Goal: Information Seeking & Learning: Learn about a topic

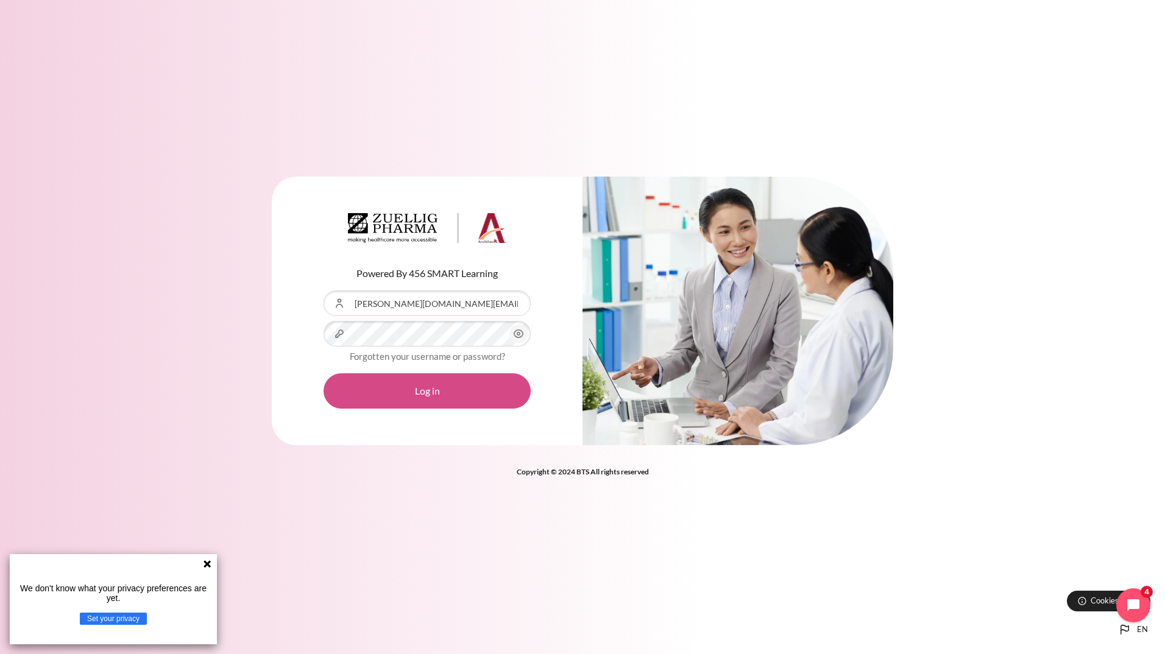
click at [448, 393] on button "Log in" at bounding box center [426, 390] width 207 height 35
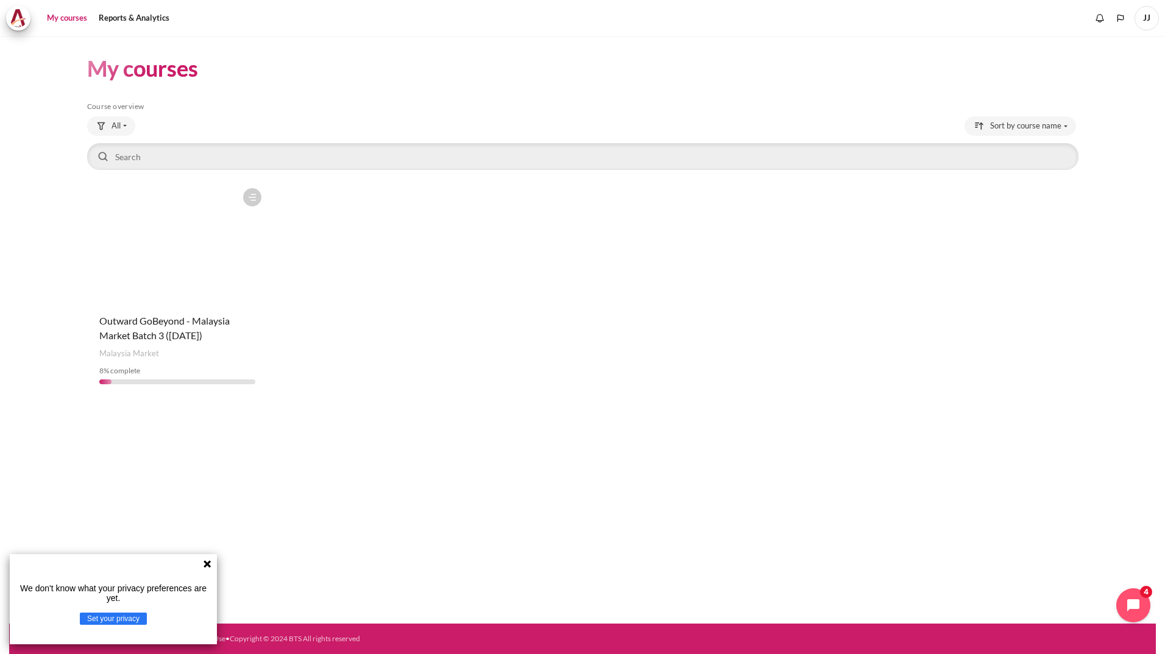
click at [130, 265] on figure "Content" at bounding box center [177, 243] width 181 height 122
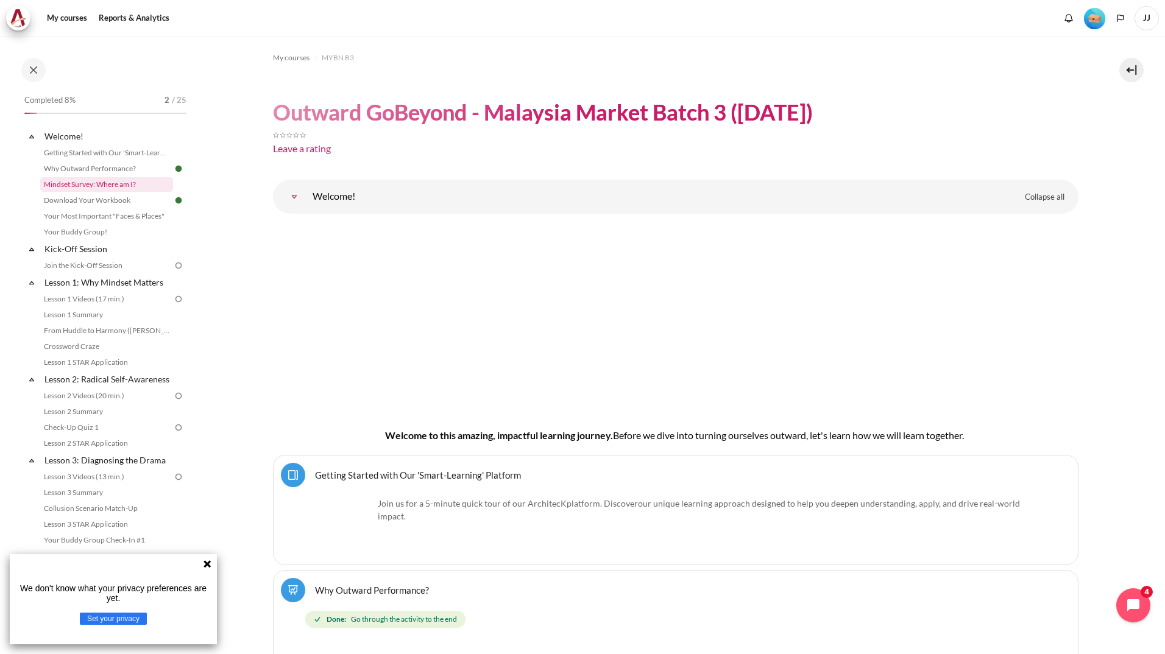
click at [127, 188] on link "Mindset Survey: Where am I?" at bounding box center [106, 184] width 133 height 15
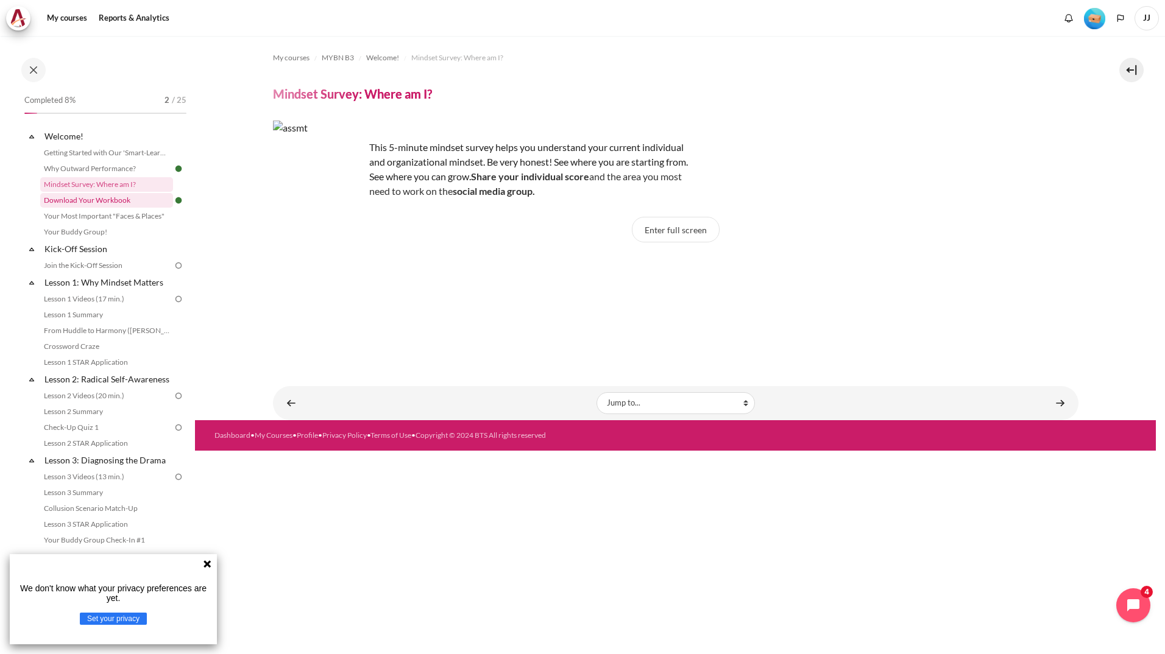
click at [147, 204] on link "Download Your Workbook" at bounding box center [106, 200] width 133 height 15
click at [144, 199] on link "Download Your Workbook" at bounding box center [106, 200] width 133 height 15
click at [86, 217] on link "Your Most Important "Faces & Places"" at bounding box center [106, 216] width 133 height 15
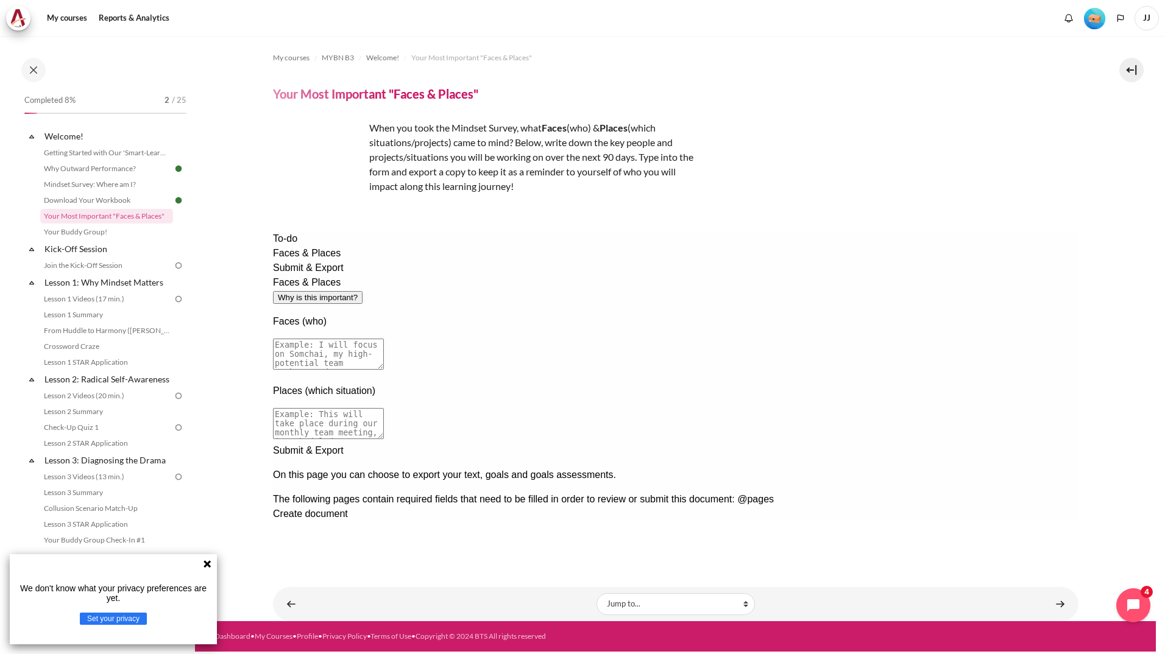
click at [383, 339] on textarea at bounding box center [327, 354] width 111 height 31
type textarea "I"
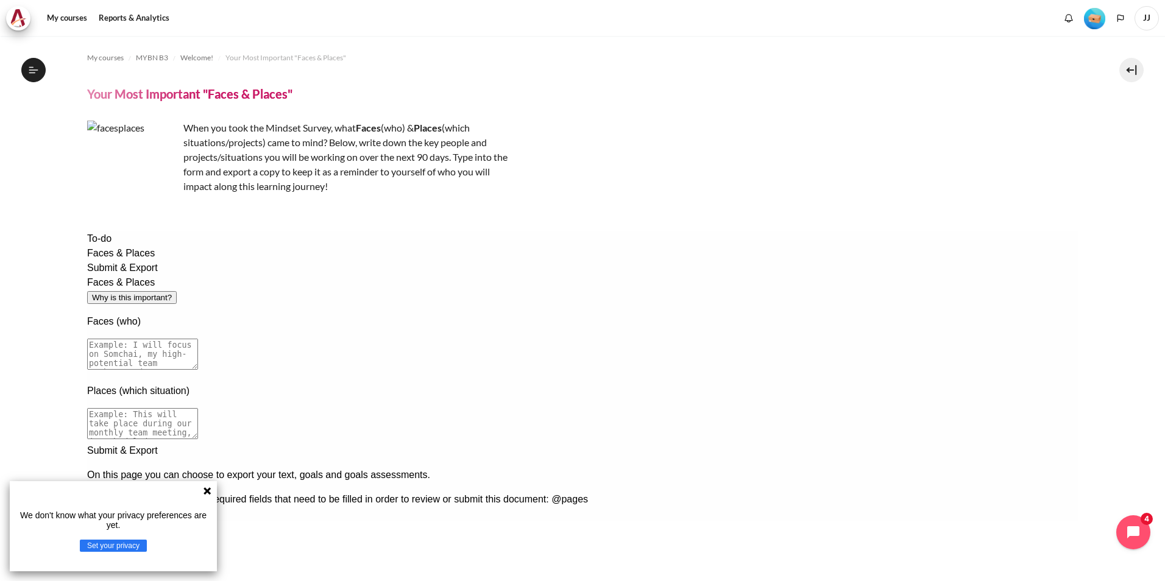
click at [201, 496] on div "We don't know what your privacy preferences are yet. Set your privacy" at bounding box center [113, 526] width 207 height 90
click at [200, 495] on div "We don't know what your privacy preferences are yet. Set your privacy" at bounding box center [113, 526] width 207 height 90
click at [207, 490] on icon at bounding box center [206, 490] width 7 height 7
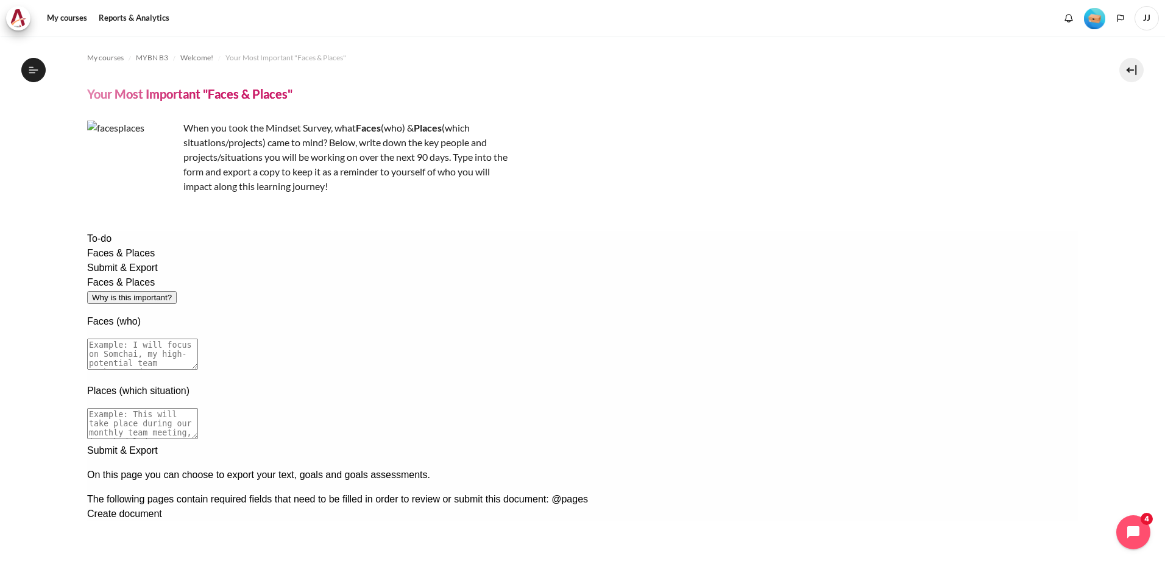
click at [598, 444] on div "Faces & Places Why is this important? Faces (who) Places (which situation)" at bounding box center [582, 359] width 991 height 168
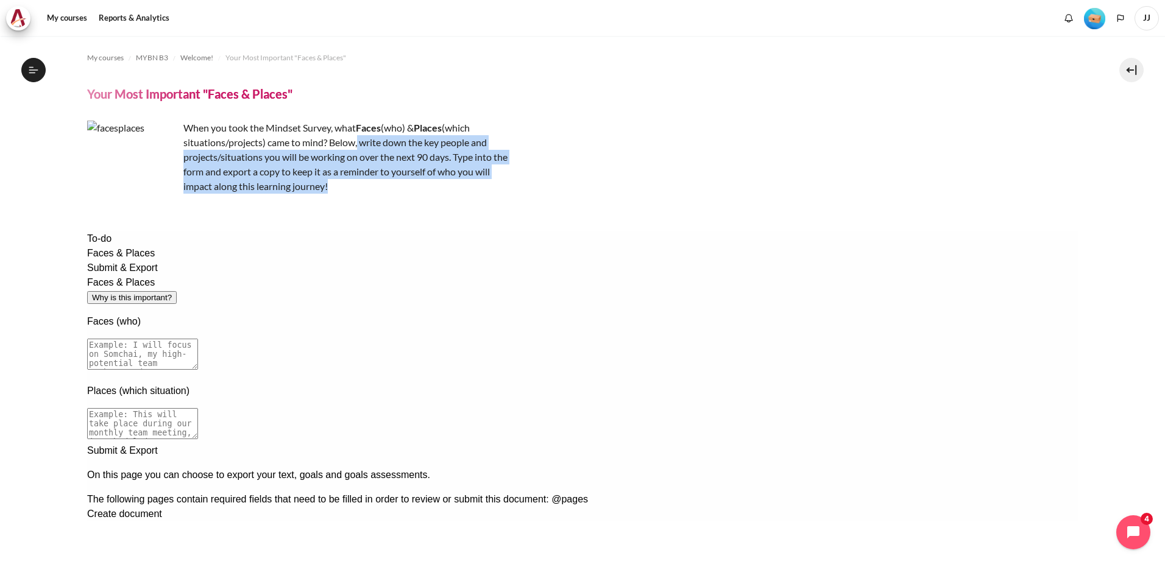
drag, startPoint x: 358, startPoint y: 147, endPoint x: 370, endPoint y: 182, distance: 36.6
click at [370, 182] on p "When you took the Mindset Survey, what F aces (who) & Places (which situations/…" at bounding box center [300, 157] width 426 height 73
copy p "write down the key people and projects/situations you will be working on over t…"
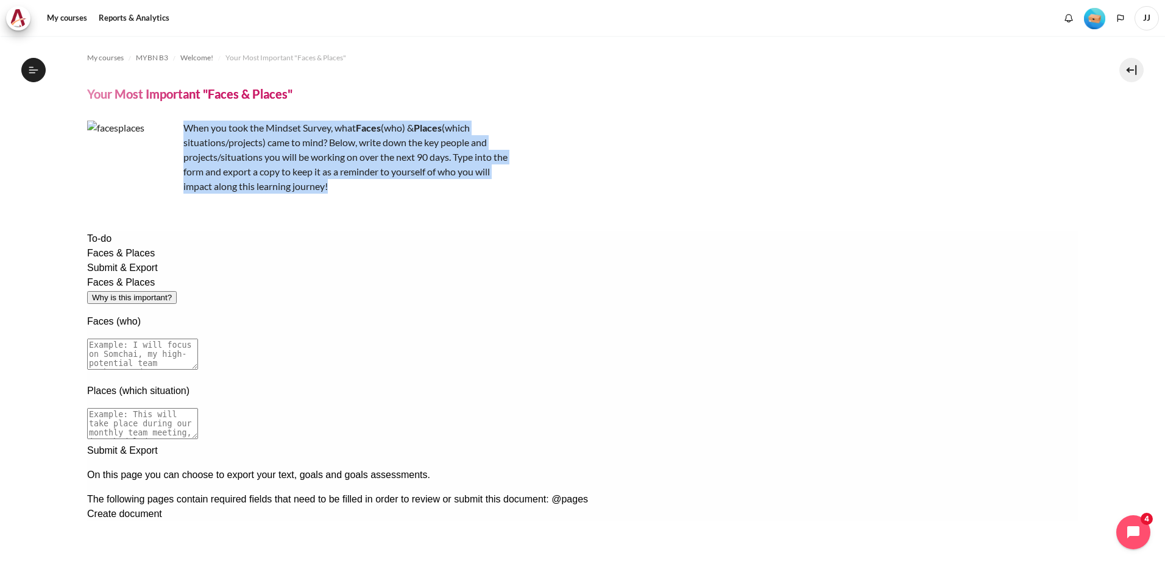
drag, startPoint x: 186, startPoint y: 128, endPoint x: 362, endPoint y: 186, distance: 184.8
click at [362, 186] on p "When you took the Mindset Survey, what F aces (who) & Places (which situations/…" at bounding box center [300, 157] width 426 height 73
copy p "When you took the Mindset Survey, what F aces (who) & Places (which situations/…"
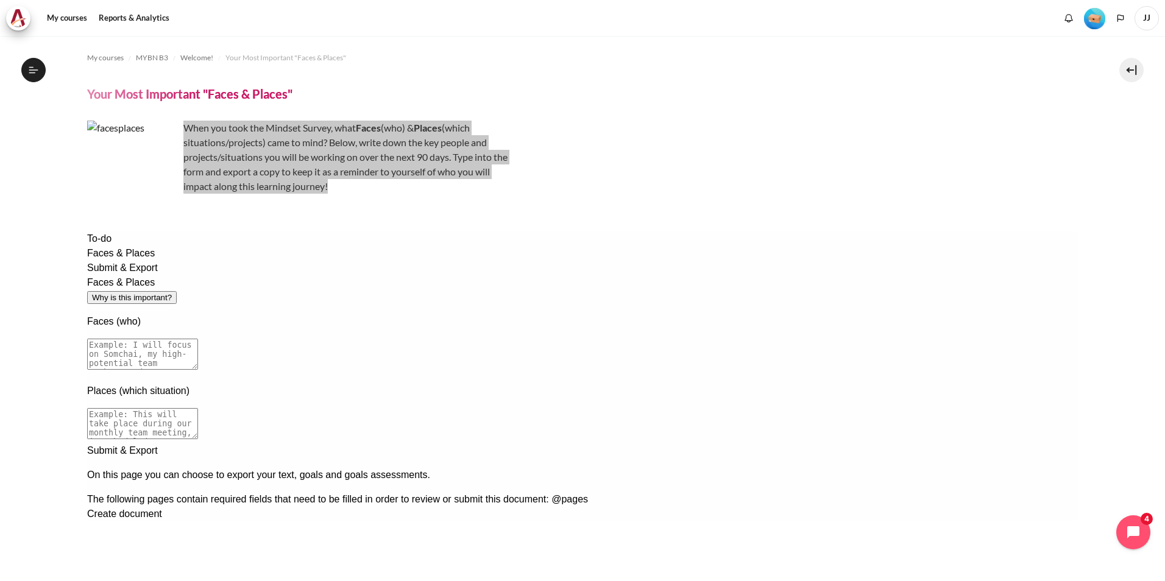
click at [197, 339] on textarea at bounding box center [142, 354] width 111 height 31
paste textarea "When I took the Mindset Survey, I thought of my peers and colleagues across dep…"
click at [197, 339] on textarea "When I took the Mindset Survey, I thought of my peers and colleagues across dep…" at bounding box center [142, 354] width 111 height 31
drag, startPoint x: 186, startPoint y: 306, endPoint x: 285, endPoint y: 309, distance: 98.2
click at [197, 339] on textarea "When I took the Mindset Survey, I thought of my peers and colleagues across dep…" at bounding box center [142, 354] width 111 height 31
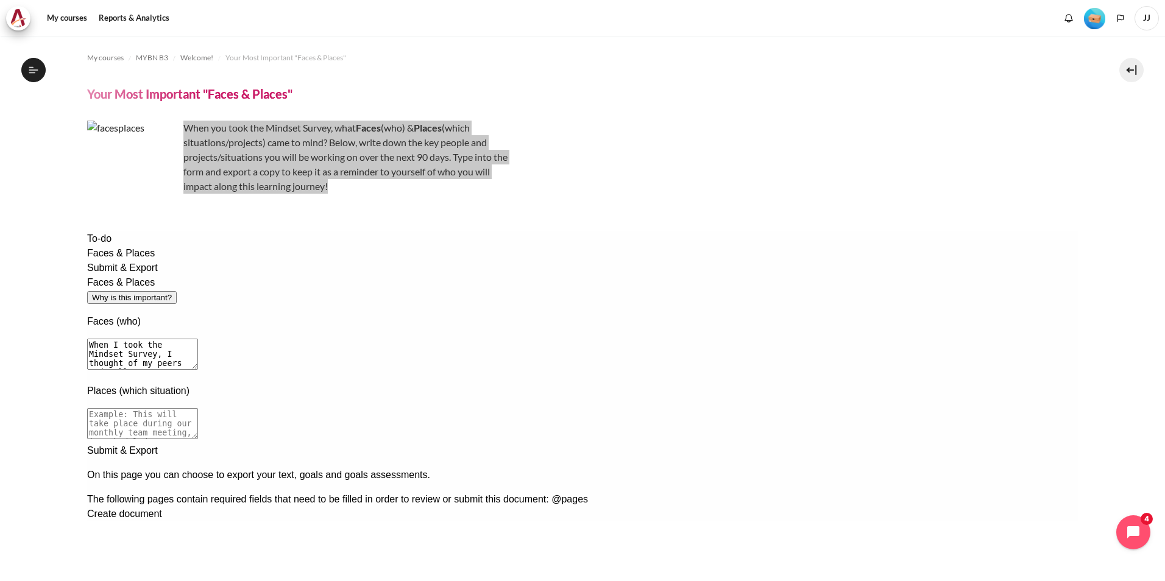
drag, startPoint x: 380, startPoint y: 319, endPoint x: 221, endPoint y: 269, distance: 167.4
click at [221, 314] on div "Faces (who) When I took the Mindset Survey, I thought of my peers and colleague…" at bounding box center [582, 344] width 991 height 60
click at [197, 339] on textarea "When I took the Mindset Survey, I thought of my peers and colleagues across dep…" at bounding box center [142, 354] width 111 height 31
type textarea "When I took the Mindset Survey, I thought of my peers and colleagues across dep…"
click at [197, 408] on textarea at bounding box center [142, 423] width 111 height 31
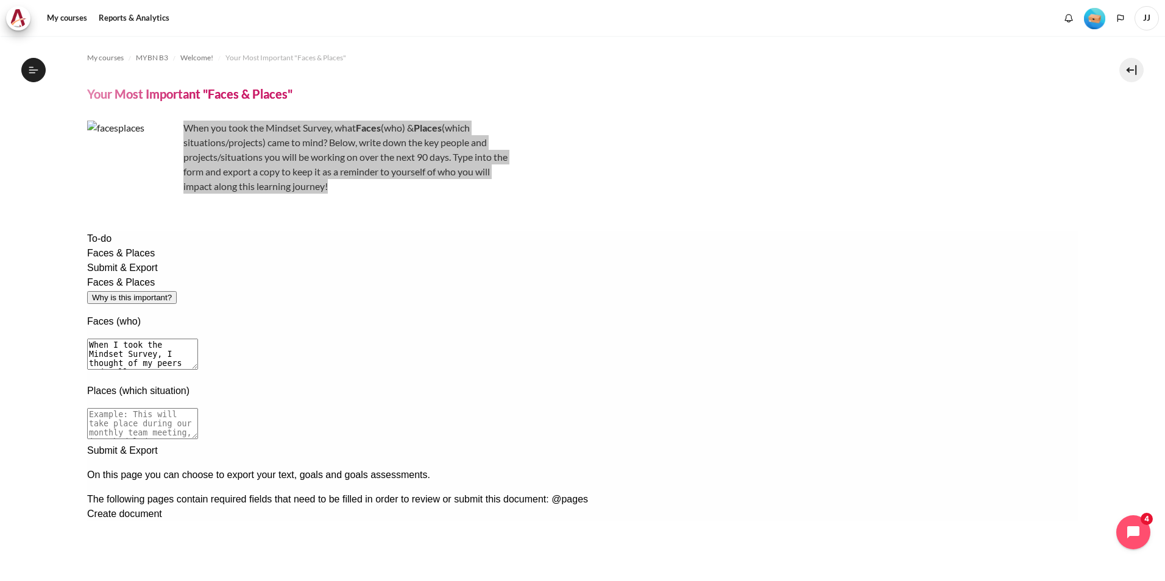
paste textarea "Over the next 90 days, I will be involved in several key activities where this …"
click at [197, 408] on textarea "Over the next 90 days, I will be involved in several key activities where this …" at bounding box center [142, 423] width 111 height 31
drag, startPoint x: 199, startPoint y: 389, endPoint x: 263, endPoint y: 378, distance: 65.4
click at [197, 408] on textarea "Over the next 90 days, I will be involved in several key activities where this …" at bounding box center [142, 423] width 111 height 31
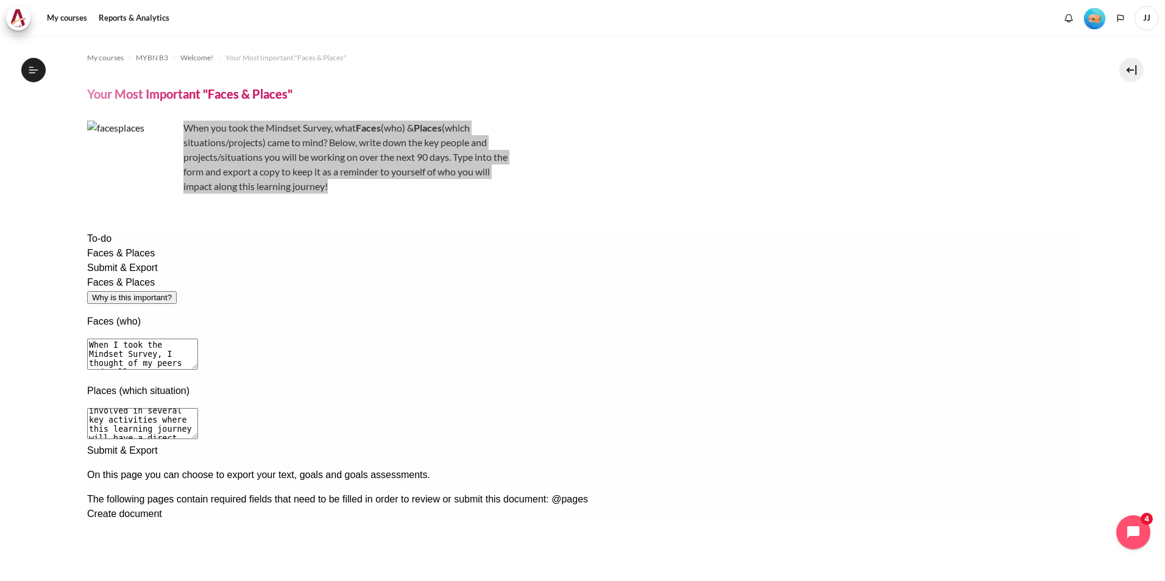
click at [197, 408] on textarea "Over the next 90 days, I will be involved in several key activities where this …" at bounding box center [142, 423] width 111 height 31
click at [189, 408] on textarea "Over the next 90 days, I will be involved in several key activities where this …" at bounding box center [142, 423] width 111 height 31
drag, startPoint x: 193, startPoint y: 385, endPoint x: 306, endPoint y: 383, distance: 113.9
click at [197, 408] on textarea "Over the next 90 days, I will be involved in several key activities where this …" at bounding box center [142, 423] width 111 height 31
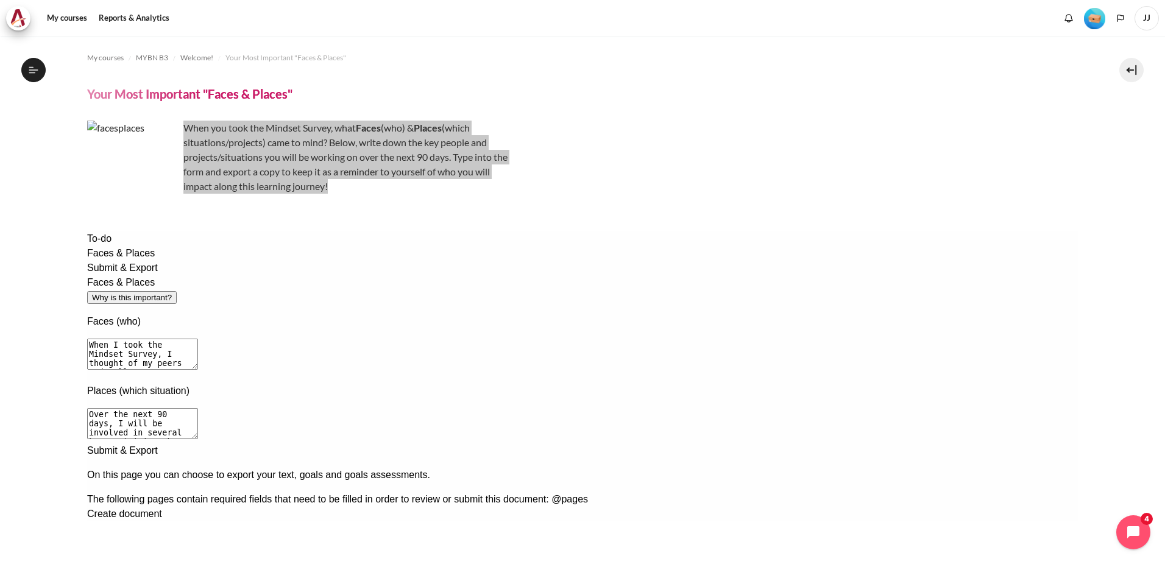
click at [197, 408] on textarea "Over the next 90 days, I will be involved in several key activities where this …" at bounding box center [142, 423] width 111 height 31
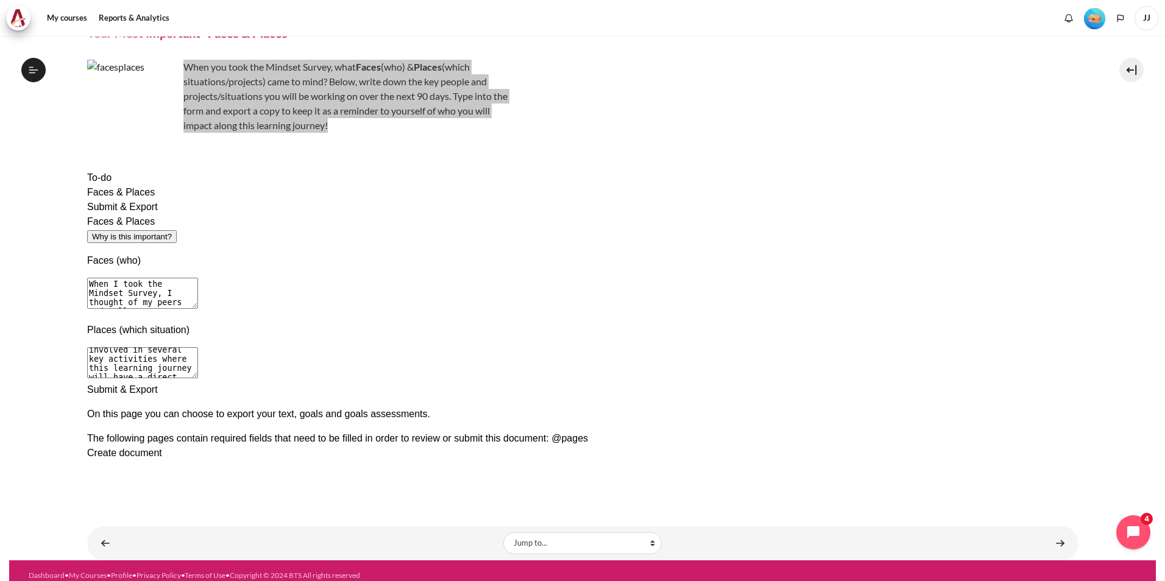
scroll to position [71, 0]
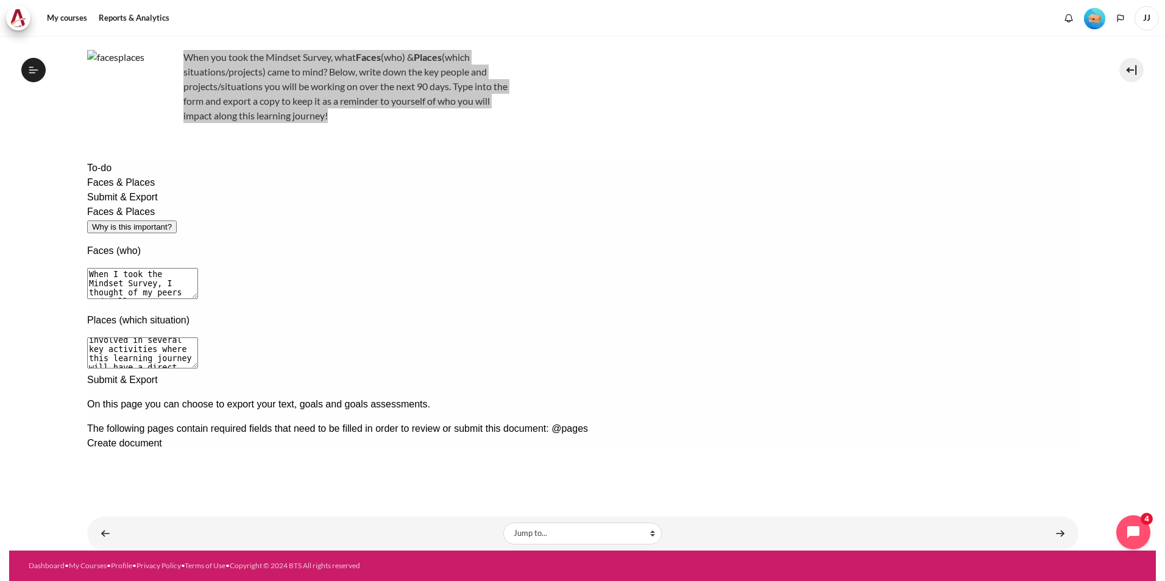
click at [197, 338] on textarea "Over the next 90 days, I will be involved in several key activities where this …" at bounding box center [142, 353] width 111 height 31
type textarea "Over the next 90 days, I will be involved in several key activities where this …"
drag, startPoint x: 751, startPoint y: 227, endPoint x: 671, endPoint y: 225, distance: 79.2
click at [197, 268] on textarea "When I took the Mindset Survey, I thought of my peers and colleagues across dep…" at bounding box center [142, 283] width 111 height 31
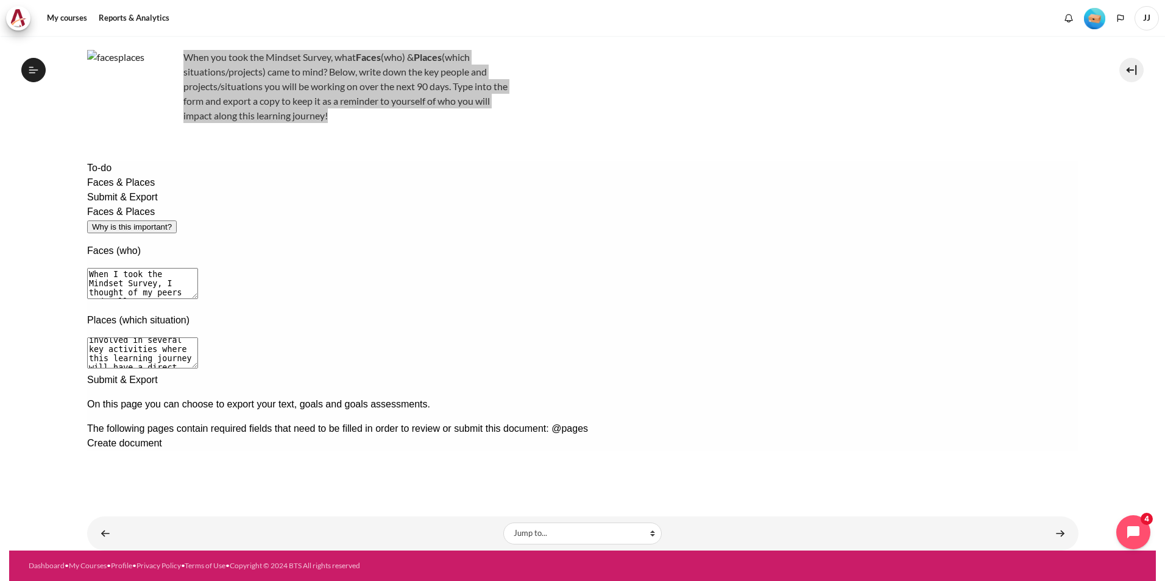
drag, startPoint x: 518, startPoint y: 239, endPoint x: 520, endPoint y: 257, distance: 17.8
click at [197, 268] on textarea "When I took the Mindset Survey, I thought of my peers and colleagues across dep…" at bounding box center [142, 283] width 111 height 31
type textarea "When I took the Mindset Survey, I thought of my peers and colleagues across dep…"
click at [801, 373] on div "Next documentation step" at bounding box center [582, 373] width 991 height 0
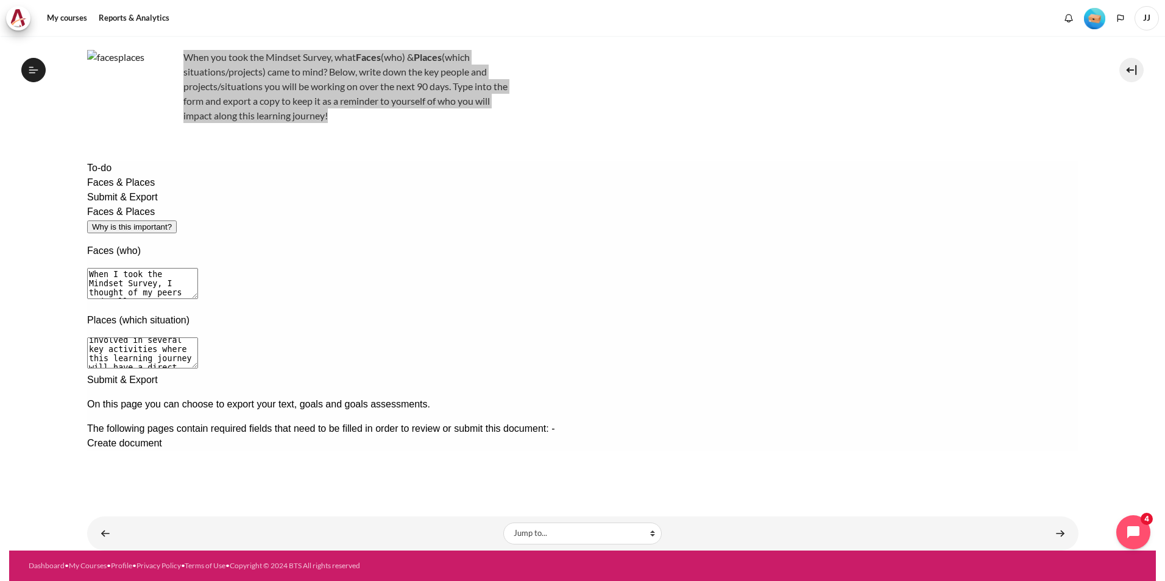
click at [247, 436] on div "Create document" at bounding box center [582, 443] width 991 height 15
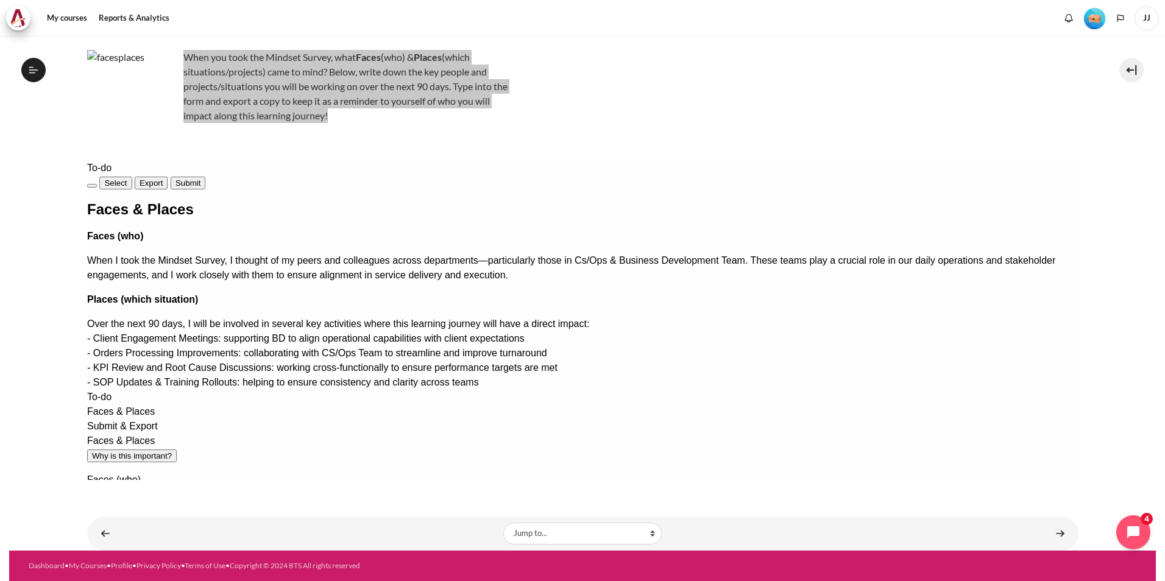
click at [200, 179] on span "Submit" at bounding box center [187, 183] width 25 height 9
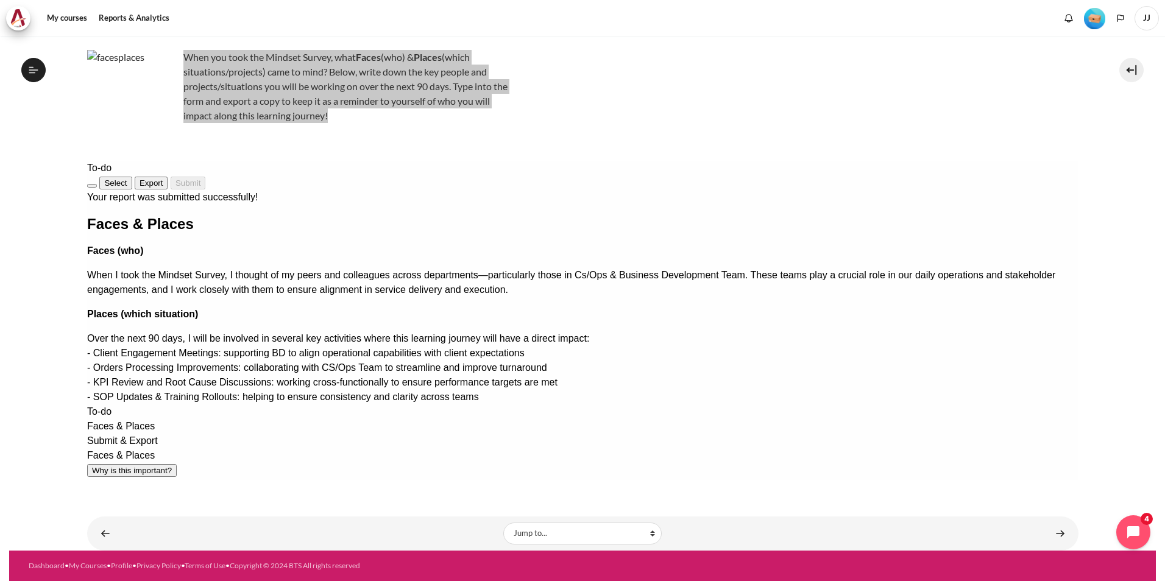
click at [96, 184] on button "Exit" at bounding box center [92, 186] width 10 height 4
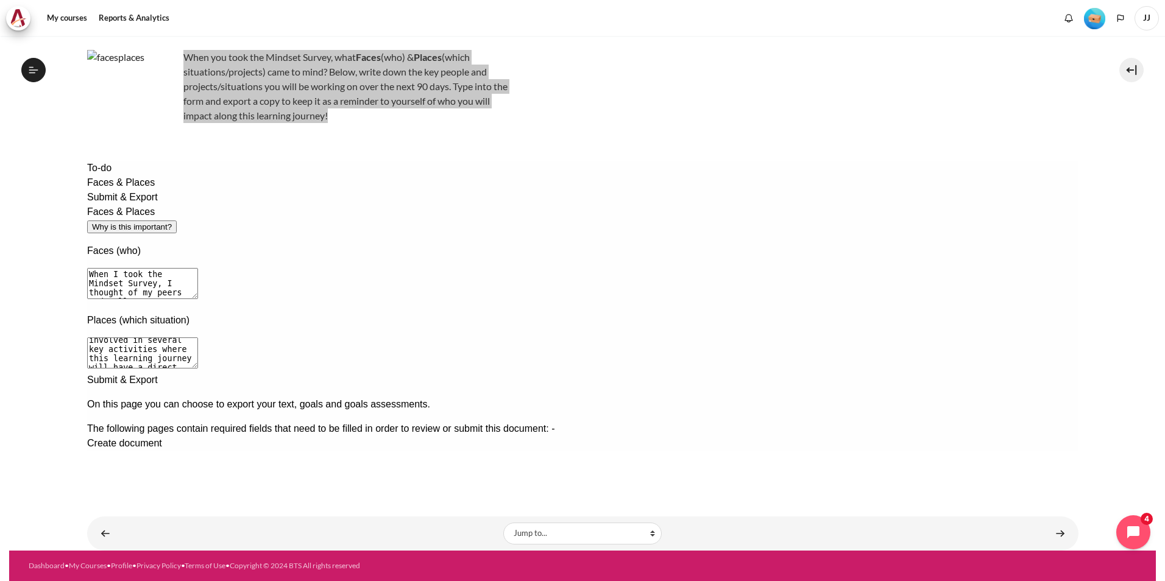
scroll to position [10, 0]
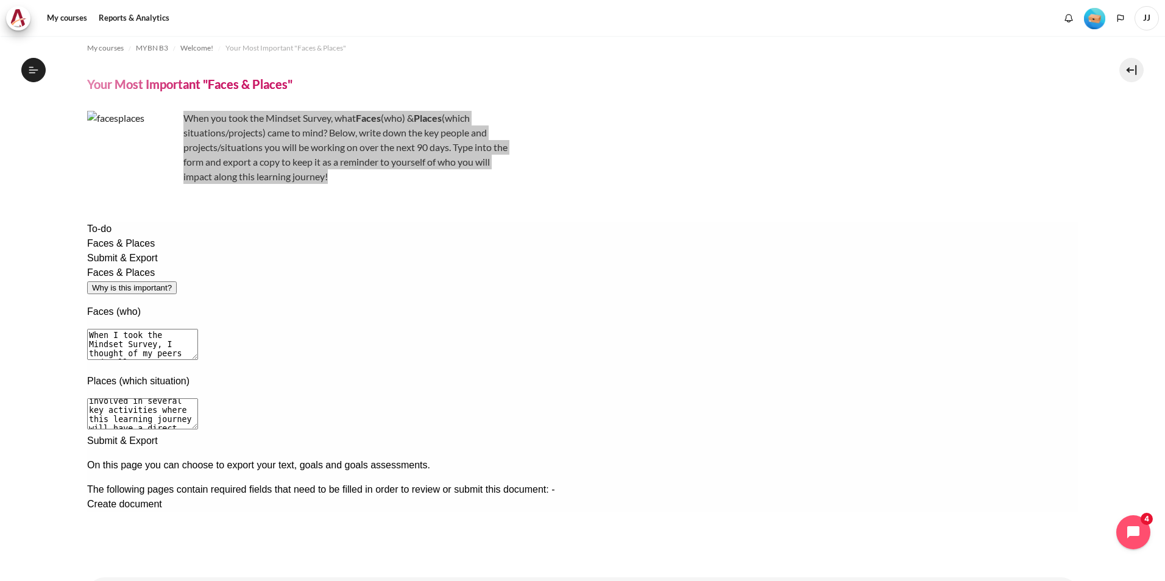
click at [261, 497] on div "Create document" at bounding box center [582, 504] width 991 height 15
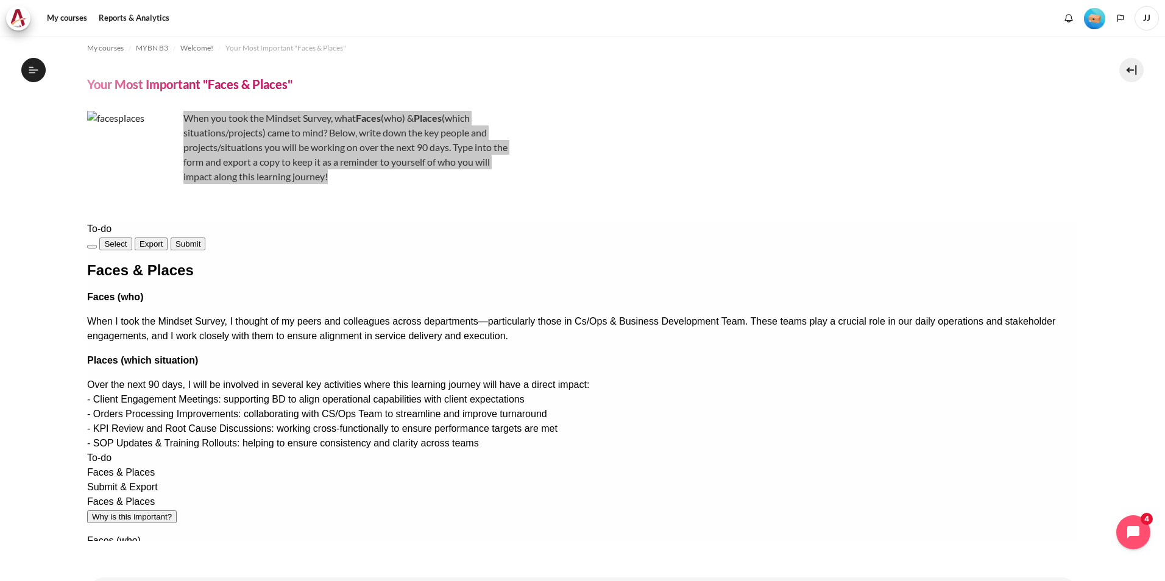
click at [205, 238] on button "Submit" at bounding box center [187, 244] width 35 height 13
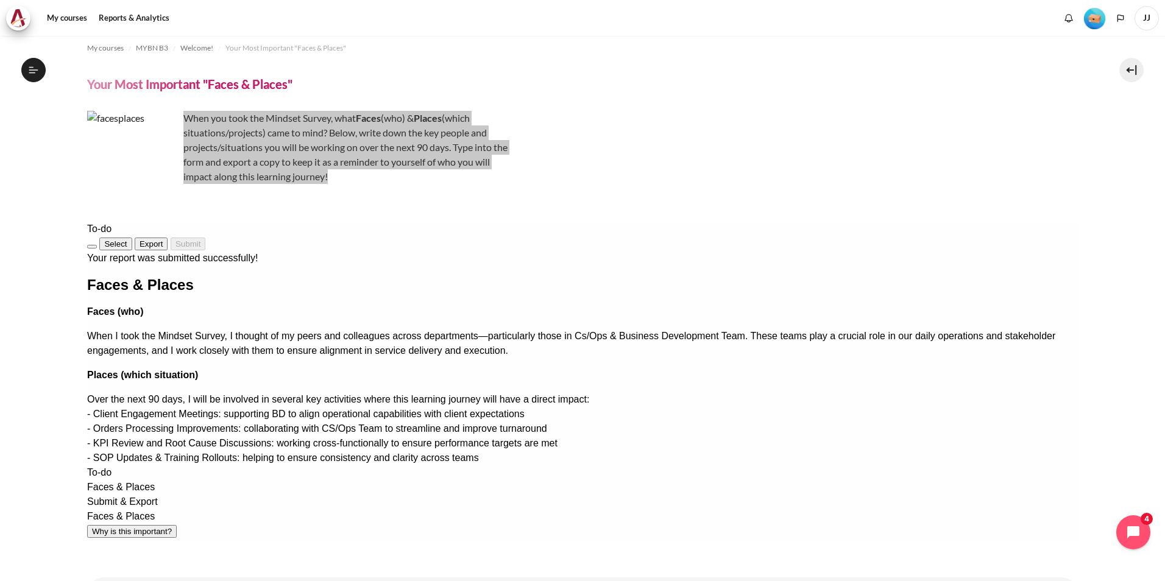
click at [96, 245] on button "Exit" at bounding box center [92, 247] width 10 height 4
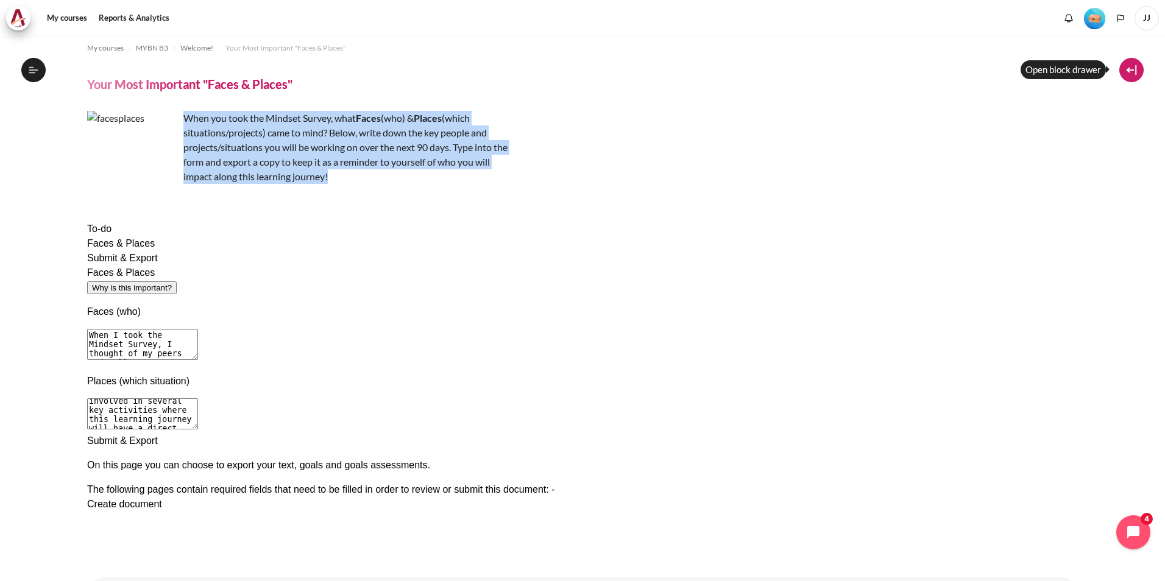
click at [1127, 74] on button at bounding box center [1131, 70] width 24 height 24
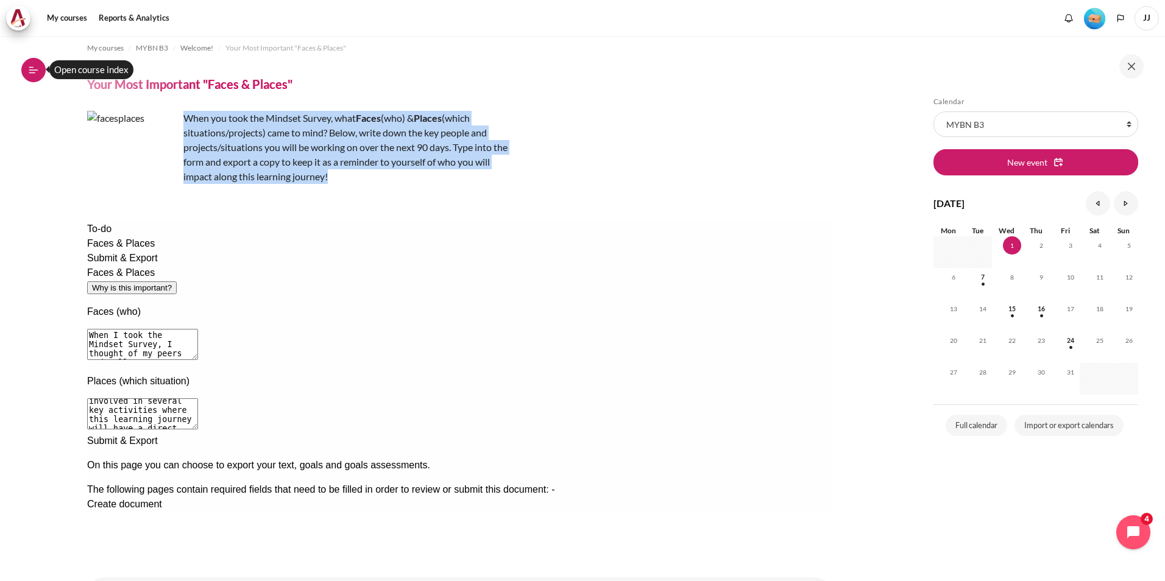
click at [41, 69] on button "Open course index" at bounding box center [33, 70] width 24 height 24
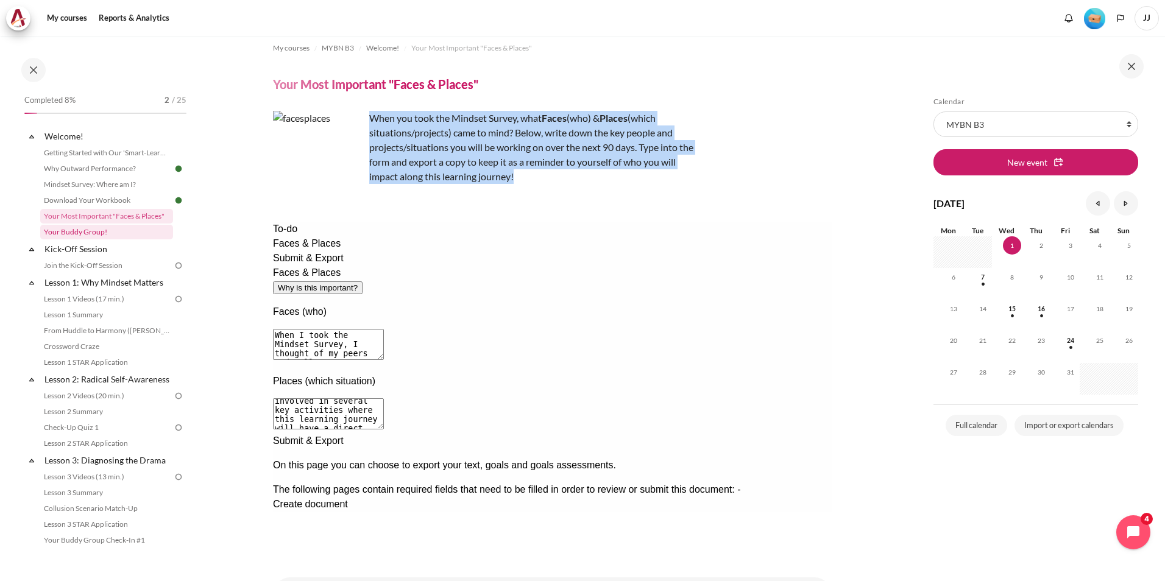
click at [115, 235] on link "Your Buddy Group!" at bounding box center [106, 232] width 133 height 15
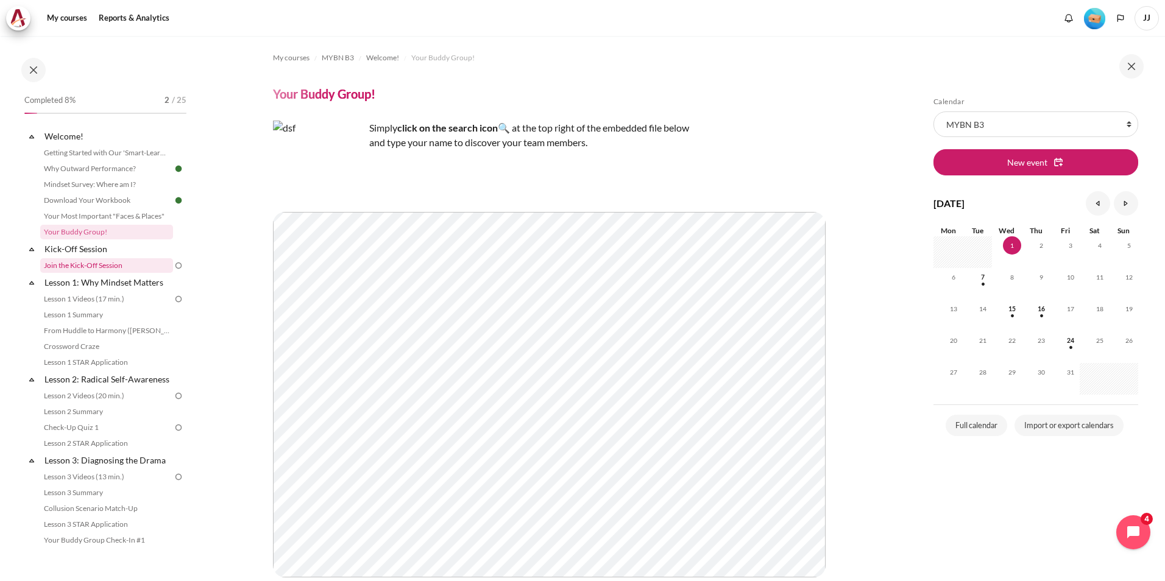
click at [122, 263] on link "Join the Kick-Off Session" at bounding box center [106, 265] width 133 height 15
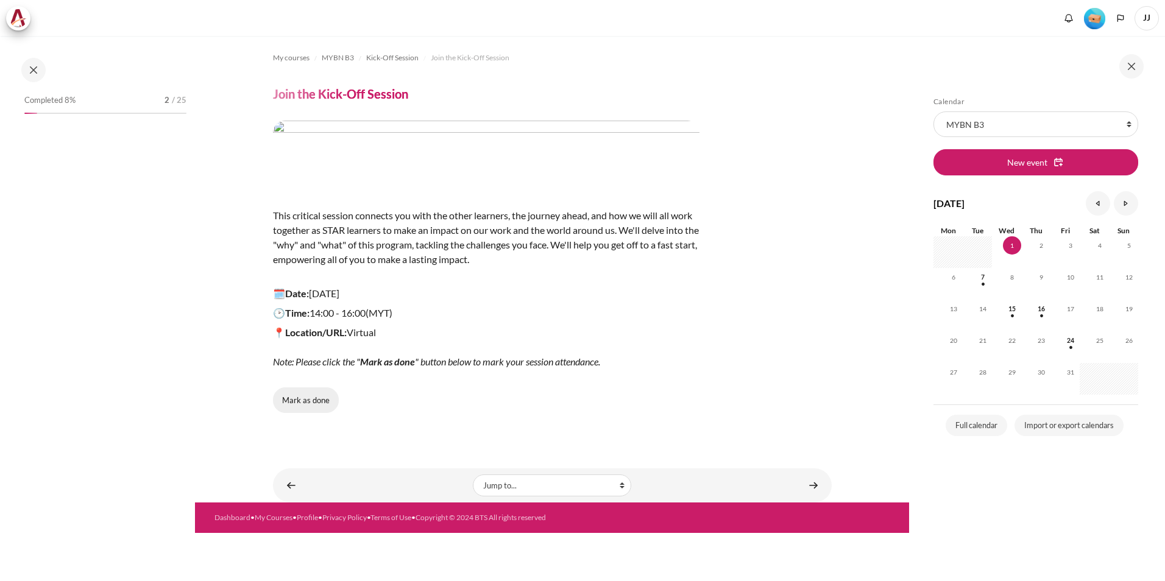
click at [294, 399] on button "Mark as done" at bounding box center [306, 400] width 66 height 26
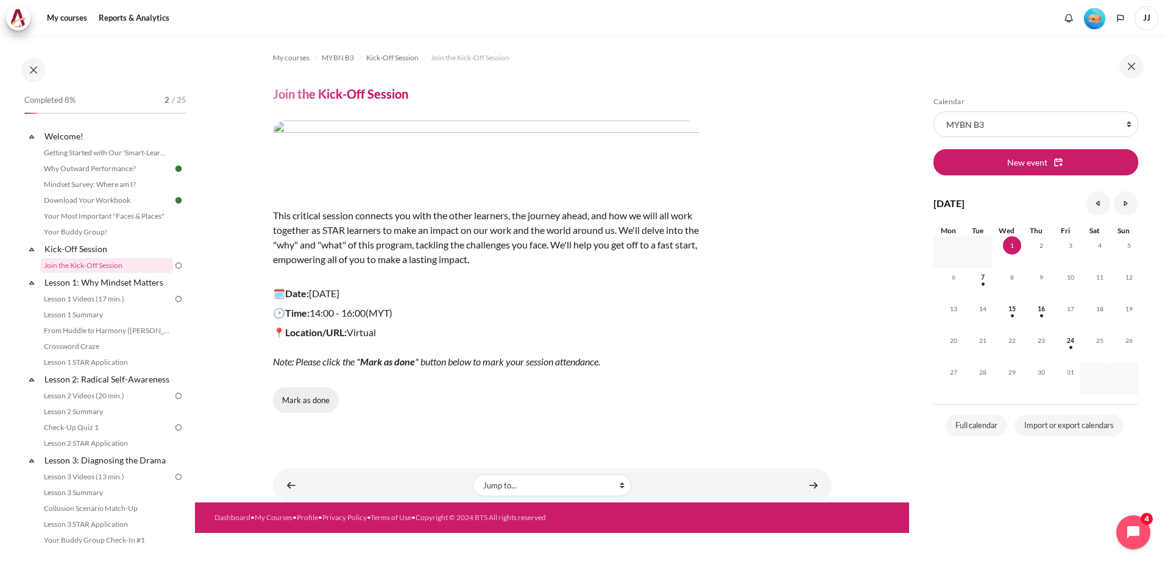
click at [295, 406] on button "Mark as done" at bounding box center [306, 400] width 66 height 26
click at [136, 300] on link "Lesson 1 Videos (17 min.)" at bounding box center [106, 299] width 133 height 15
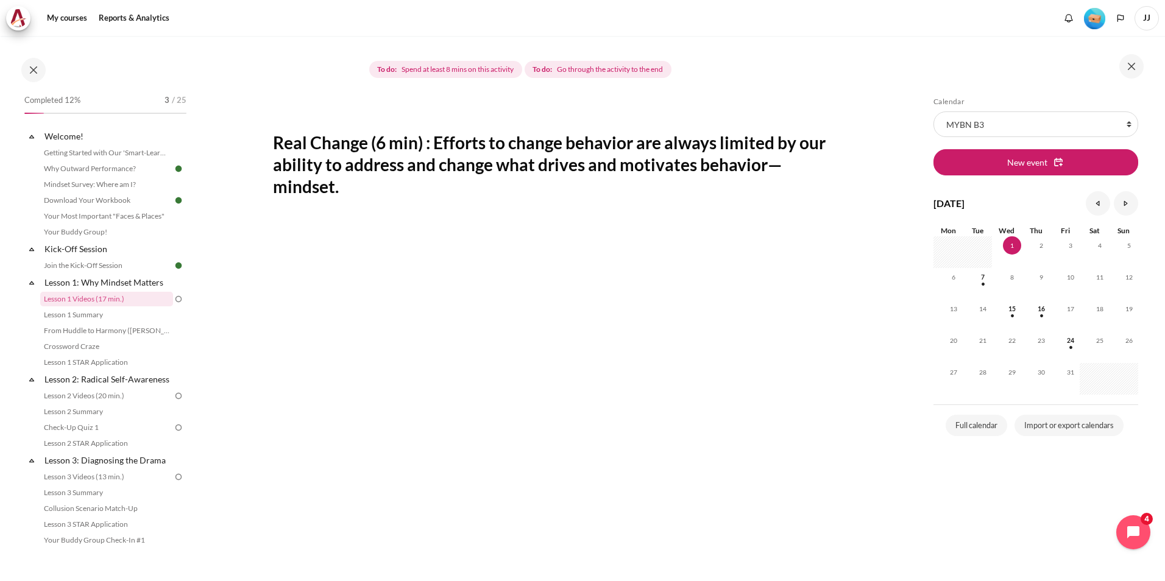
scroll to position [183, 0]
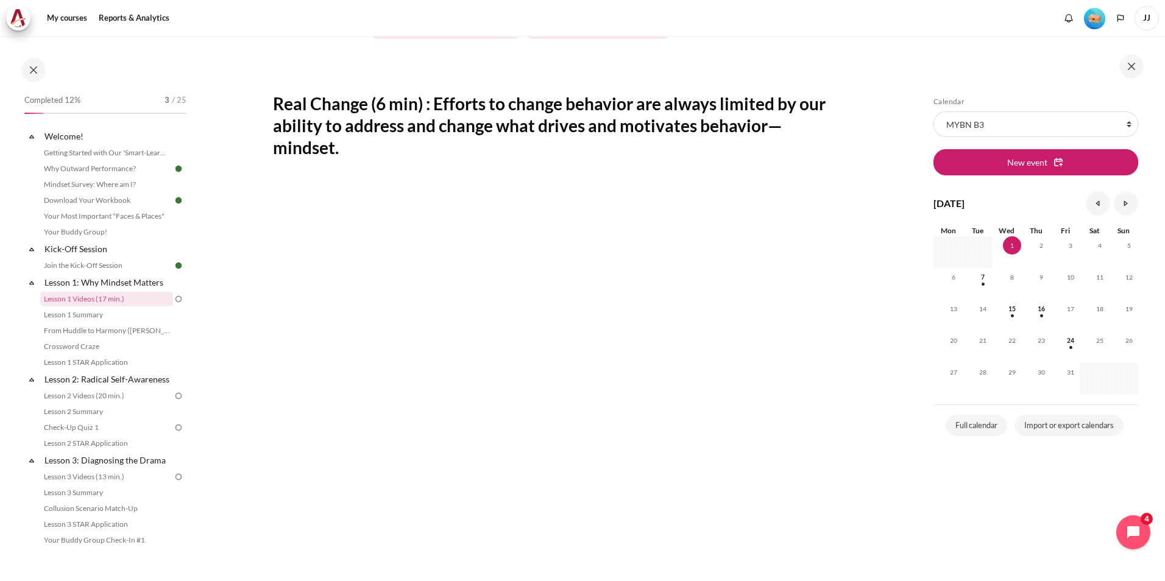
click at [857, 415] on section "My courses MYBN B3 Lesson 1: Why Mindset Matters Lesson 1 Videos (17 min.) Less…" at bounding box center [552, 346] width 714 height 987
click at [85, 316] on link "Lesson 1 Summary" at bounding box center [106, 315] width 133 height 15
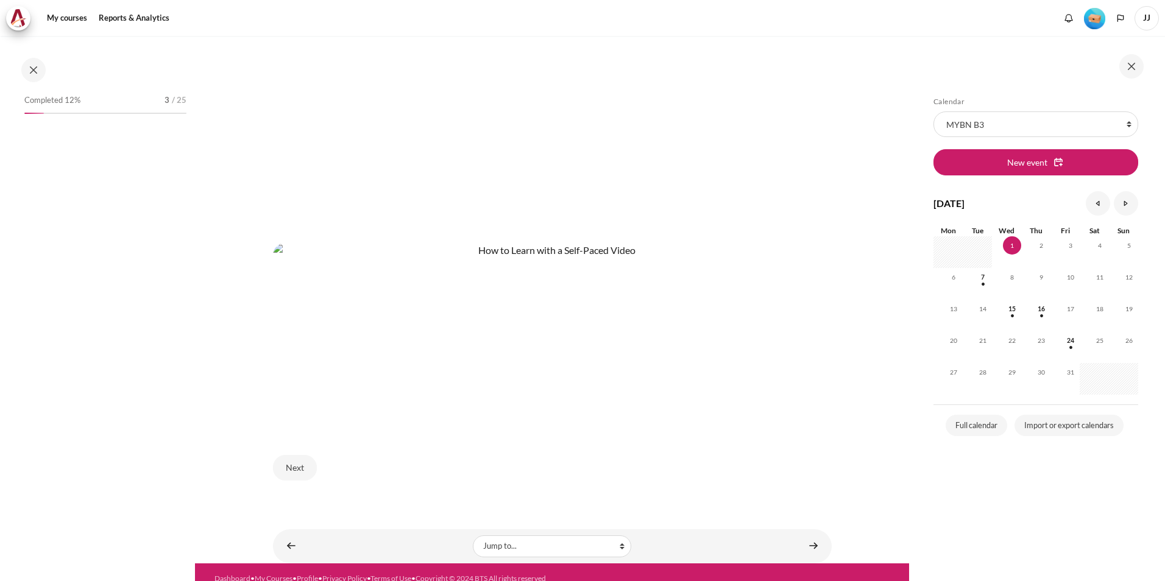
scroll to position [467, 0]
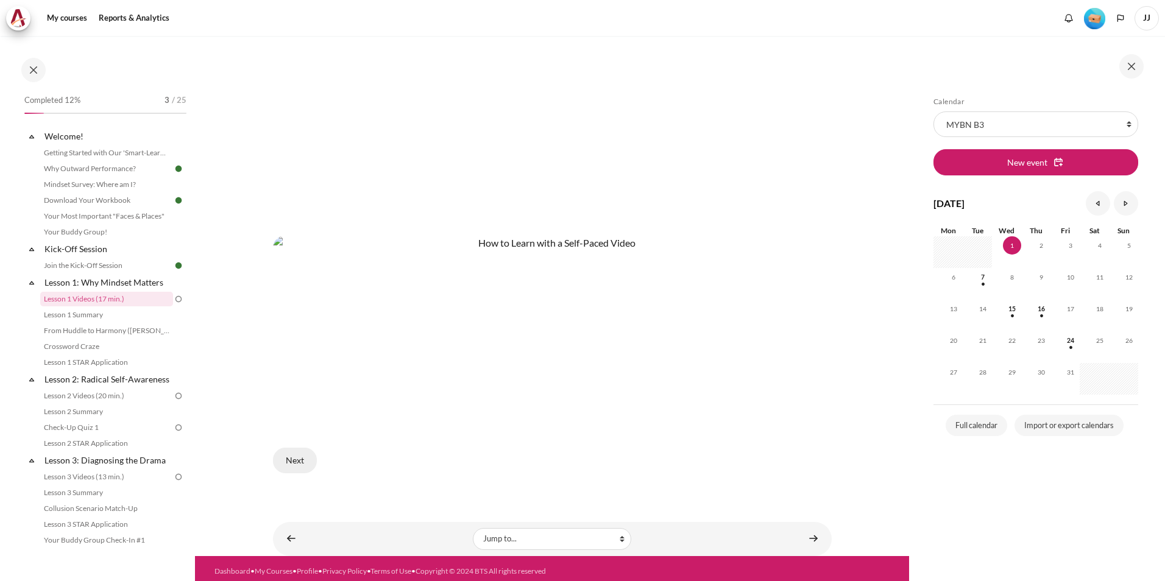
click at [302, 456] on button "Next" at bounding box center [295, 461] width 44 height 26
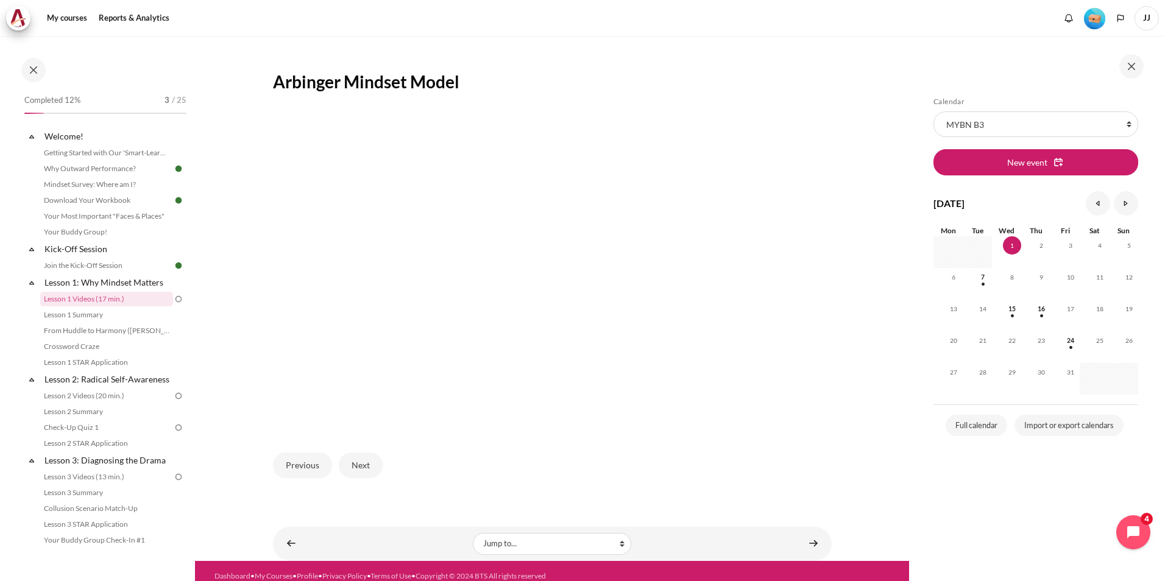
scroll to position [211, 0]
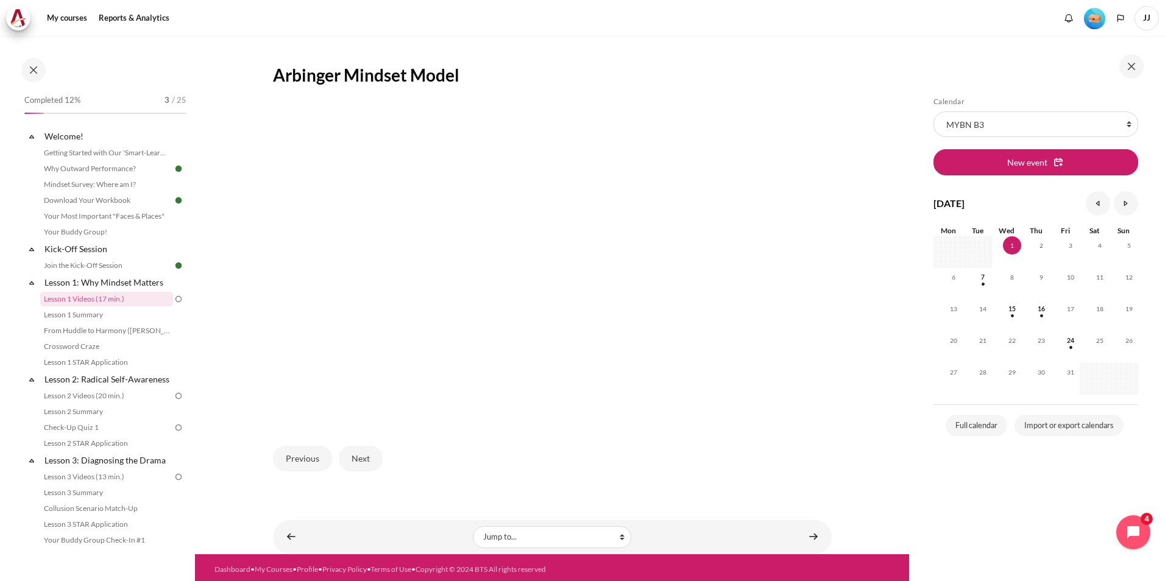
click at [244, 230] on section "My courses MYBN B3 Lesson 1: Why Mindset Matters Lesson 1 Videos (17 min.) Less…" at bounding box center [552, 190] width 714 height 730
click at [357, 453] on button "Next" at bounding box center [361, 459] width 44 height 26
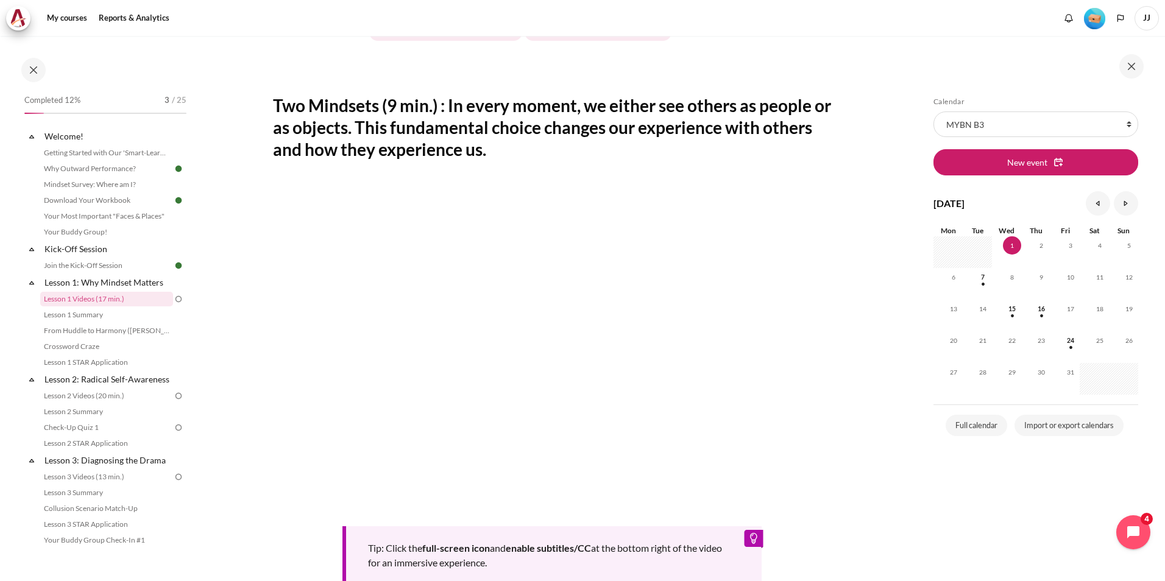
scroll to position [183, 0]
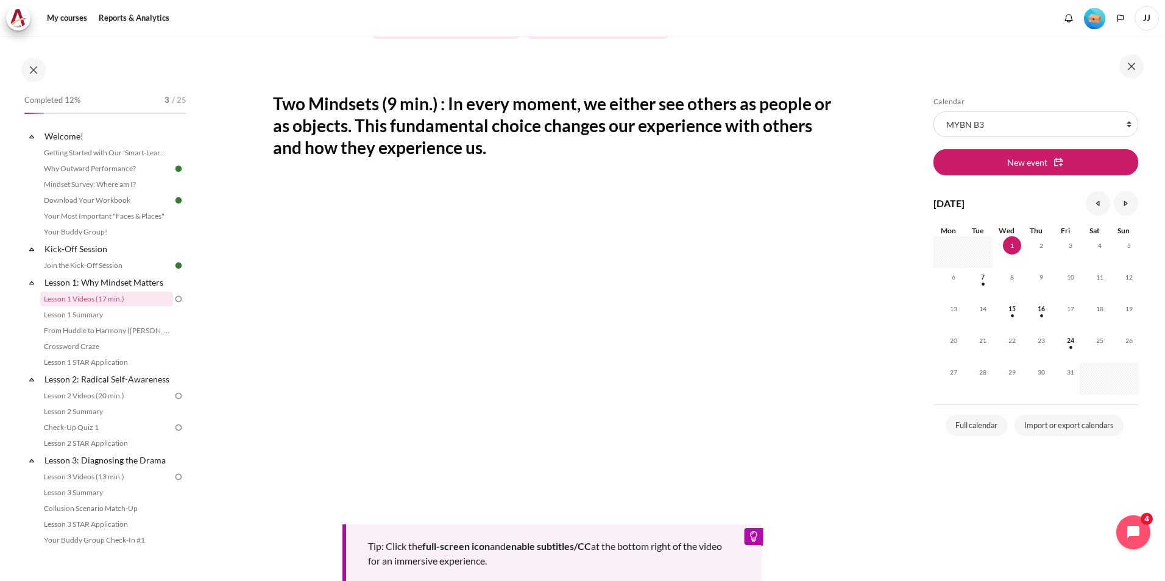
click at [887, 492] on section "My courses MYBN B3 Lesson 1: Why Mindset Matters Lesson 1 Videos (17 min.) Less…" at bounding box center [552, 299] width 714 height 893
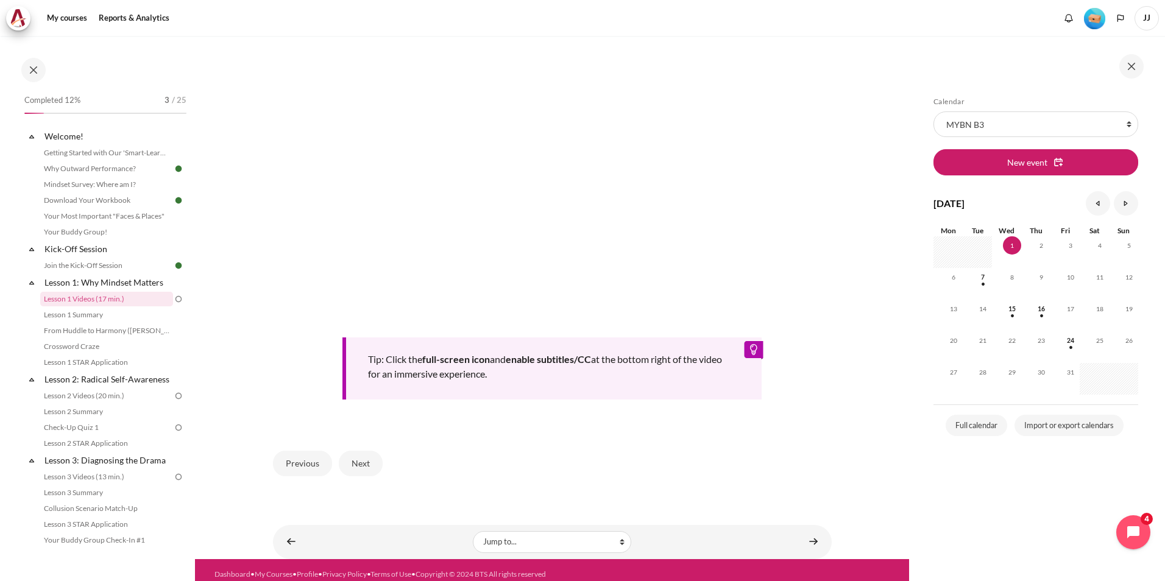
scroll to position [375, 0]
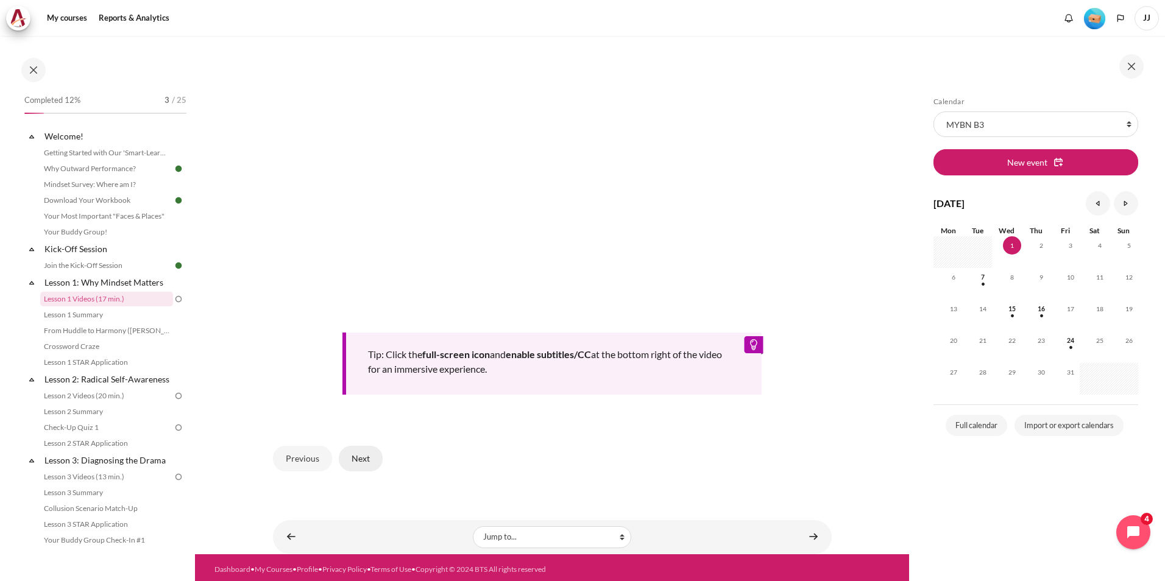
click at [369, 460] on button "Next" at bounding box center [361, 459] width 44 height 26
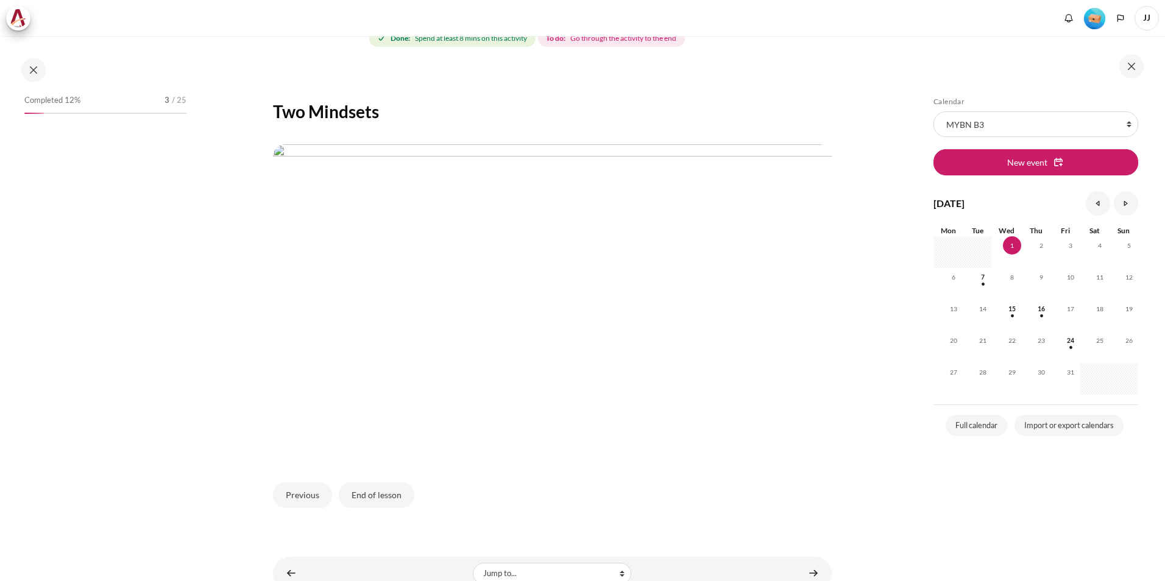
scroll to position [183, 0]
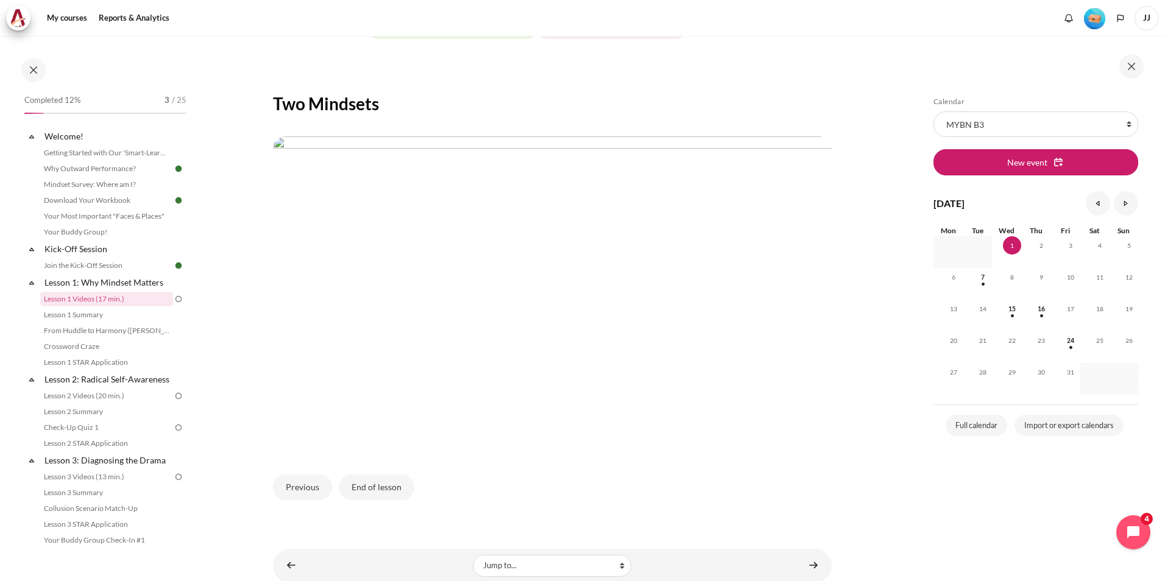
click at [249, 180] on section "My courses MYBN B3 Lesson 1: Why Mindset Matters Lesson 1 Videos (17 min.) Less…" at bounding box center [552, 218] width 714 height 730
click at [342, 485] on button "End of lesson" at bounding box center [377, 488] width 76 height 26
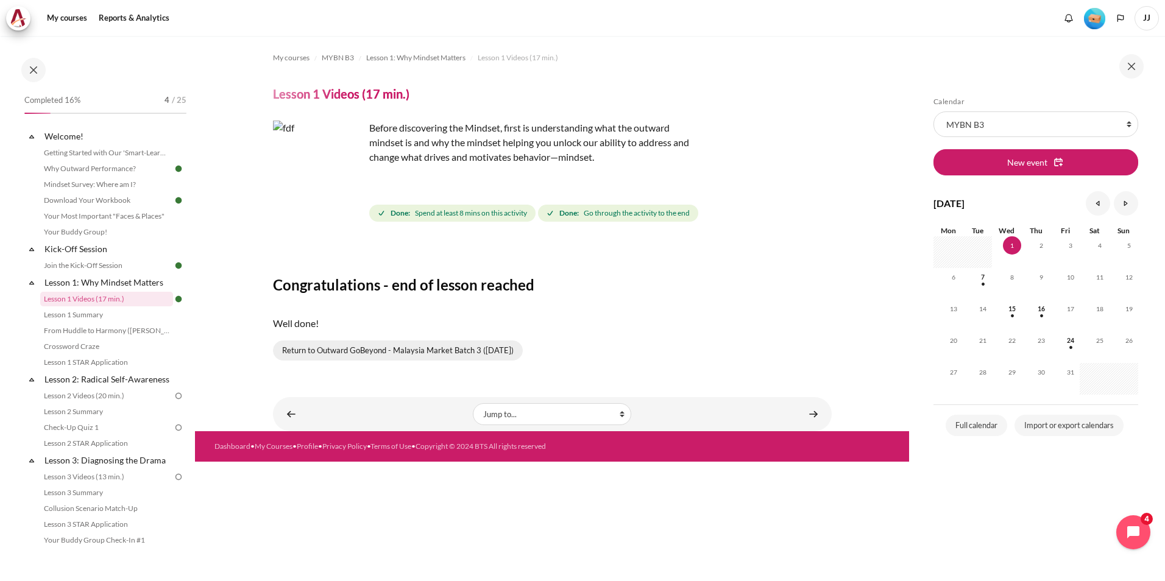
click at [470, 352] on link "Return to Outward GoBeyond - Malaysia Market Batch 3 ([DATE])" at bounding box center [398, 351] width 250 height 21
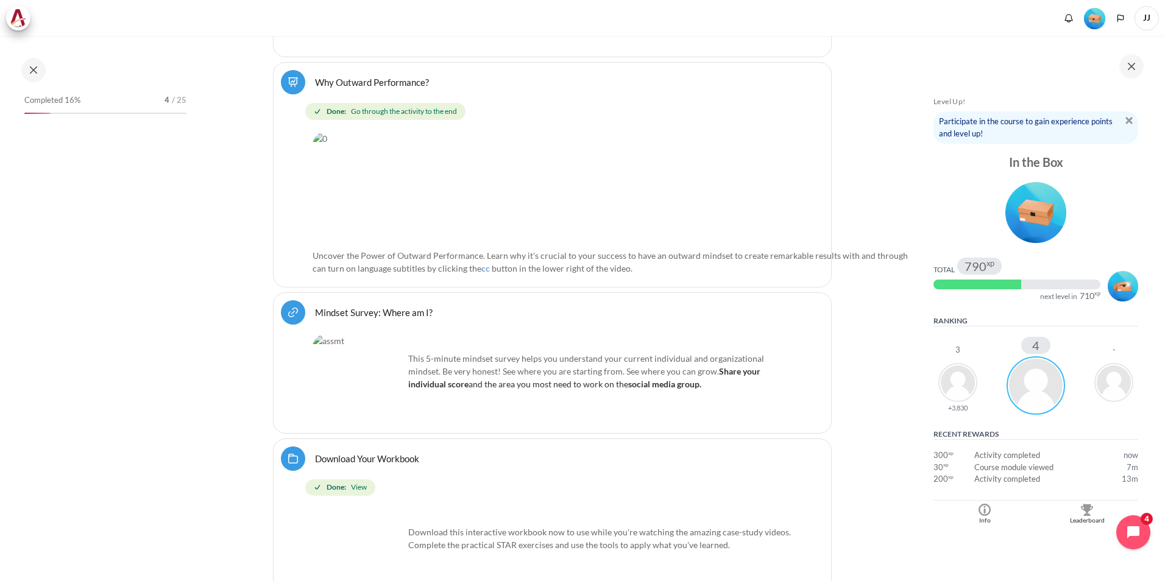
scroll to position [461, 0]
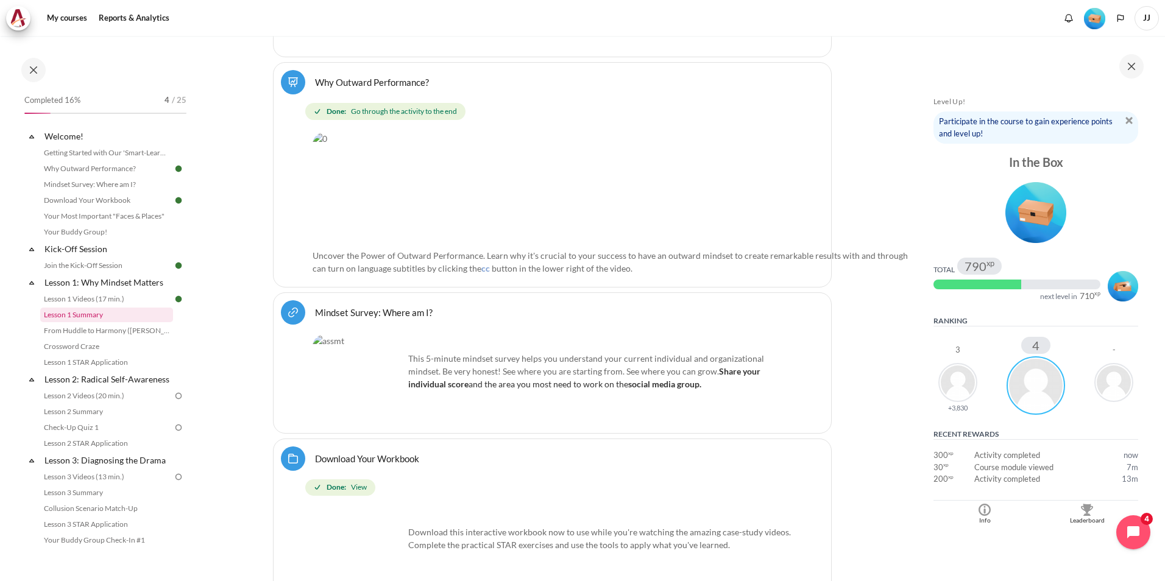
click at [155, 313] on link "Lesson 1 Summary" at bounding box center [106, 315] width 133 height 15
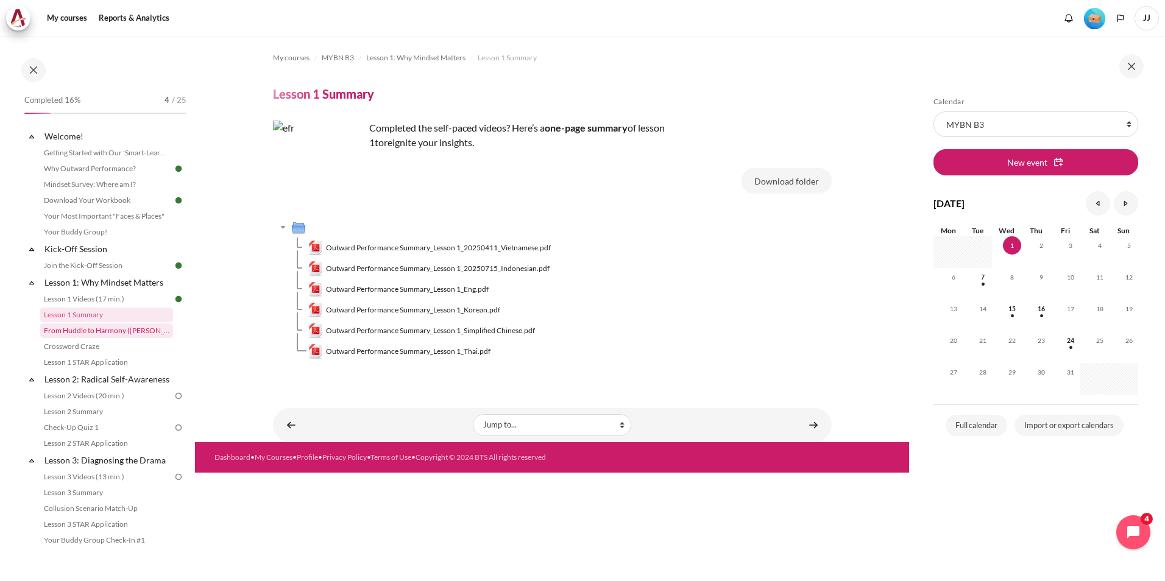
click at [105, 336] on link "From Huddle to Harmony ([PERSON_NAME]'s Story)" at bounding box center [106, 330] width 133 height 15
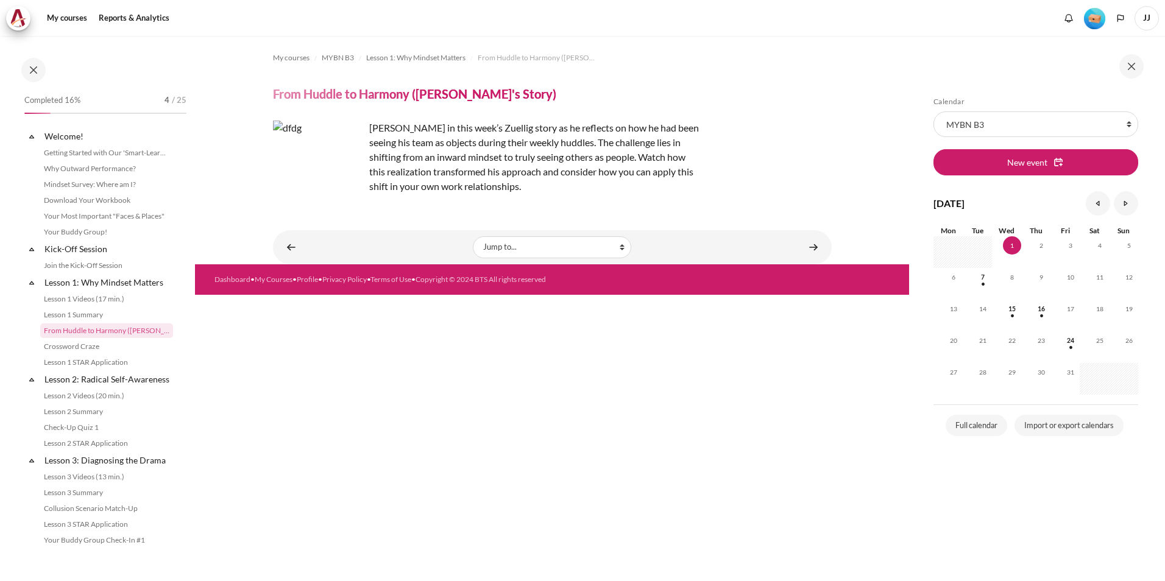
scroll to position [11, 0]
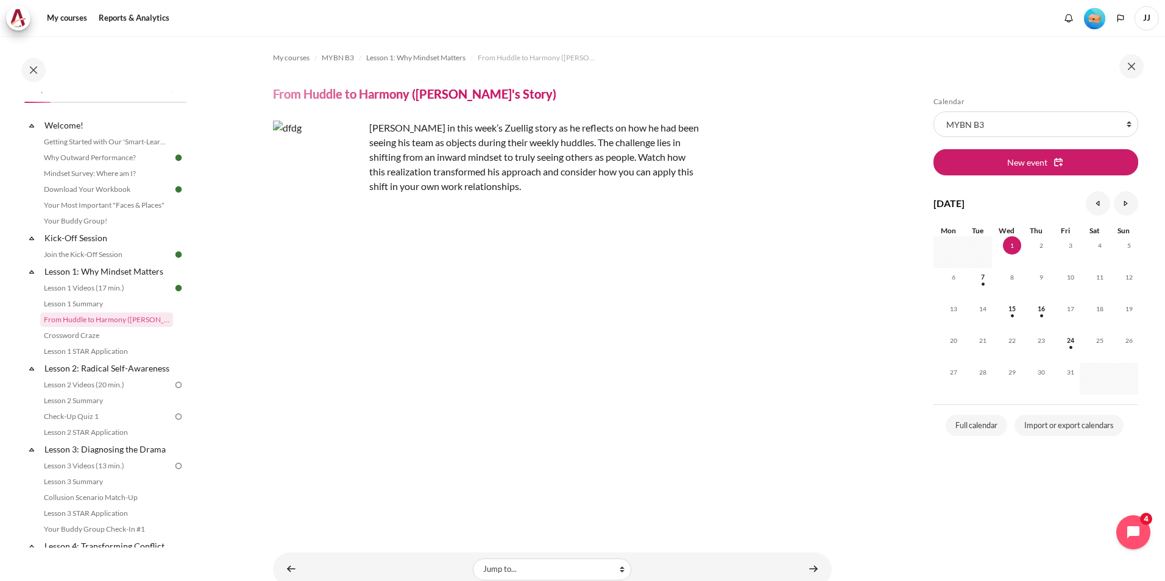
click at [873, 458] on section "My courses MYBN B3 Lesson 1: Why Mindset Matters From Huddle to Harmony ([PERSO…" at bounding box center [552, 311] width 714 height 551
click at [914, 468] on div "Skip Calendar Calendar List of courses All courses MYBN B3 New event October [D…" at bounding box center [1037, 308] width 256 height 545
click at [121, 338] on link "Crossword Craze" at bounding box center [106, 335] width 133 height 15
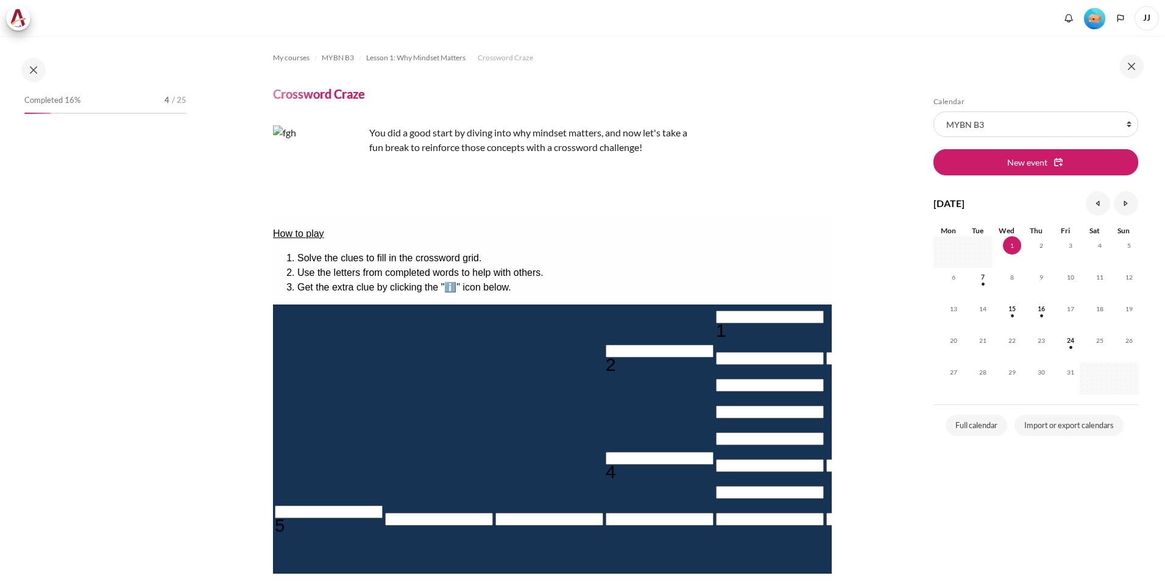
scroll to position [27, 0]
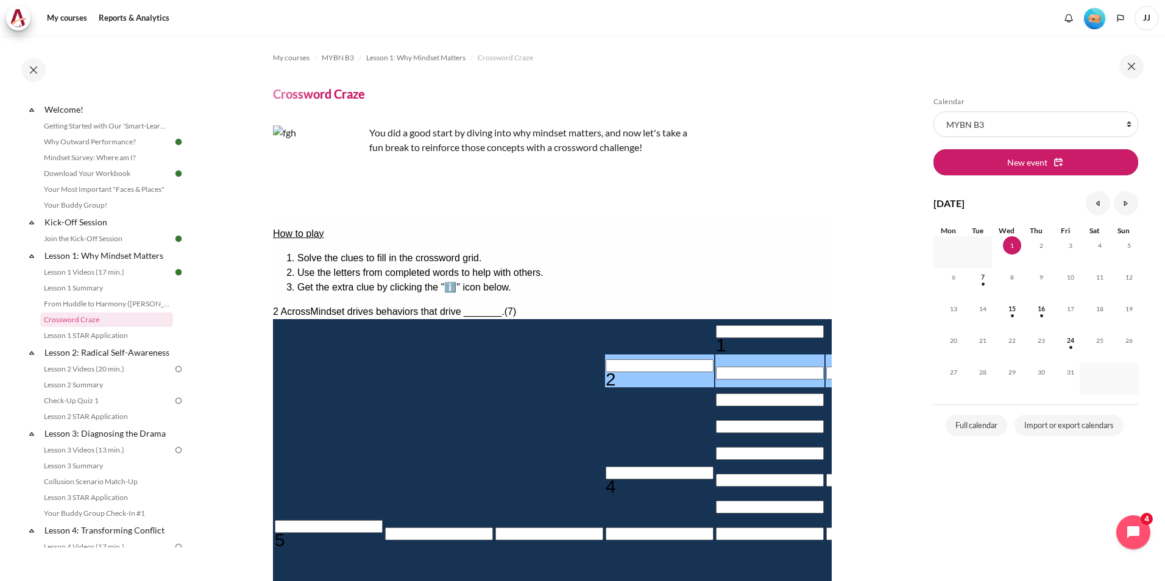
drag, startPoint x: 378, startPoint y: 352, endPoint x: 397, endPoint y: 352, distance: 18.3
click at [495, 371] on div "Empty" at bounding box center [549, 371] width 108 height 0
click at [605, 359] on input "Row 2, Column 4. 2 Across. Mindset drives behaviors that drive _______., Letter…" at bounding box center [659, 365] width 108 height 13
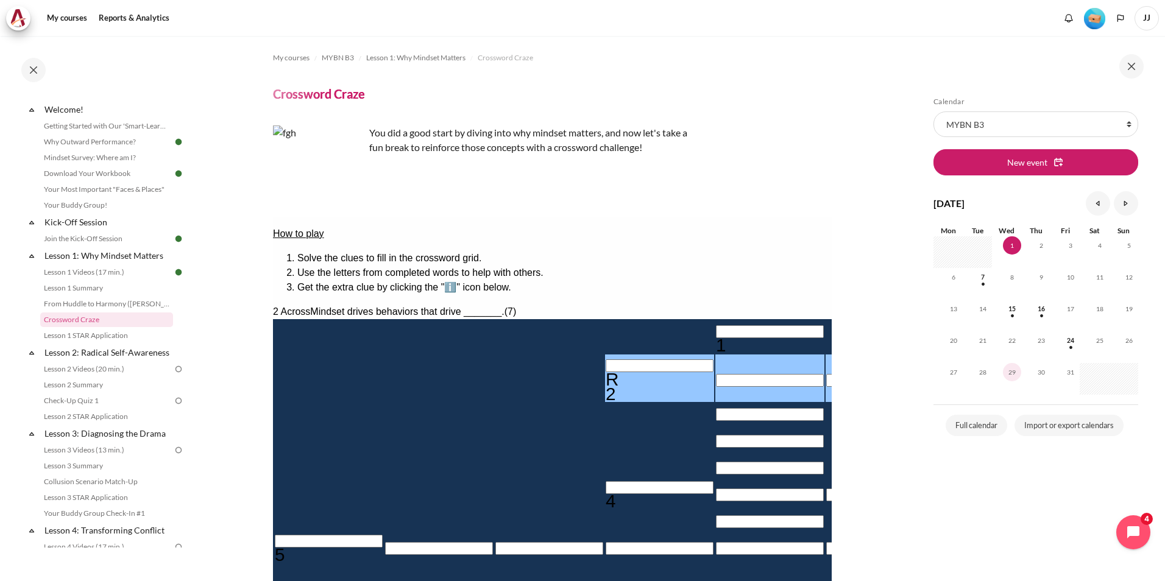
type input "RE＿＿＿＿＿"
type input "＿E＿＿＿＿＿＿"
type input "RESULTS"
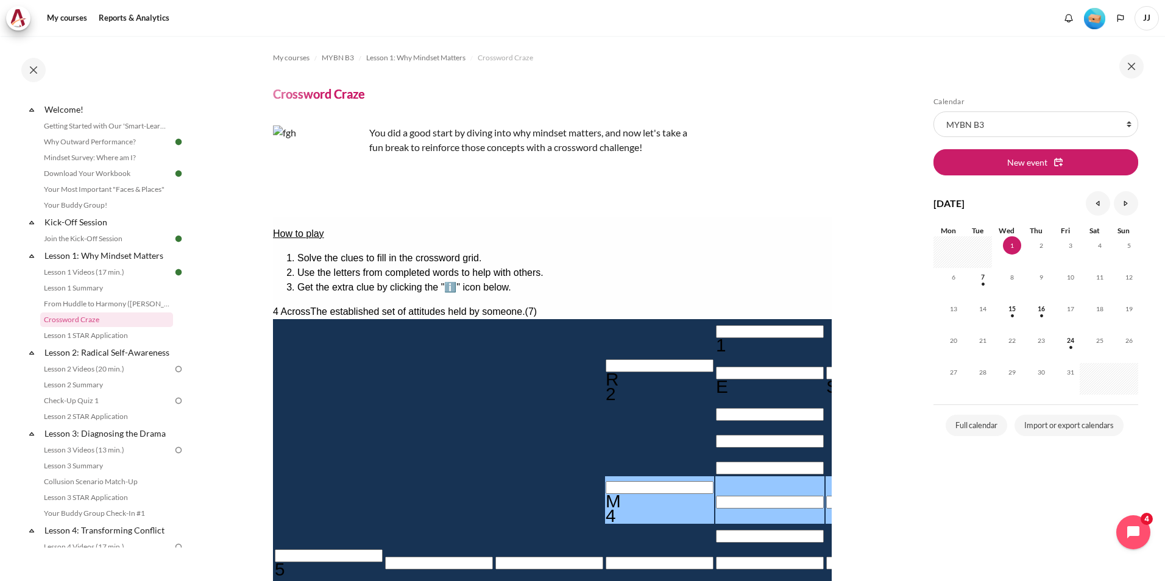
type input "MI＿＿＿＿＿"
type input "＿E＿＿＿I＿＿"
type input "MINDSET"
type input "＿＿T＿＿＿＿"
type input "MINDSET"
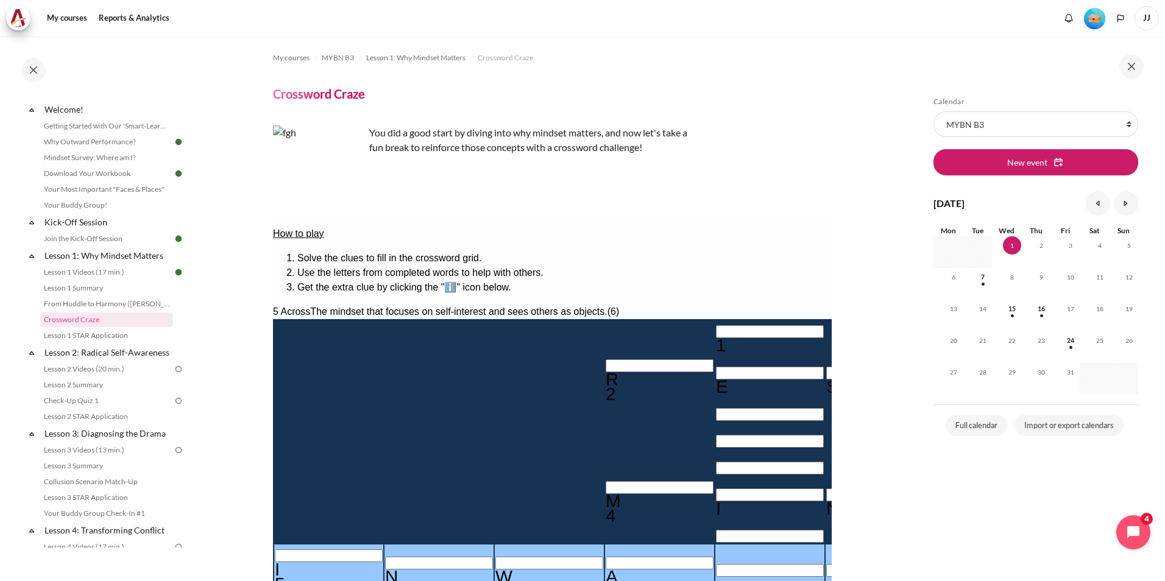
type input "INWAR＿"
type input "＿E＿＿＿I＿R"
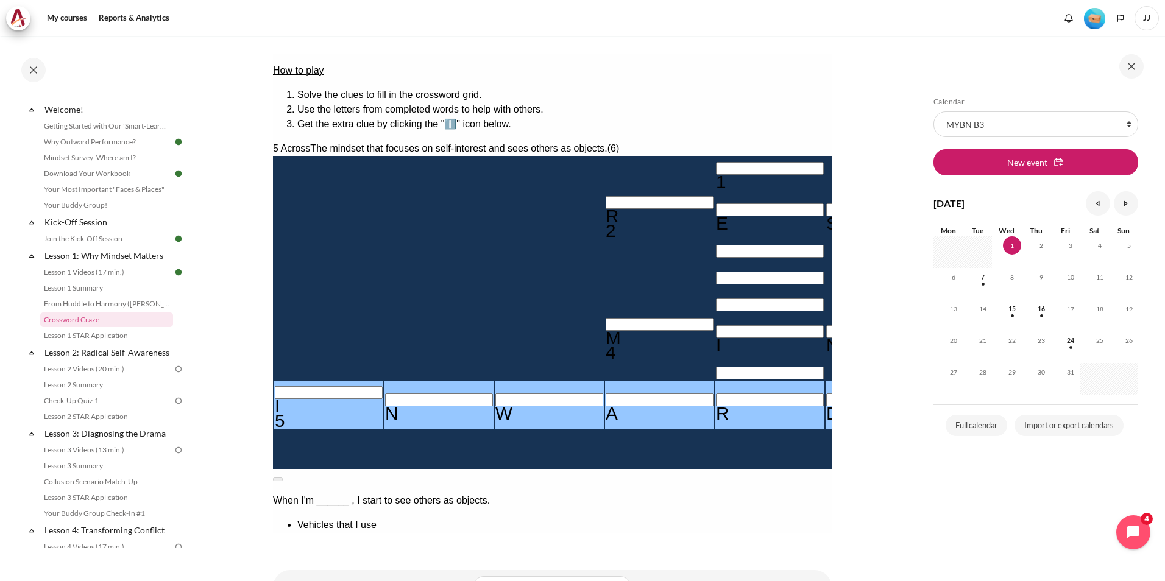
scroll to position [183, 0]
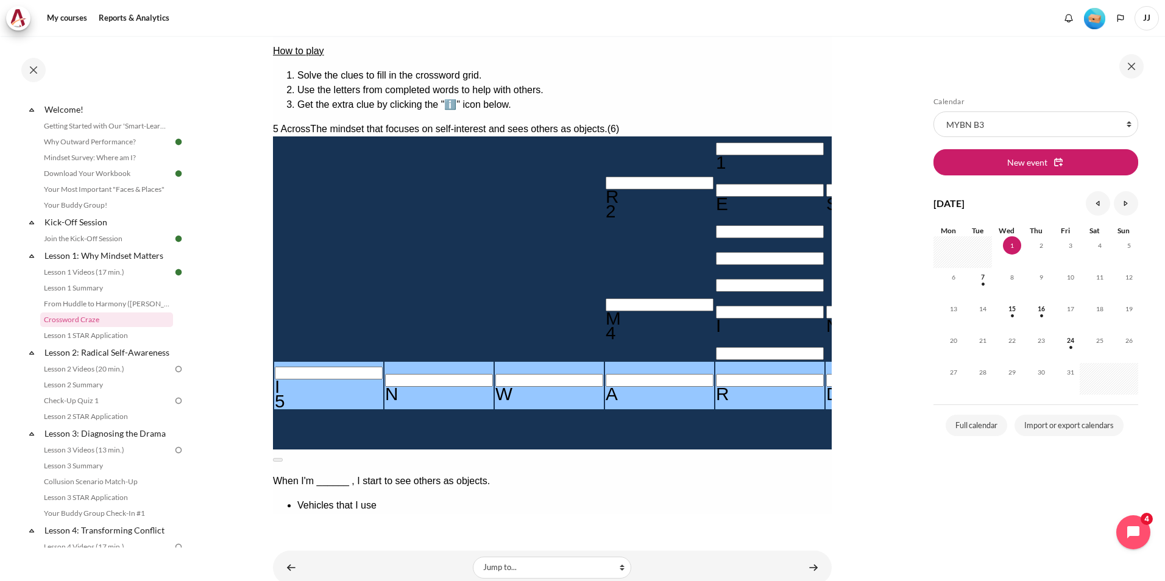
type input "INWARD"
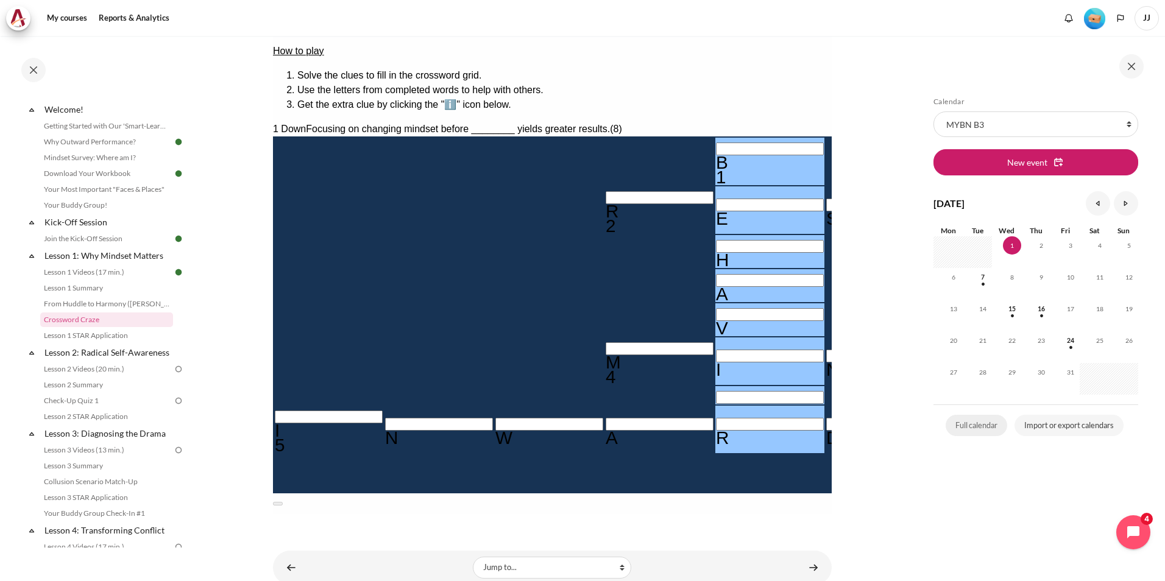
type input "BEHAVIOu"
type input "INWAUD"
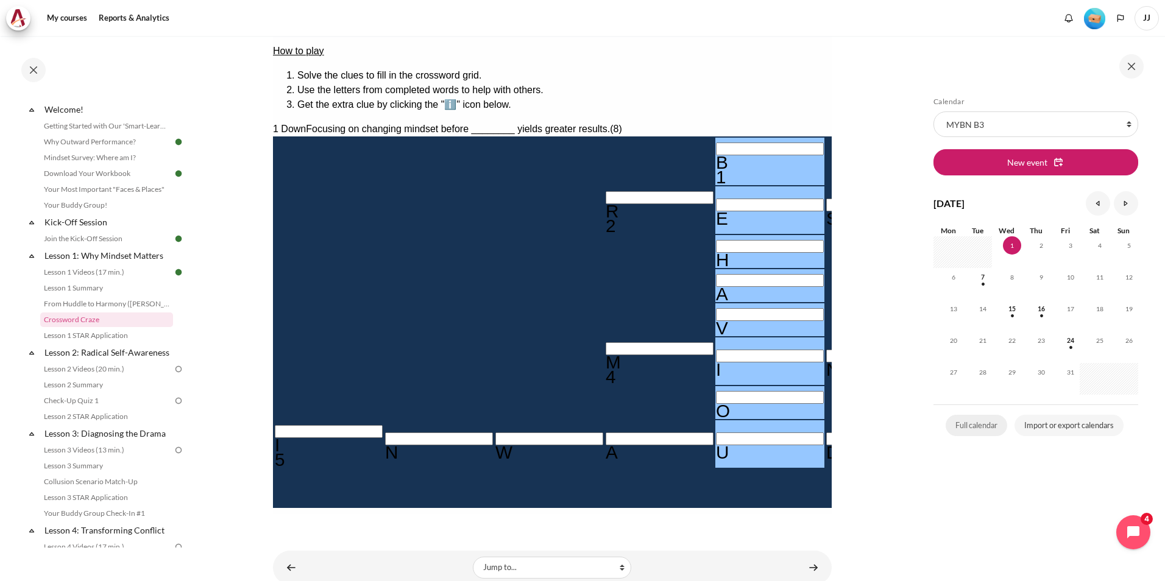
type input "BEHAVIO"
type input "INWA＿D"
type input "BEHAVIOr"
type input "INWARD"
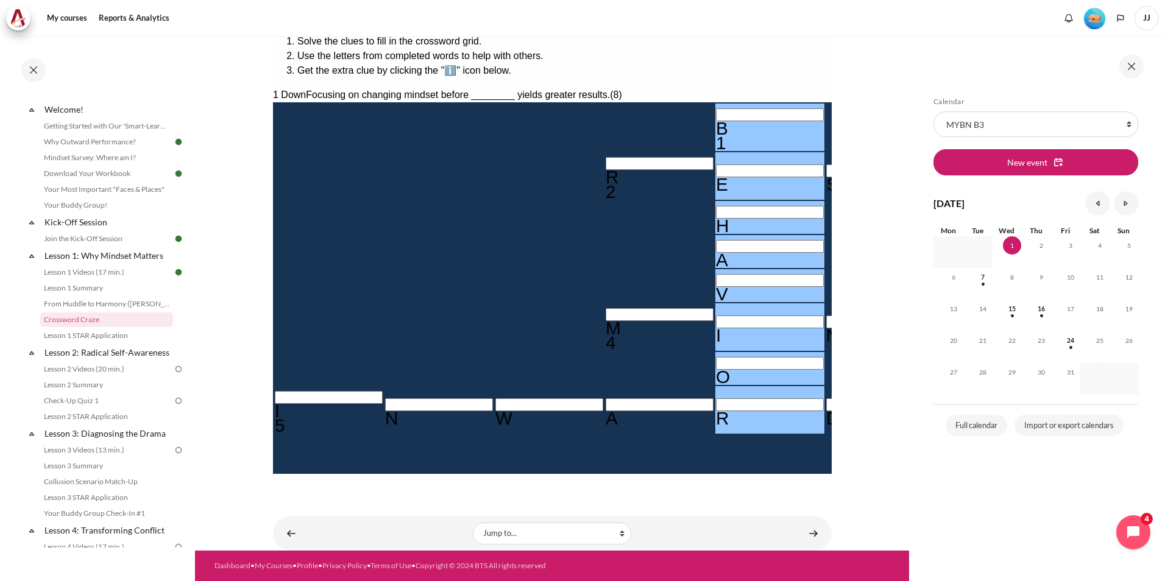
type input "BEHAVIOR"
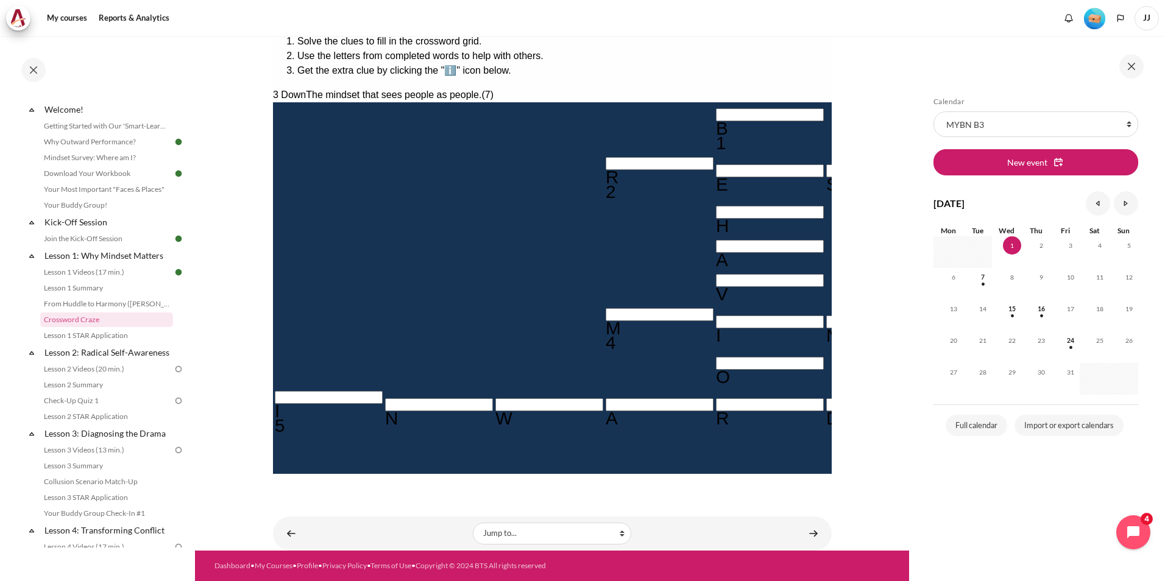
click at [282, 482] on button at bounding box center [277, 484] width 10 height 4
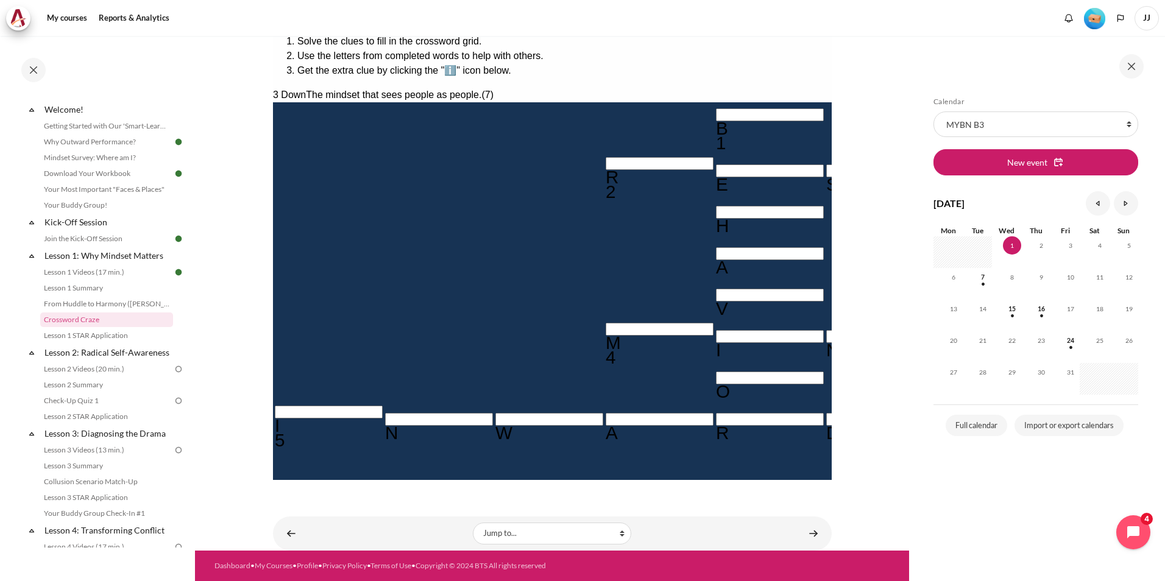
type input "OUTWARD"
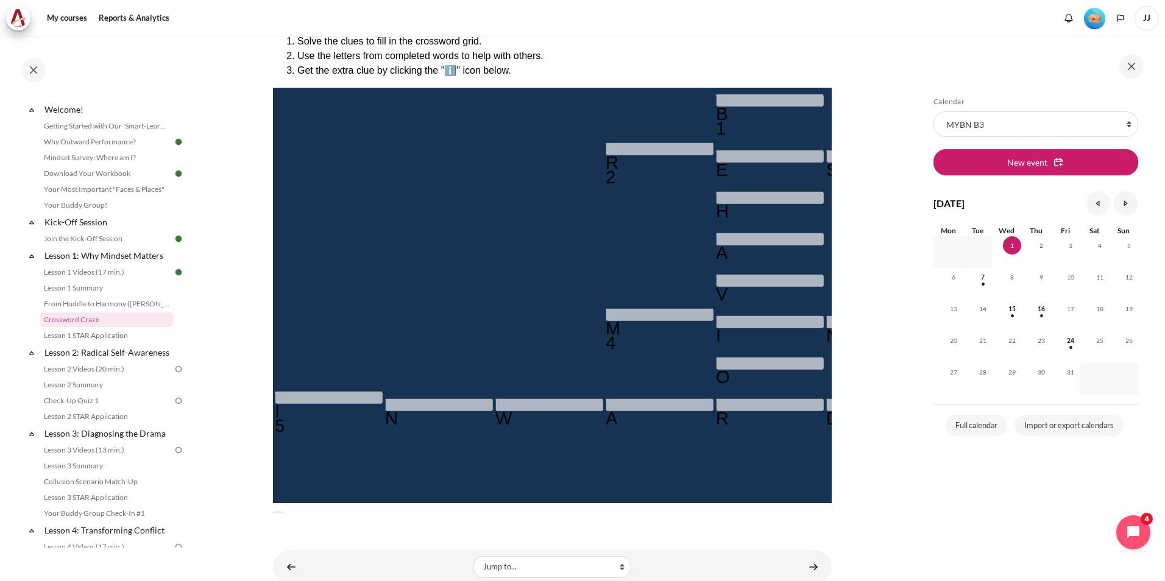
click at [112, 335] on link "Lesson 1 STAR Application" at bounding box center [106, 335] width 133 height 15
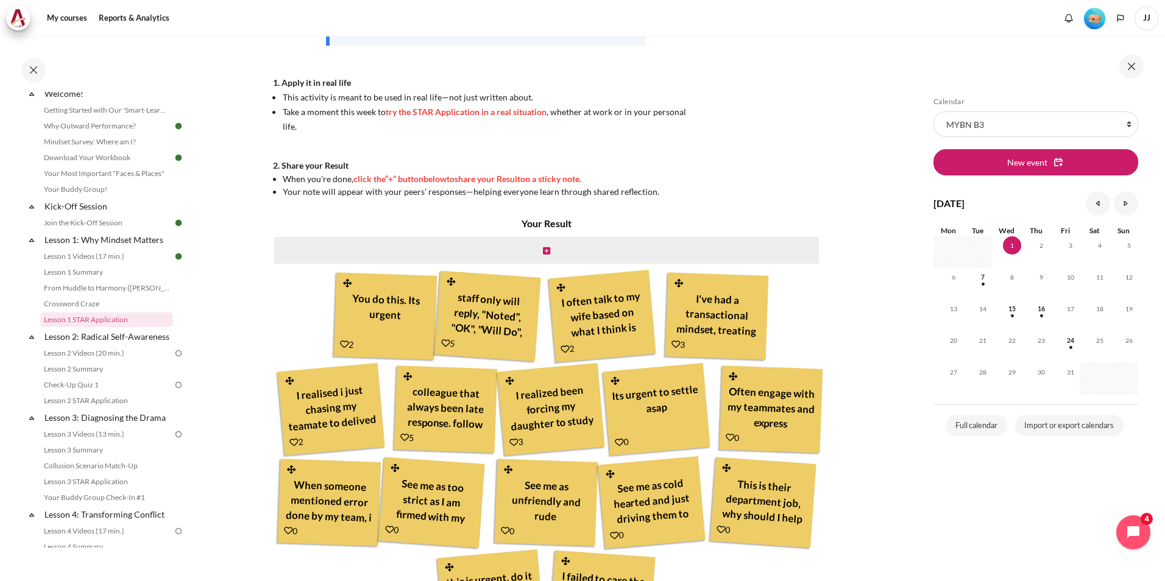
scroll to position [366, 0]
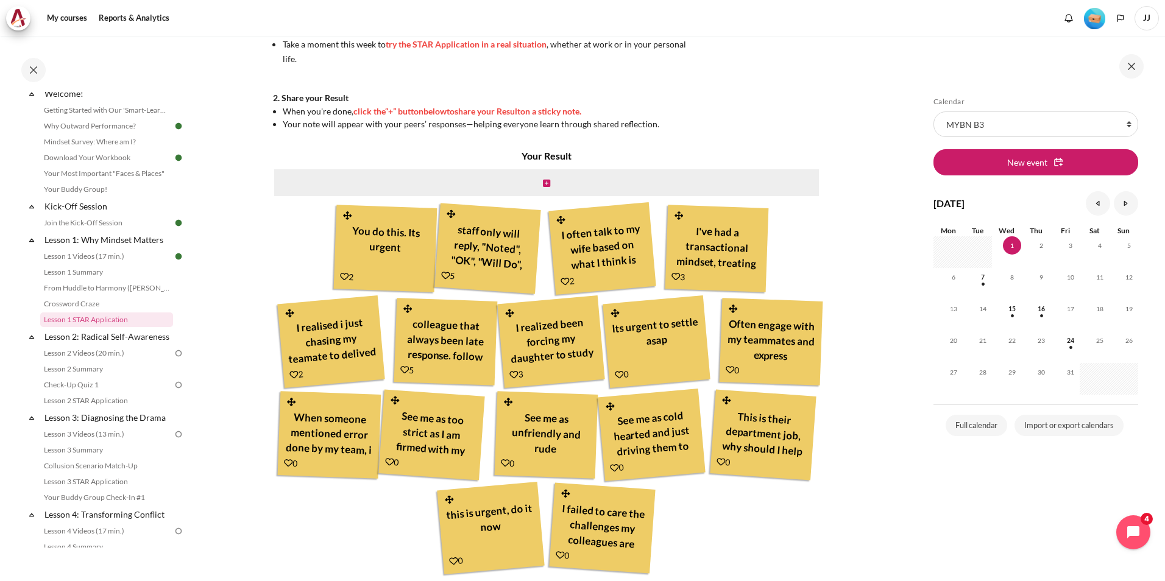
click at [491, 335] on div "colleague that always been late response. follow up with him and he might feel …" at bounding box center [446, 340] width 90 height 54
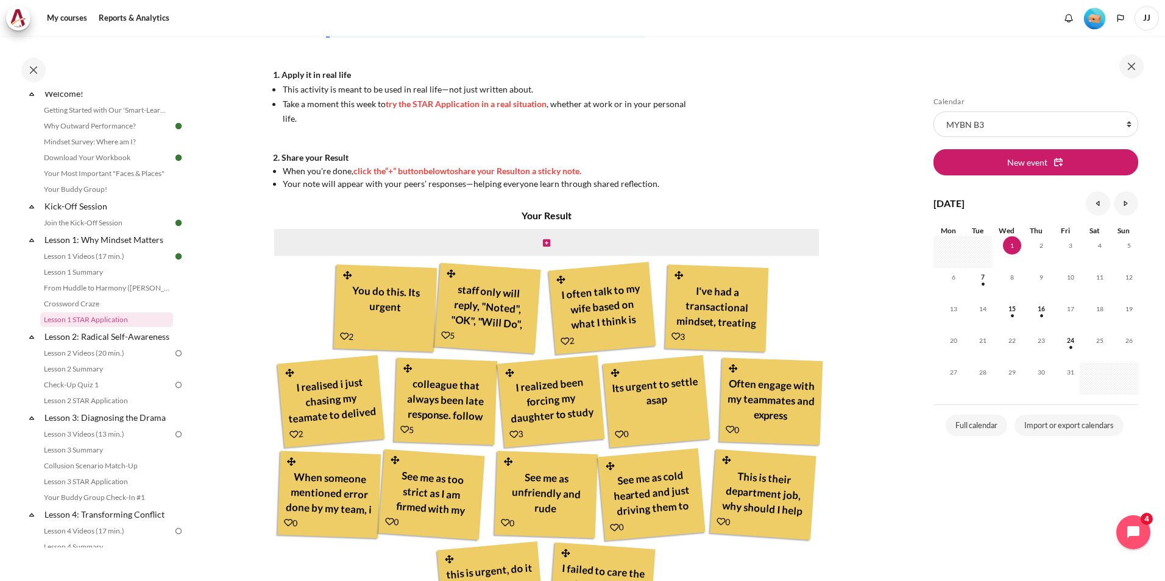
scroll to position [305, 0]
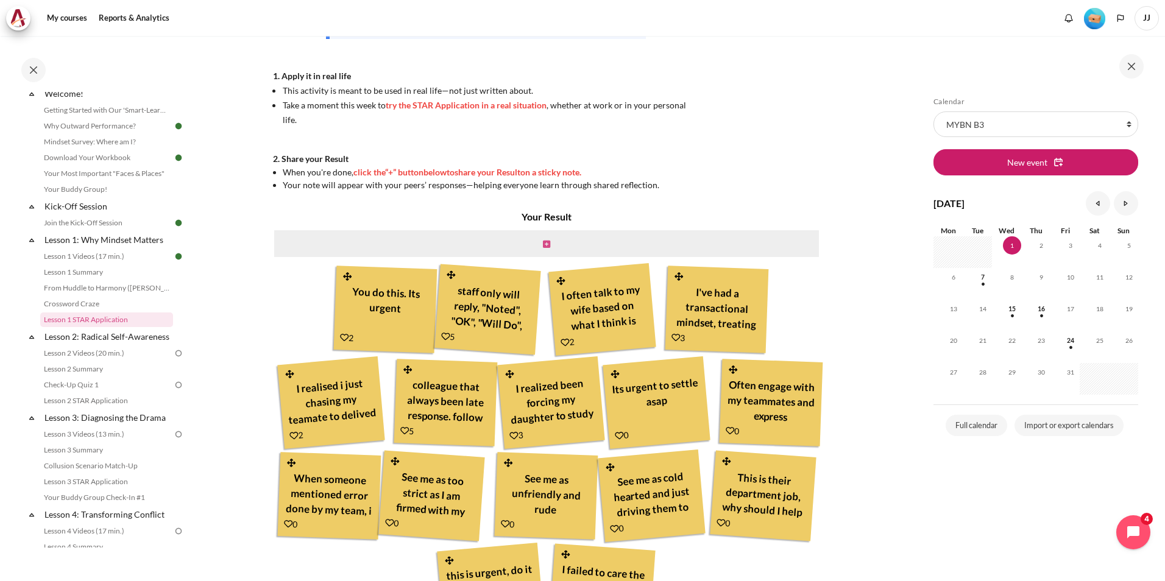
click at [543, 244] on icon "Content" at bounding box center [546, 244] width 7 height 9
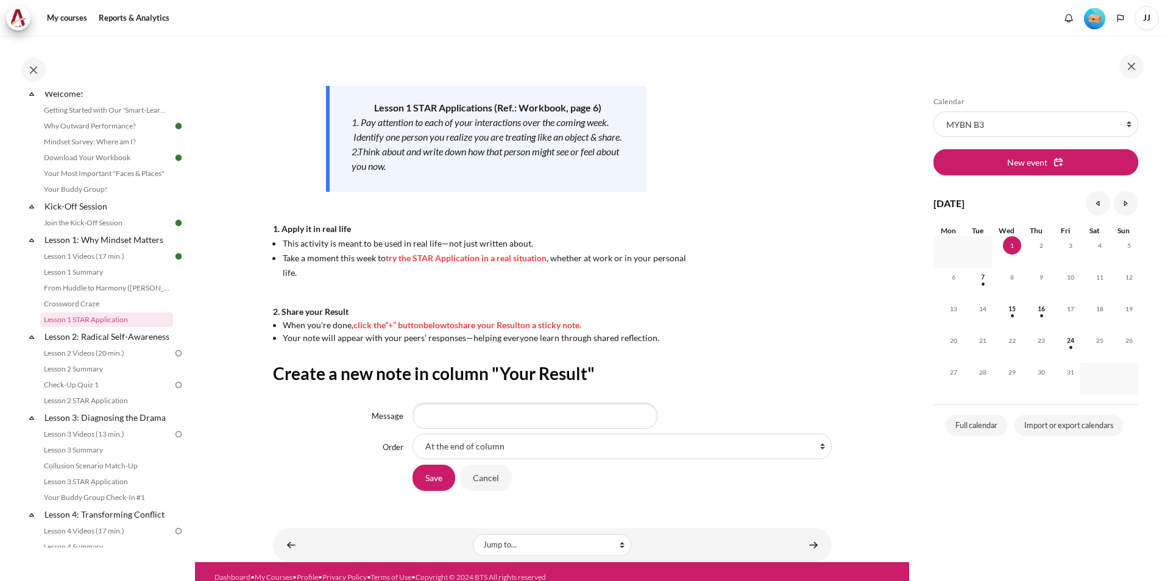
scroll to position [163, 0]
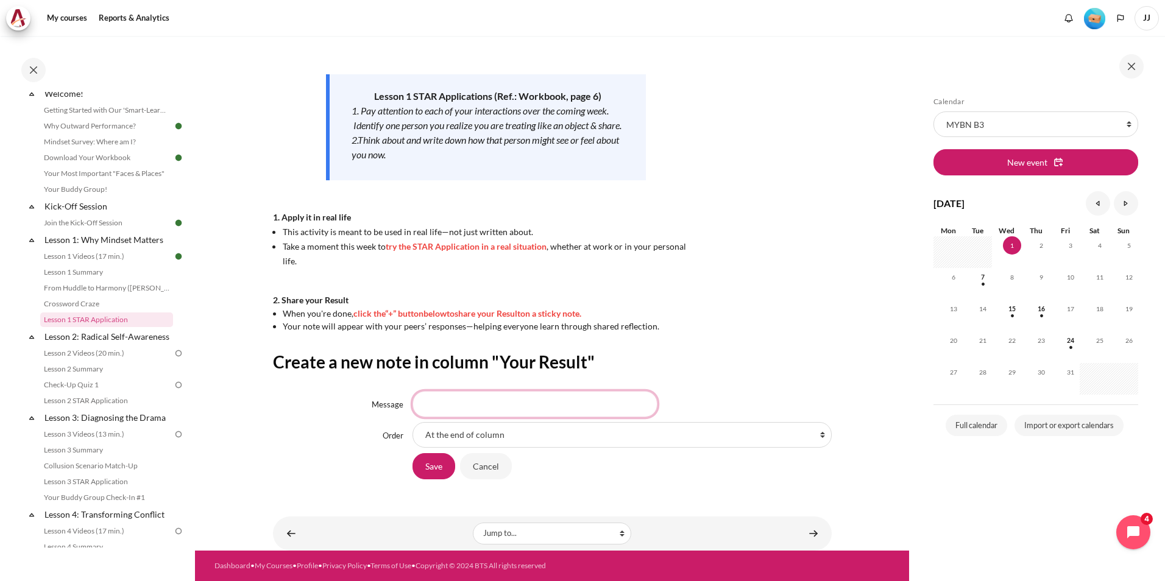
click at [534, 401] on input "Message" at bounding box center [534, 404] width 245 height 26
click at [530, 450] on form "Message Order At the end of column First place in column After 'You do this. It…" at bounding box center [552, 435] width 559 height 89
click at [533, 448] on form "Message Order At the end of column First place in column After 'You do this. It…" at bounding box center [552, 435] width 559 height 89
click at [539, 444] on select "At the end of column First place in column After 'You do this. Its urgent' Afte…" at bounding box center [621, 435] width 419 height 26
click at [557, 476] on div "Save Cancel" at bounding box center [621, 466] width 419 height 27
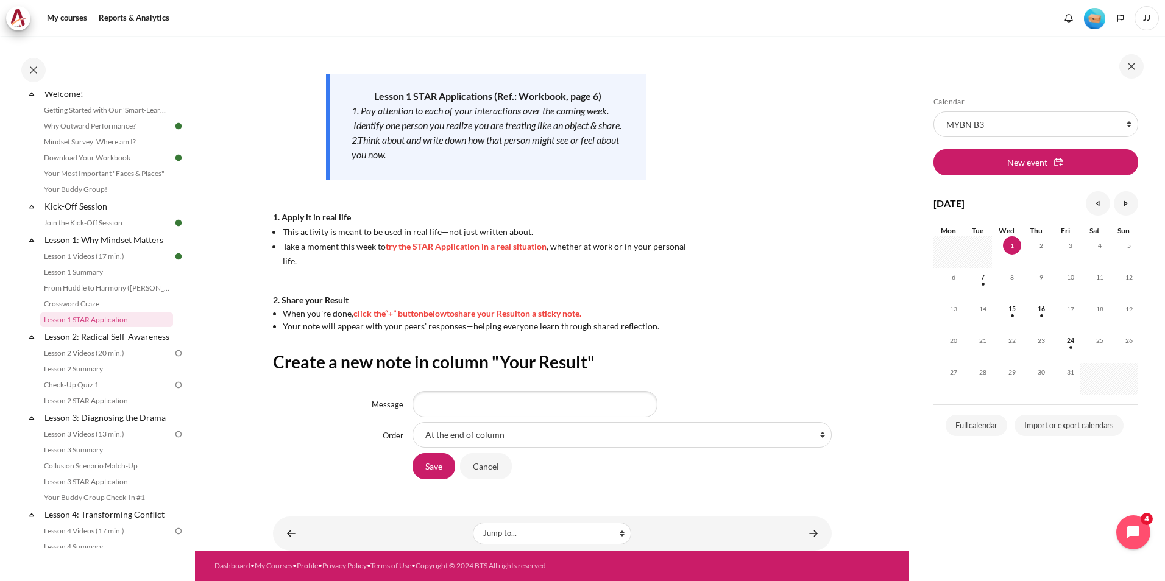
click at [414, 389] on div "Create a new note in column "Your Result" Message Order At the end of column Fi…" at bounding box center [552, 415] width 559 height 129
click at [420, 395] on input "Message" at bounding box center [534, 404] width 245 height 26
click at [528, 446] on select "At the end of column First place in column After 'You do this. Its urgent' Afte…" at bounding box center [621, 435] width 419 height 26
click at [336, 461] on div "Save Cancel" at bounding box center [552, 466] width 559 height 27
click at [473, 397] on input "Message" at bounding box center [534, 404] width 245 height 26
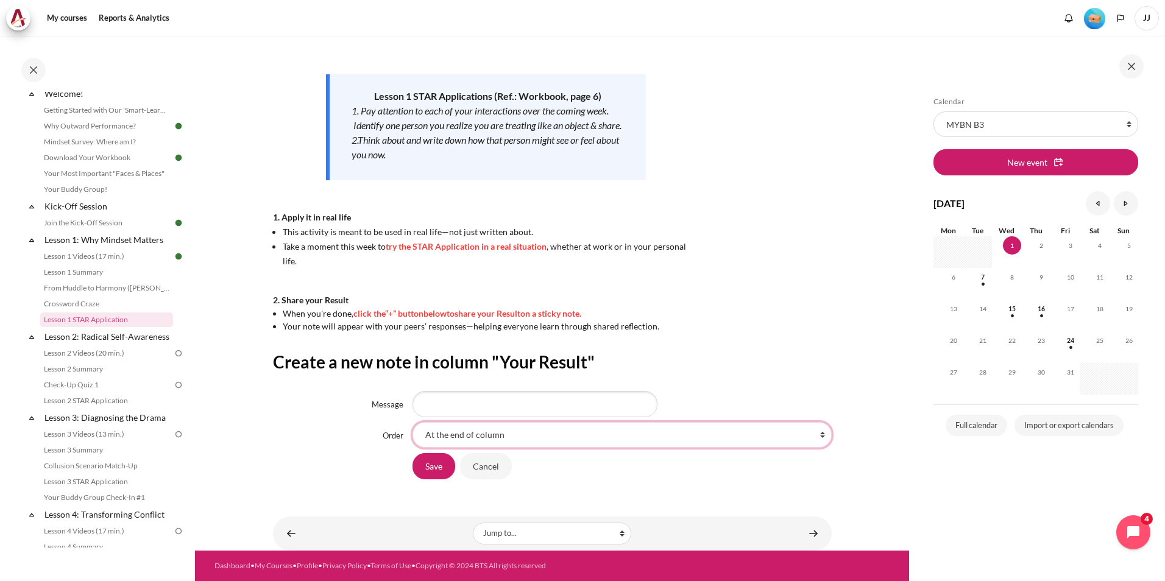
click at [470, 444] on select "At the end of column First place in column After 'You do this. Its urgent' Afte…" at bounding box center [621, 435] width 419 height 26
click at [378, 431] on div "Order" at bounding box center [343, 435] width 140 height 15
click at [445, 399] on input "Message" at bounding box center [534, 404] width 245 height 26
type input "Follow"
click at [439, 442] on select "At the end of column First place in column After 'You do this. Its urgent' Afte…" at bounding box center [621, 435] width 419 height 26
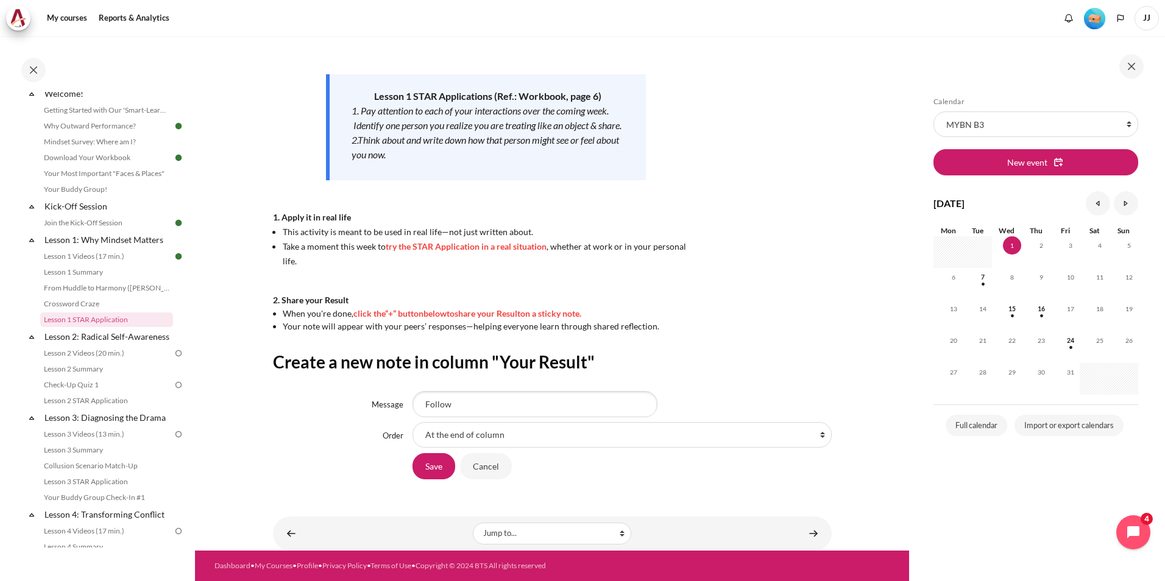
click at [350, 465] on div "Save Cancel" at bounding box center [552, 466] width 559 height 27
click at [451, 428] on select "At the end of column First place in column After 'You do this. Its urgent' Afte…" at bounding box center [621, 435] width 419 height 26
click at [439, 434] on select "At the end of column First place in column After 'You do this. Its urgent' Afte…" at bounding box center [621, 435] width 419 height 26
select select "25"
click at [412, 422] on select "At the end of column First place in column After 'You do this. Its urgent' Afte…" at bounding box center [621, 435] width 419 height 26
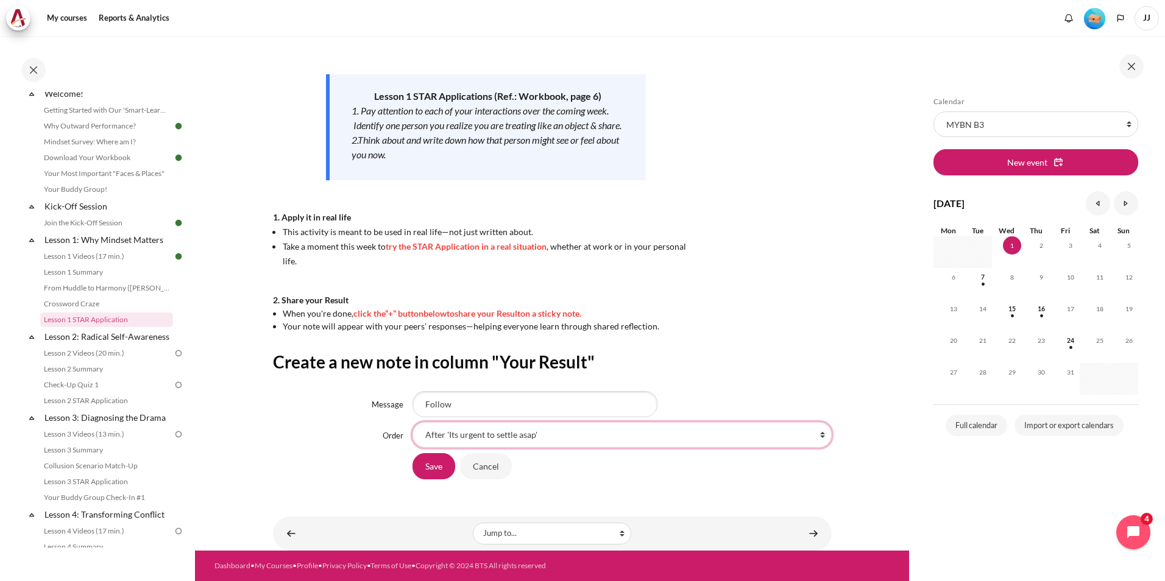
click at [491, 439] on select "At the end of column First place in column After 'You do this. Its urgent' Afte…" at bounding box center [621, 435] width 419 height 26
click at [467, 400] on input "Follow" at bounding box center [534, 404] width 245 height 26
drag, startPoint x: 467, startPoint y: 400, endPoint x: 360, endPoint y: 391, distance: 107.0
click at [360, 391] on div "Message Follow" at bounding box center [552, 404] width 559 height 26
paste input "I'm naturally fast-paced and can be impatient,"
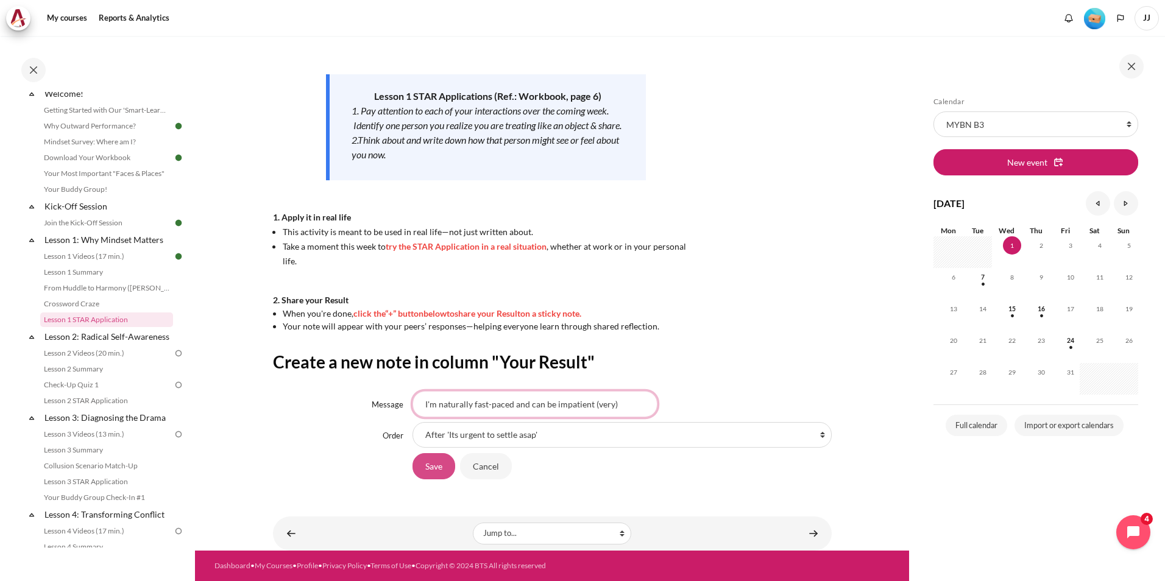
type input "I'm naturally fast-paced and can be impatient (very)"
click at [419, 473] on input "Save" at bounding box center [433, 466] width 43 height 26
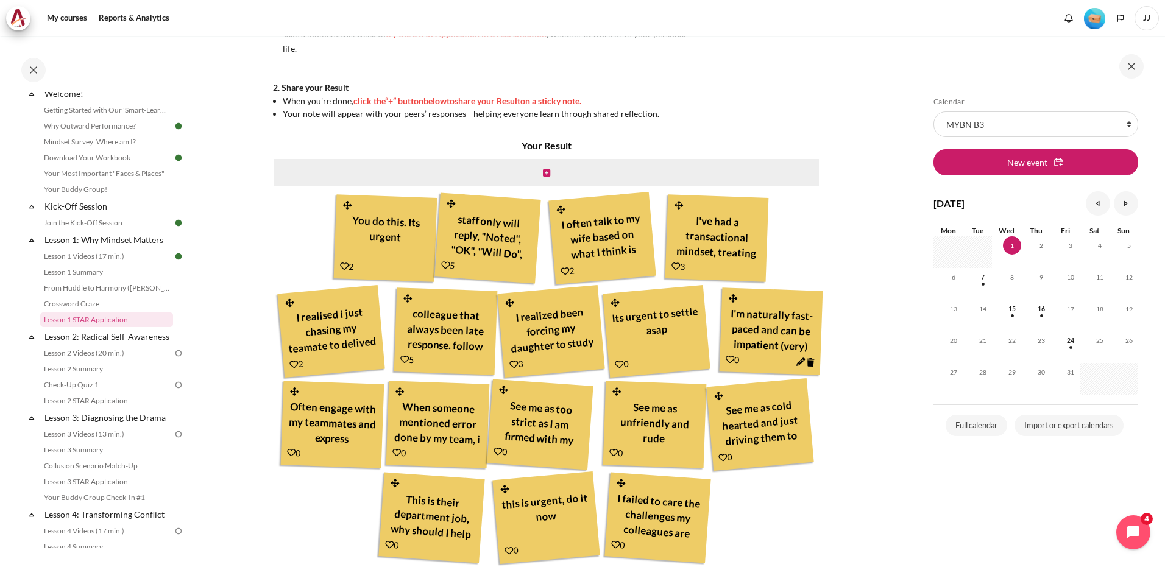
scroll to position [454, 0]
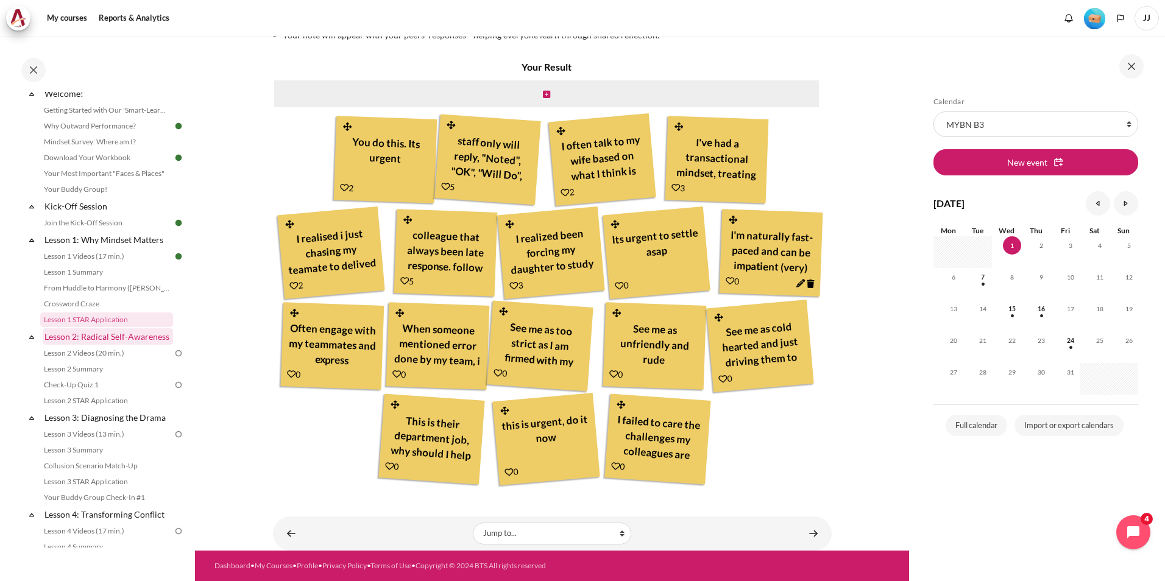
click at [100, 338] on link "Lesson 2: Radical Self-Awareness" at bounding box center [108, 336] width 130 height 16
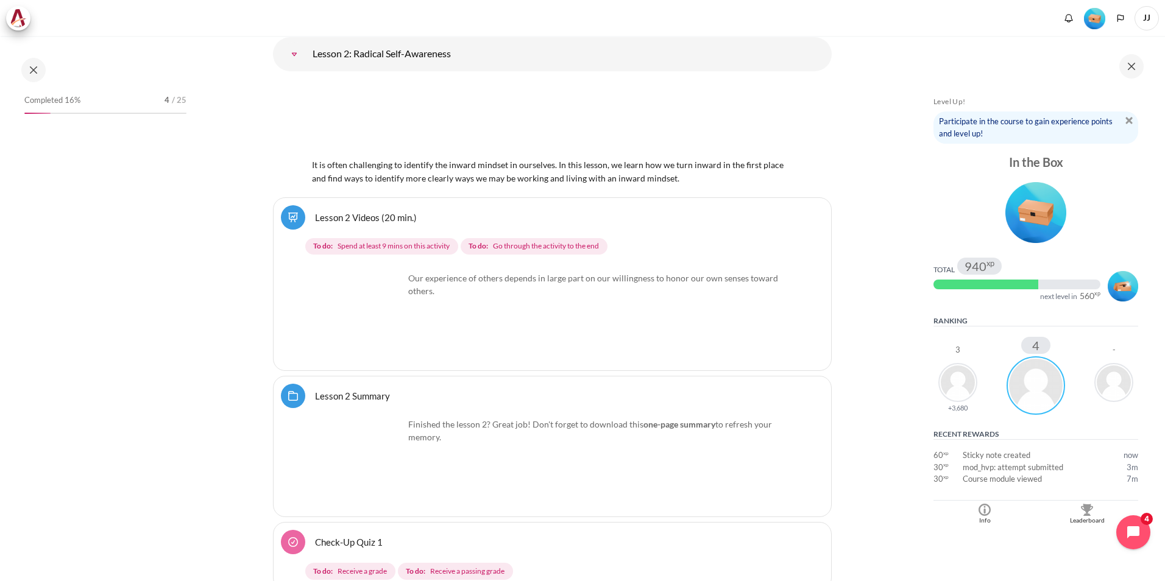
scroll to position [230, 0]
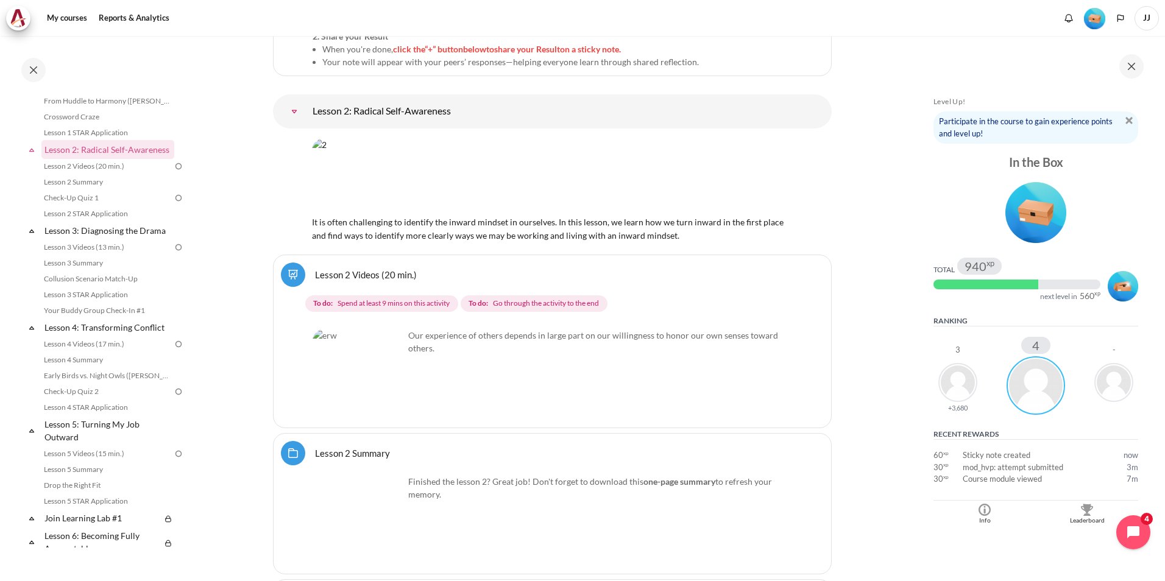
click at [389, 372] on img "Content" at bounding box center [358, 374] width 91 height 91
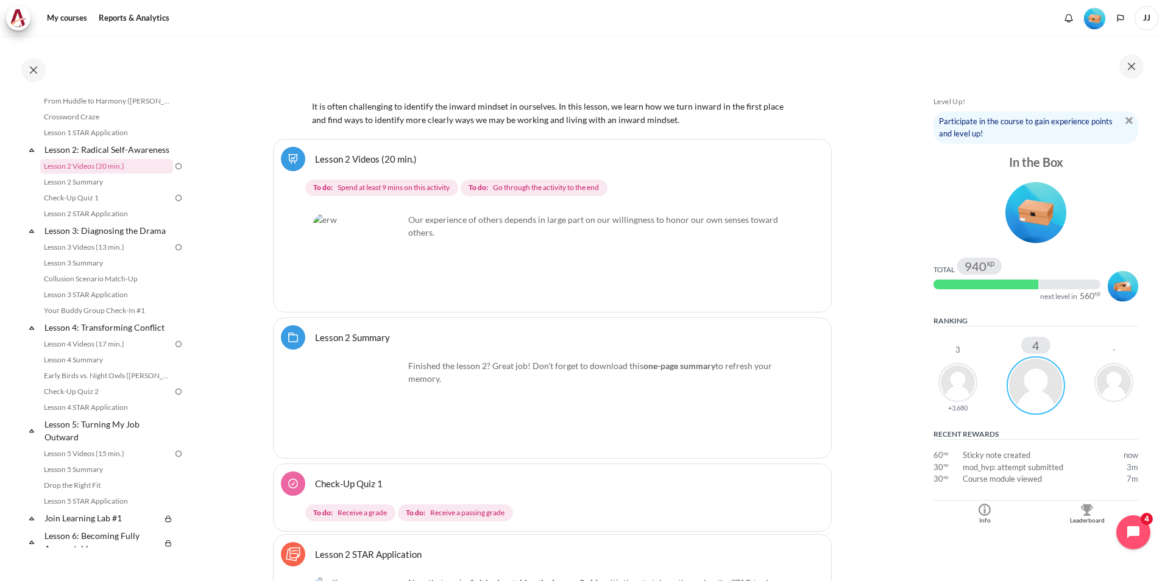
scroll to position [2914, 0]
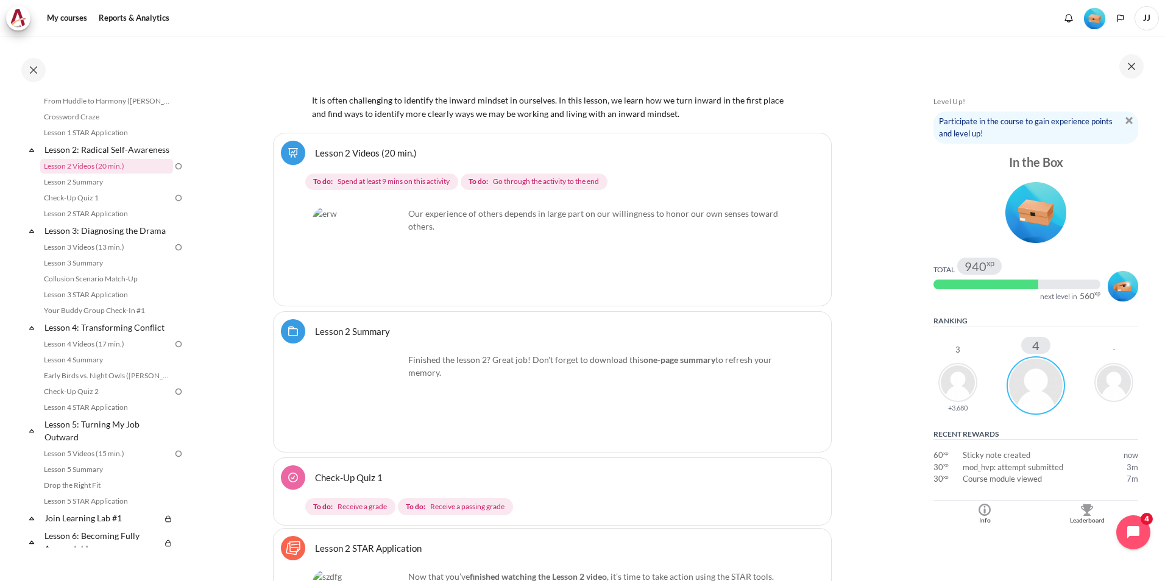
click at [517, 207] on p "Our experience of others depends in large part on our willingness to honor our …" at bounding box center [552, 220] width 479 height 26
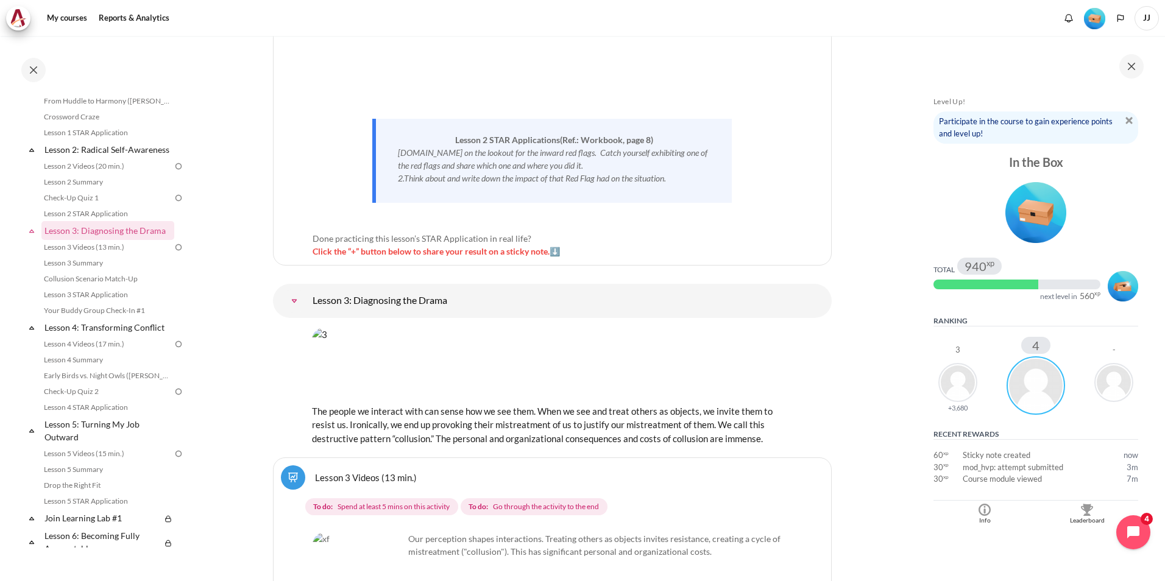
scroll to position [3463, 0]
click at [134, 255] on li "Lesson 3 Videos (13 min.)" at bounding box center [112, 247] width 145 height 16
click at [144, 255] on link "Lesson 3 Videos (13 min.)" at bounding box center [106, 247] width 133 height 15
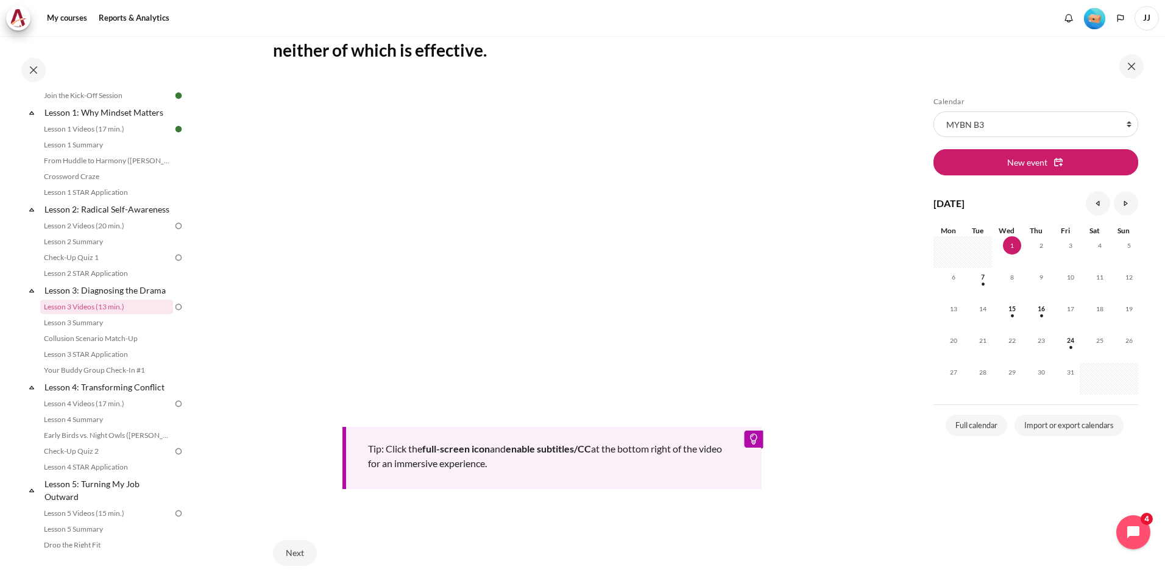
scroll to position [258, 0]
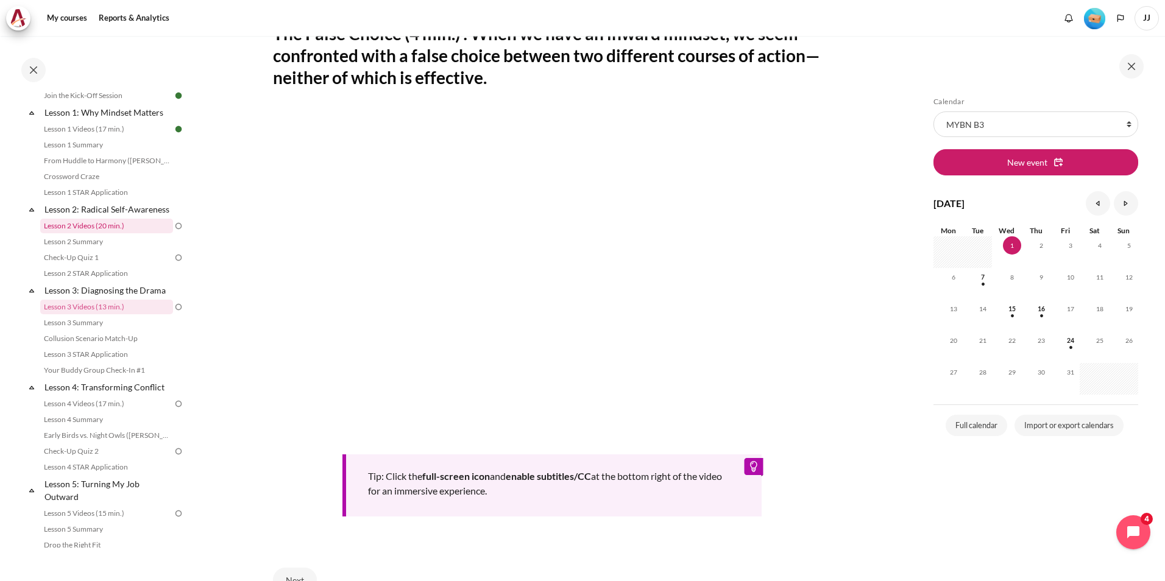
click at [87, 233] on link "Lesson 2 Videos (20 min.)" at bounding box center [106, 226] width 133 height 15
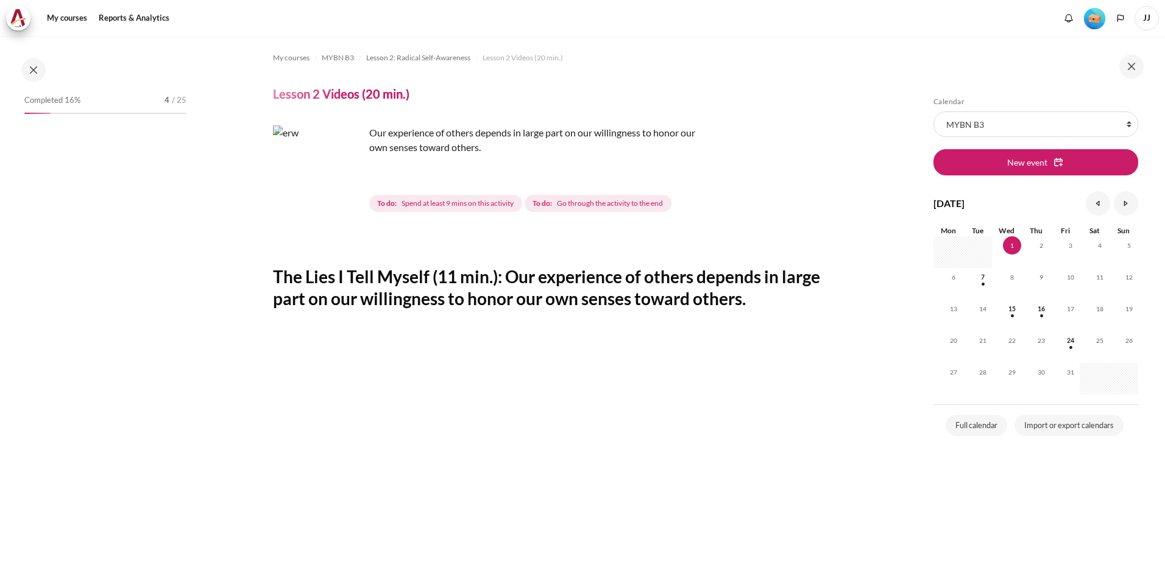
scroll to position [89, 0]
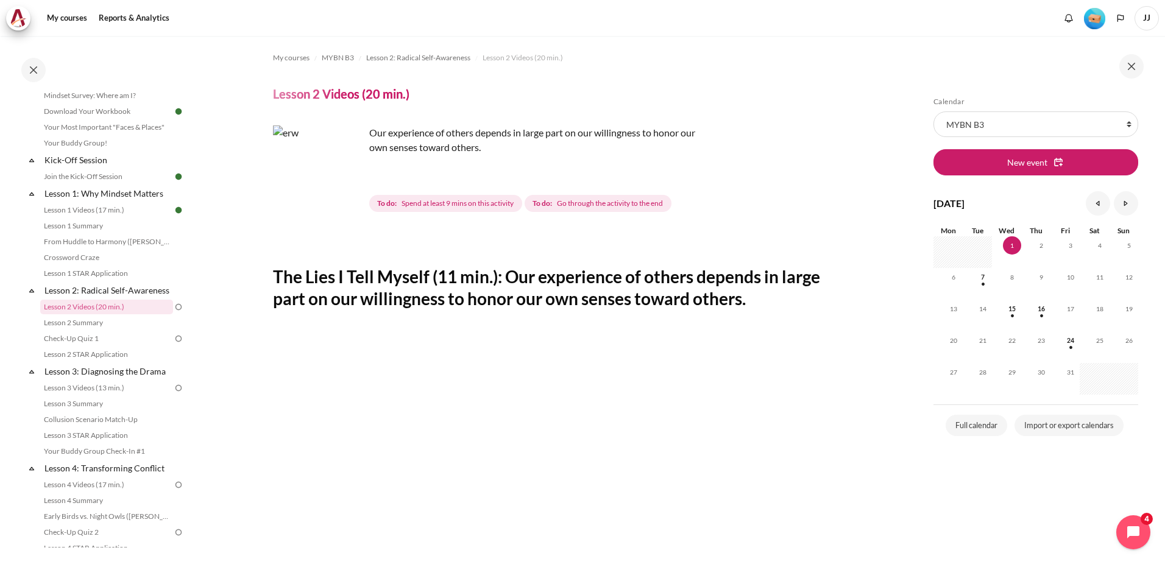
click at [461, 298] on h2 "The Lies I Tell Myself (11 min.): Our experience of others depends in large par…" at bounding box center [552, 288] width 559 height 44
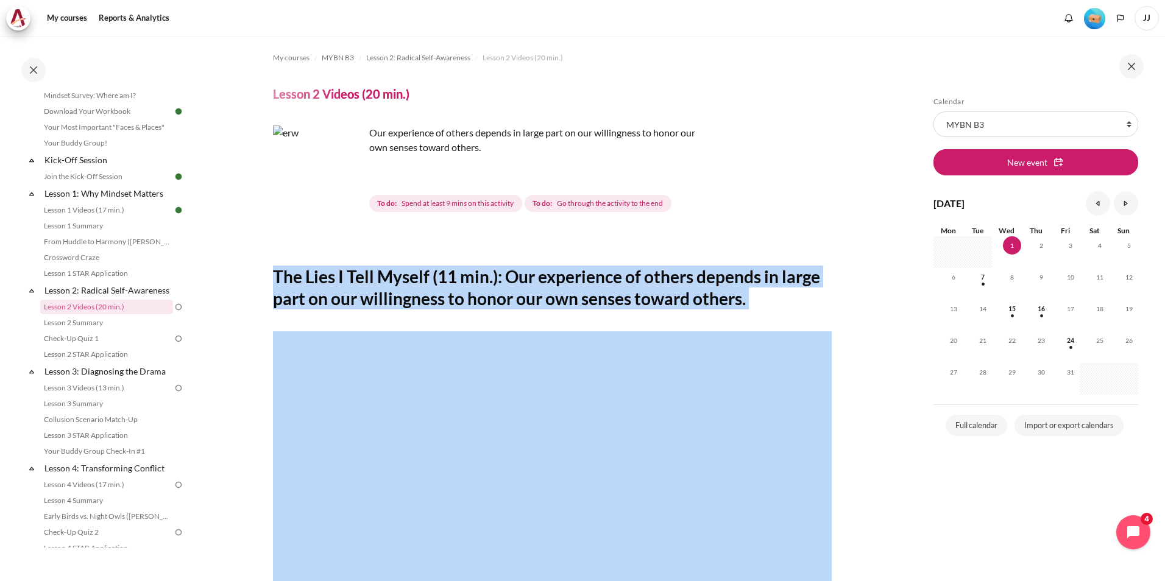
click at [461, 298] on h2 "The Lies I Tell Myself (11 min.): Our experience of others depends in large par…" at bounding box center [552, 288] width 559 height 44
copy h2 "The Lies I Tell Myself (11 min.): Our experience of others depends in large par…"
click at [671, 270] on h2 "The Lies I Tell Myself (11 min.): Our experience of others depends in large par…" at bounding box center [552, 288] width 559 height 44
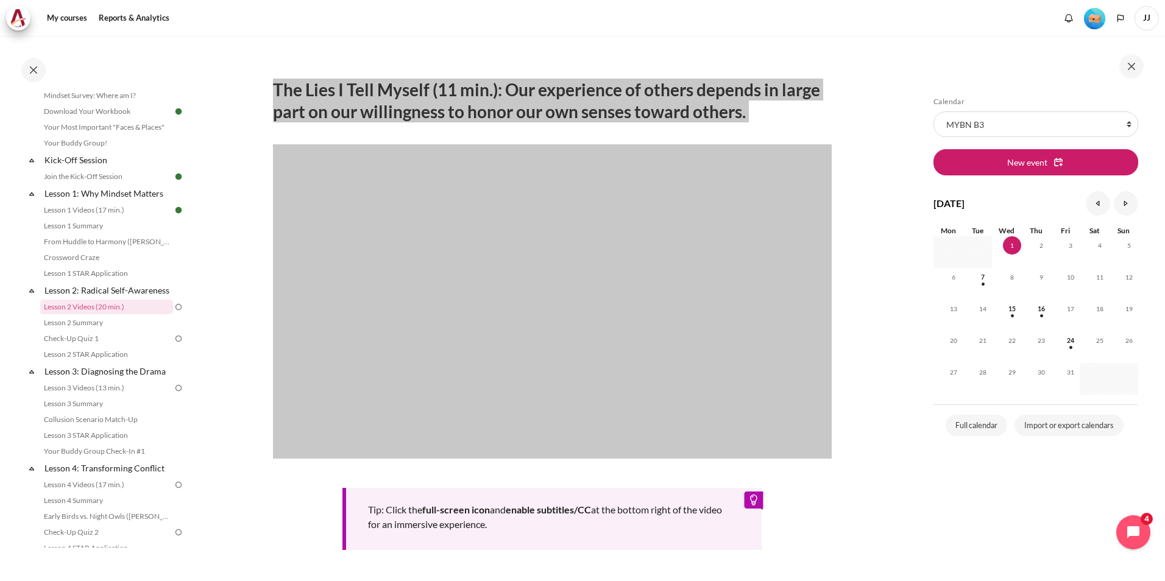
scroll to position [183, 0]
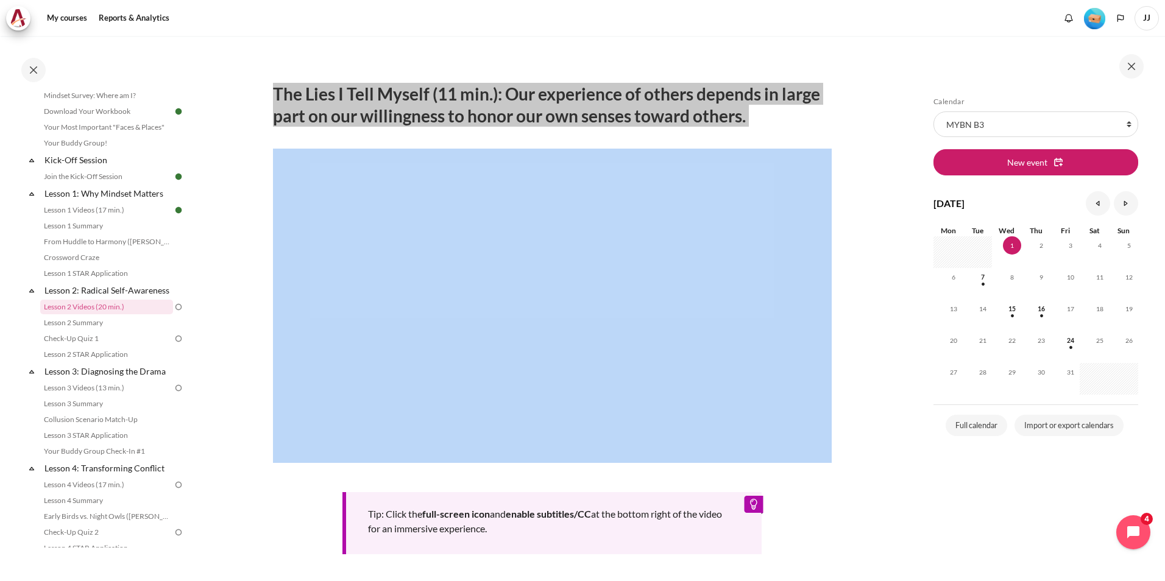
click at [540, 94] on h2 "The Lies I Tell Myself (11 min.): Our experience of others depends in large par…" at bounding box center [552, 105] width 559 height 44
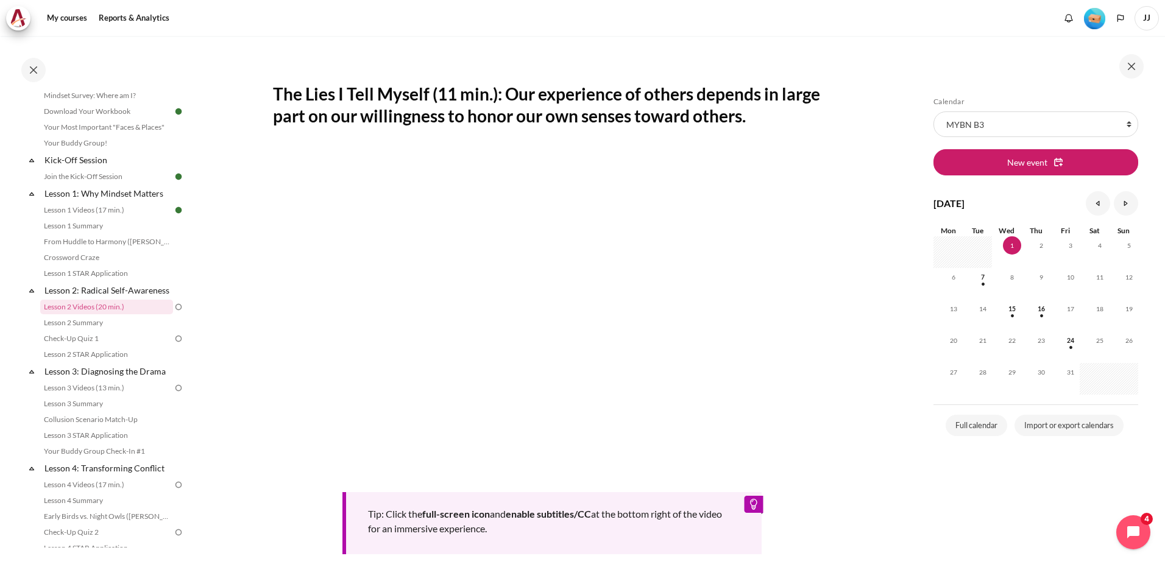
scroll to position [244, 0]
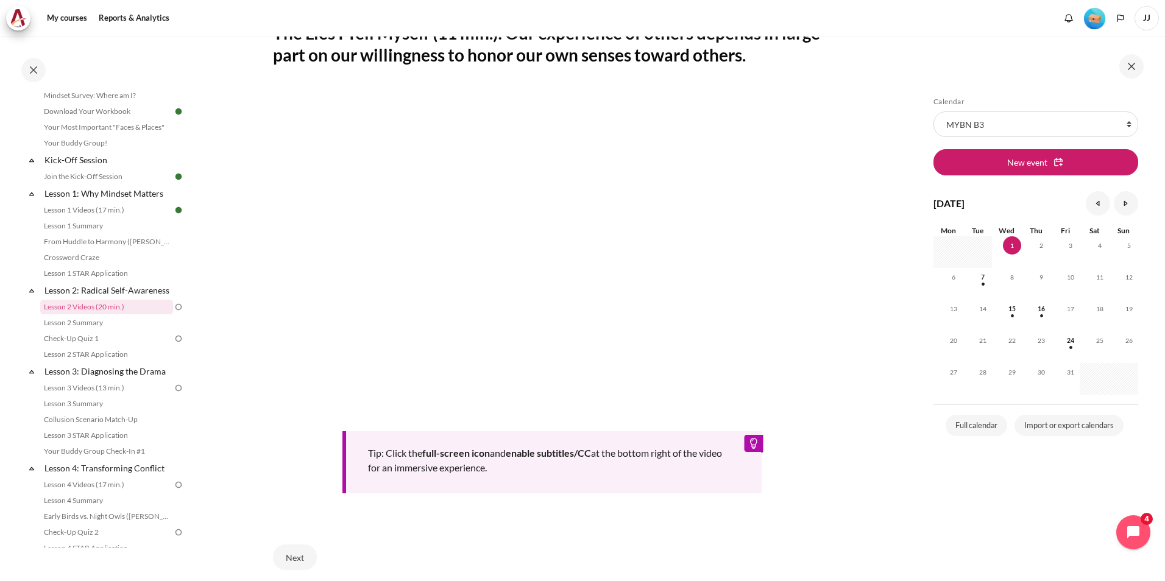
click at [815, 444] on div "Tip: Click the full-screen icon and enable subtitles/CC at the bottom right of …" at bounding box center [552, 291] width 559 height 406
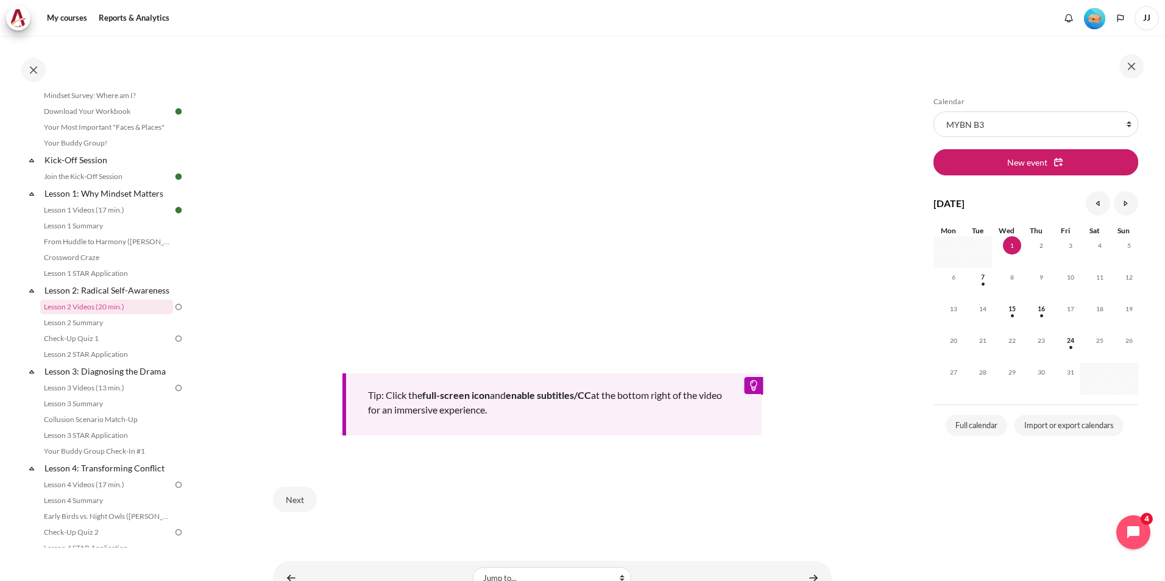
scroll to position [343, 0]
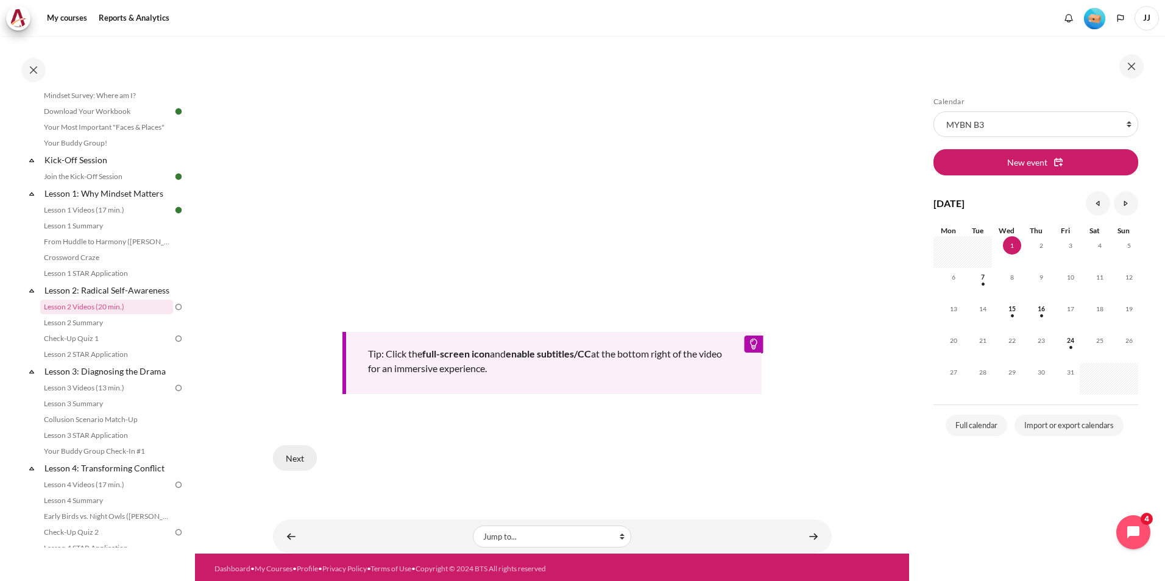
click at [295, 454] on button "Next" at bounding box center [295, 458] width 44 height 26
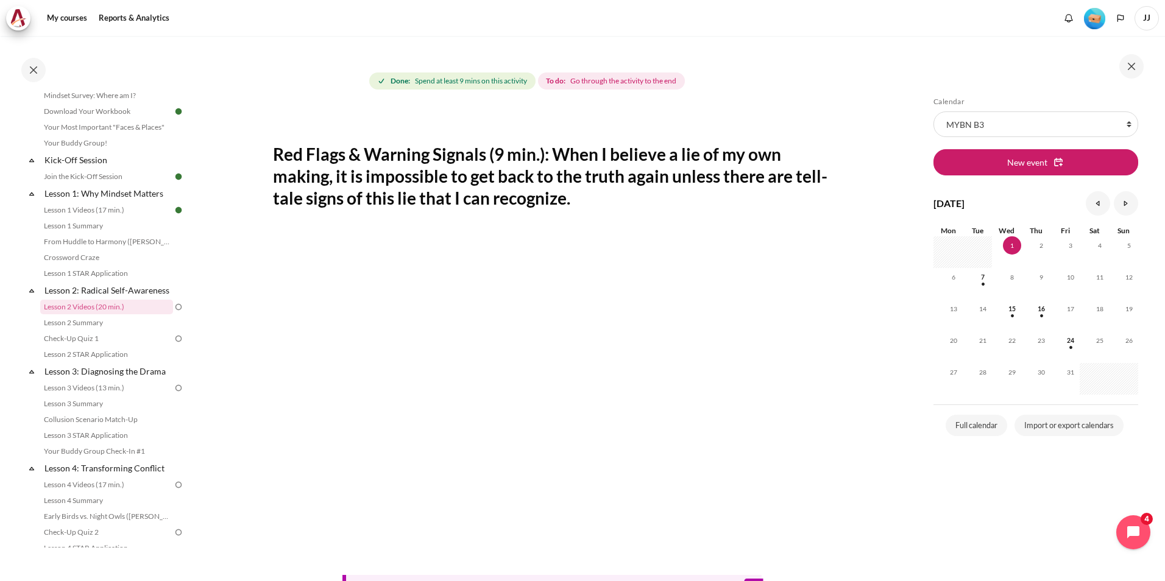
scroll to position [122, 0]
click at [453, 174] on h2 "Red Flags & Warning Signals (9 min.): When I believe a lie of my own making, it…" at bounding box center [552, 177] width 559 height 66
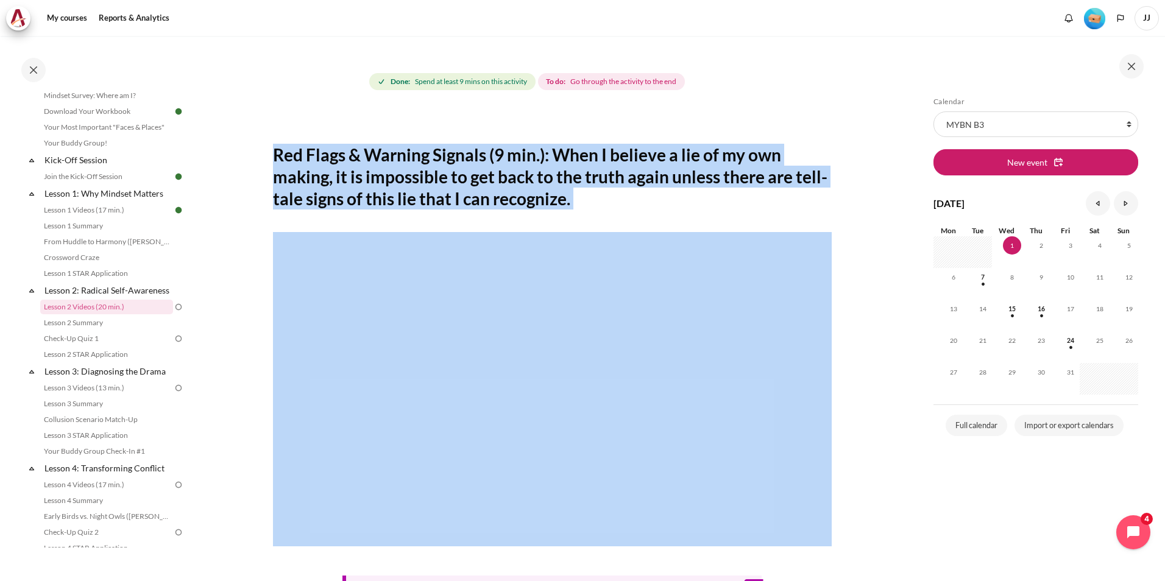
click at [453, 174] on h2 "Red Flags & Warning Signals (9 min.): When I believe a lie of my own making, it…" at bounding box center [552, 177] width 559 height 66
drag, startPoint x: 453, startPoint y: 174, endPoint x: 543, endPoint y: 184, distance: 90.8
click at [543, 184] on h2 "Red Flags & Warning Signals (9 min.): When I believe a lie of my own making, it…" at bounding box center [552, 177] width 559 height 66
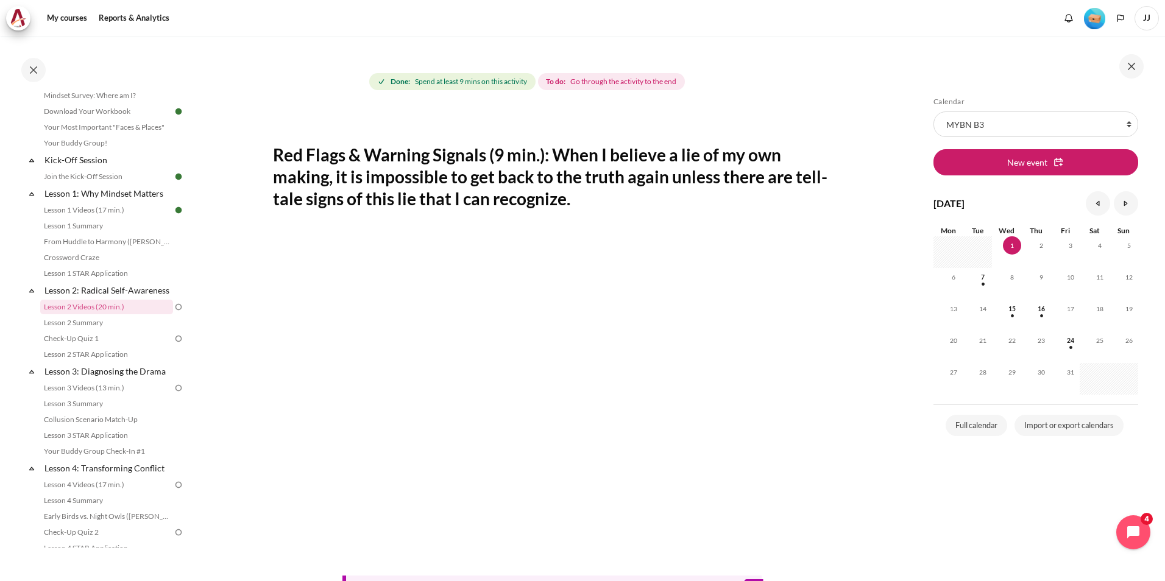
drag, startPoint x: 615, startPoint y: 202, endPoint x: 272, endPoint y: 152, distance: 346.7
click at [273, 152] on h2 "Red Flags & Warning Signals (9 min.): When I believe a lie of my own making, it…" at bounding box center [552, 177] width 559 height 66
copy h2 "Red Flags & Warning Signals (9 min.): When I believe a lie of my own making, it…"
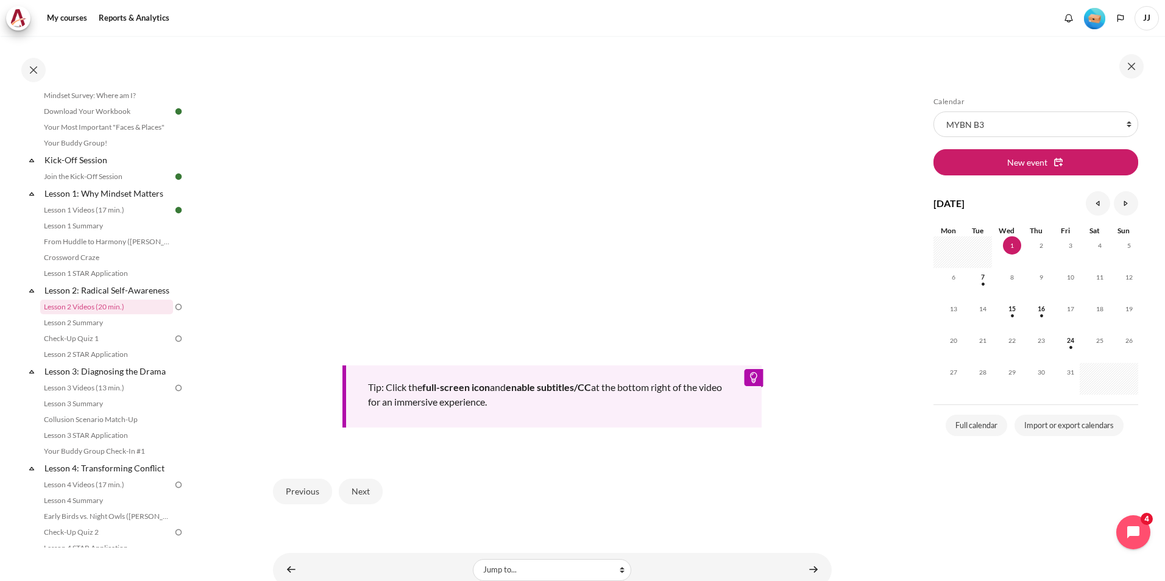
scroll to position [365, 0]
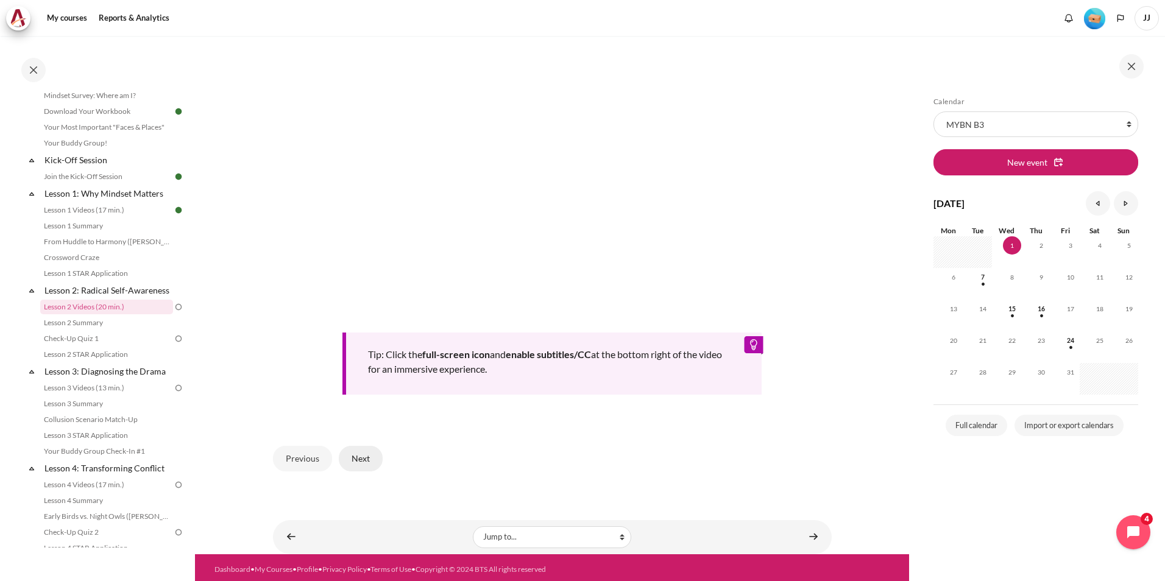
click at [361, 460] on button "Next" at bounding box center [361, 459] width 44 height 26
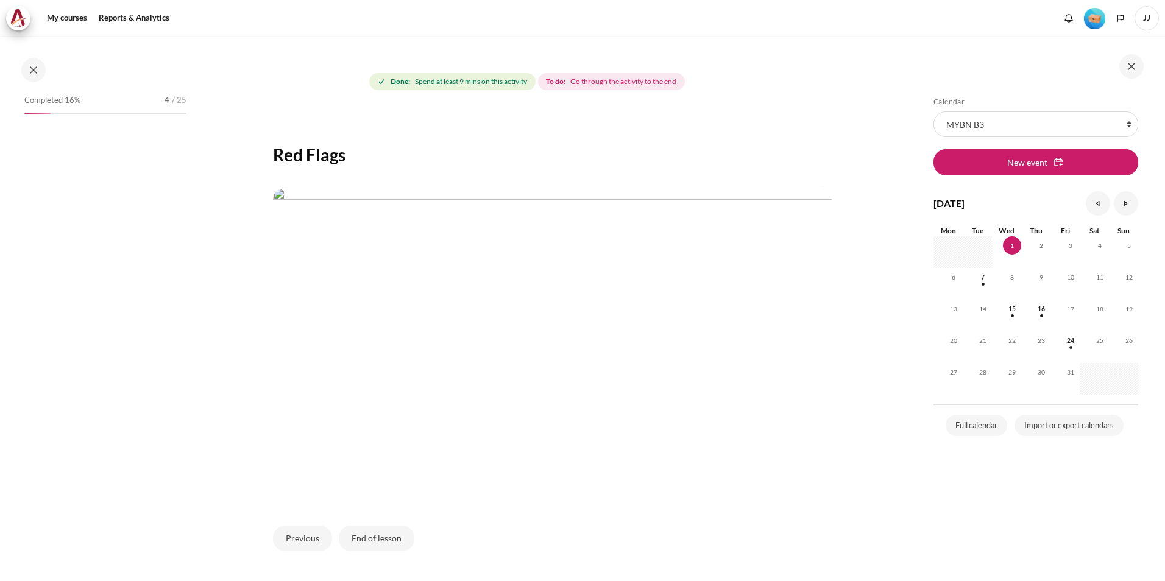
scroll to position [89, 0]
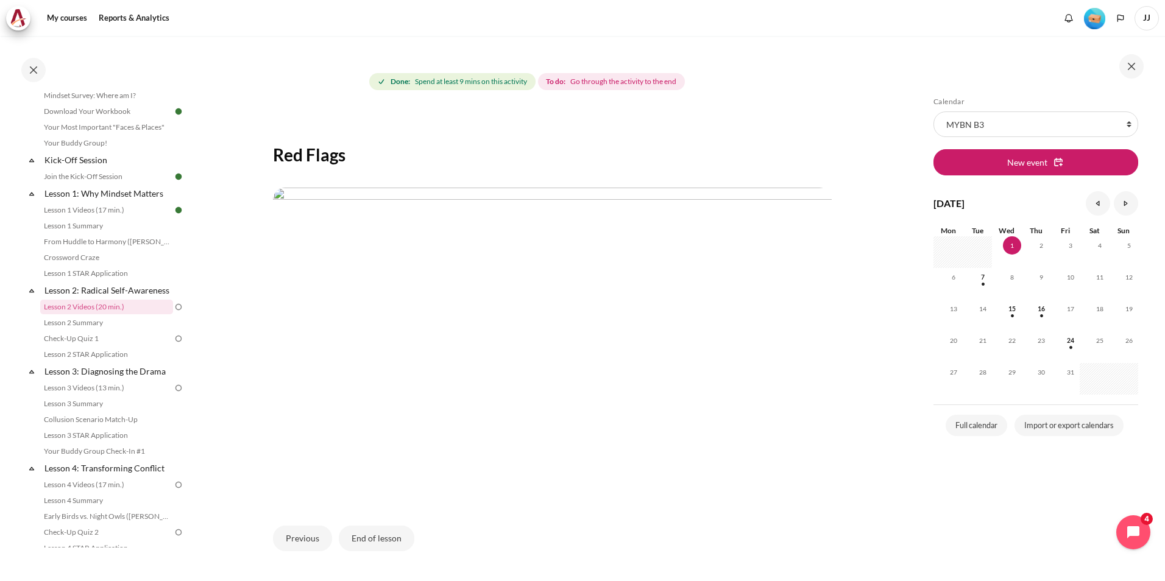
click at [245, 292] on section "My courses MYBN B3 Lesson 2: Radical Self-Awareness Lesson 2 Videos (20 min.) L…" at bounding box center [552, 274] width 714 height 720
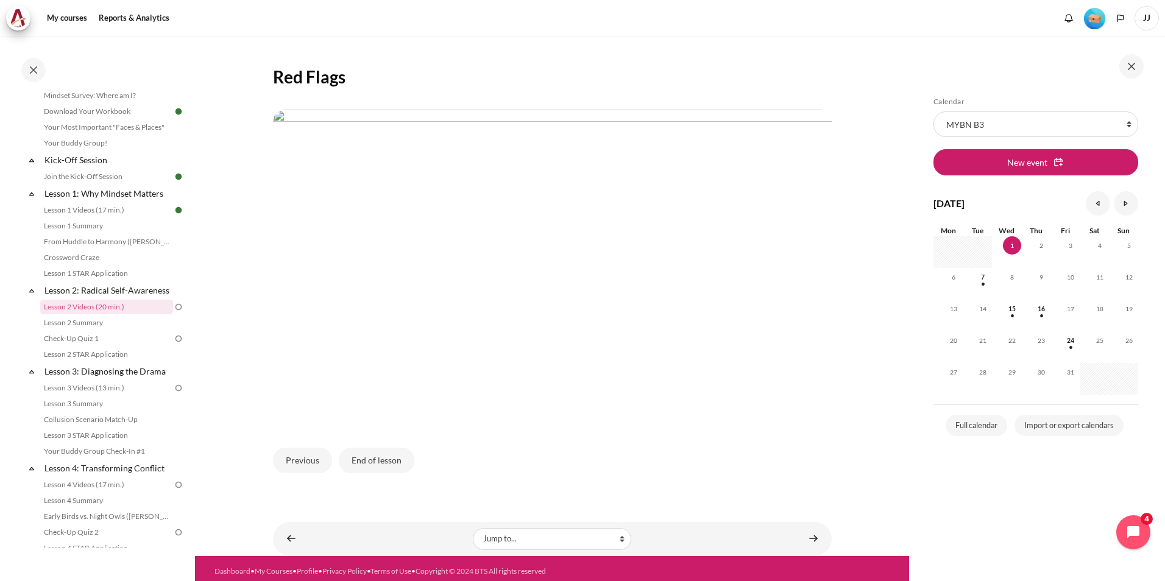
scroll to position [202, 0]
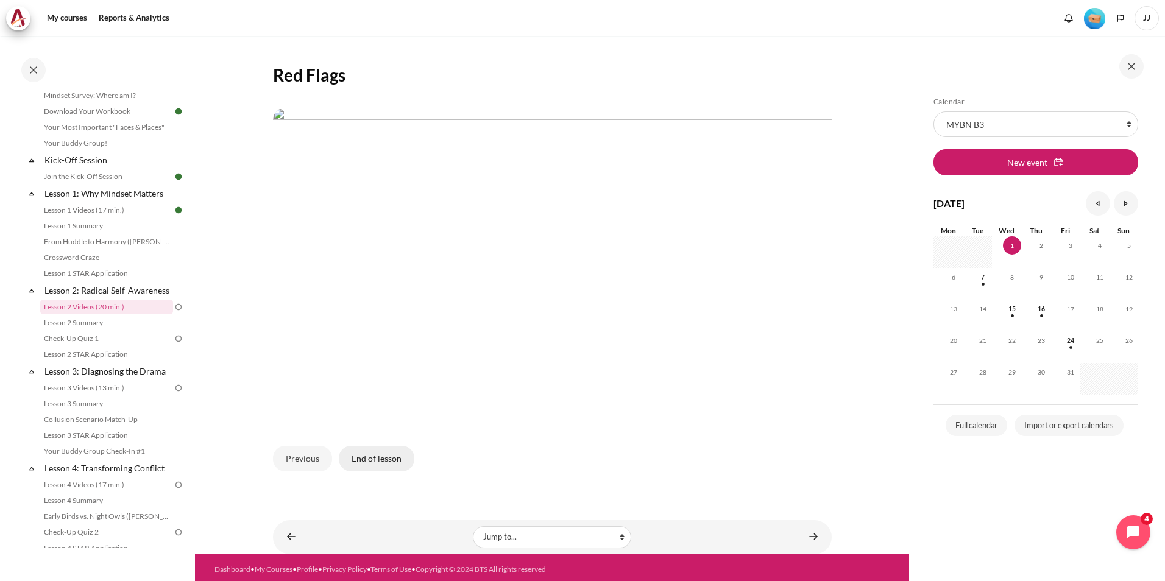
click at [364, 452] on button "End of lesson" at bounding box center [377, 459] width 76 height 26
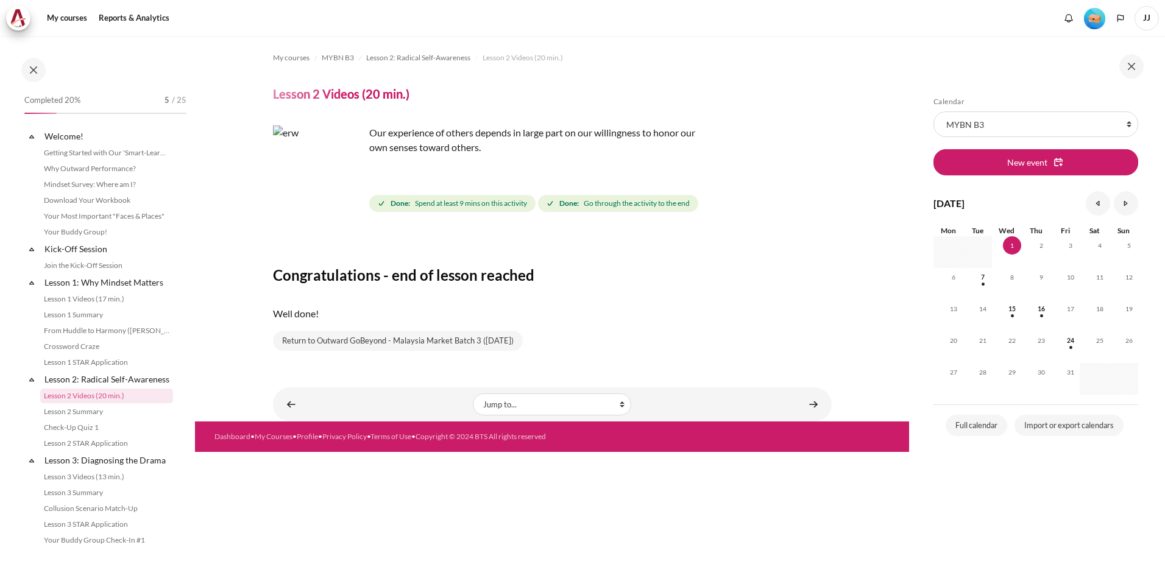
scroll to position [89, 0]
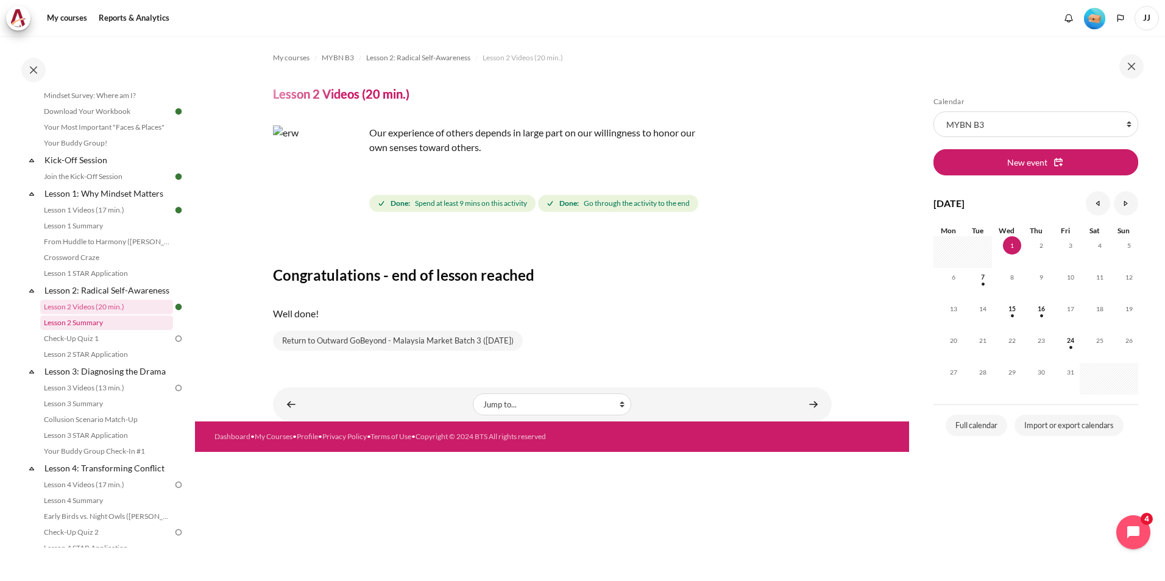
click at [127, 330] on link "Lesson 2 Summary" at bounding box center [106, 323] width 133 height 15
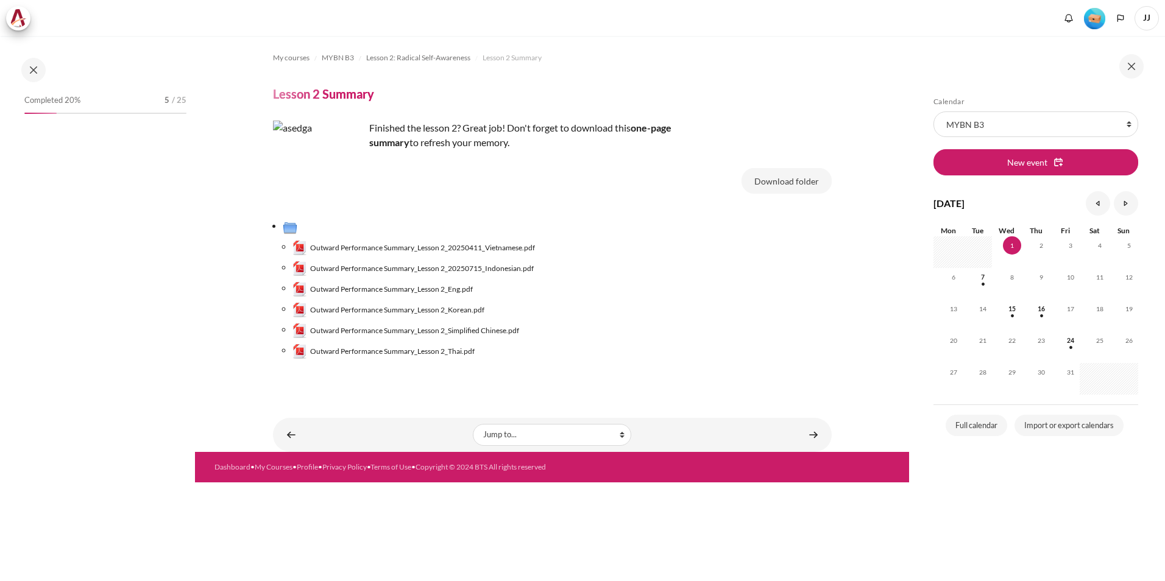
scroll to position [105, 0]
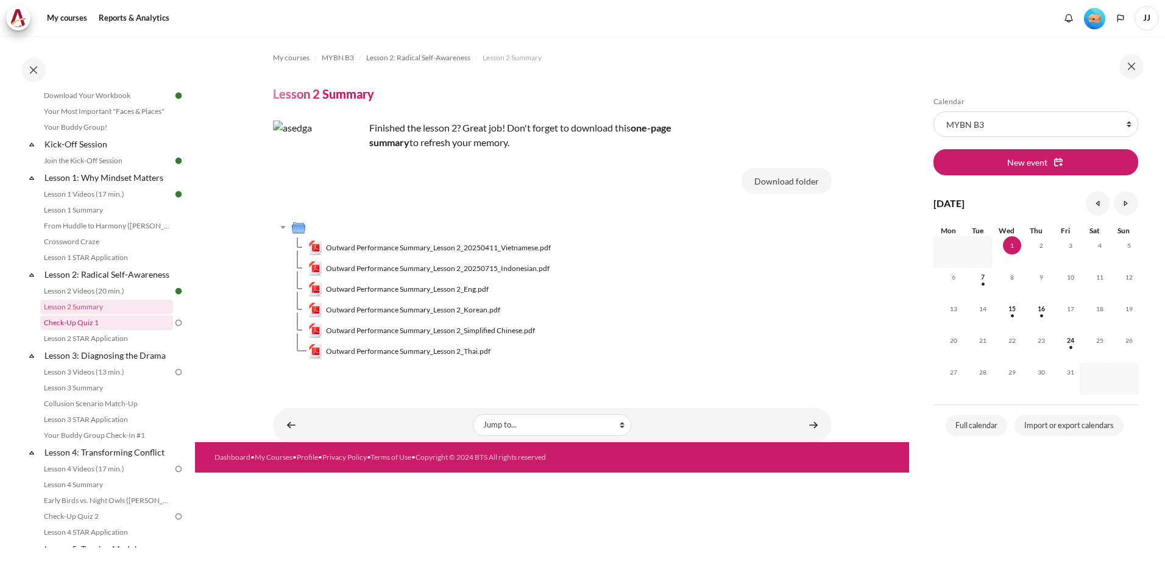
click at [125, 330] on link "Check-Up Quiz 1" at bounding box center [106, 323] width 133 height 15
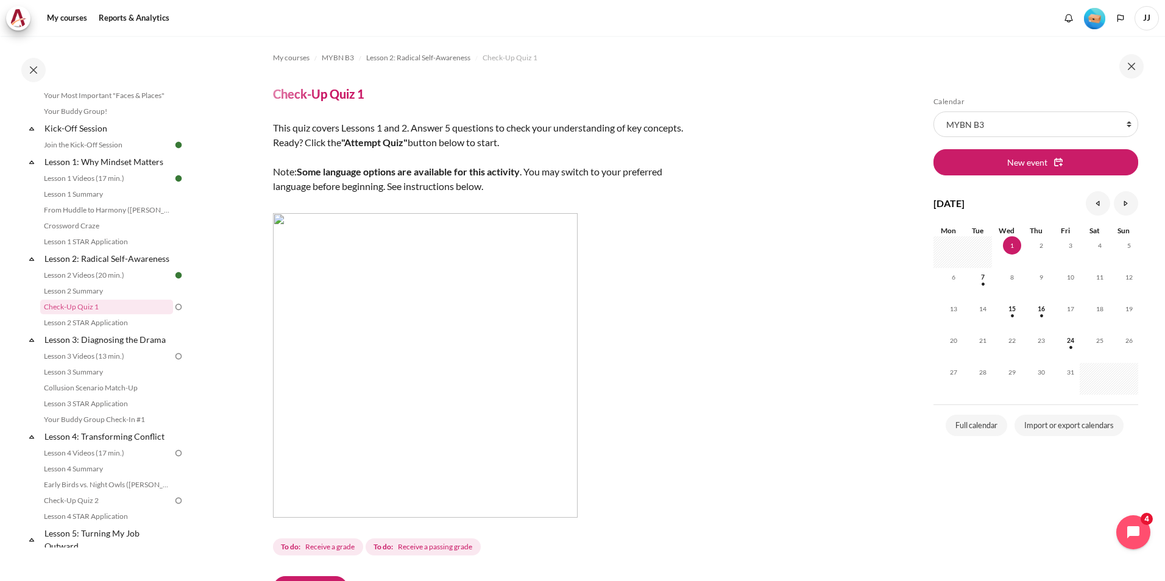
click at [517, 292] on img "Content" at bounding box center [425, 365] width 305 height 305
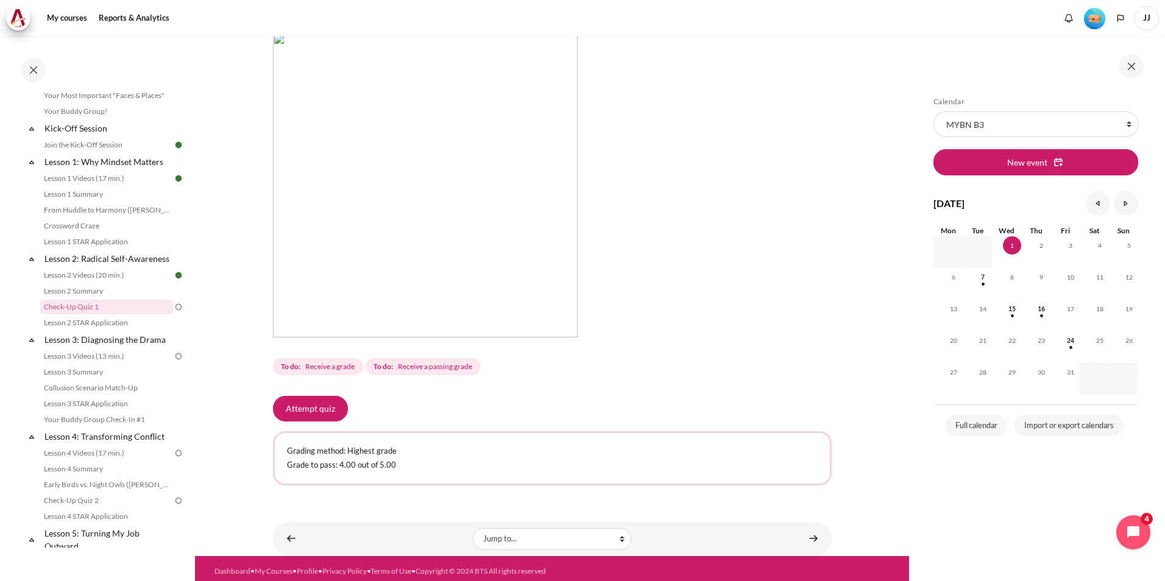
scroll to position [183, 0]
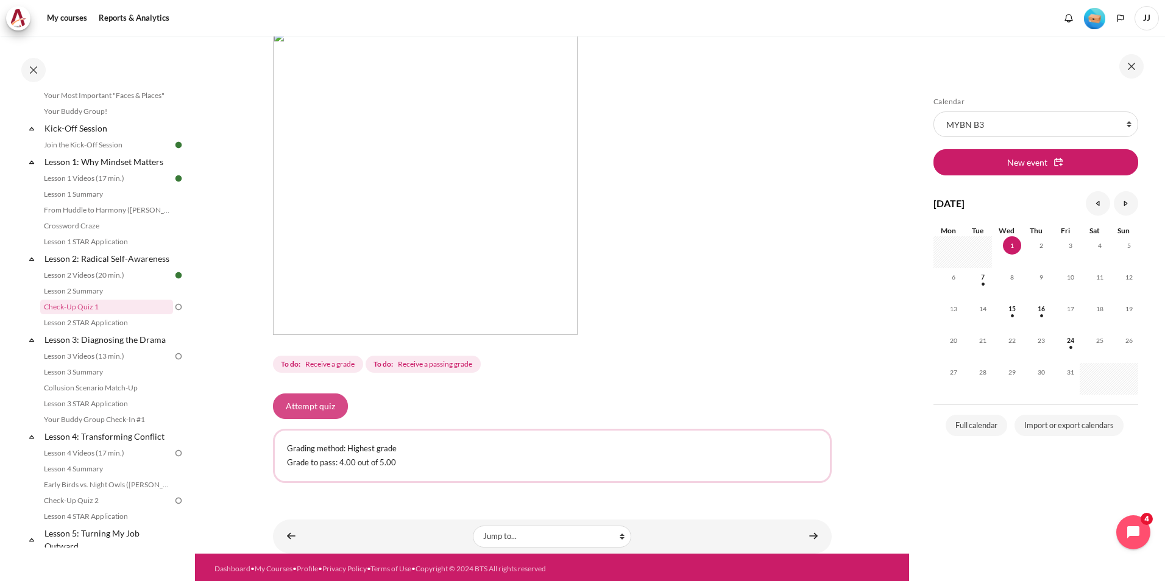
click at [327, 401] on button "Attempt quiz" at bounding box center [310, 407] width 75 height 26
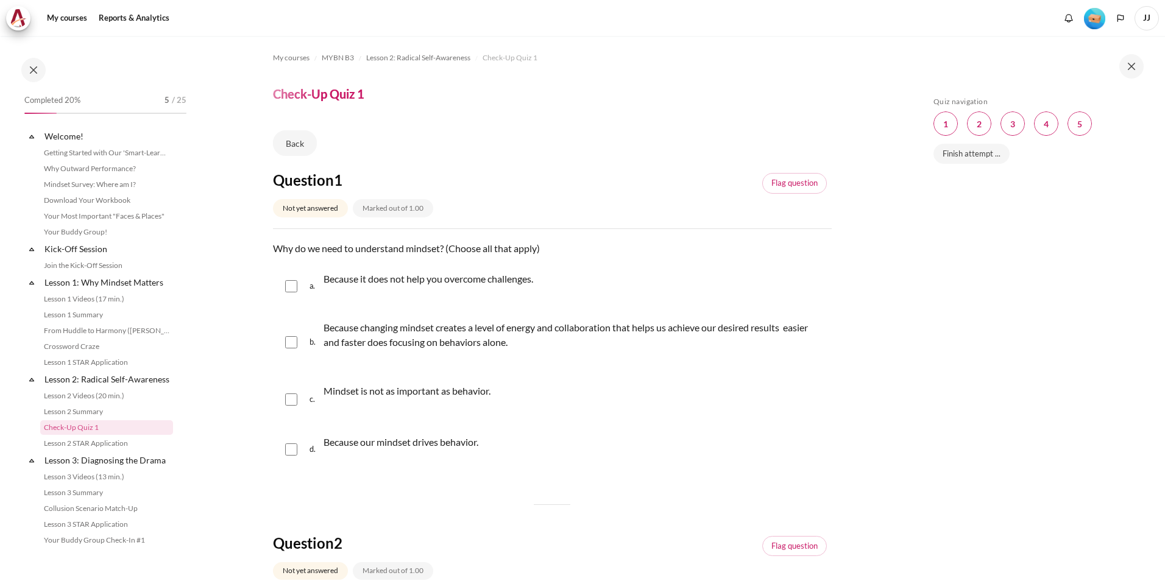
scroll to position [121, 0]
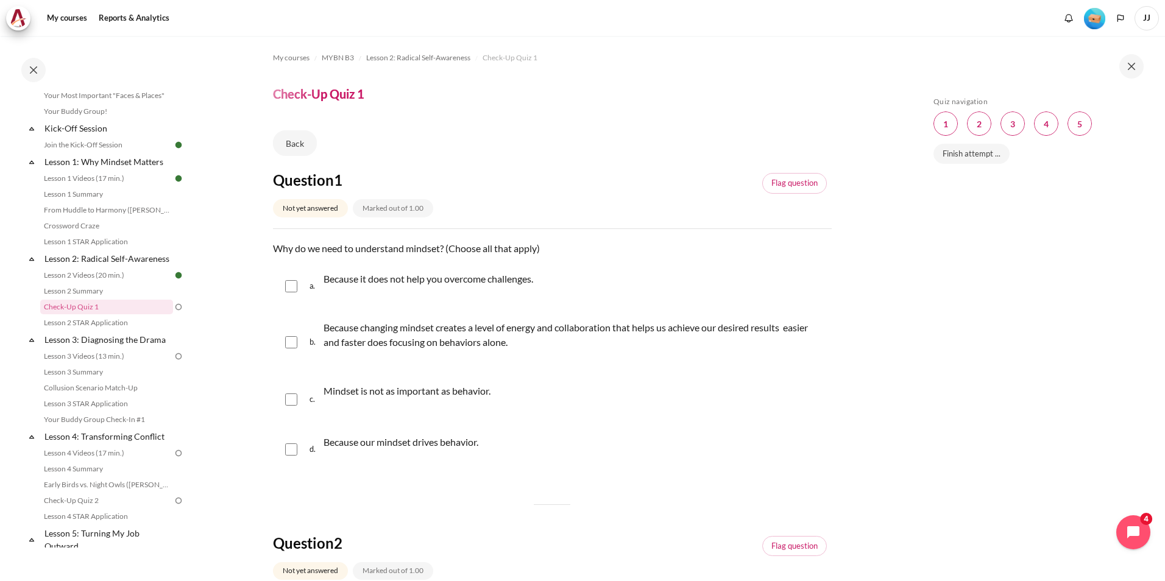
click at [289, 345] on input "Content" at bounding box center [291, 342] width 12 height 12
checkbox input "true"
click at [294, 450] on input "Content" at bounding box center [291, 450] width 12 height 12
checkbox input "true"
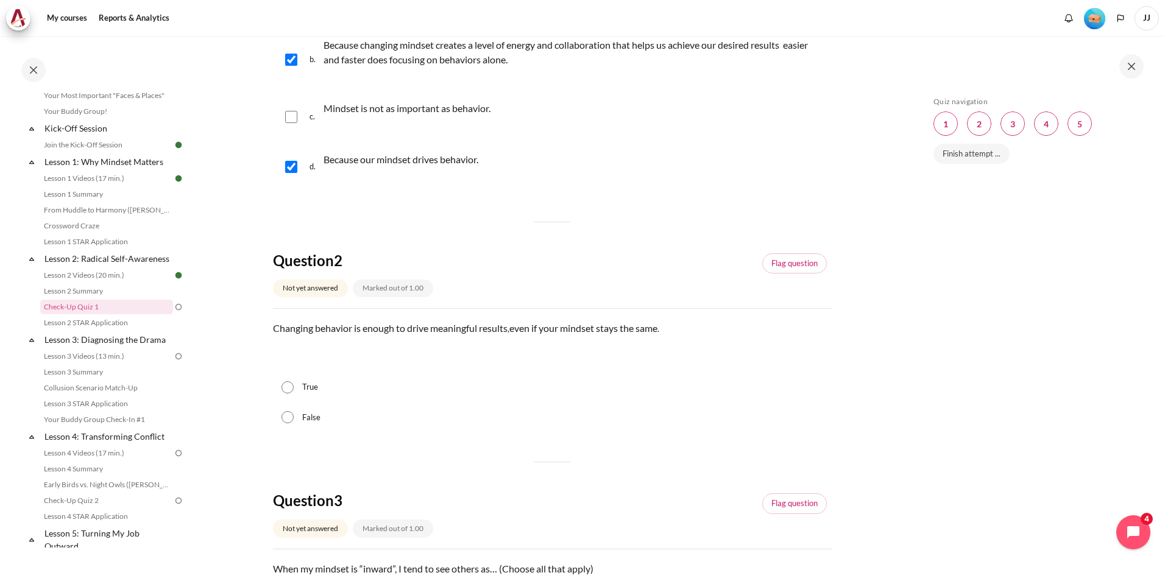
scroll to position [305, 0]
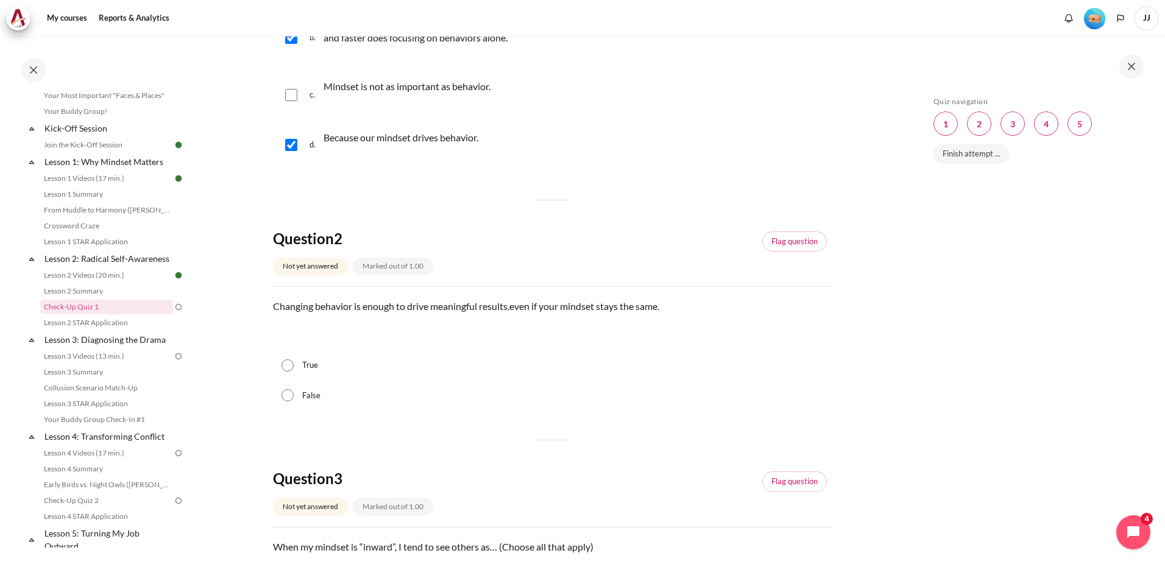
click at [285, 391] on input "False" at bounding box center [287, 395] width 12 height 12
radio input "true"
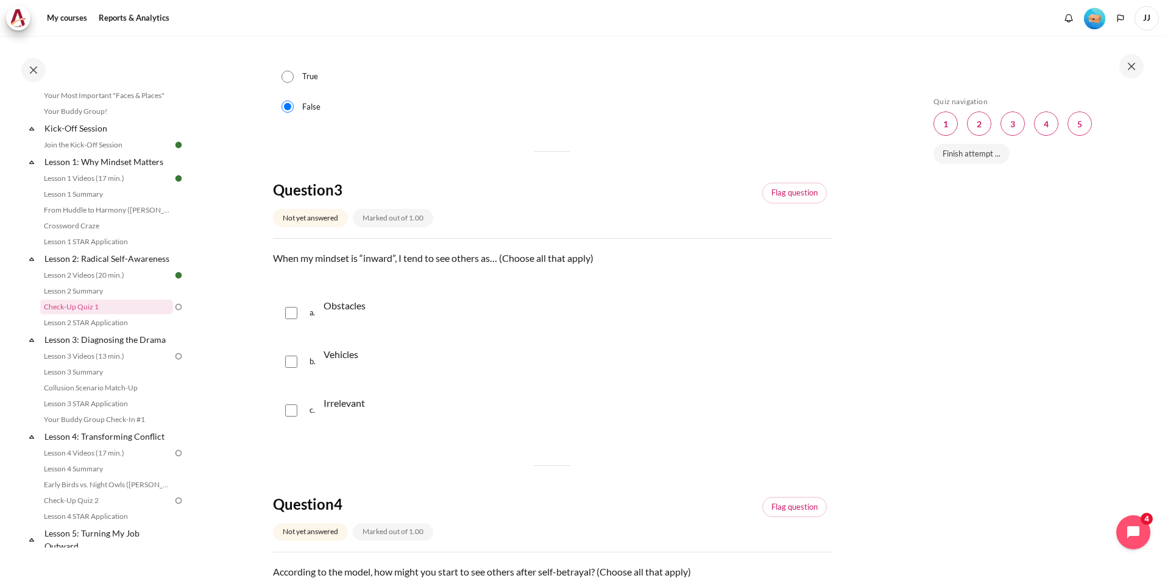
scroll to position [609, 0]
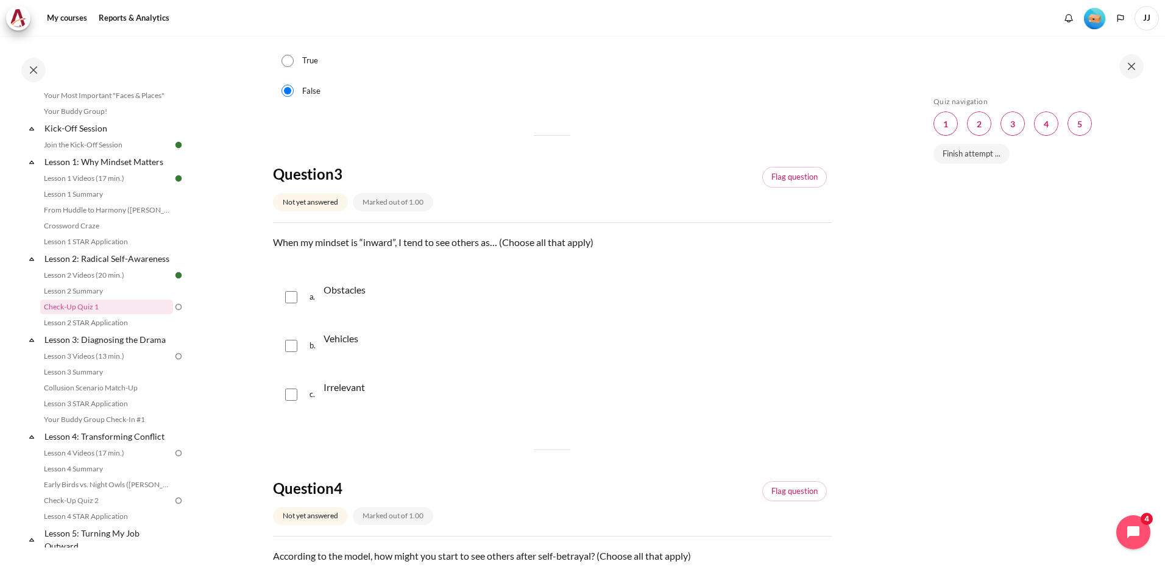
click at [294, 298] on input "Content" at bounding box center [291, 297] width 12 height 12
checkbox input "true"
click at [295, 353] on div "b. Vehicles" at bounding box center [552, 346] width 559 height 46
click at [294, 341] on input "Content" at bounding box center [291, 346] width 12 height 12
checkbox input "true"
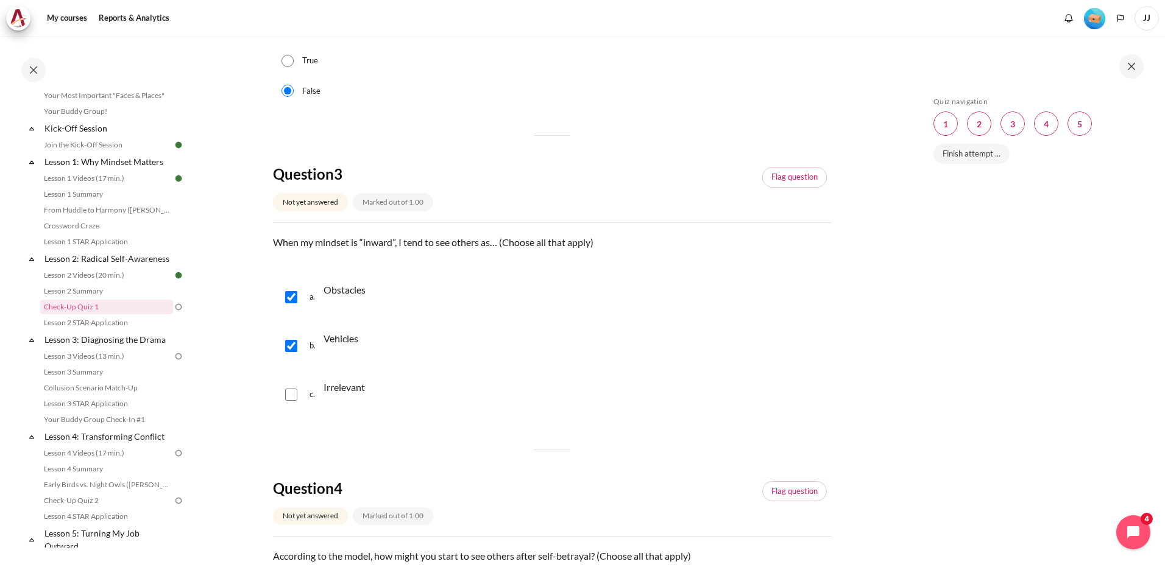
click at [297, 394] on input "Content" at bounding box center [291, 395] width 12 height 12
checkbox input "true"
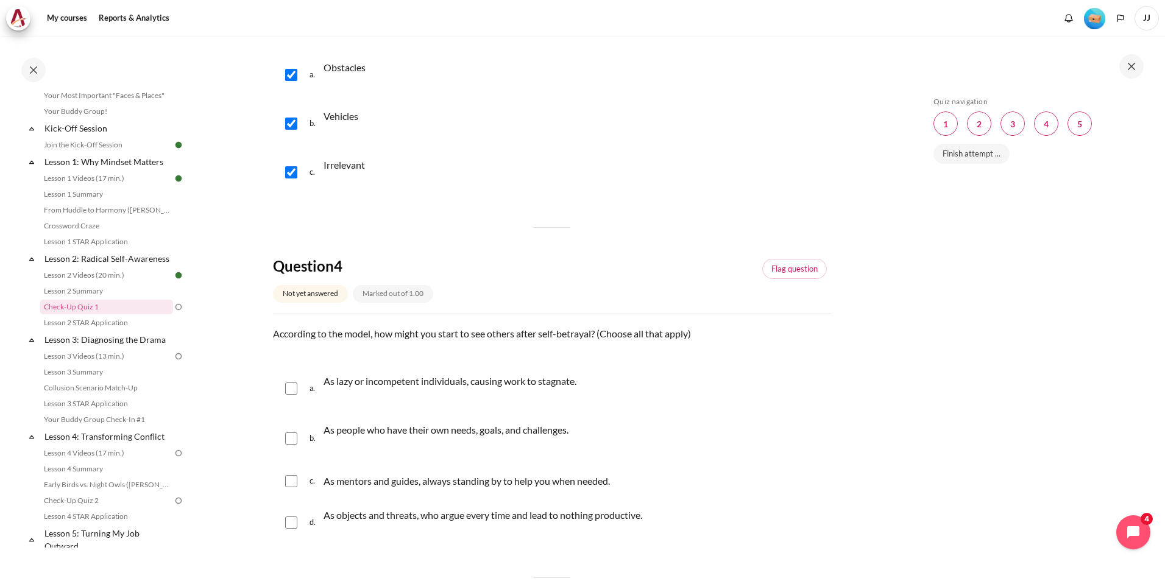
scroll to position [853, 0]
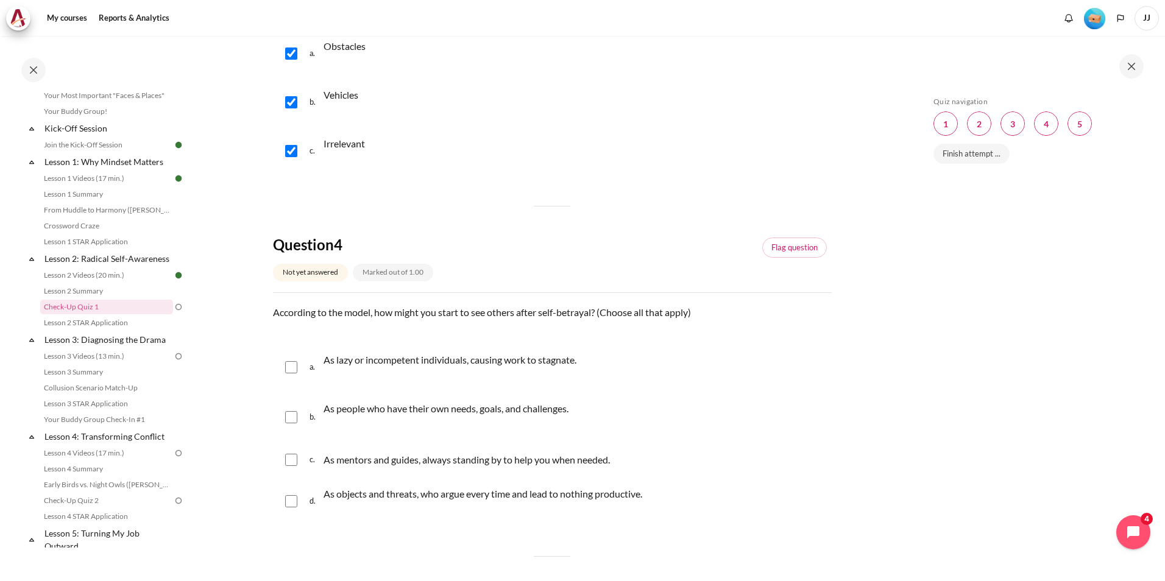
click at [291, 367] on input "Content" at bounding box center [291, 367] width 12 height 12
checkbox input "true"
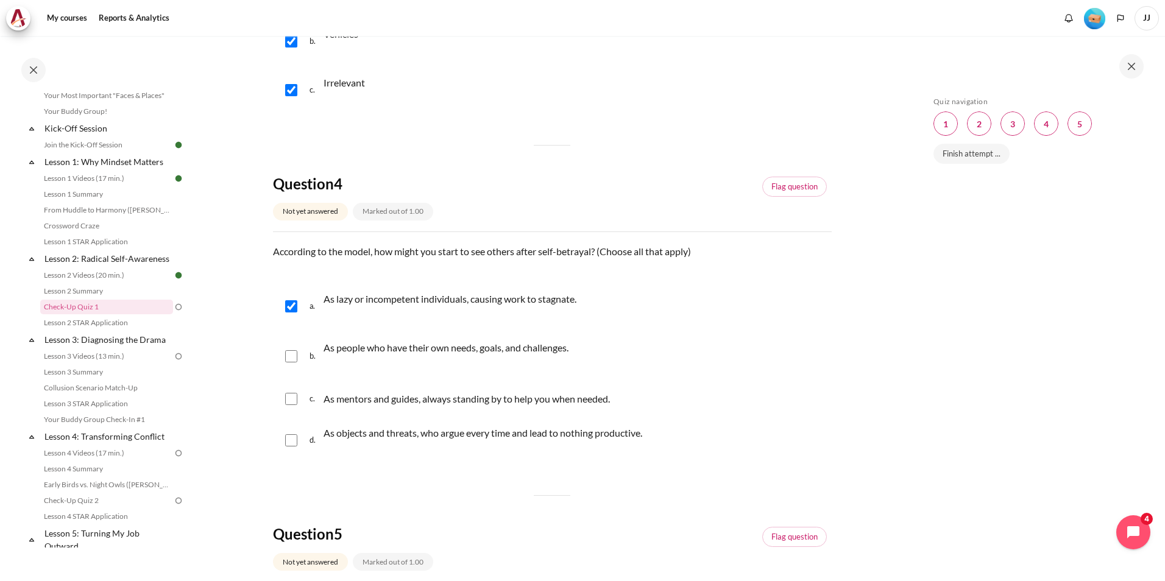
click at [290, 435] on input "Content" at bounding box center [291, 440] width 12 height 12
checkbox input "true"
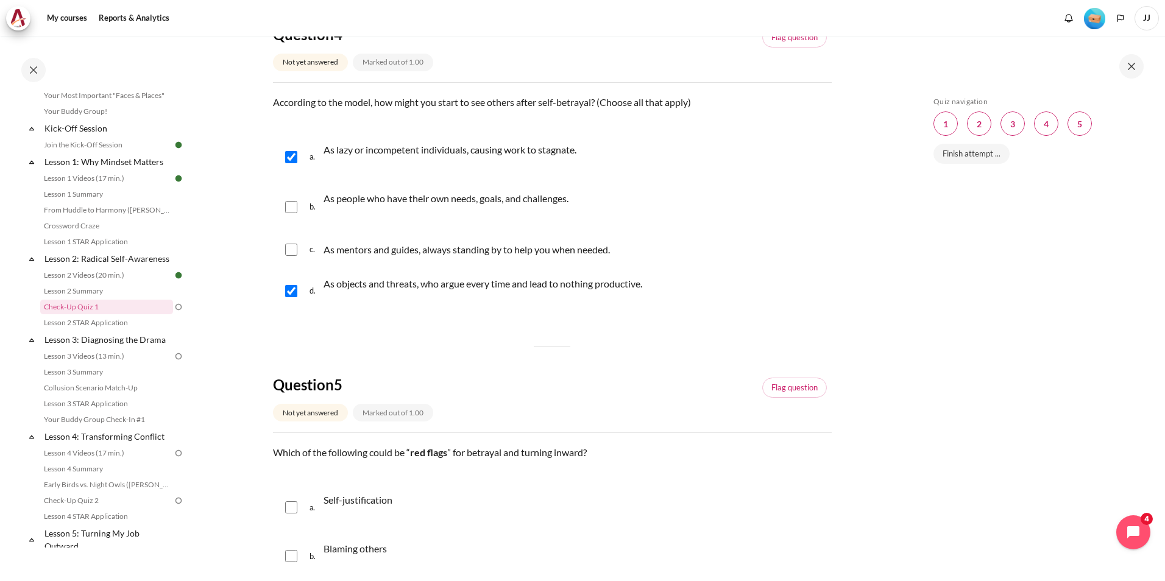
scroll to position [1036, 0]
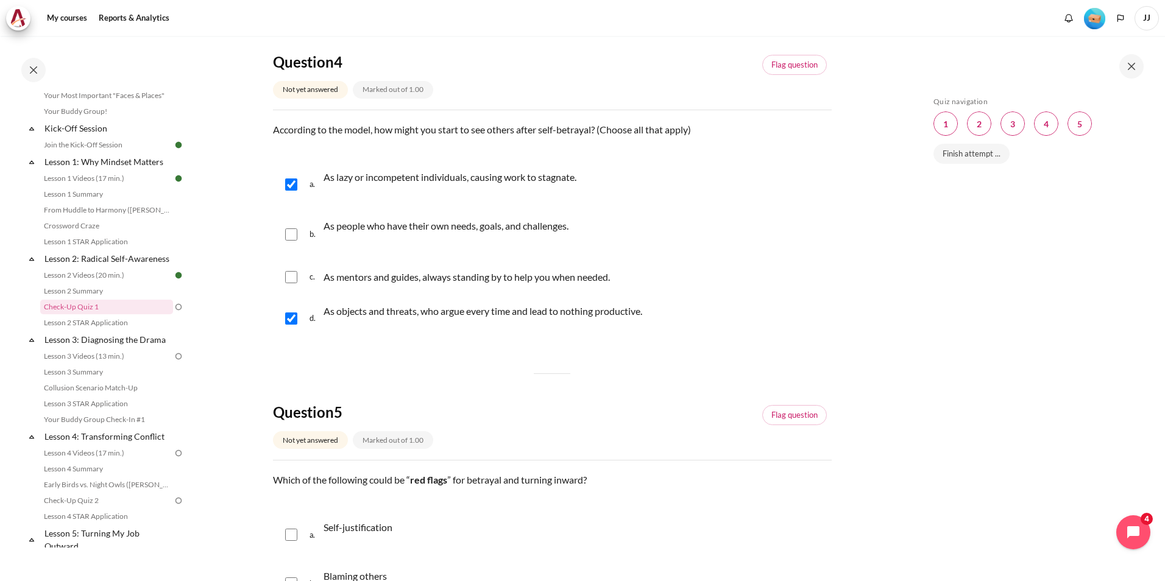
click at [447, 135] on p "According to the model, how might you start to see others after self-betrayal? …" at bounding box center [552, 129] width 559 height 15
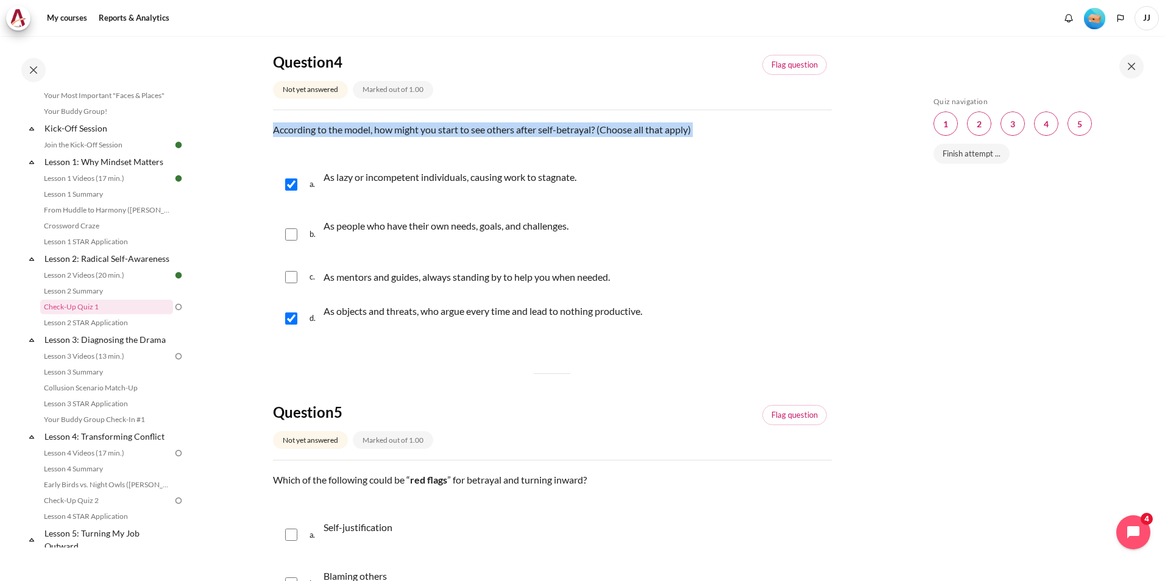
click at [447, 135] on p "According to the model, how might you start to see others after self-betrayal? …" at bounding box center [552, 129] width 559 height 15
copy p "According to the model, how might you start to see others after self-betrayal? …"
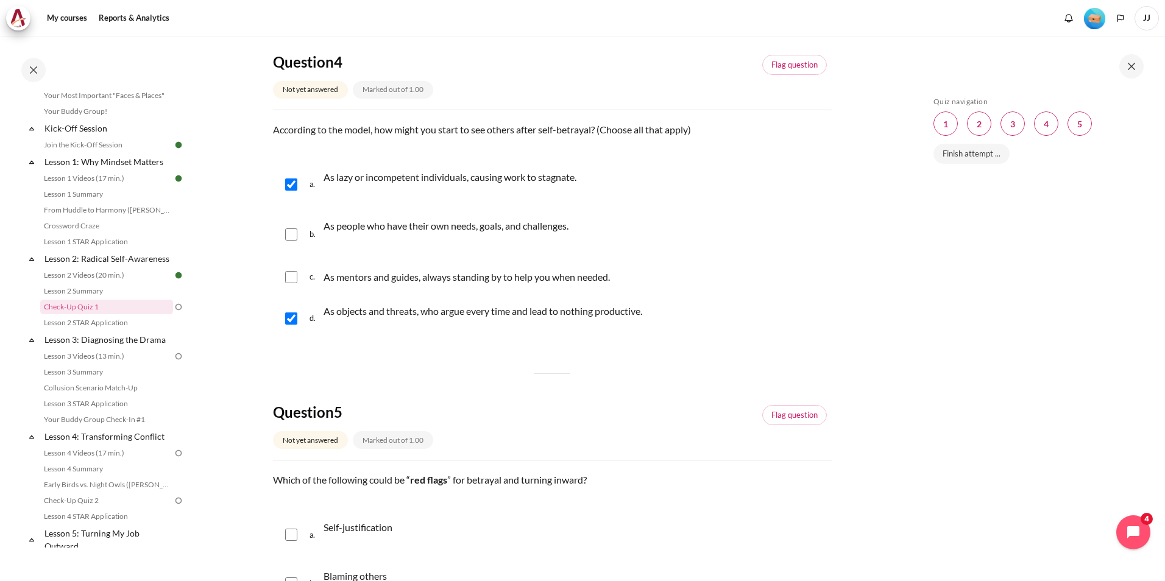
click at [584, 172] on div "a. As lazy or incompetent individuals, causing work to stagnate." at bounding box center [552, 184] width 559 height 46
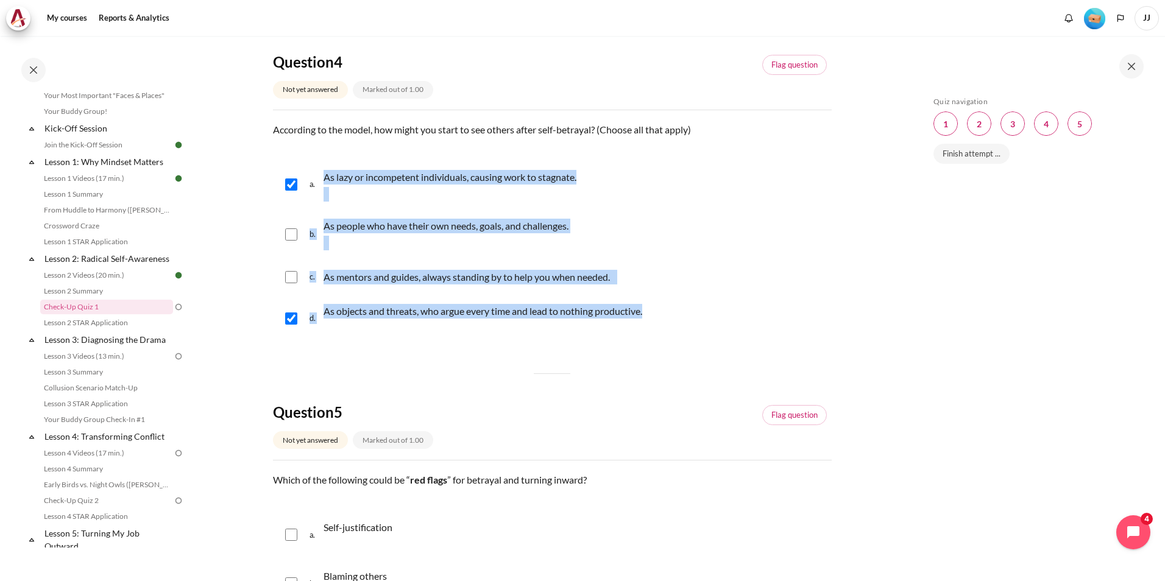
drag, startPoint x: 326, startPoint y: 178, endPoint x: 649, endPoint y: 309, distance: 349.0
click at [649, 309] on div "a. As lazy or incompetent individuals, causing work to stagnate. b. As people w…" at bounding box center [552, 251] width 559 height 180
copy div "As lazy or incompetent individuals, causing work to stagnate. b. As people who …"
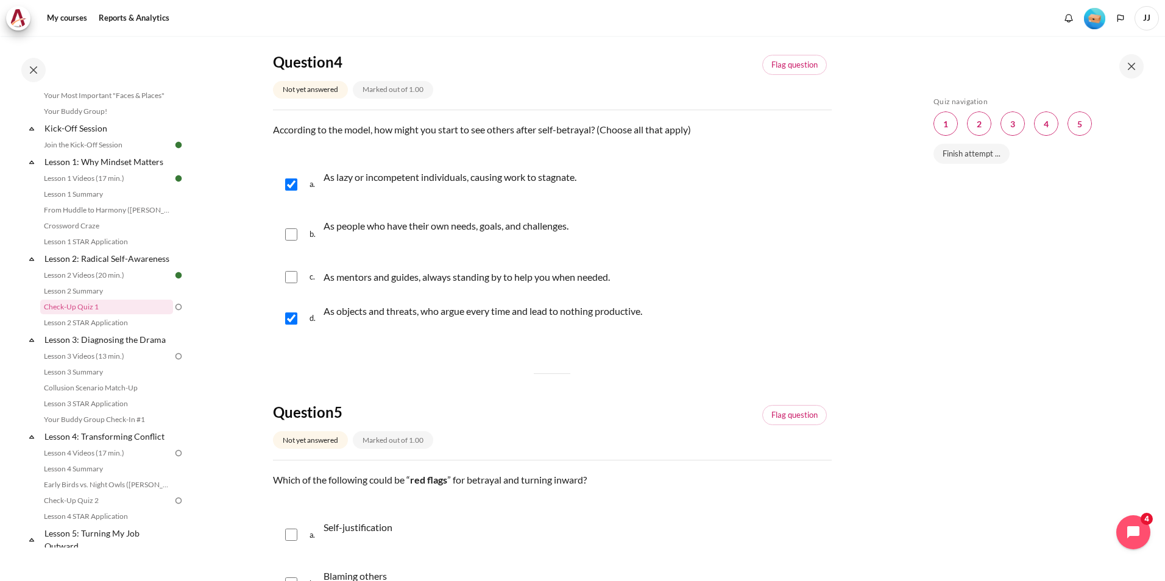
click at [489, 423] on div "Question 5 Not yet answered Marked out of 1.00" at bounding box center [388, 428] width 230 height 51
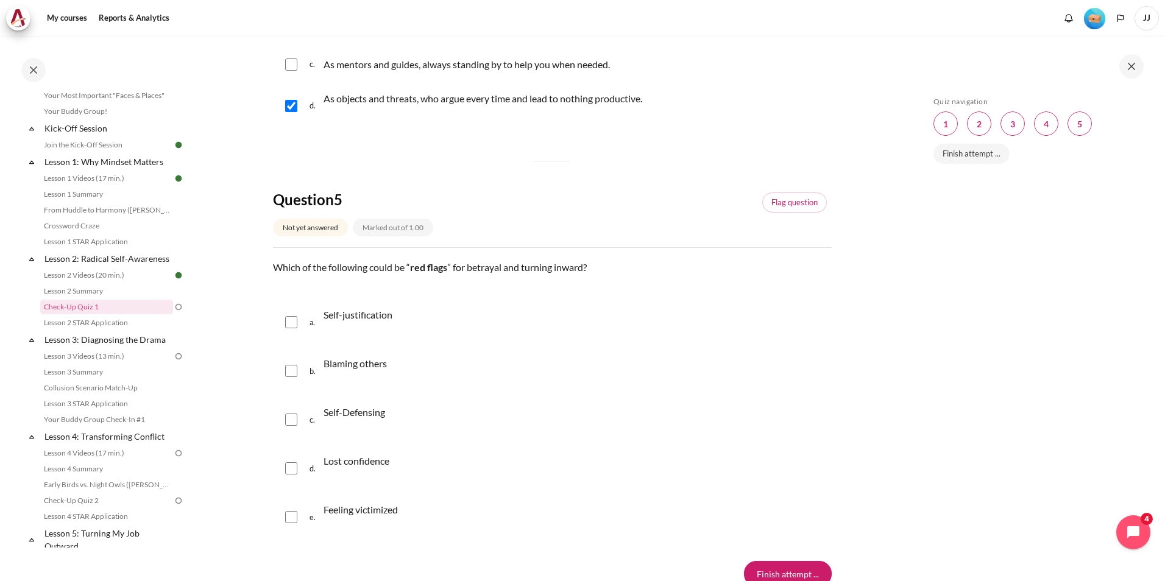
scroll to position [1279, 0]
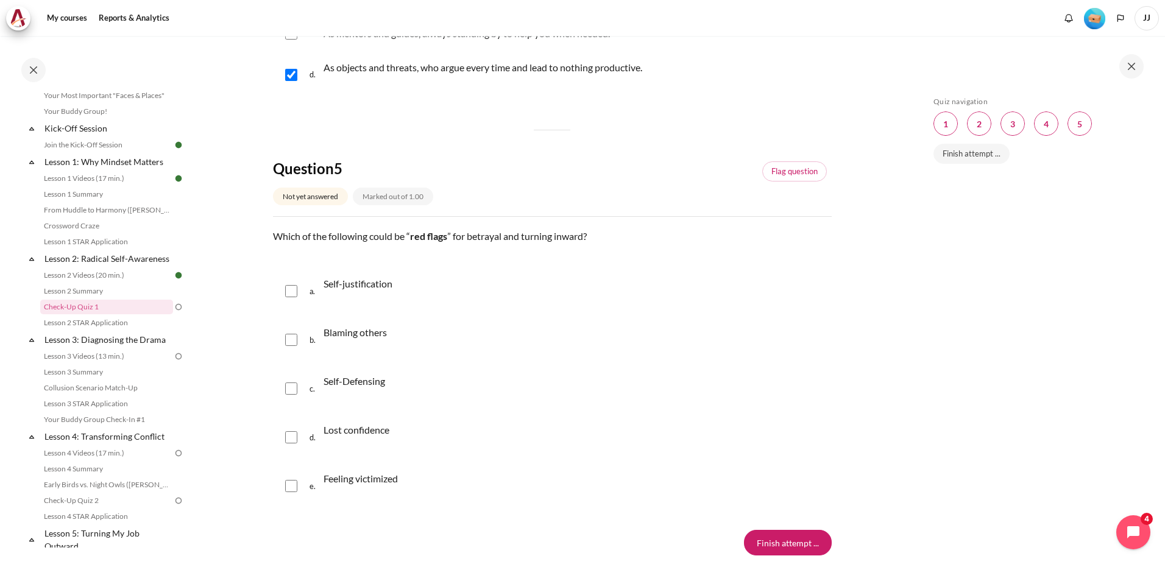
click at [295, 297] on input "Content" at bounding box center [291, 291] width 12 height 12
checkbox input "true"
click at [283, 347] on div "b. Blaming others" at bounding box center [552, 340] width 559 height 46
click at [294, 347] on div "b. Blaming others" at bounding box center [552, 340] width 559 height 46
click at [291, 342] on input "Content" at bounding box center [291, 340] width 12 height 12
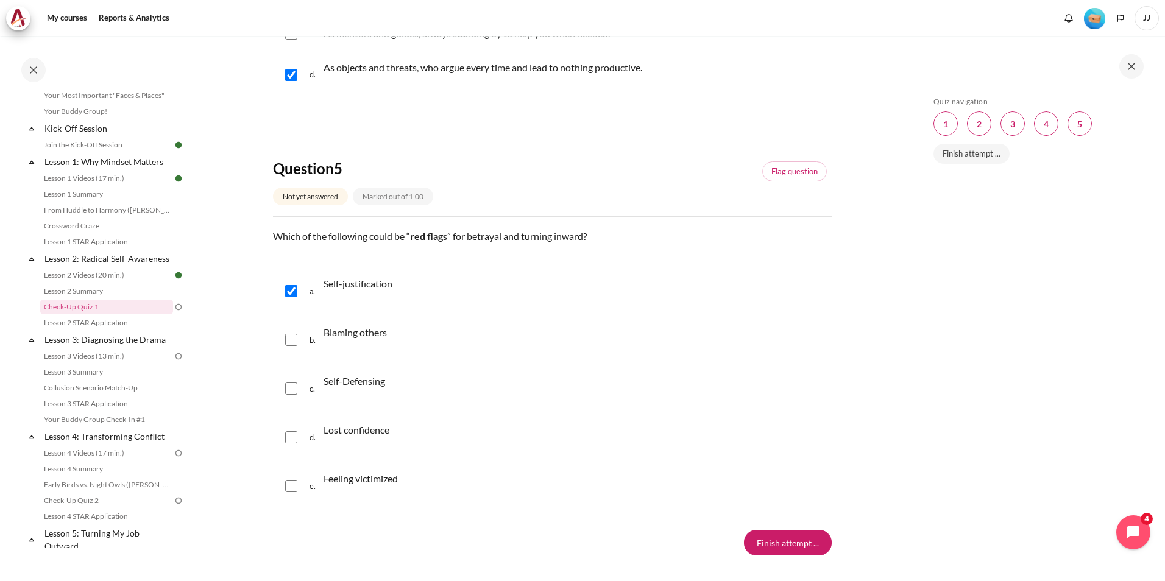
checkbox input "true"
click at [297, 394] on div "c. Self-Defensing" at bounding box center [552, 389] width 559 height 46
click at [289, 394] on input "Content" at bounding box center [291, 389] width 12 height 12
checkbox input "true"
click at [291, 488] on input "Content" at bounding box center [291, 486] width 12 height 12
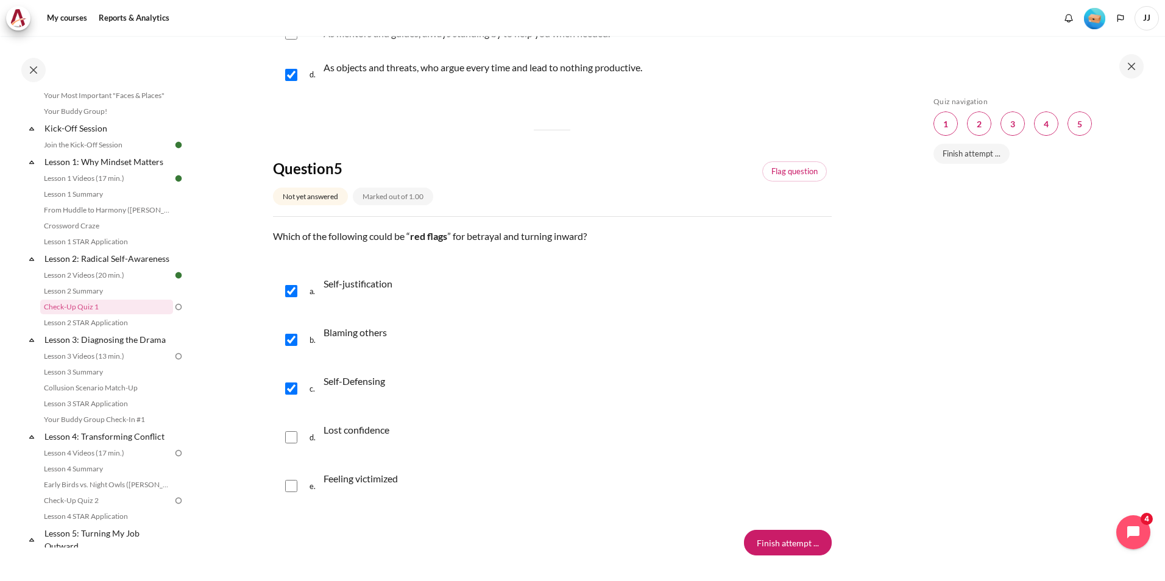
checkbox input "true"
click at [503, 240] on p "Which of the following could be “ red flags ” for betrayal and turning inward?" at bounding box center [552, 236] width 559 height 15
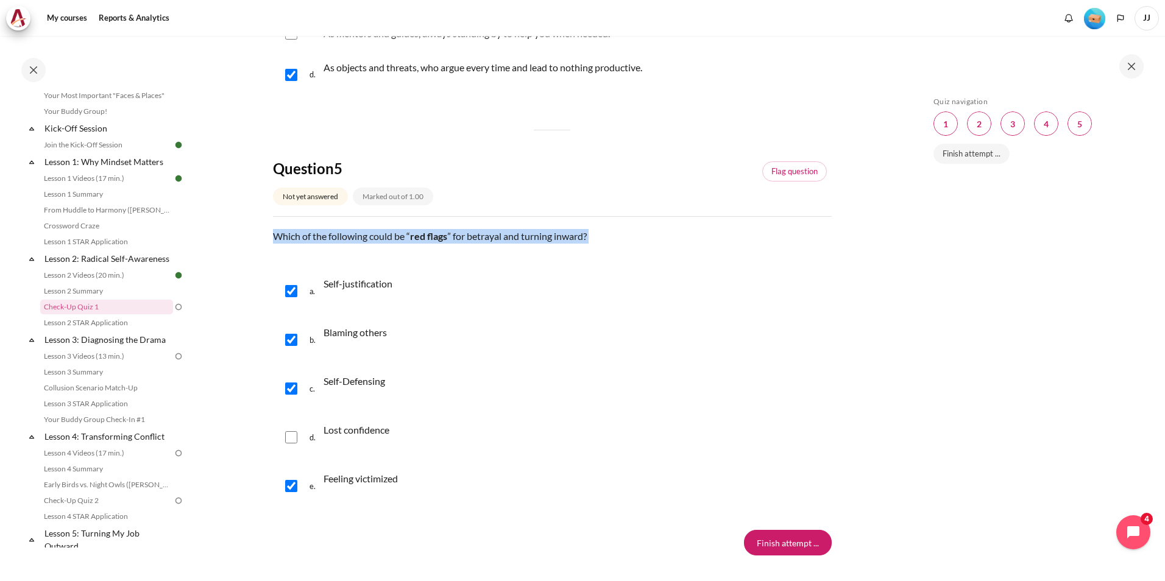
click at [503, 240] on p "Which of the following could be “ red flags ” for betrayal and turning inward?" at bounding box center [552, 236] width 559 height 15
copy p "Which of the following could be “ red flags ” for betrayal and turning inward?"
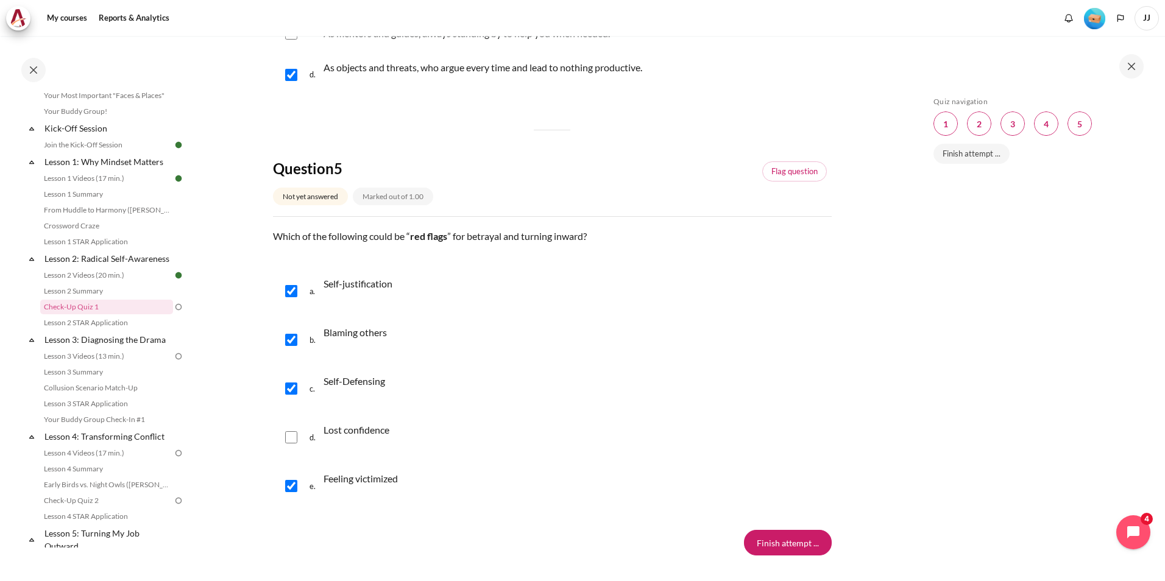
click at [398, 436] on div "d. Lost confidence" at bounding box center [552, 437] width 559 height 46
drag, startPoint x: 395, startPoint y: 431, endPoint x: 323, endPoint y: 431, distance: 72.5
click at [323, 431] on div "d. Lost confidence" at bounding box center [552, 437] width 559 height 46
copy p "Lost confidence"
click at [699, 387] on div "c. Self-Defensing" at bounding box center [552, 389] width 559 height 46
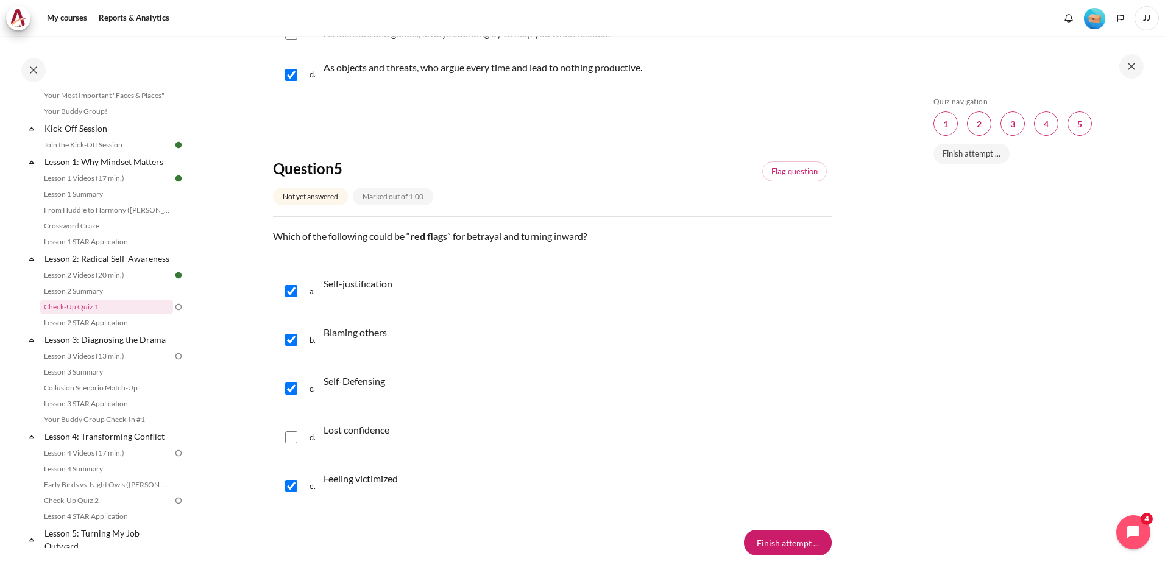
click at [290, 440] on input "Content" at bounding box center [291, 437] width 12 height 12
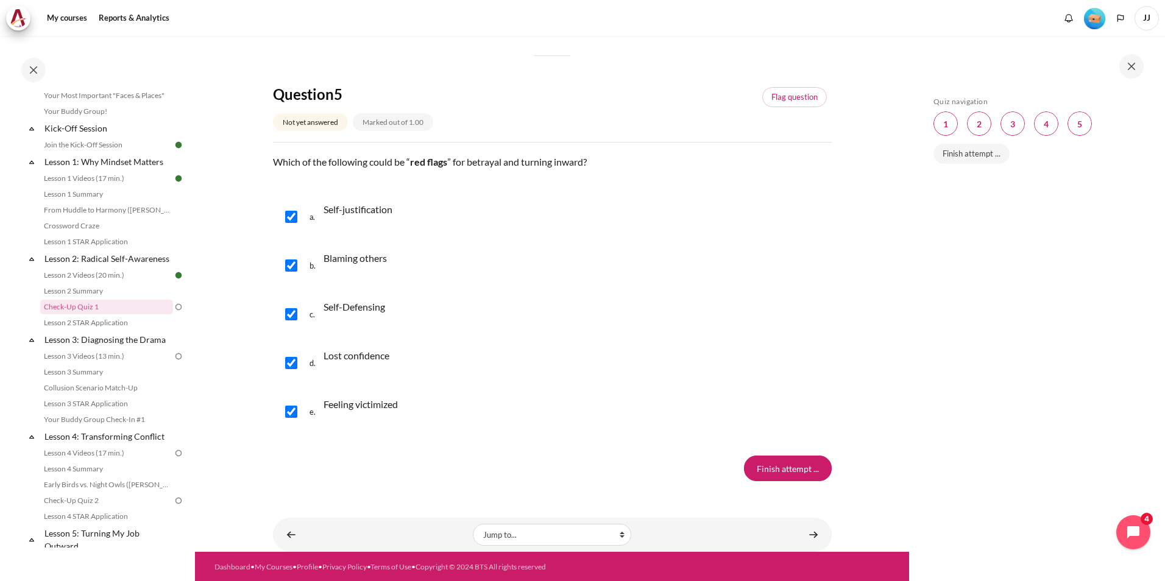
scroll to position [1355, 0]
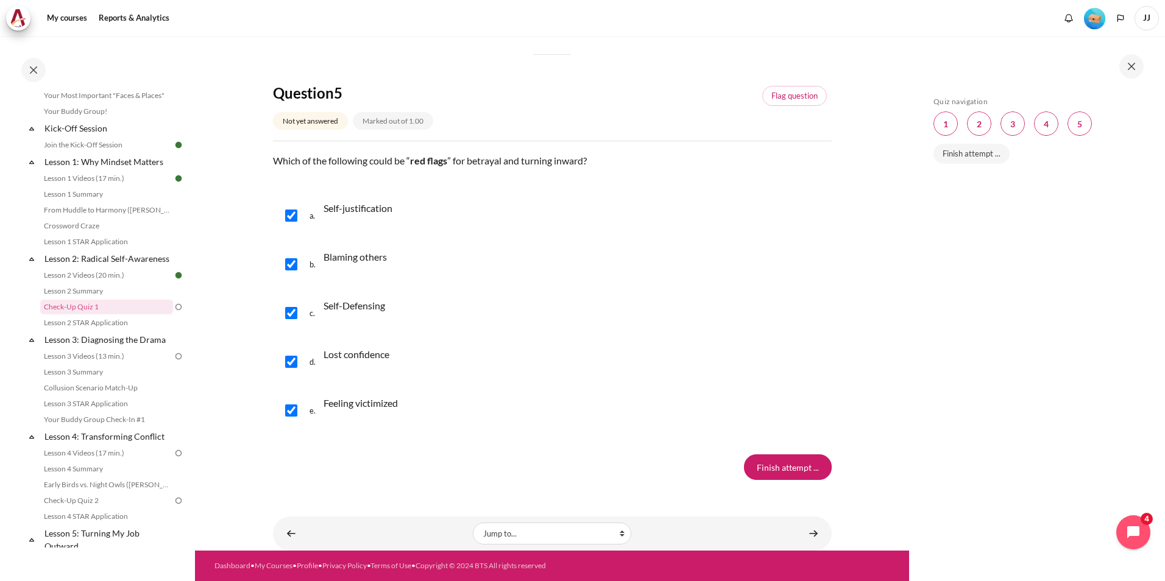
click at [359, 365] on div "Lost confidence" at bounding box center [356, 362] width 66 height 34
click at [366, 360] on p "Lost confidence" at bounding box center [356, 354] width 66 height 15
checkbox input "true"
click at [753, 464] on input "Finish attempt ..." at bounding box center [788, 467] width 88 height 26
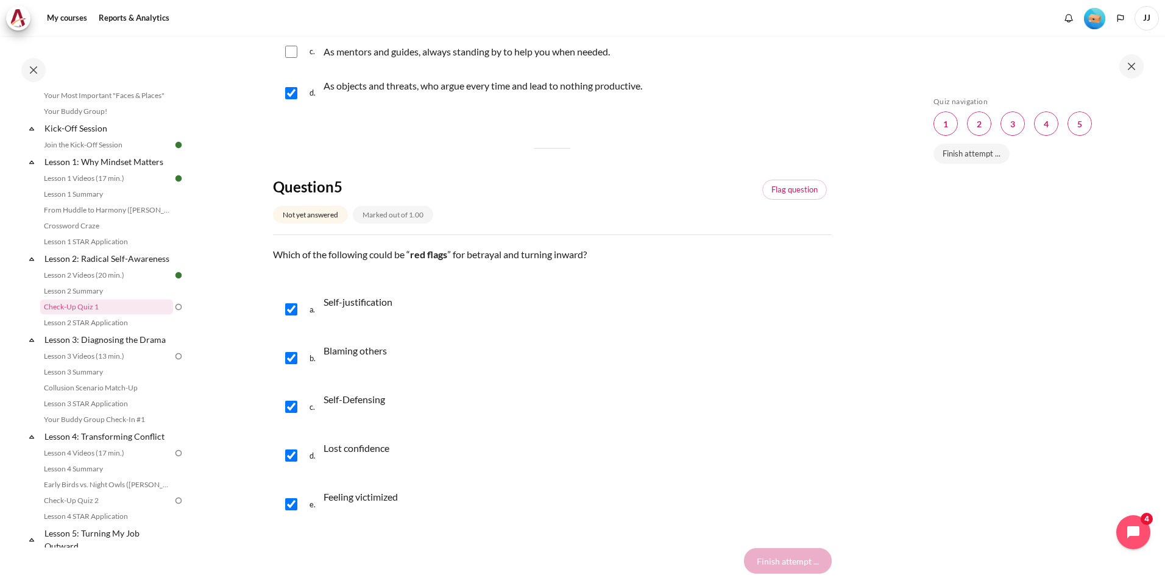
scroll to position [1154, 0]
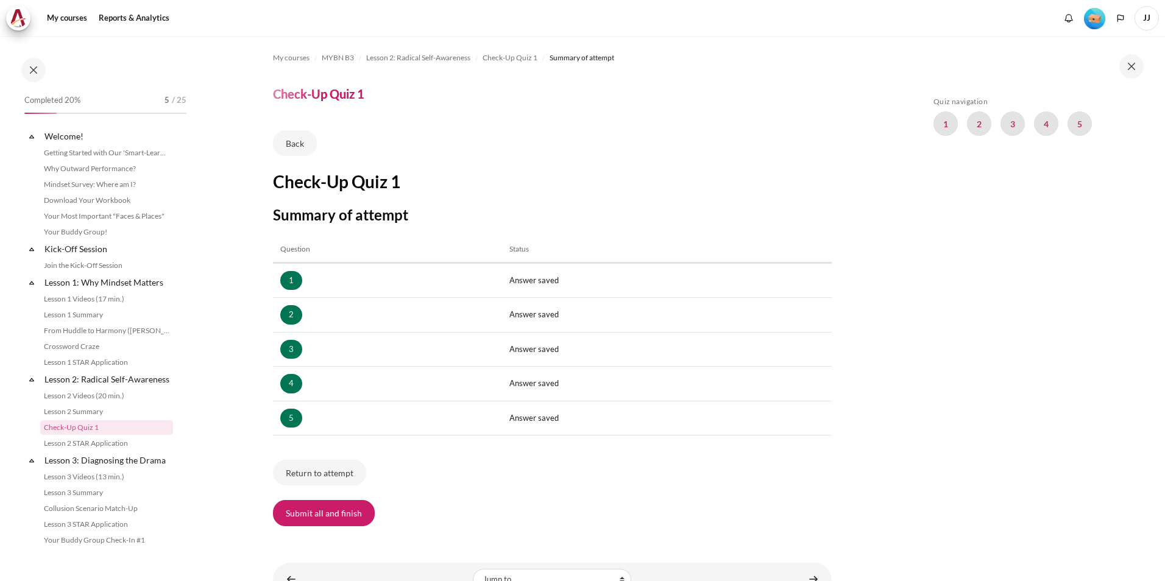
scroll to position [121, 0]
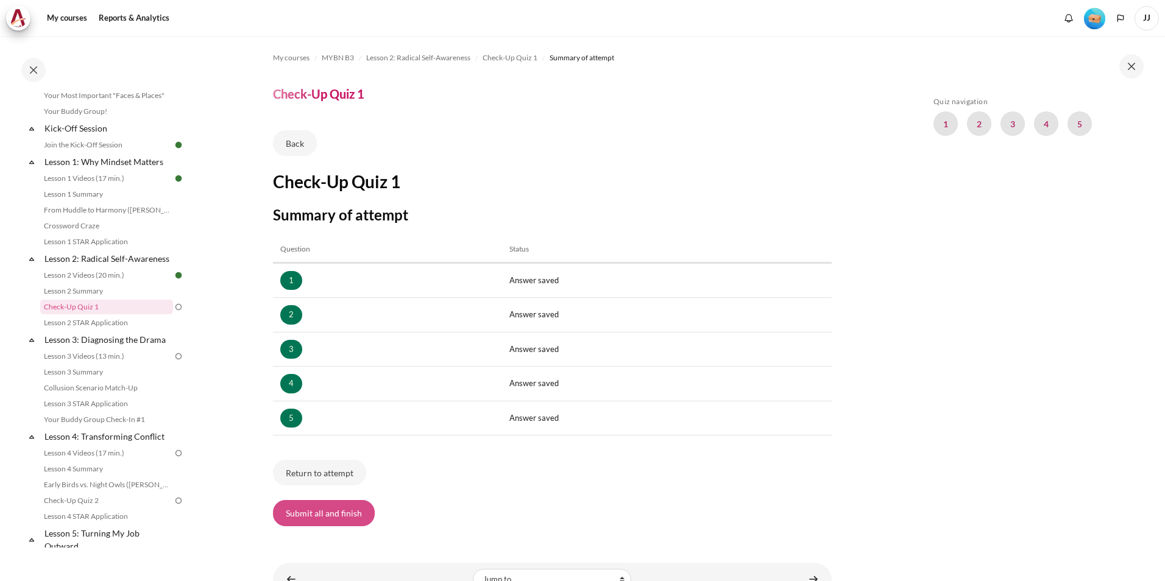
click at [350, 510] on button "Submit all and finish" at bounding box center [324, 513] width 102 height 26
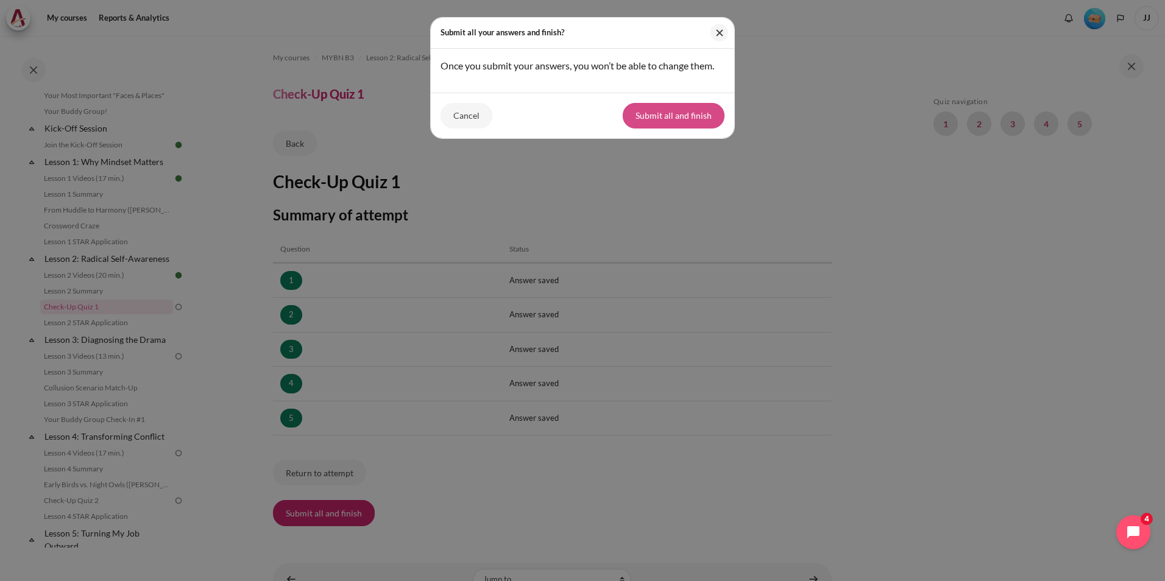
click at [681, 111] on button "Submit all and finish" at bounding box center [674, 116] width 102 height 26
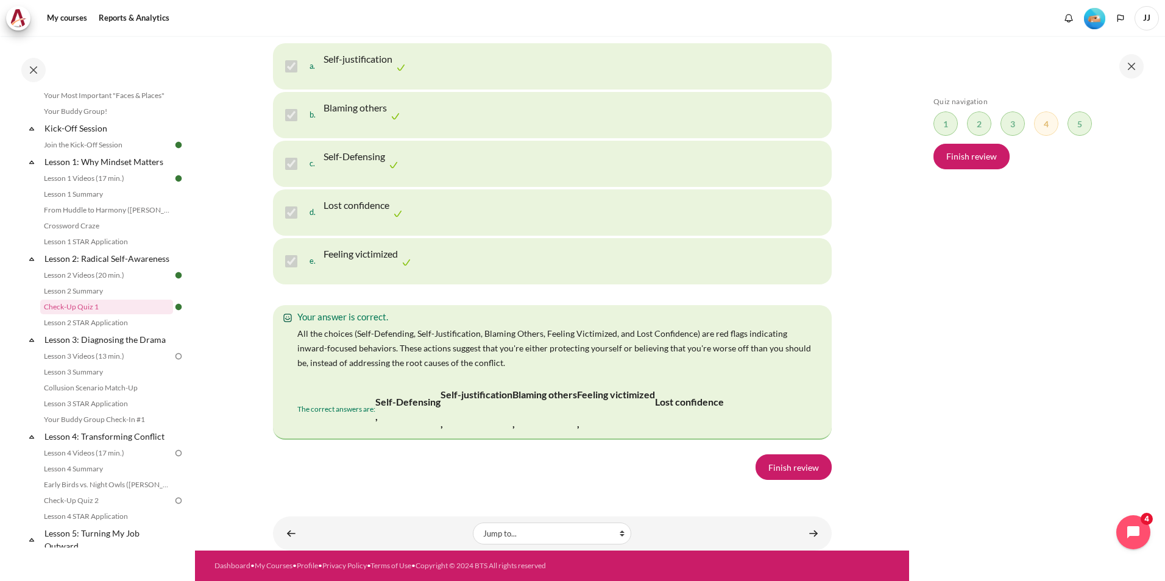
scroll to position [2409, 0]
click at [788, 467] on link "Finish review" at bounding box center [793, 467] width 76 height 26
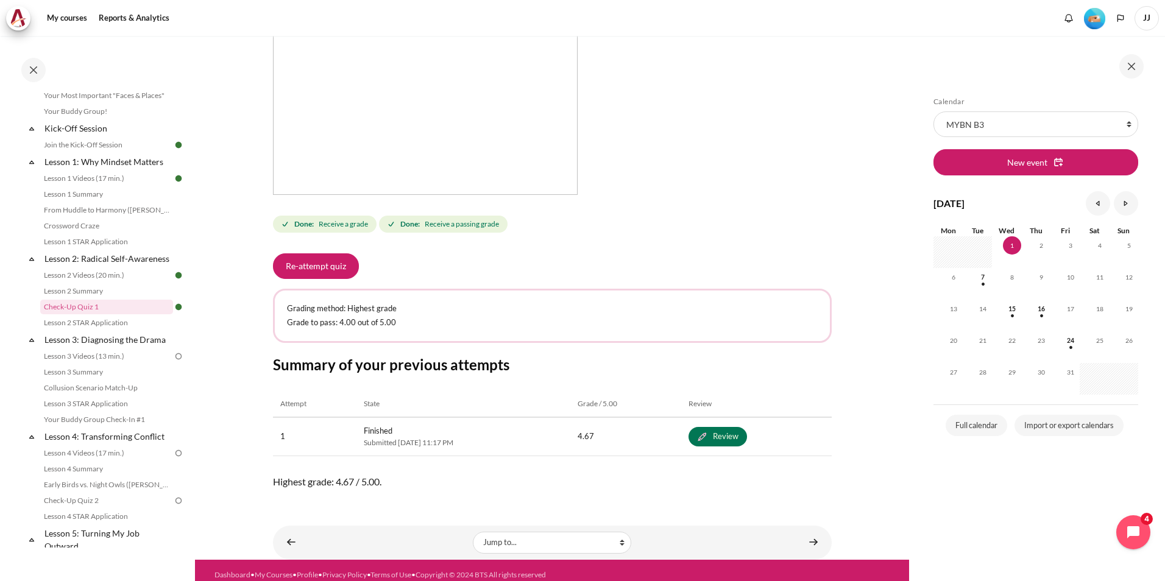
scroll to position [332, 0]
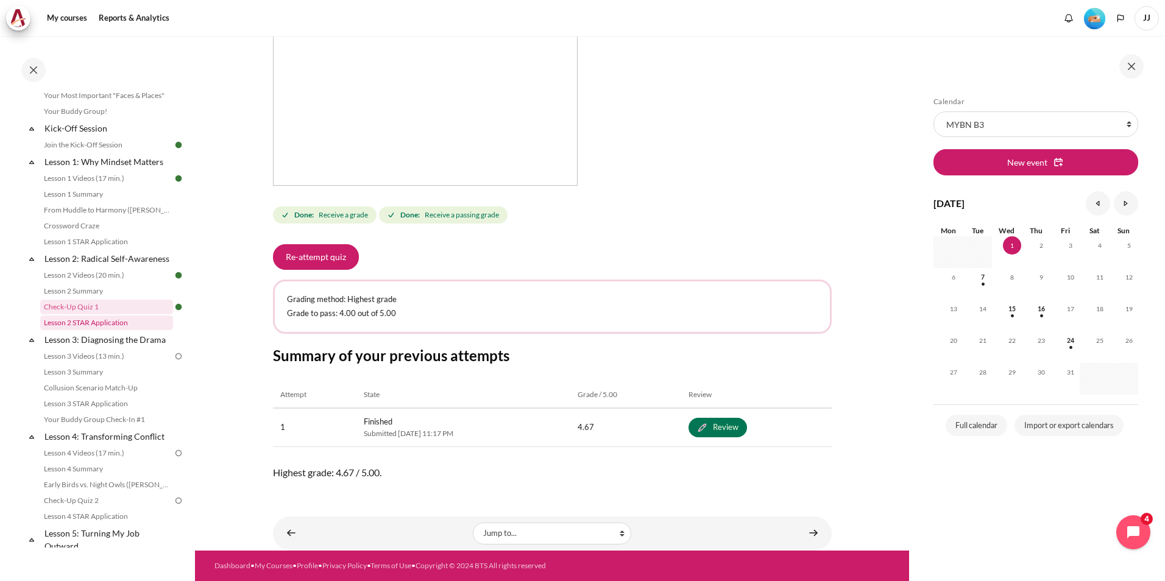
click at [130, 330] on link "Lesson 2 STAR Application" at bounding box center [106, 323] width 133 height 15
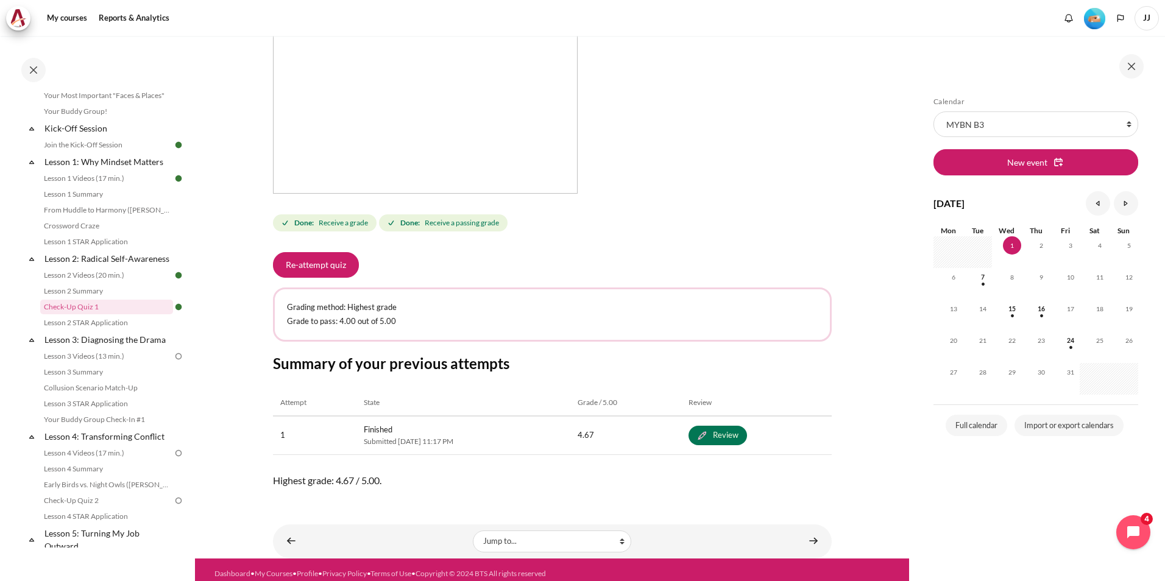
scroll to position [332, 0]
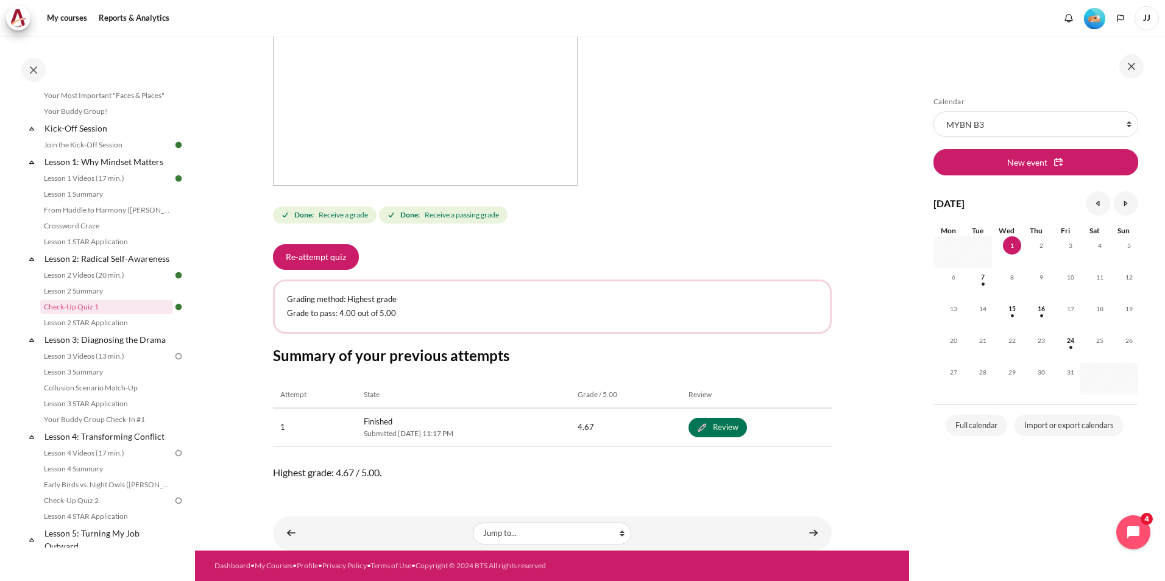
click at [222, 378] on section "My courses MYBN B3 Lesson 2: Radical Self-Awareness Check-Up Quiz 1 Check-Up Qu…" at bounding box center [552, 127] width 714 height 847
click at [101, 330] on link "Lesson 2 STAR Application" at bounding box center [106, 323] width 133 height 15
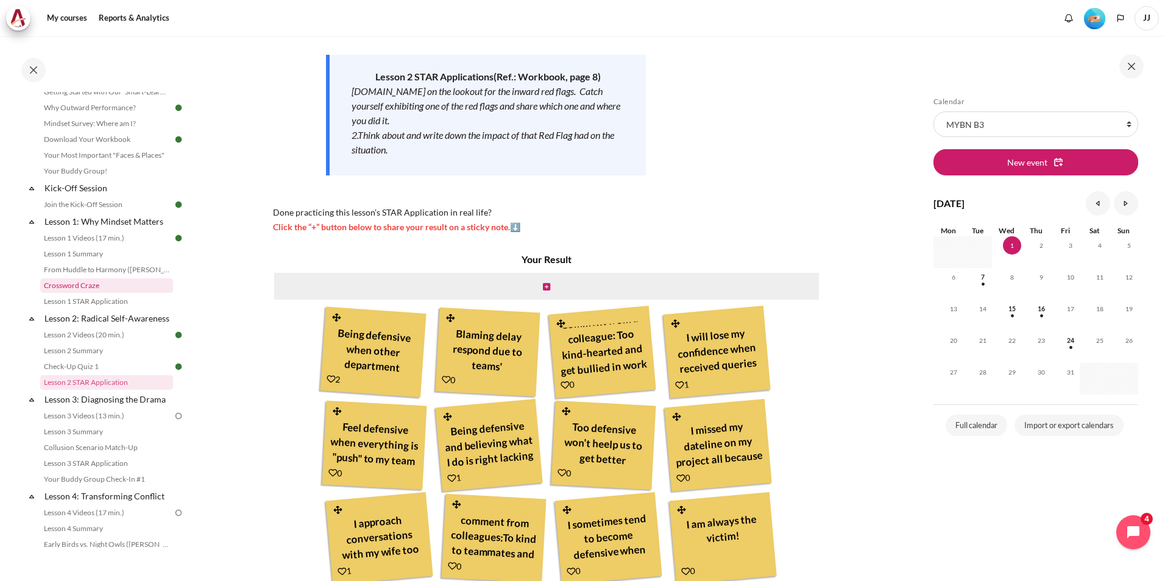
scroll to position [244, 0]
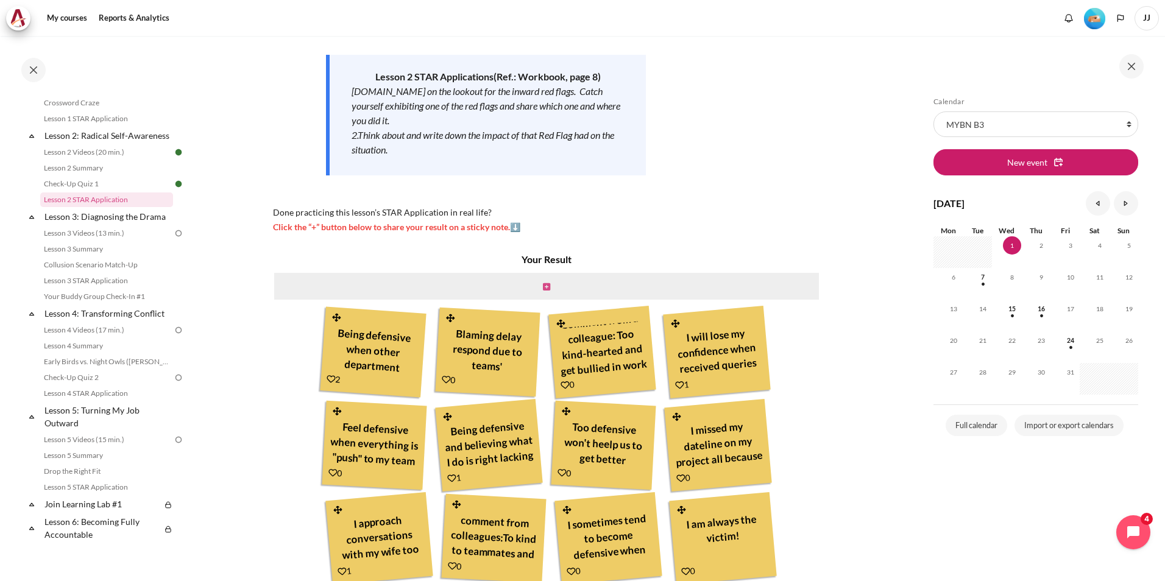
click at [543, 289] on icon "Content" at bounding box center [546, 287] width 7 height 9
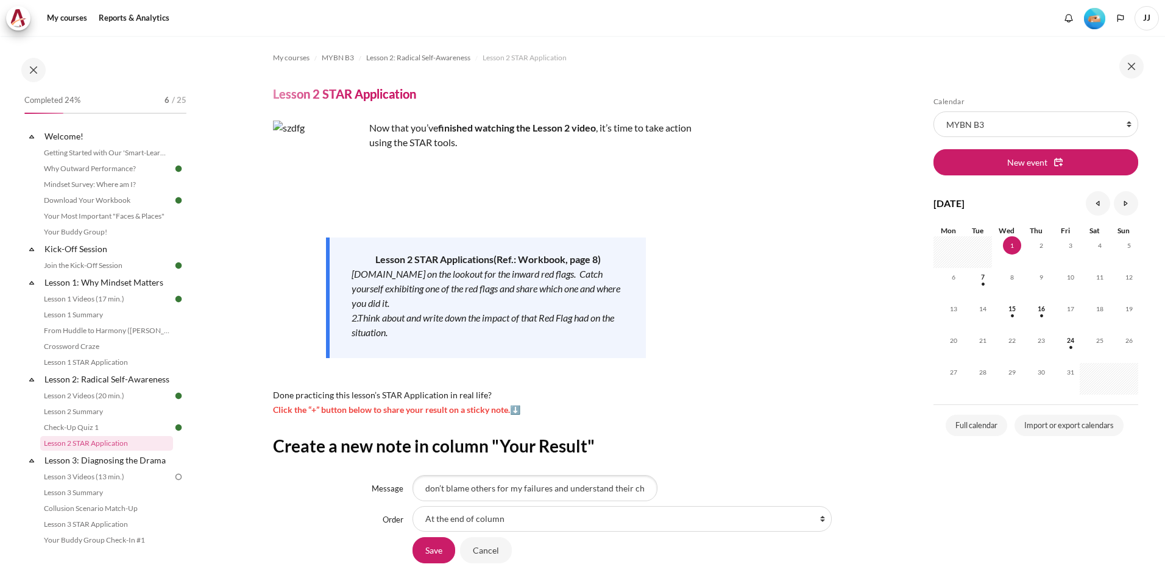
scroll to position [84, 0]
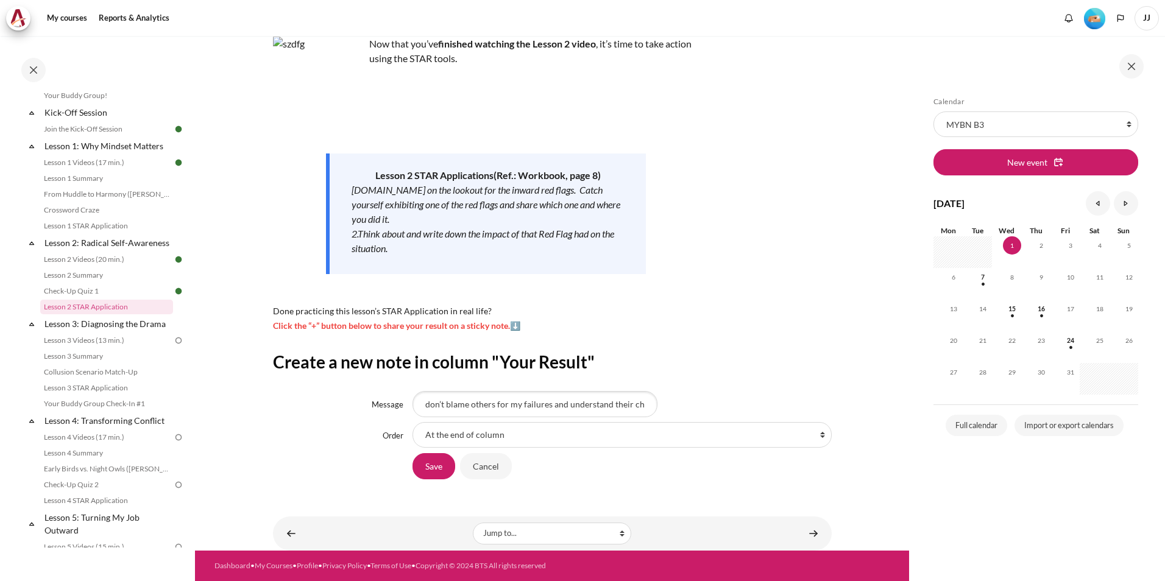
select select "5"
click at [412, 422] on select "At the end of column First place in column After 'Being defensive when other de…" at bounding box center [621, 435] width 419 height 26
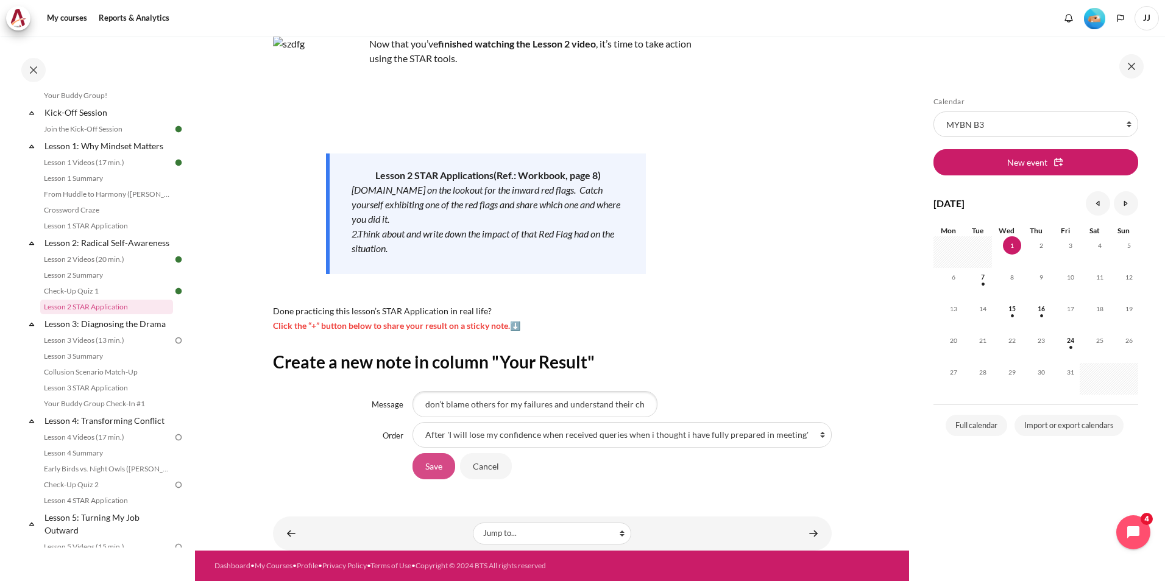
click at [422, 472] on input "Save" at bounding box center [433, 466] width 43 height 26
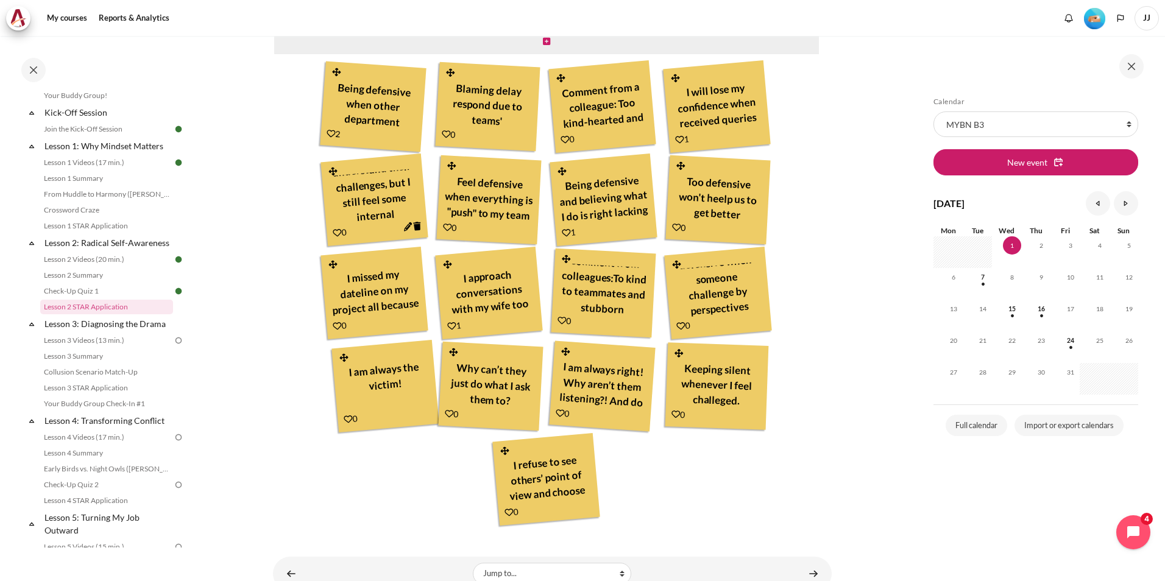
scroll to position [408, 0]
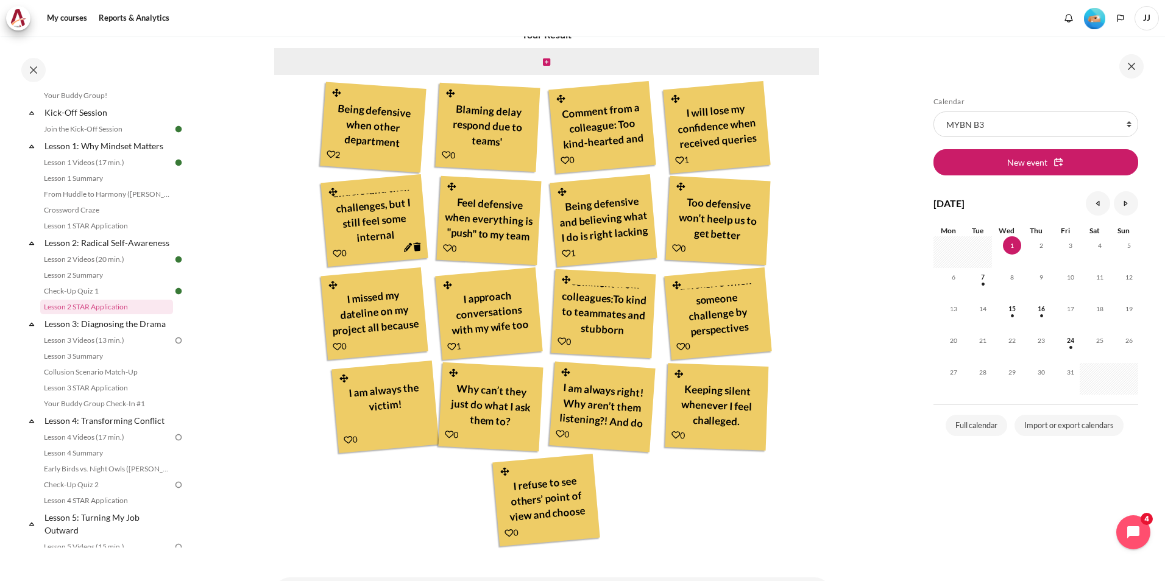
click at [403, 250] on icon "Content" at bounding box center [407, 247] width 9 height 9
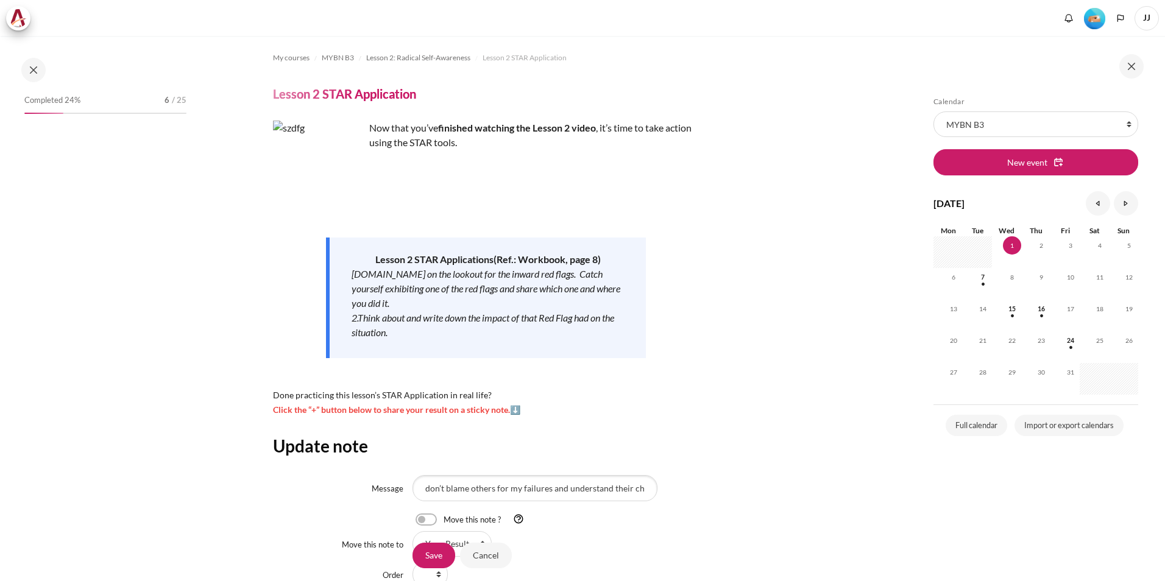
scroll to position [0, 139]
click at [712, 488] on div "don’t blame others for my failures and understand their challenges, but I still…" at bounding box center [621, 488] width 419 height 26
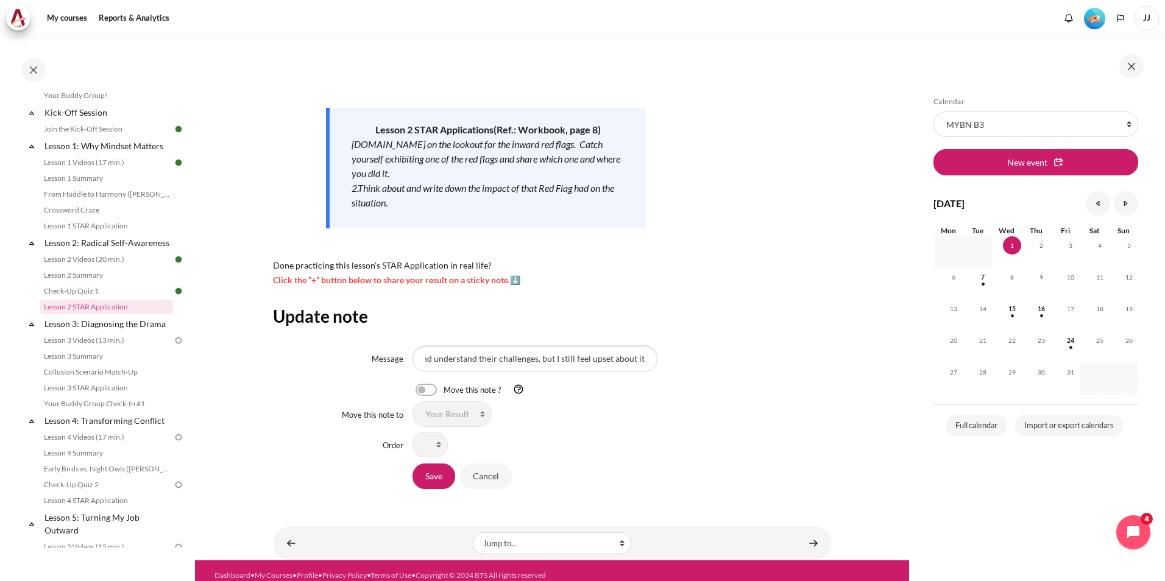
scroll to position [140, 0]
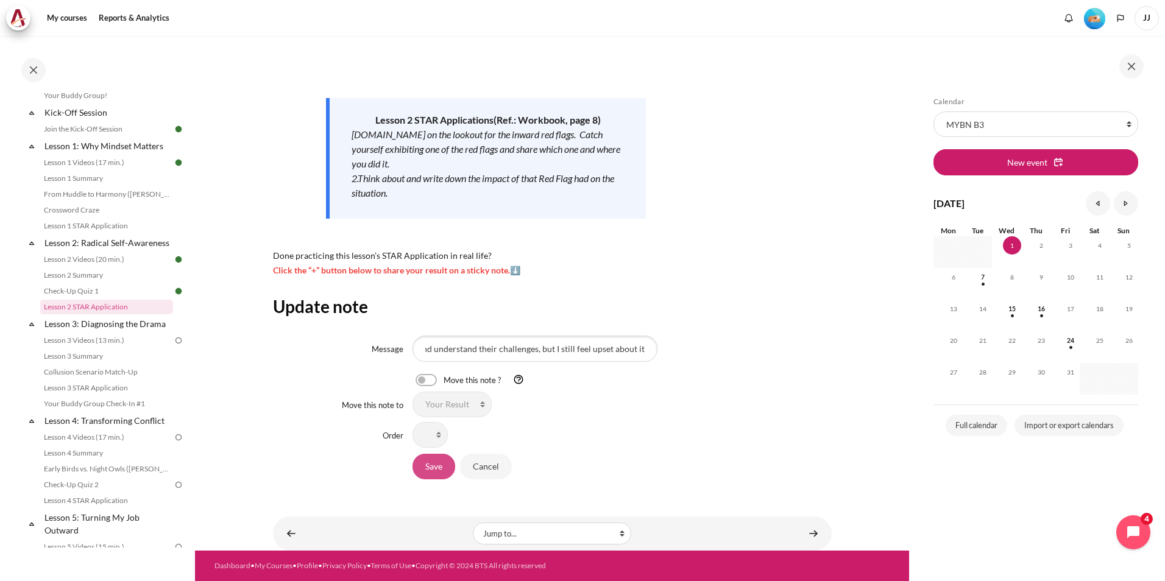
type input "don’t blame others for my failures and understand their challenges, but I still…"
click at [437, 469] on input "Save" at bounding box center [433, 467] width 43 height 26
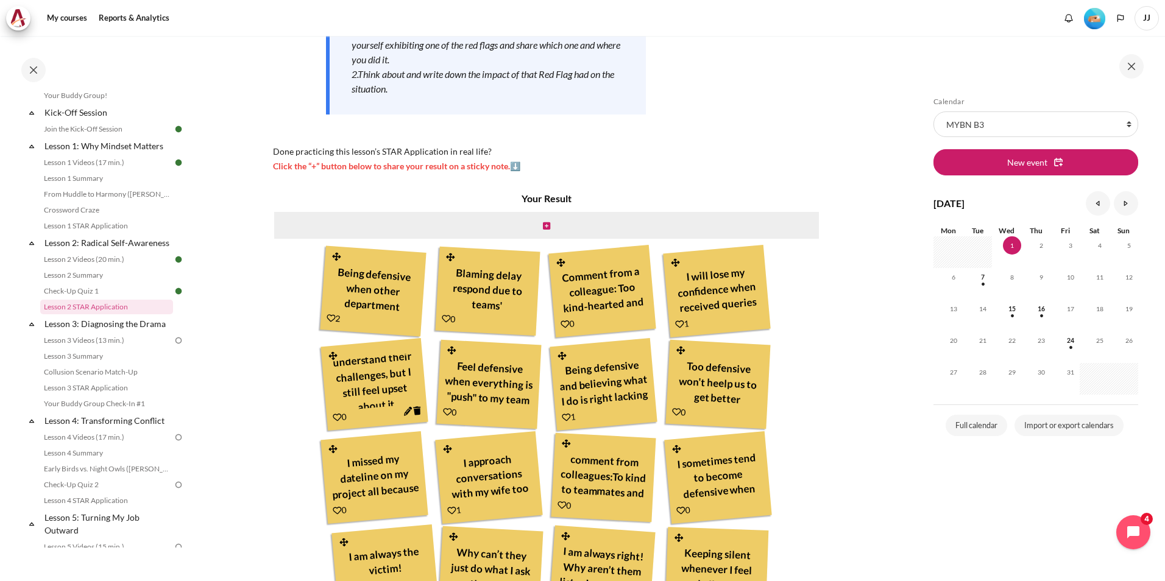
scroll to position [60, 0]
click at [110, 332] on link "Lesson 3: Diagnosing the Drama" at bounding box center [108, 324] width 130 height 16
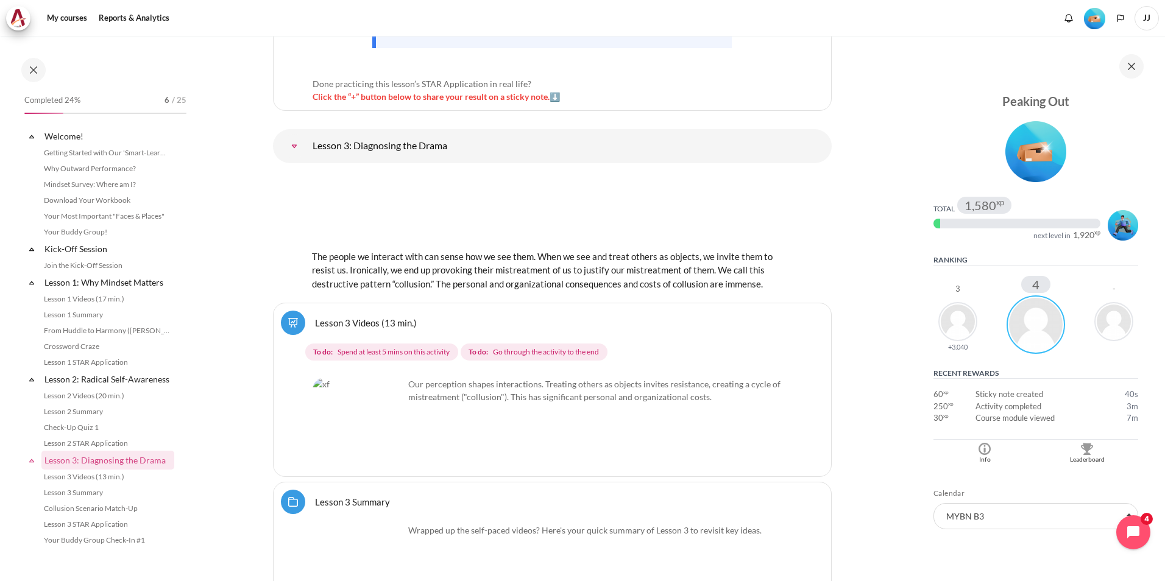
scroll to position [323, 0]
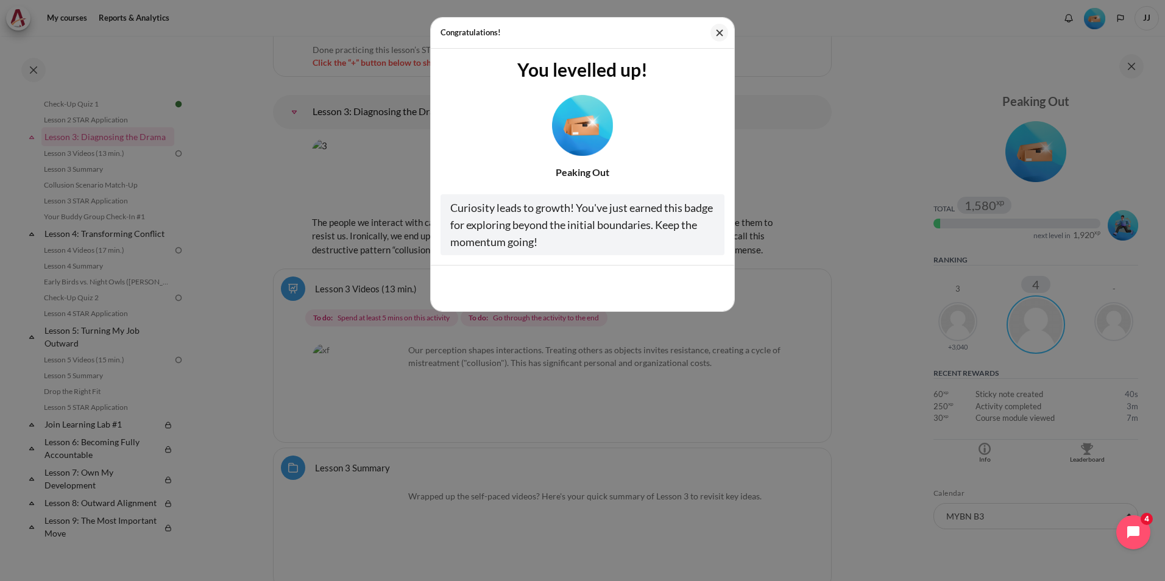
click at [1078, 453] on div "Congratulations! You levelled up! Peaking Out Curiosity leads to growth! You've…" at bounding box center [582, 290] width 1165 height 581
click at [691, 291] on button "Cool, thanks!" at bounding box center [687, 288] width 76 height 26
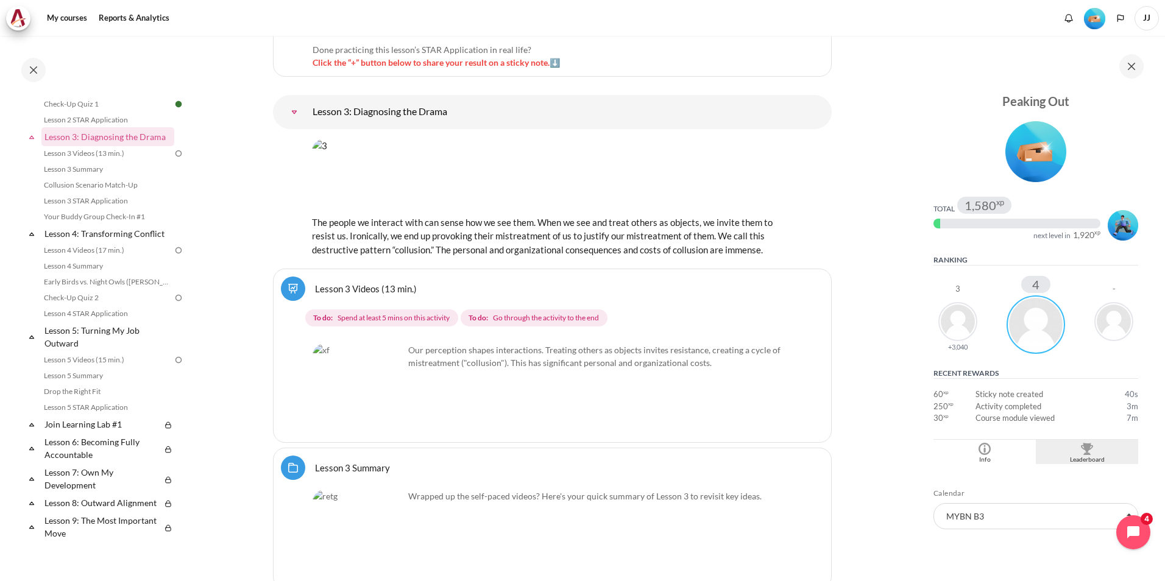
click at [1082, 456] on div "Leaderboard" at bounding box center [1087, 460] width 96 height 10
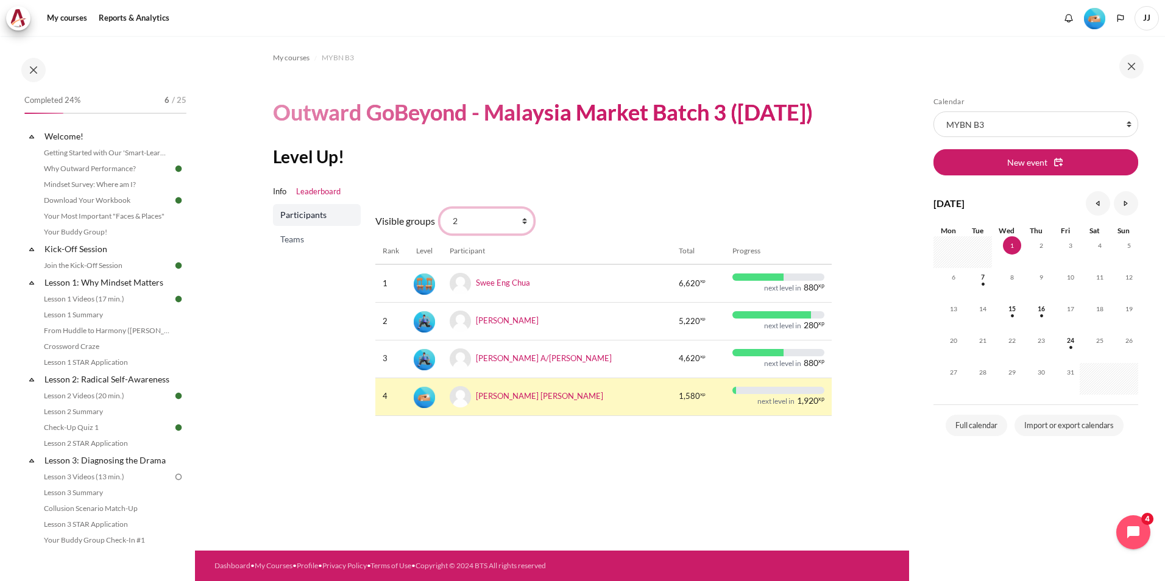
click at [502, 234] on select "All participants 2 1 3 3 4" at bounding box center [487, 221] width 94 height 26
select select "0"
click at [440, 234] on select "All participants 2 1 3 3 4" at bounding box center [487, 221] width 94 height 26
click at [473, 264] on th "Participant" at bounding box center [557, 251] width 230 height 26
click at [319, 246] on span "Teams" at bounding box center [318, 239] width 76 height 12
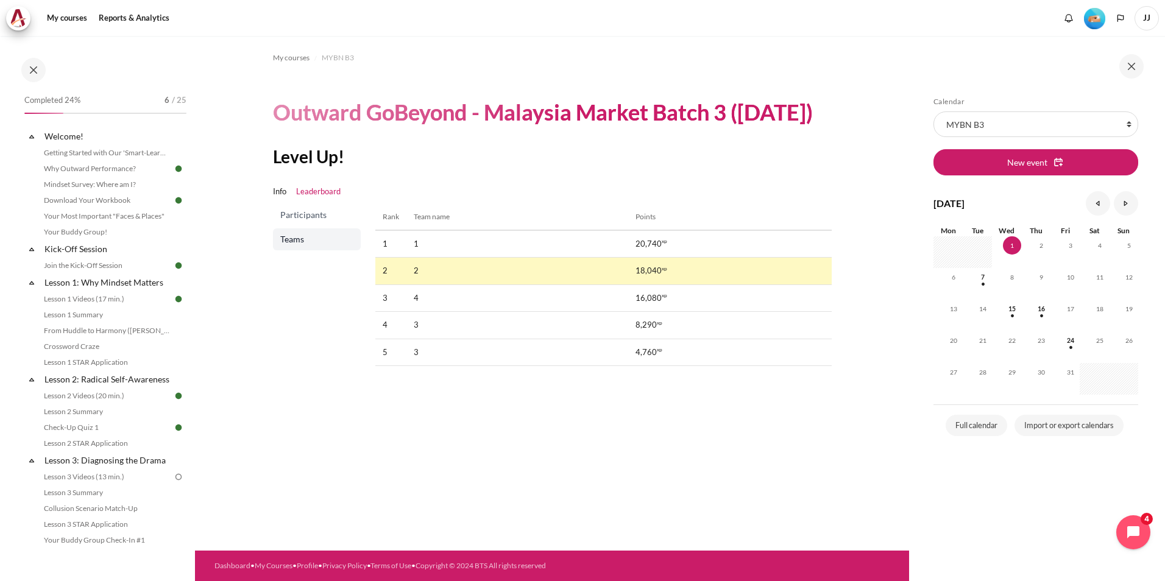
click at [327, 221] on span "Participants" at bounding box center [318, 215] width 76 height 12
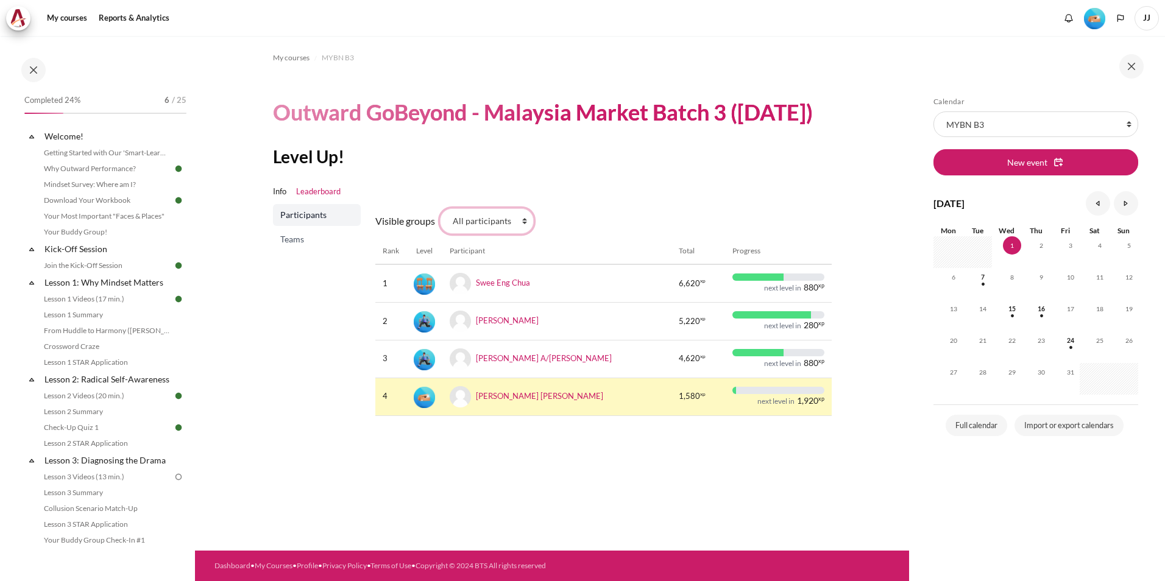
click at [497, 234] on select "All participants 2 1 3 3 4" at bounding box center [487, 221] width 94 height 26
click at [598, 199] on div "Level Up! Info Leaderboard Participants Teams Visible groups All participants 2…" at bounding box center [552, 286] width 559 height 280
click at [476, 234] on select "All participants 2 1 3 3 4" at bounding box center [487, 221] width 94 height 26
select select "4961"
click at [440, 234] on select "All participants 2 1 3 3 4" at bounding box center [487, 221] width 94 height 26
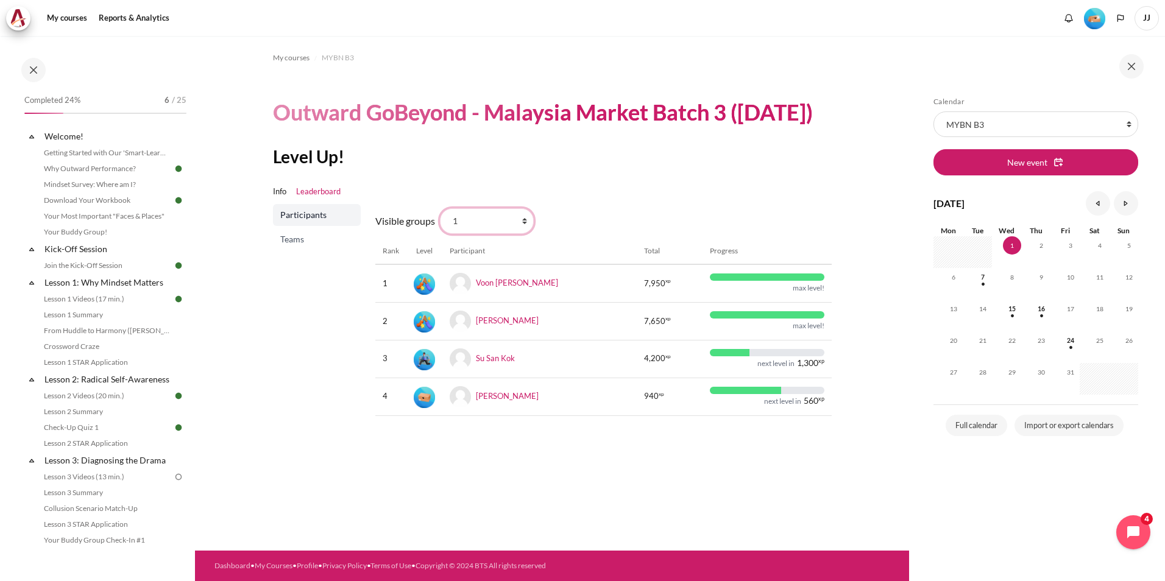
click at [493, 234] on select "All participants 2 1 3 3 4" at bounding box center [487, 221] width 94 height 26
select select "4979"
click at [440, 234] on select "All participants 2 1 3 3 4" at bounding box center [487, 221] width 94 height 26
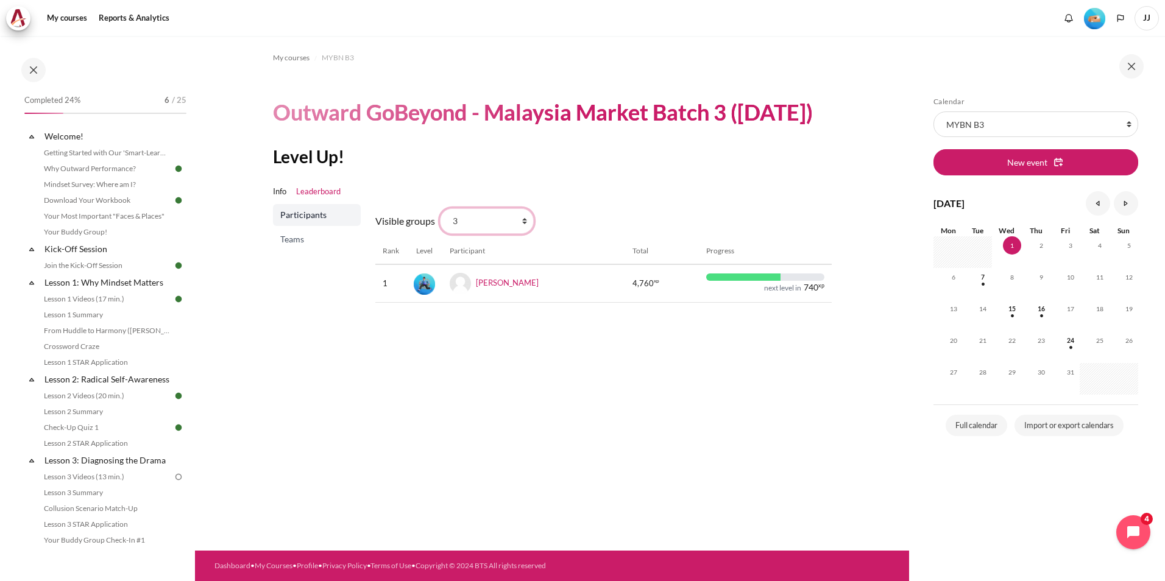
click at [490, 234] on select "All participants 2 1 3 3 4" at bounding box center [487, 221] width 94 height 26
select select "4963"
click at [440, 234] on select "All participants 2 1 3 3 4" at bounding box center [487, 221] width 94 height 26
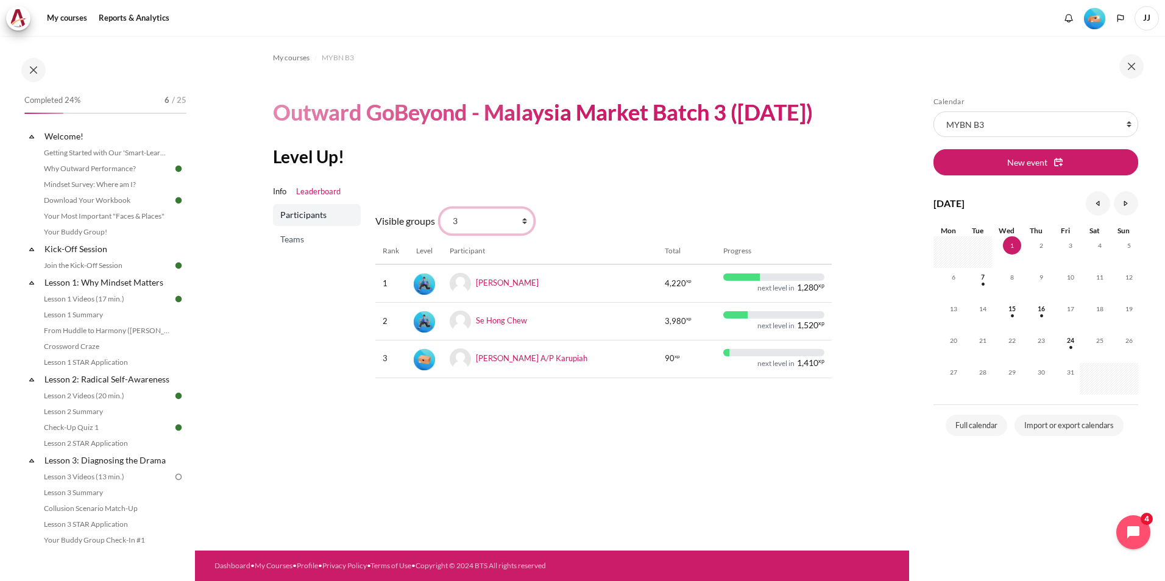
drag, startPoint x: 0, startPoint y: 0, endPoint x: 478, endPoint y: 249, distance: 539.3
click at [478, 234] on select "All participants 2 1 3 3 4" at bounding box center [487, 221] width 94 height 26
select select "4964"
click at [440, 234] on select "All participants 2 1 3 3 4" at bounding box center [487, 221] width 94 height 26
click at [486, 234] on select "All participants 2 1 3 3 4" at bounding box center [487, 221] width 94 height 26
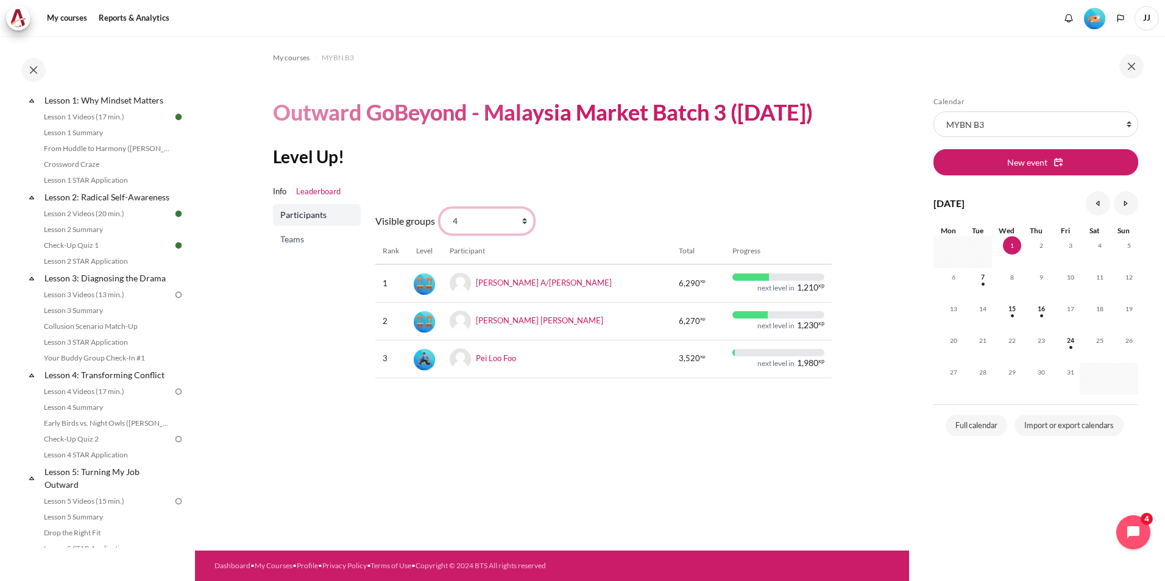
scroll to position [183, 0]
click at [160, 302] on link "Lesson 3 Videos (13 min.)" at bounding box center [106, 294] width 133 height 15
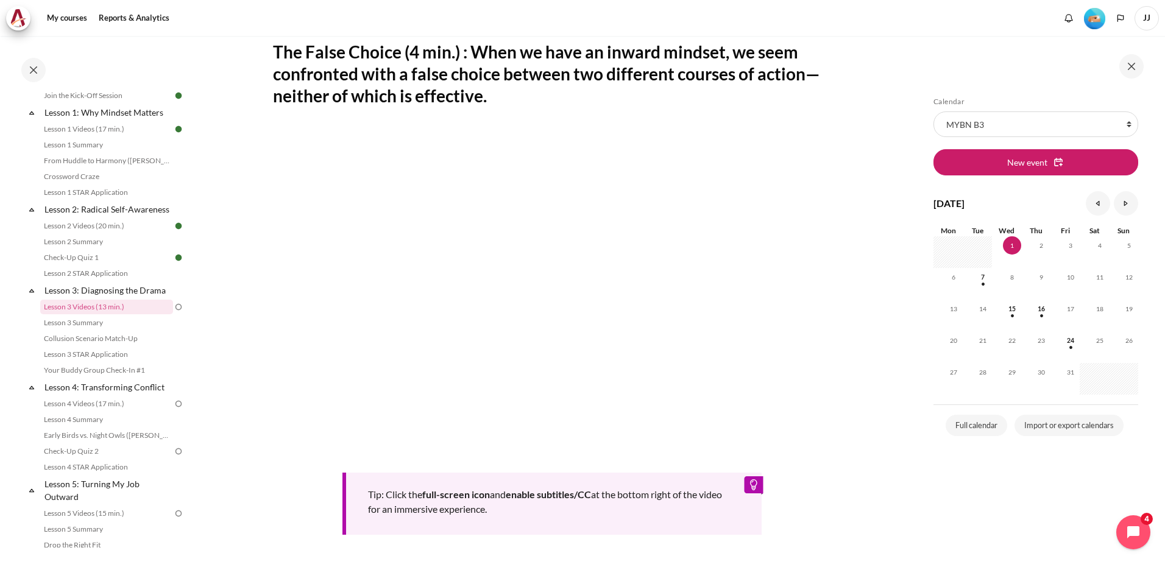
scroll to position [244, 0]
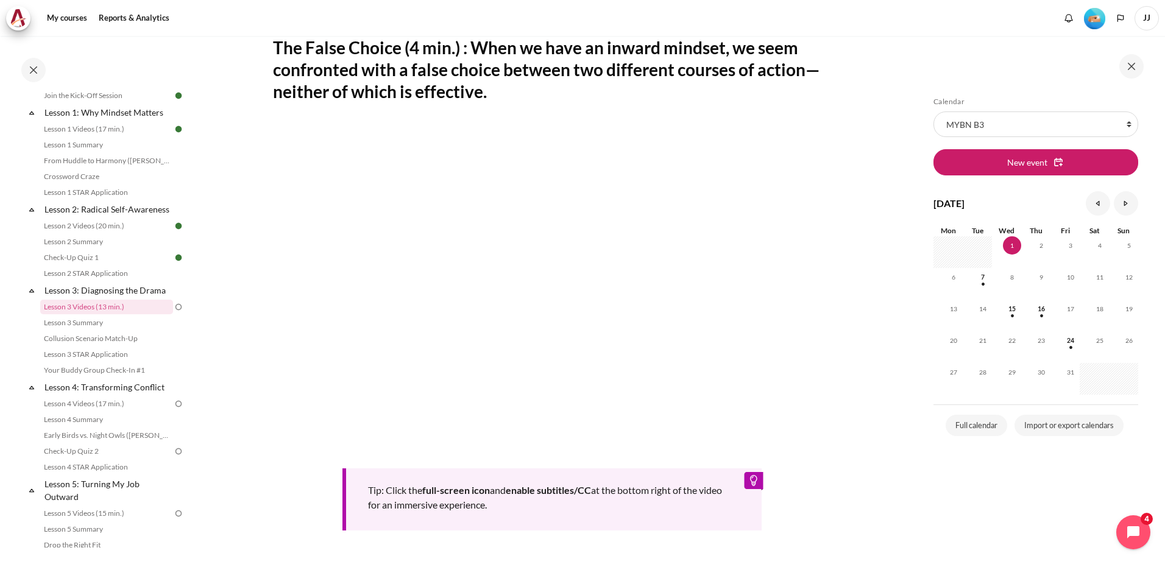
click at [897, 518] on section "My courses MYBN B3 Lesson 3: Diagnosing the Drama Lesson 3 Videos (13 min.) Les…" at bounding box center [552, 241] width 714 height 898
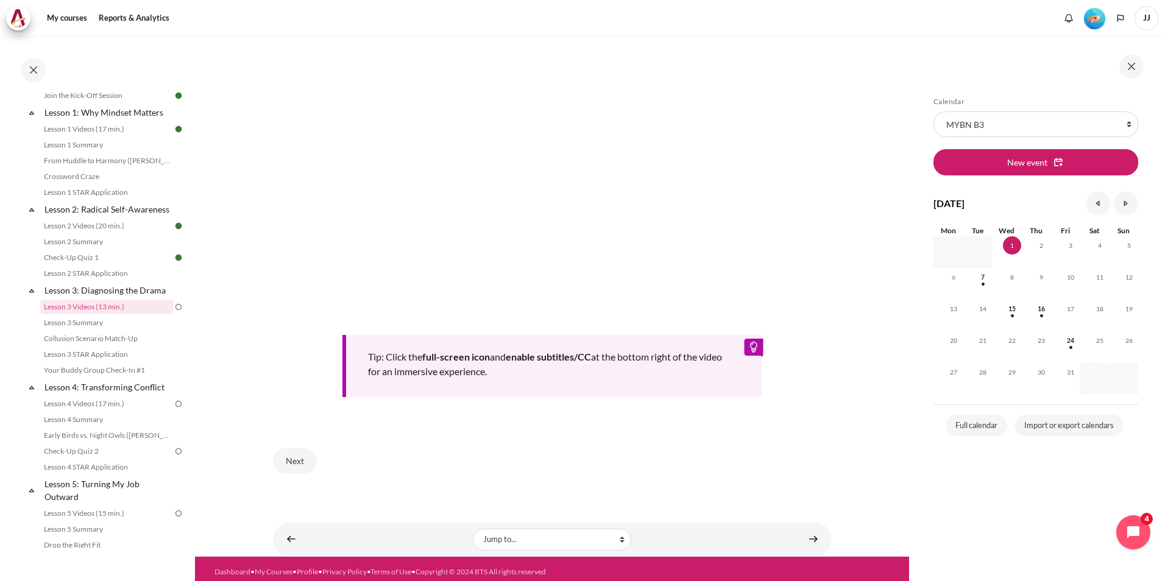
scroll to position [380, 0]
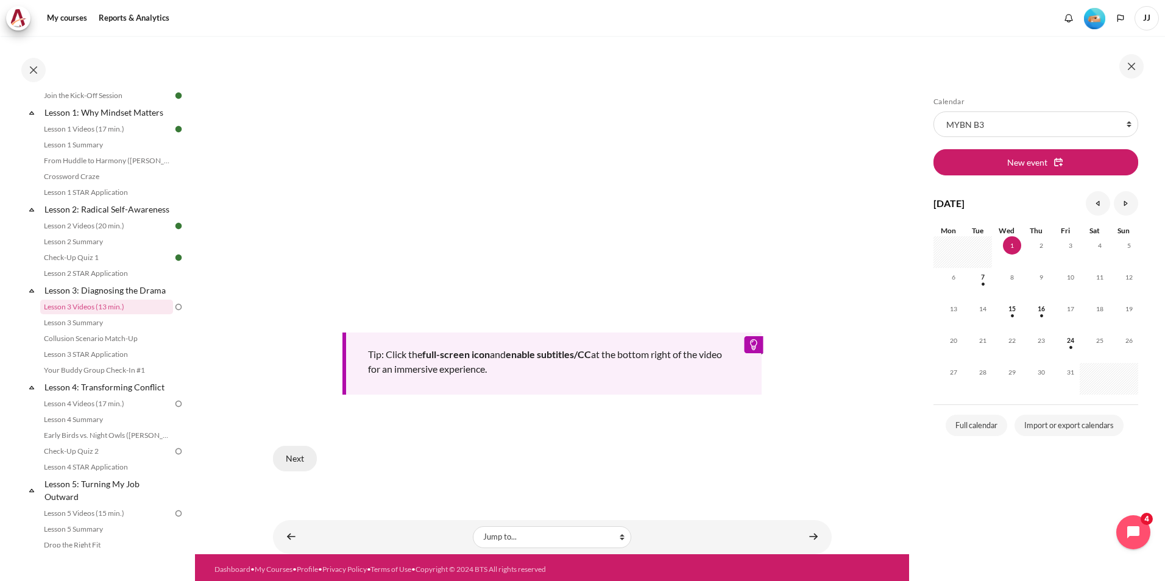
click at [287, 461] on button "Next" at bounding box center [295, 459] width 44 height 26
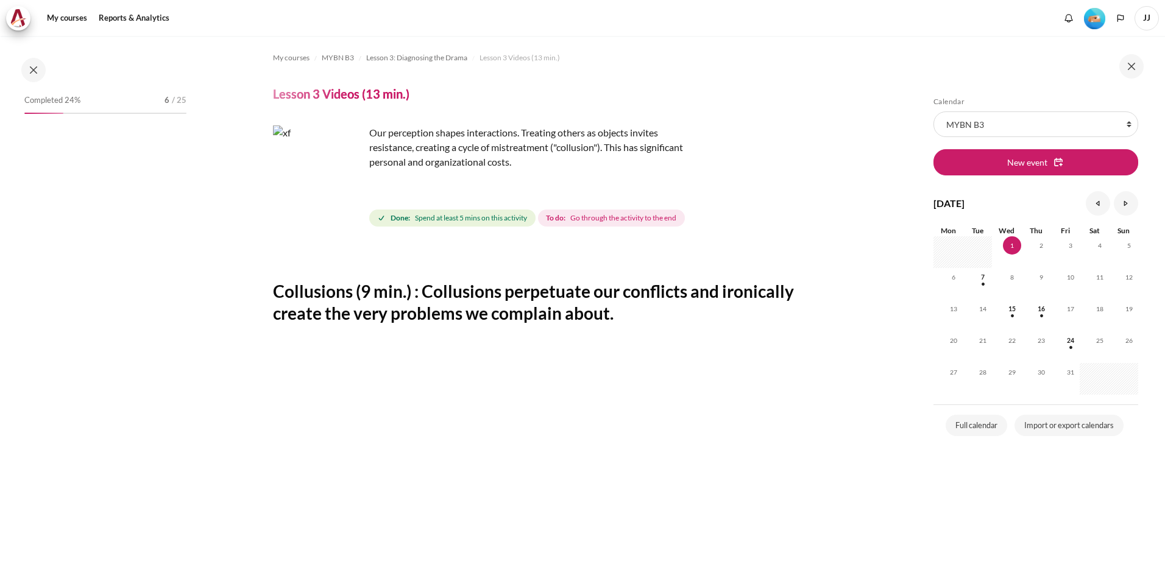
click at [626, 310] on h2 "Collusions (9 min.) : Collusions perpetuate our conflicts and ironically create…" at bounding box center [552, 302] width 559 height 44
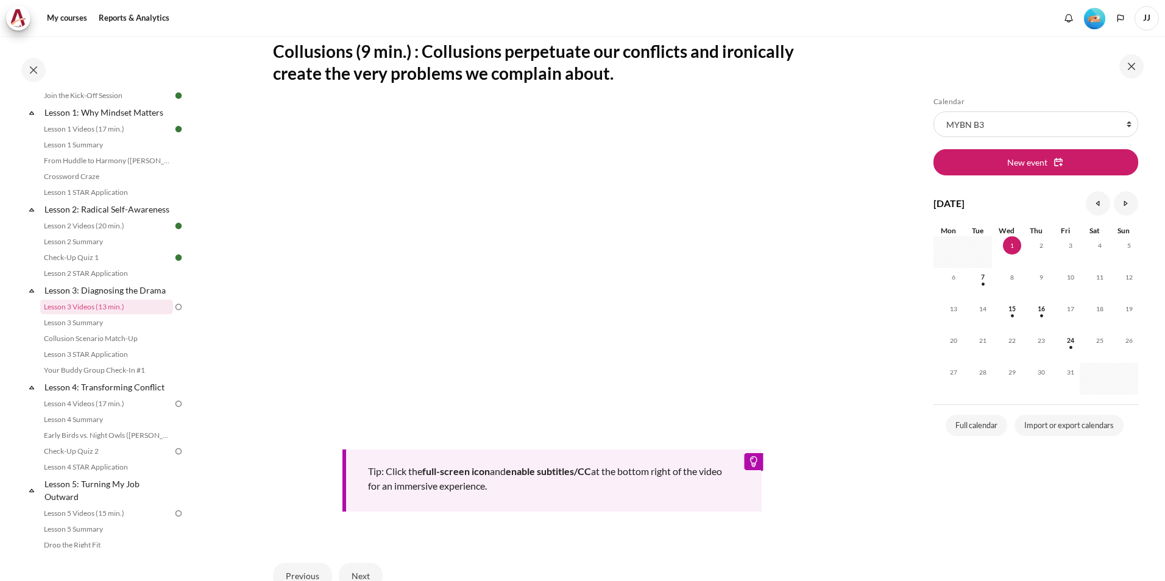
scroll to position [244, 0]
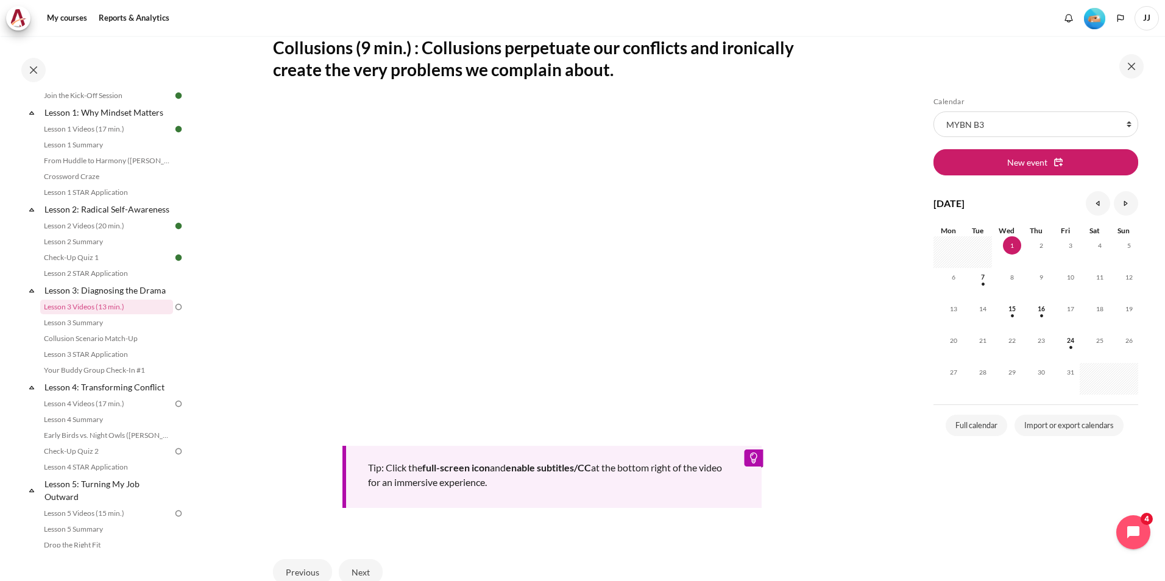
click at [819, 468] on div "Tip: Click the full-screen icon and enable subtitles/CC at the bottom right of …" at bounding box center [552, 305] width 559 height 406
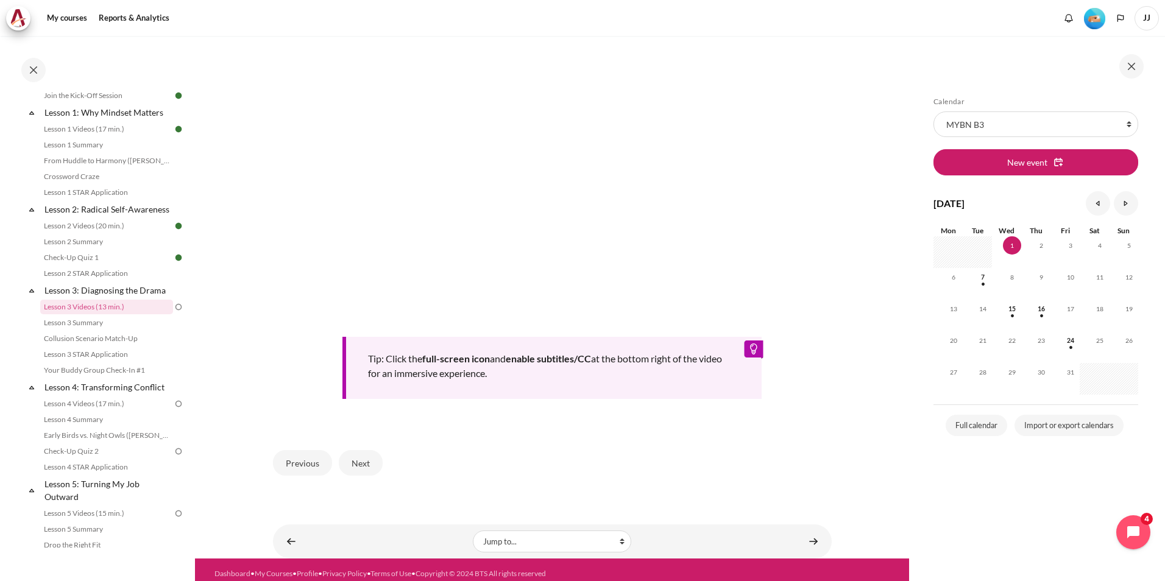
scroll to position [358, 0]
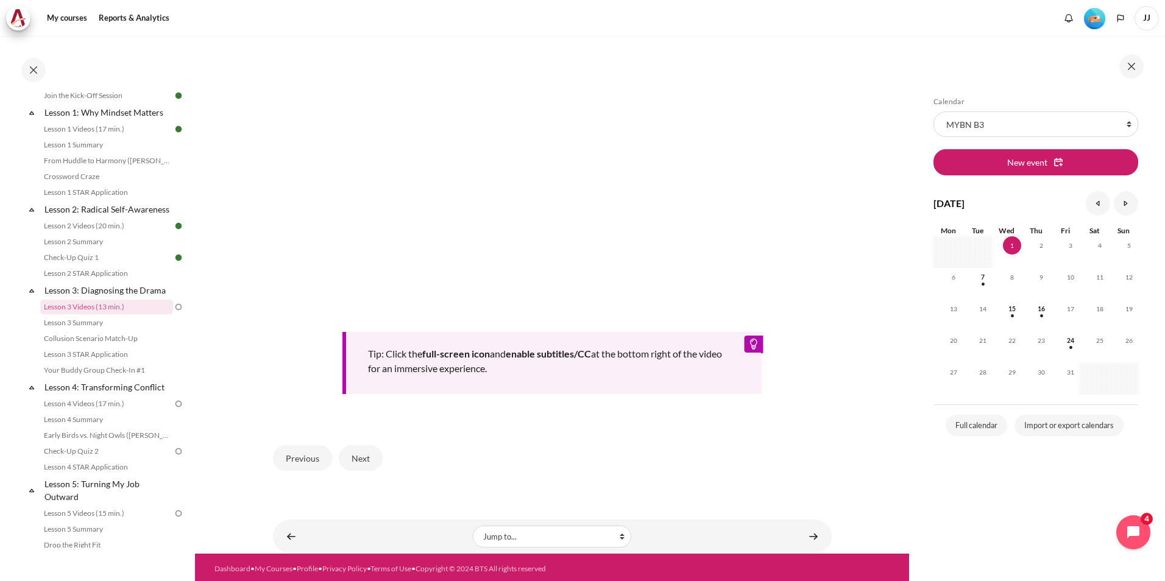
click at [513, 465] on div "Previous Next" at bounding box center [552, 458] width 559 height 50
click at [351, 460] on button "Next" at bounding box center [361, 458] width 44 height 26
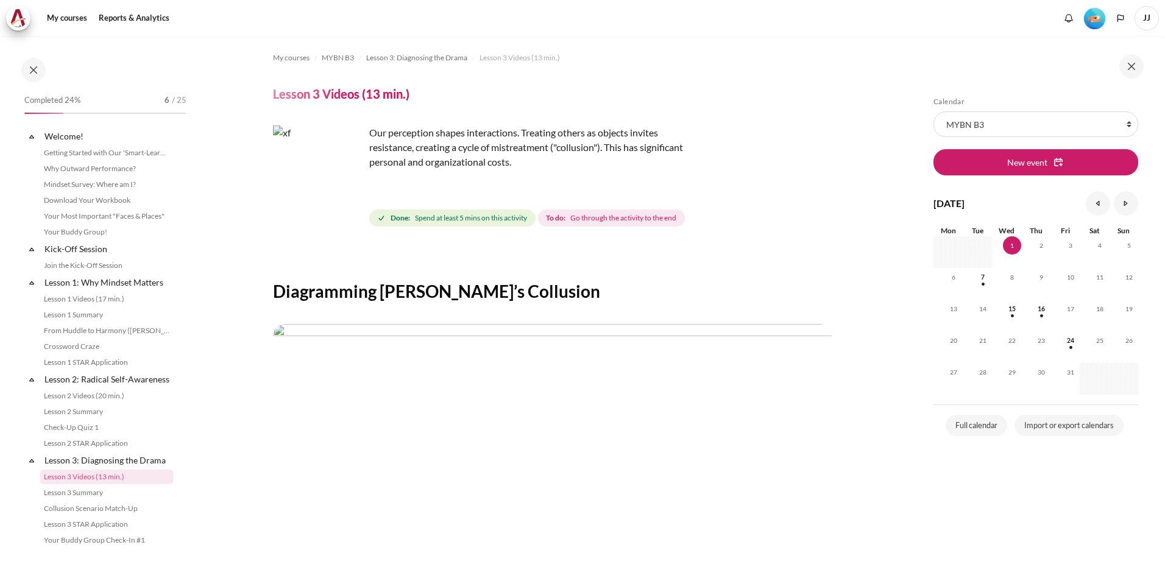
scroll to position [183, 0]
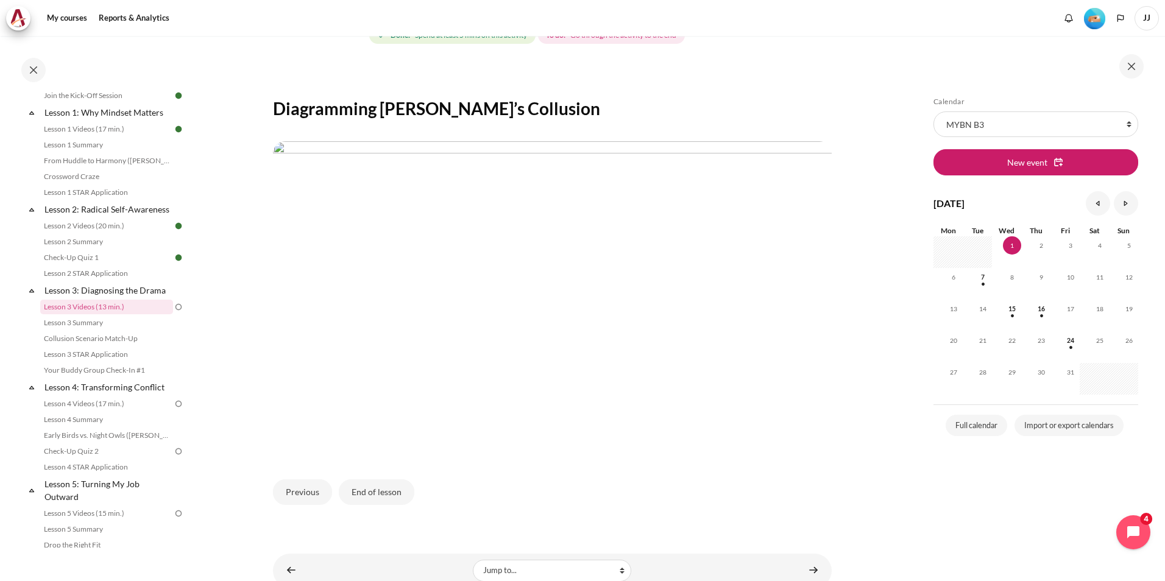
click at [575, 515] on div "My courses MYBN B3 Lesson 3: Diagnosing the Drama Lesson 3 Videos (13 min.) Les…" at bounding box center [552, 194] width 559 height 682
click at [381, 485] on button "End of lesson" at bounding box center [377, 492] width 76 height 26
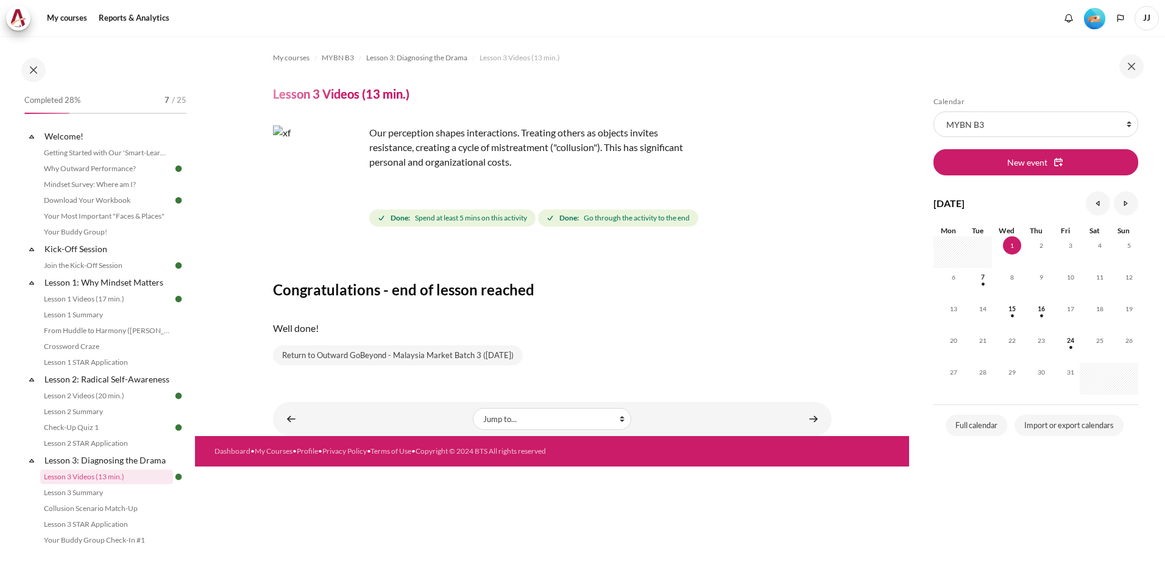
scroll to position [170, 0]
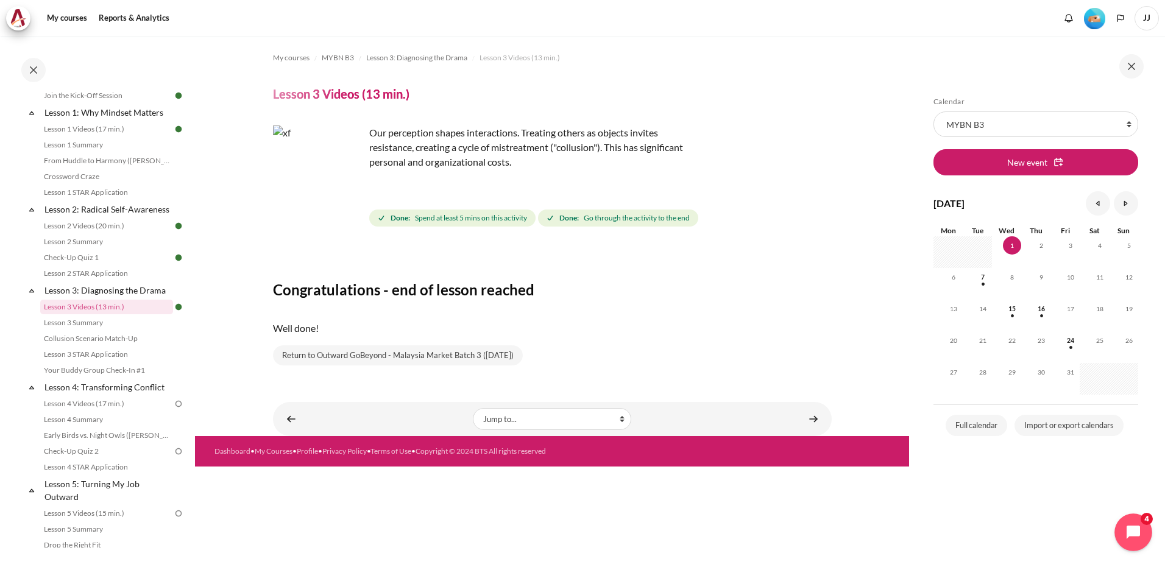
click at [1140, 523] on button "Open chat widget" at bounding box center [1133, 533] width 38 height 38
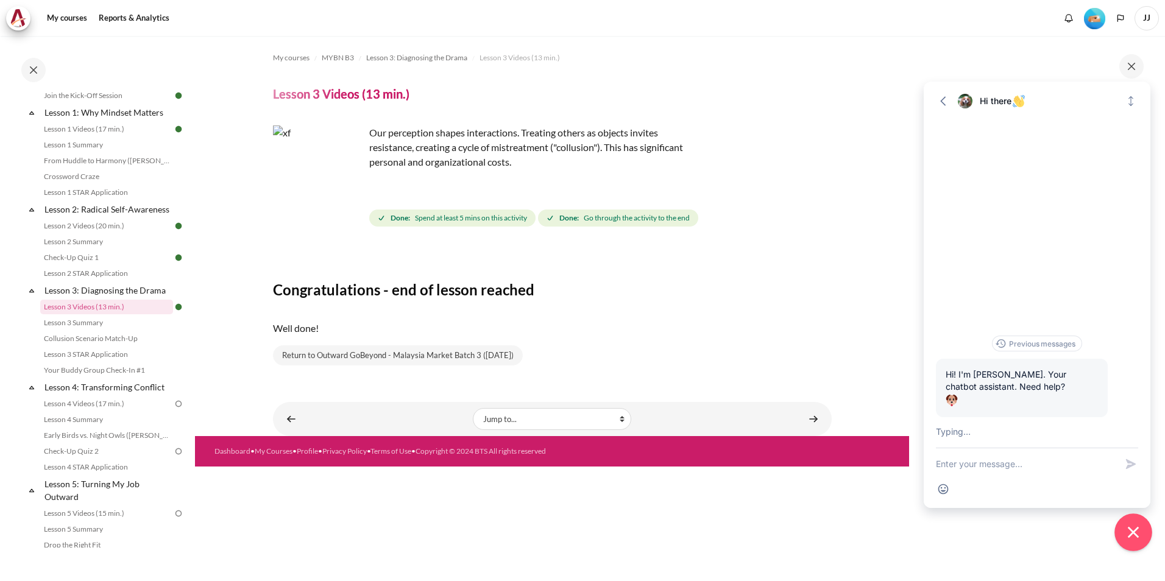
click at [1140, 523] on button "Close chat widget" at bounding box center [1133, 533] width 38 height 38
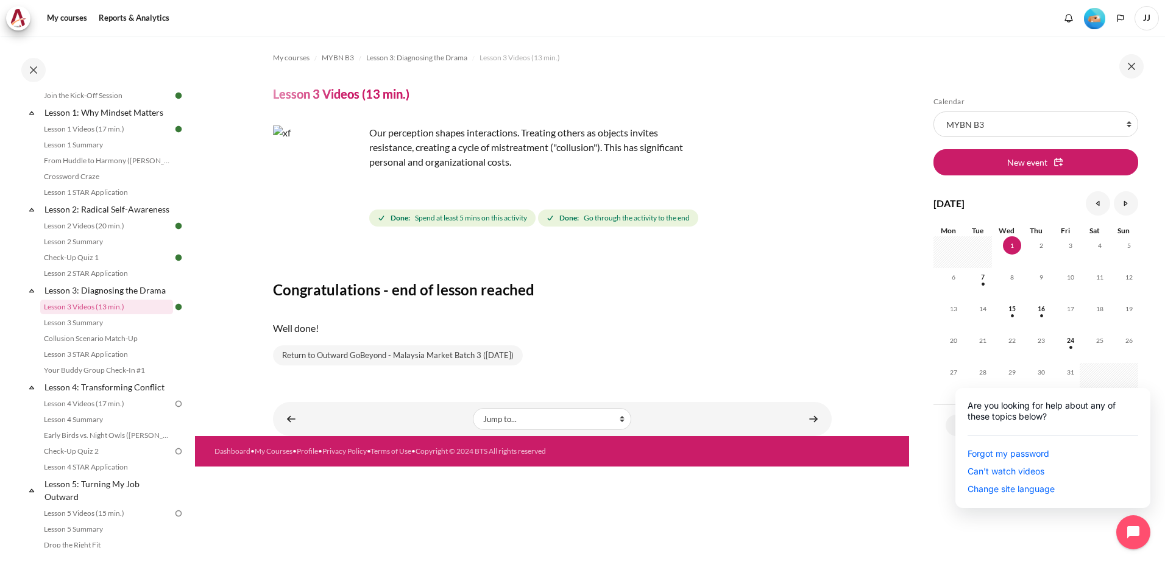
click at [971, 536] on div "Skip Calendar Calendar List of courses All courses MYBN B3 New event October 20…" at bounding box center [1035, 317] width 217 height 441
click at [135, 330] on link "Lesson 3 Summary" at bounding box center [106, 323] width 133 height 15
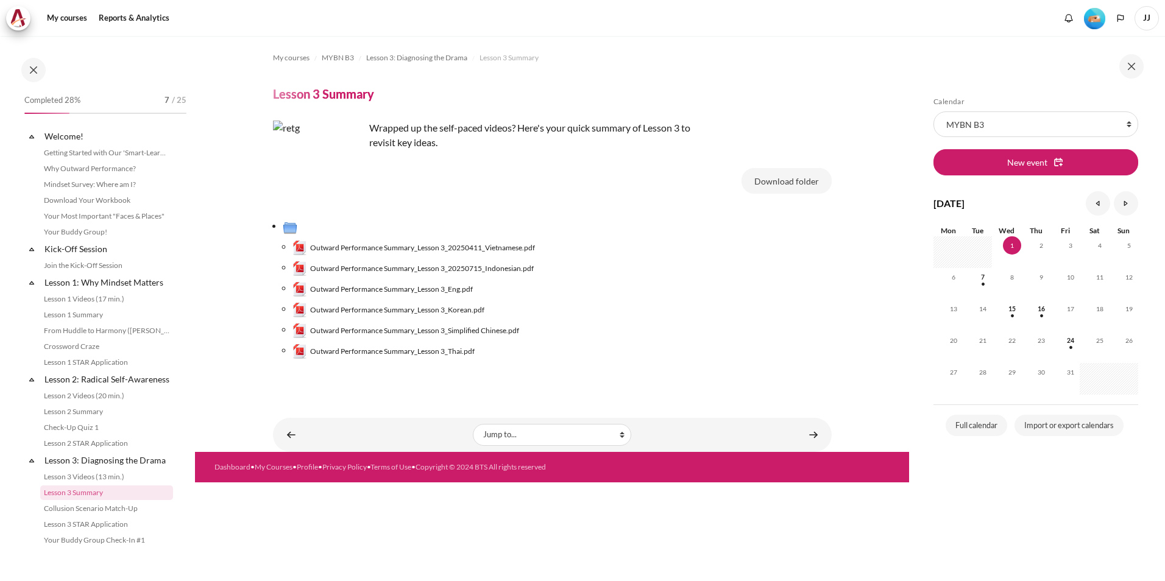
scroll to position [186, 0]
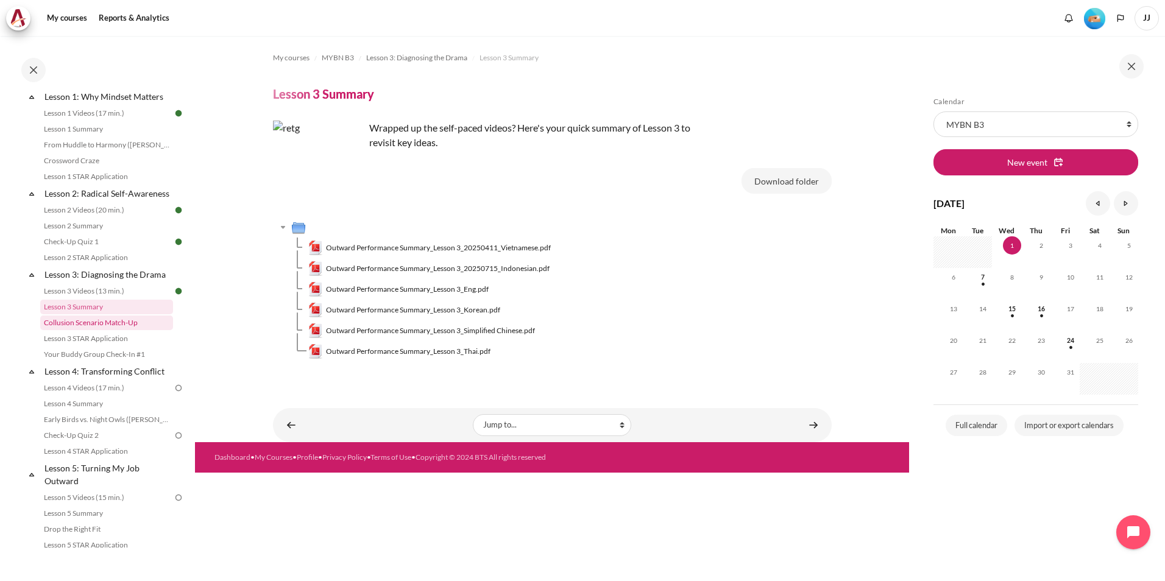
click at [113, 330] on link "Collusion Scenario Match-Up" at bounding box center [106, 323] width 133 height 15
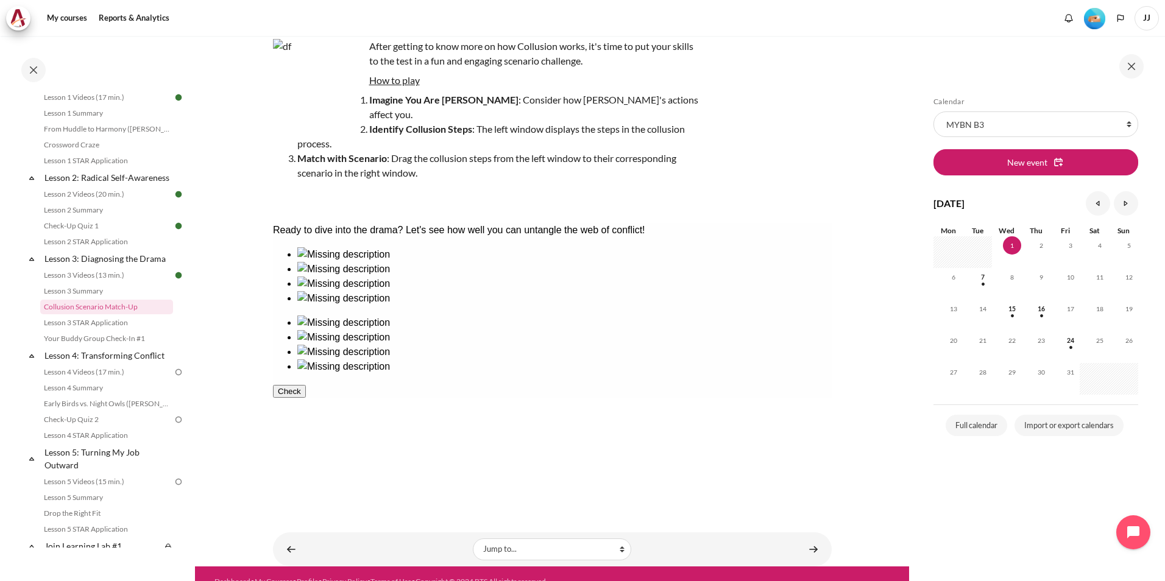
scroll to position [88, 0]
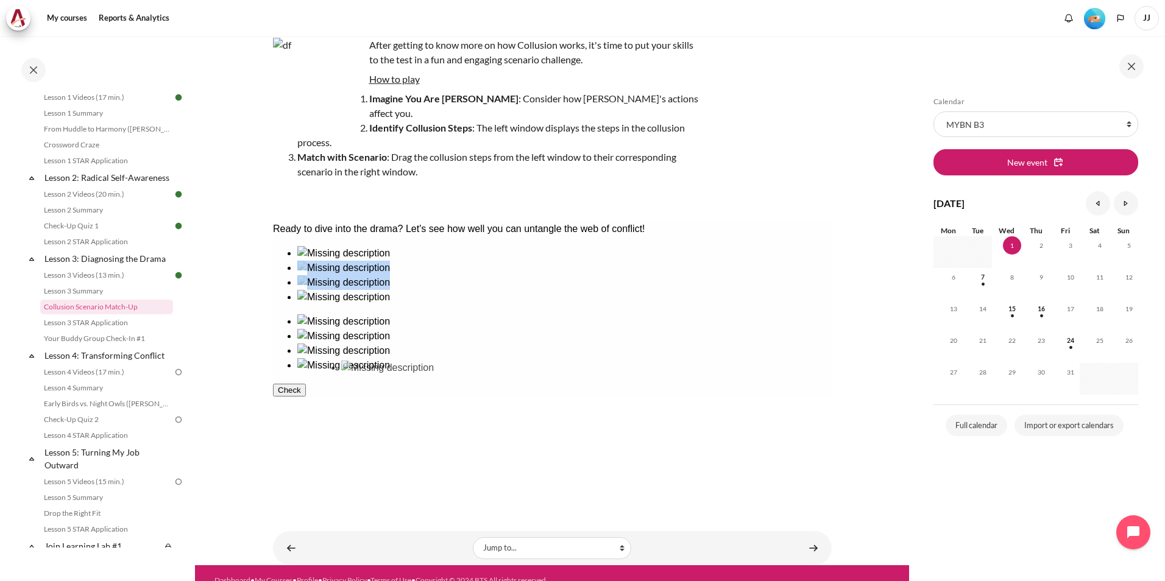
drag, startPoint x: 332, startPoint y: 311, endPoint x: 390, endPoint y: 410, distance: 114.9
click at [390, 305] on ul at bounding box center [551, 275] width 559 height 58
drag, startPoint x: 325, startPoint y: 383, endPoint x: 324, endPoint y: 286, distance: 96.9
click at [324, 286] on ul at bounding box center [551, 275] width 559 height 58
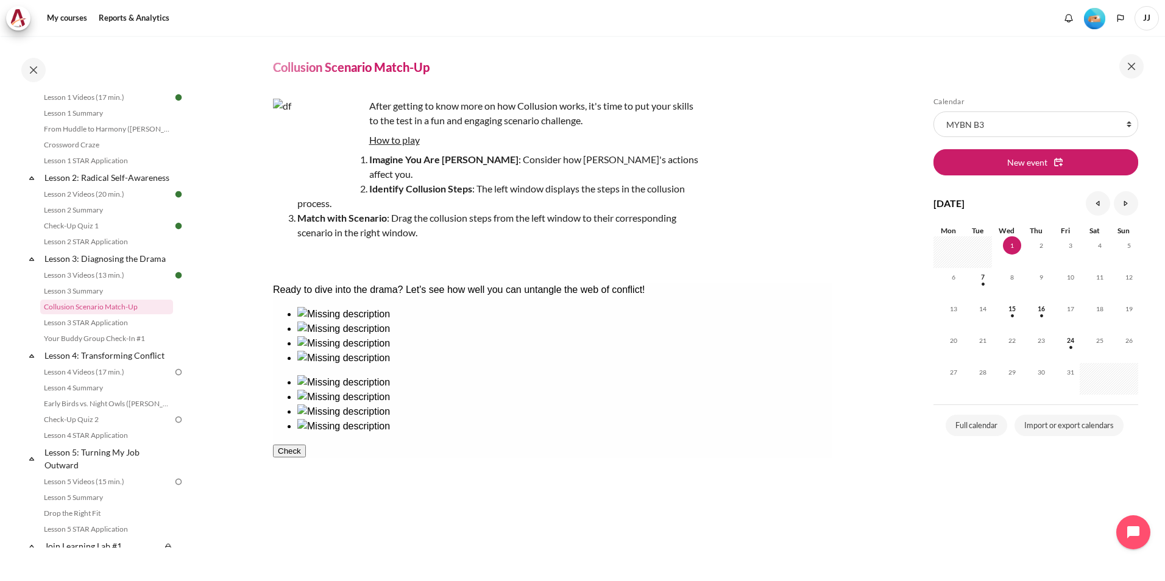
drag, startPoint x: 611, startPoint y: 364, endPoint x: 579, endPoint y: 388, distance: 40.0
click at [579, 388] on ul at bounding box center [551, 404] width 559 height 58
drag, startPoint x: 389, startPoint y: 376, endPoint x: 573, endPoint y: 381, distance: 183.4
click at [587, 375] on ul at bounding box center [551, 411] width 559 height 73
click at [593, 376] on ul at bounding box center [551, 411] width 559 height 73
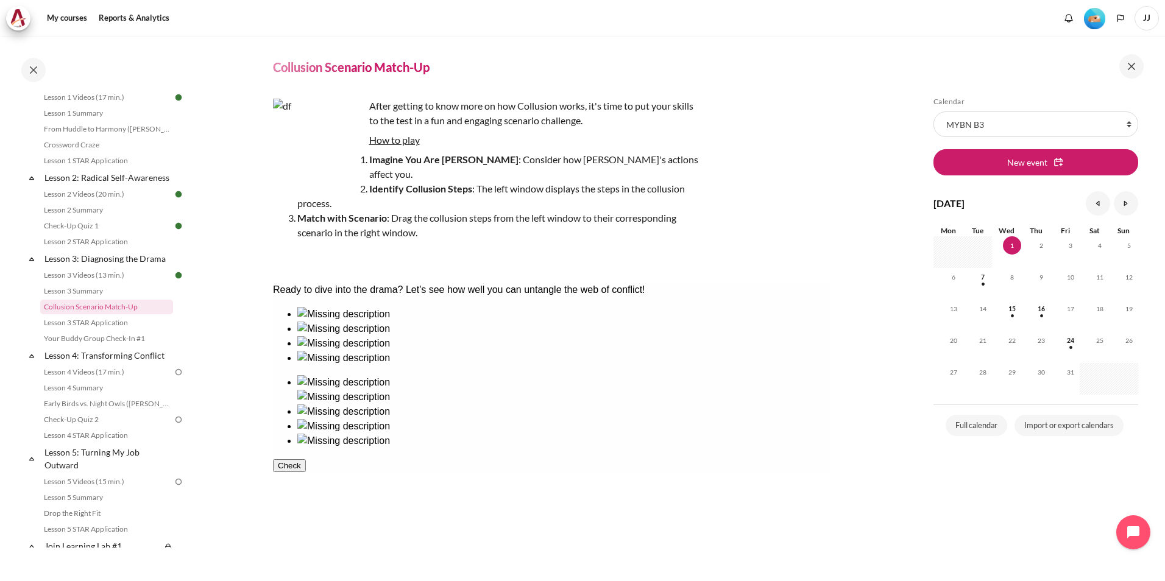
click at [389, 390] on img at bounding box center [343, 397] width 93 height 15
click at [420, 336] on div at bounding box center [564, 336] width 534 height 0
drag, startPoint x: 327, startPoint y: 370, endPoint x: 620, endPoint y: 445, distance: 301.9
click at [389, 448] on img at bounding box center [343, 441] width 93 height 15
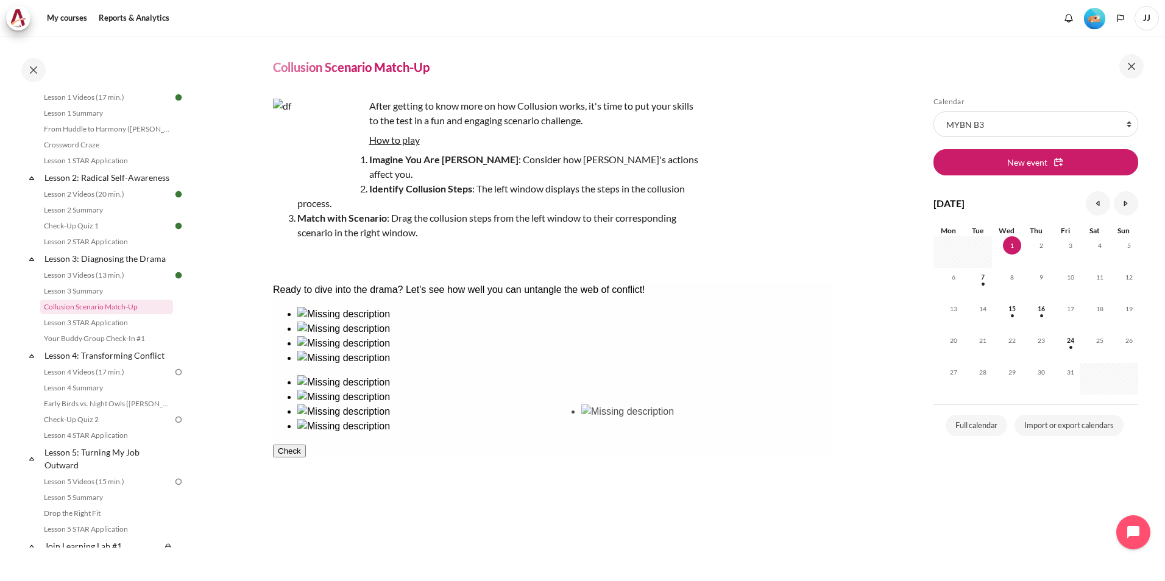
drag, startPoint x: 333, startPoint y: 370, endPoint x: 631, endPoint y: 450, distance: 308.4
drag, startPoint x: 415, startPoint y: 373, endPoint x: 596, endPoint y: 370, distance: 181.0
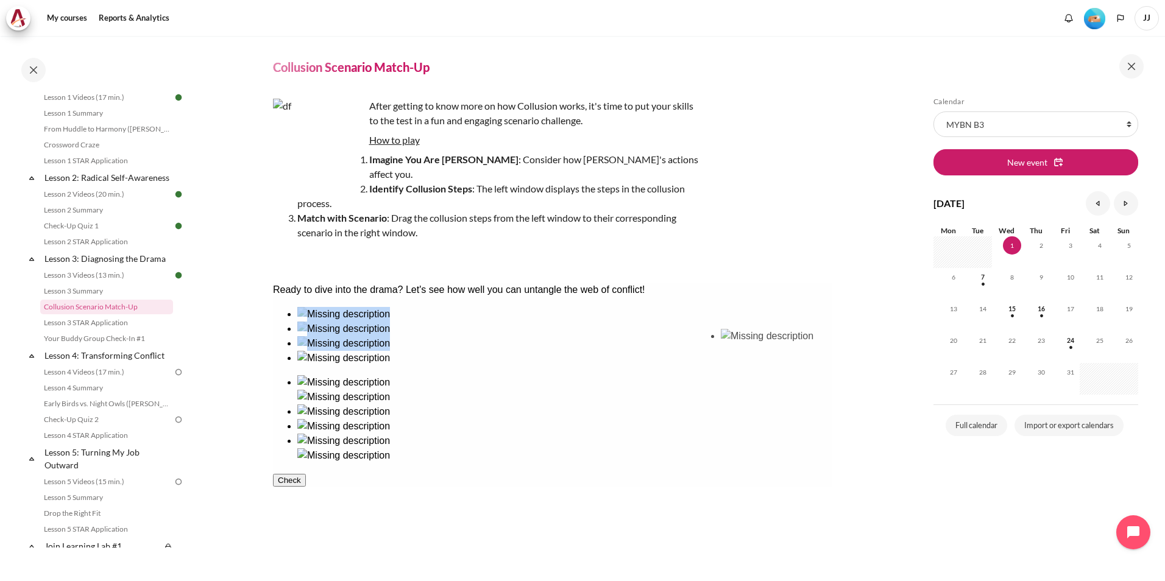
drag, startPoint x: 497, startPoint y: 383, endPoint x: 772, endPoint y: 385, distance: 274.8
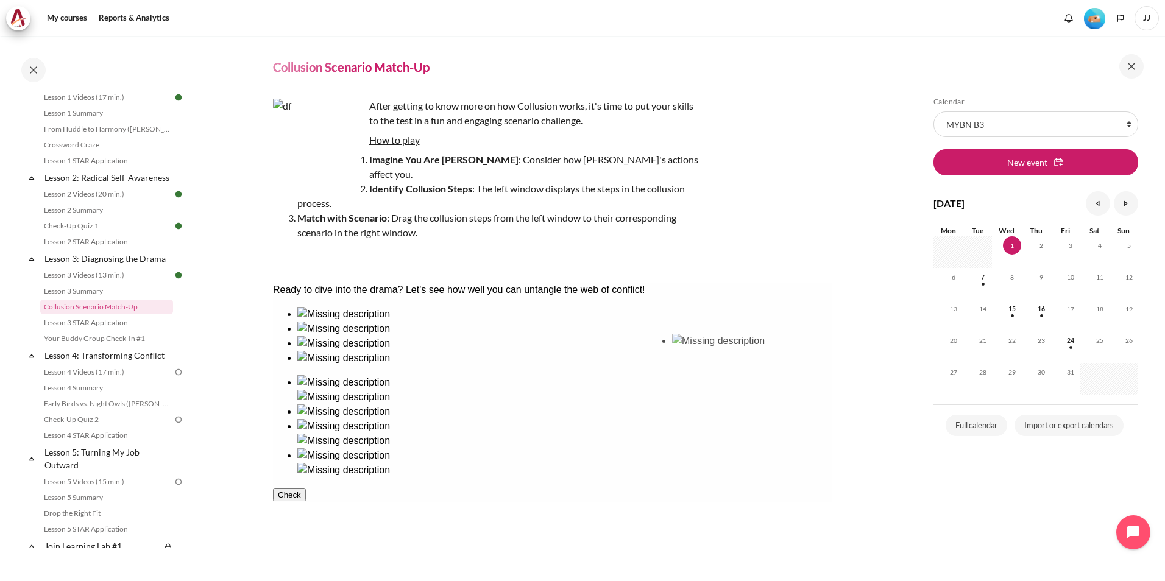
drag, startPoint x: 309, startPoint y: 449, endPoint x: 698, endPoint y: 373, distance: 395.4
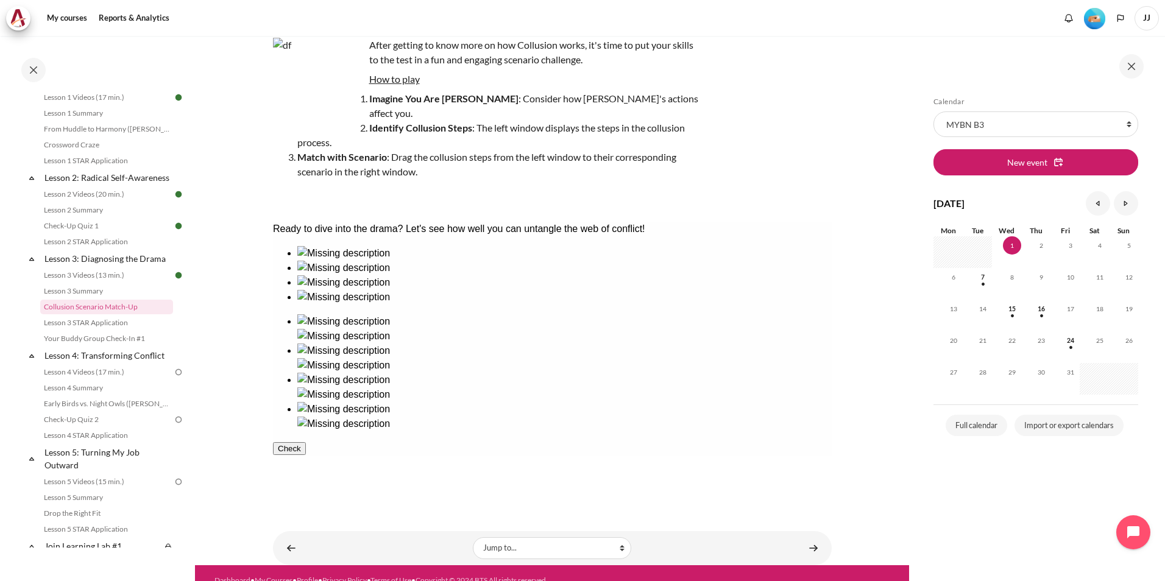
click at [305, 455] on button "Check" at bounding box center [288, 448] width 33 height 13
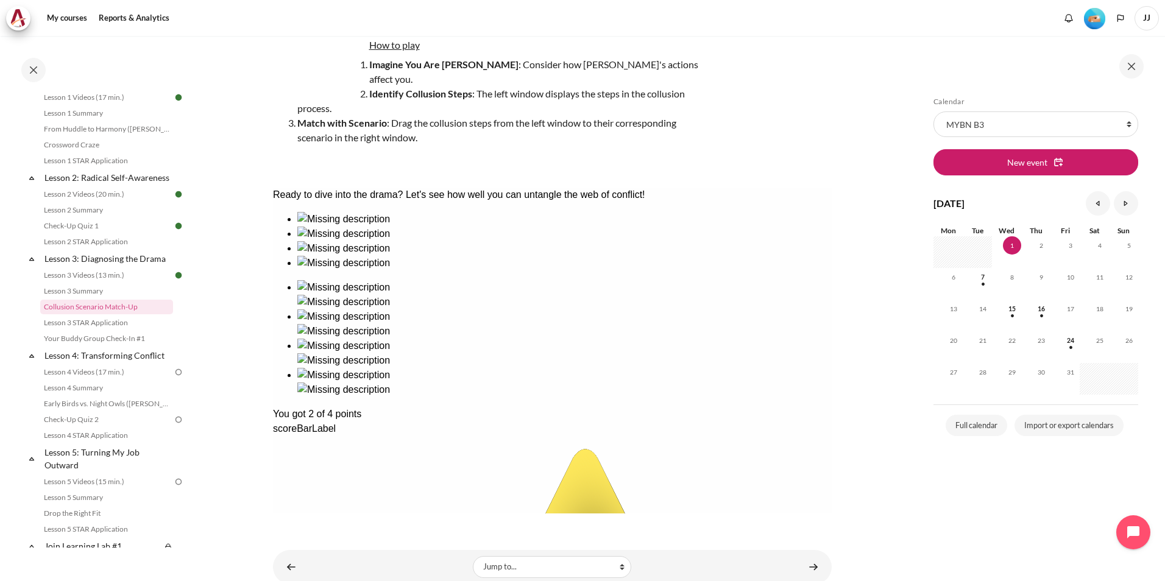
scroll to position [141, 0]
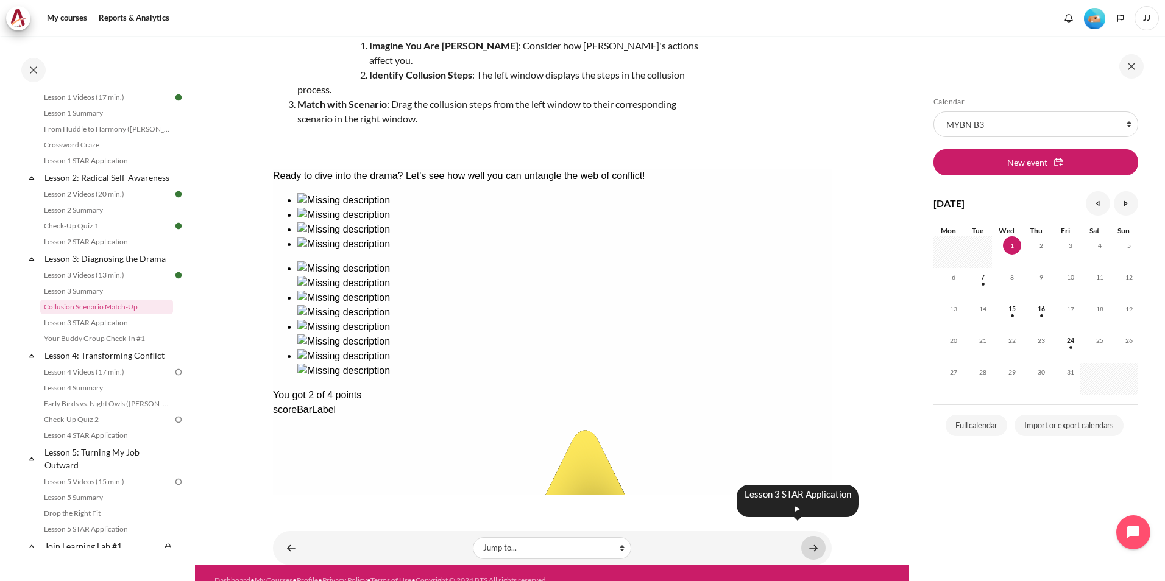
click at [801, 536] on link "Content" at bounding box center [813, 548] width 24 height 24
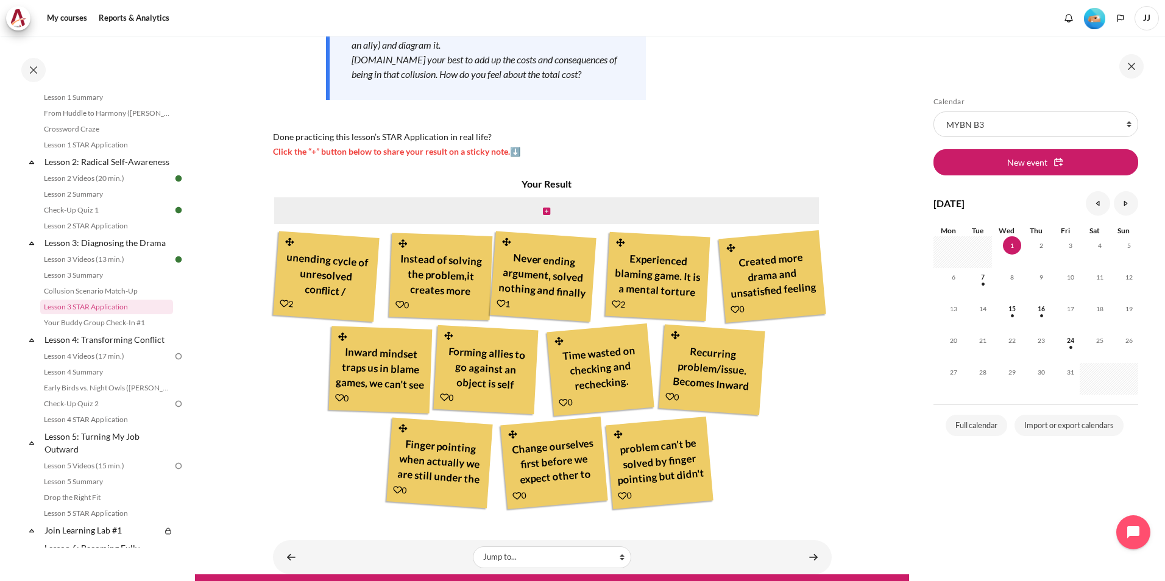
scroll to position [267, 0]
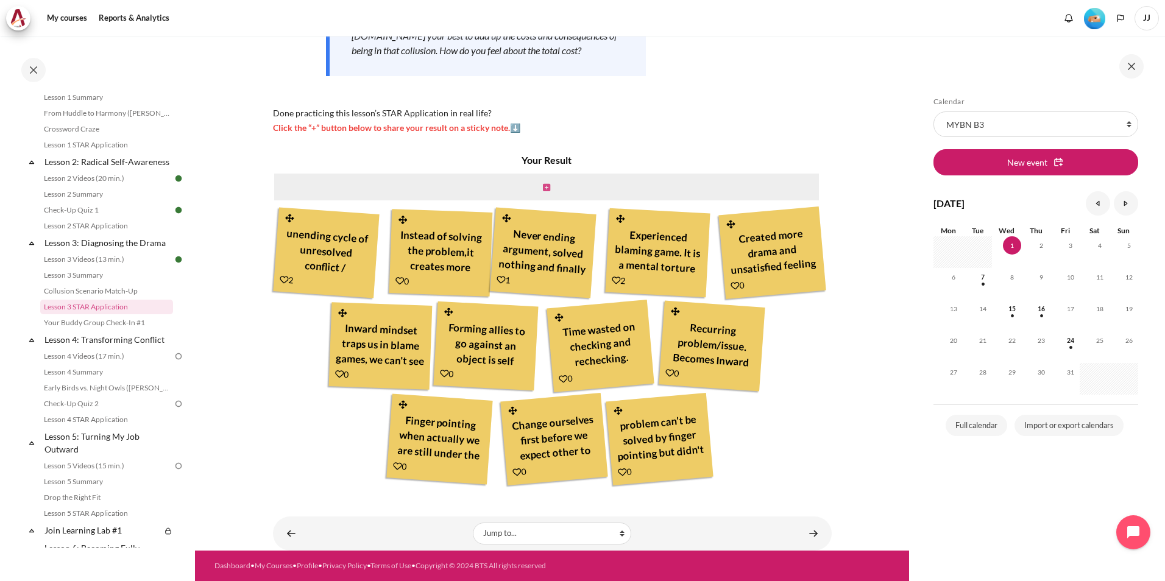
click at [545, 192] on link "Content" at bounding box center [546, 187] width 7 height 12
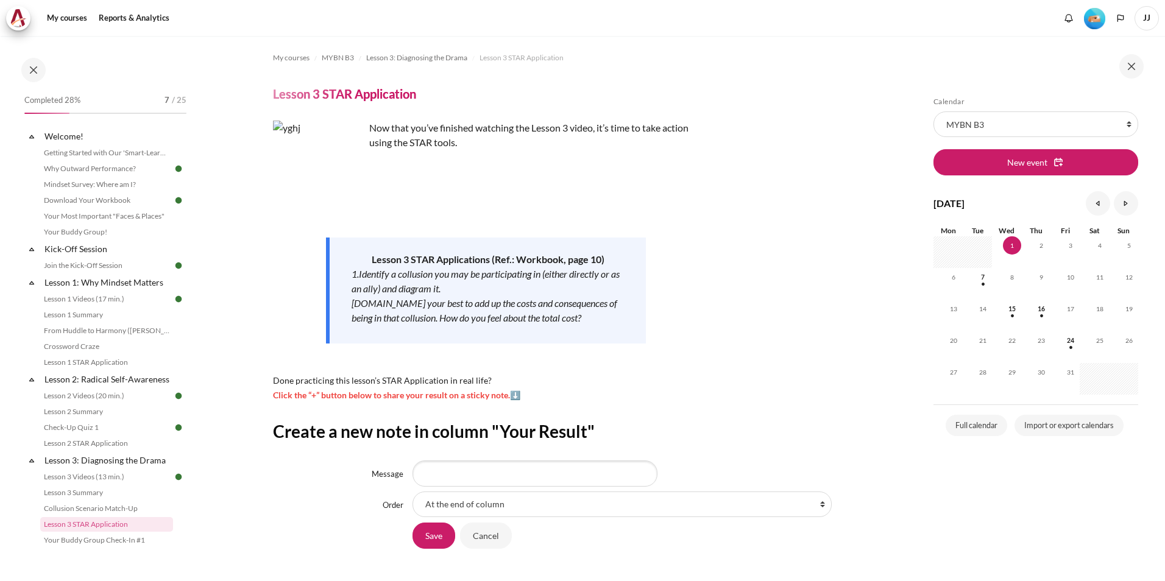
scroll to position [217, 0]
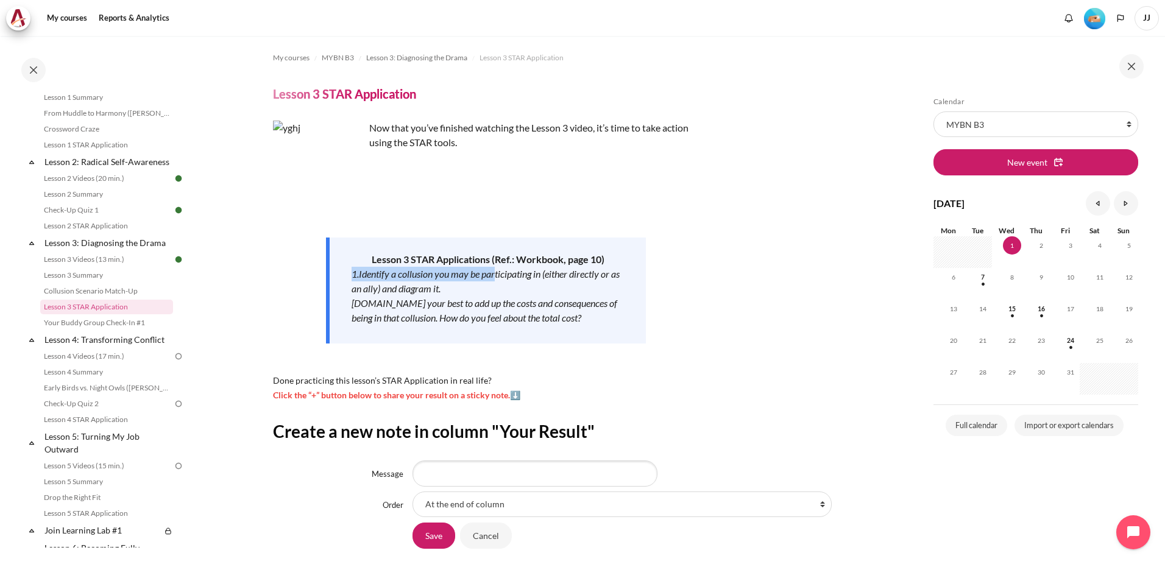
drag, startPoint x: 351, startPoint y: 276, endPoint x: 497, endPoint y: 275, distance: 146.2
click at [497, 275] on div "Lesson 3 STAR Applications (Ref.: Workbook, page 10) 1.Identify a collusion you…" at bounding box center [486, 291] width 320 height 106
drag, startPoint x: 497, startPoint y: 275, endPoint x: 497, endPoint y: 309, distance: 34.1
click at [497, 309] on div "[DOMAIN_NAME] your best to add up the costs and consequences of being in that c…" at bounding box center [488, 310] width 272 height 29
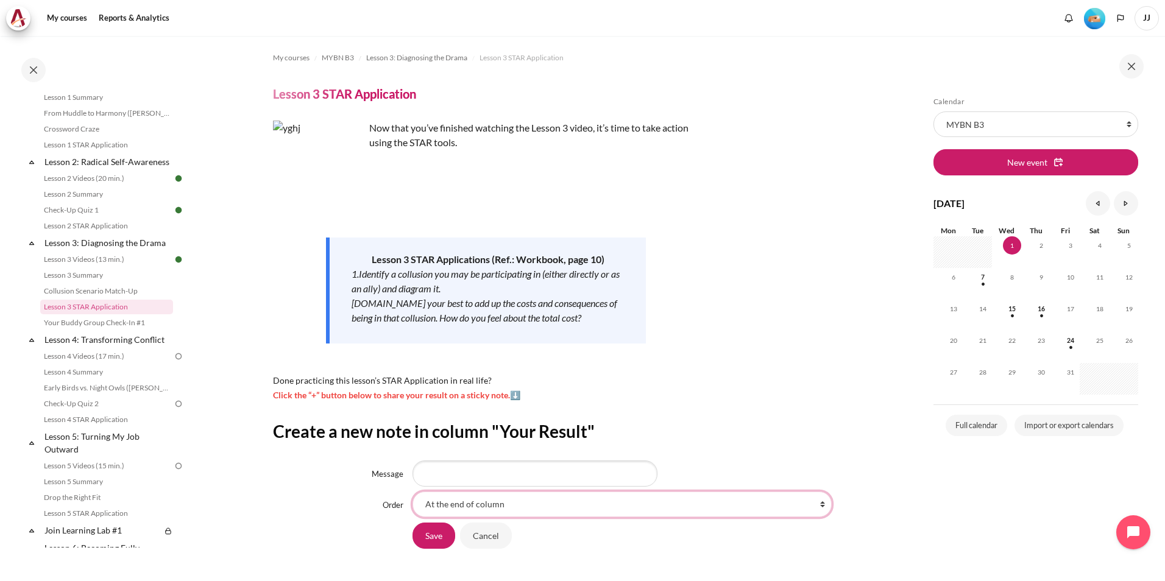
click at [692, 513] on select "At the end of column First place in column After 'unending cycle of unresolved …" at bounding box center [621, 505] width 419 height 26
click at [412, 492] on select "At the end of column First place in column After 'unending cycle of unresolved …" at bounding box center [621, 505] width 419 height 26
click at [600, 509] on select "At the end of column First place in column After 'unending cycle of unresolved …" at bounding box center [621, 505] width 419 height 26
select select "9"
click at [412, 492] on select "At the end of column First place in column After 'unending cycle of unresolved …" at bounding box center [621, 505] width 419 height 26
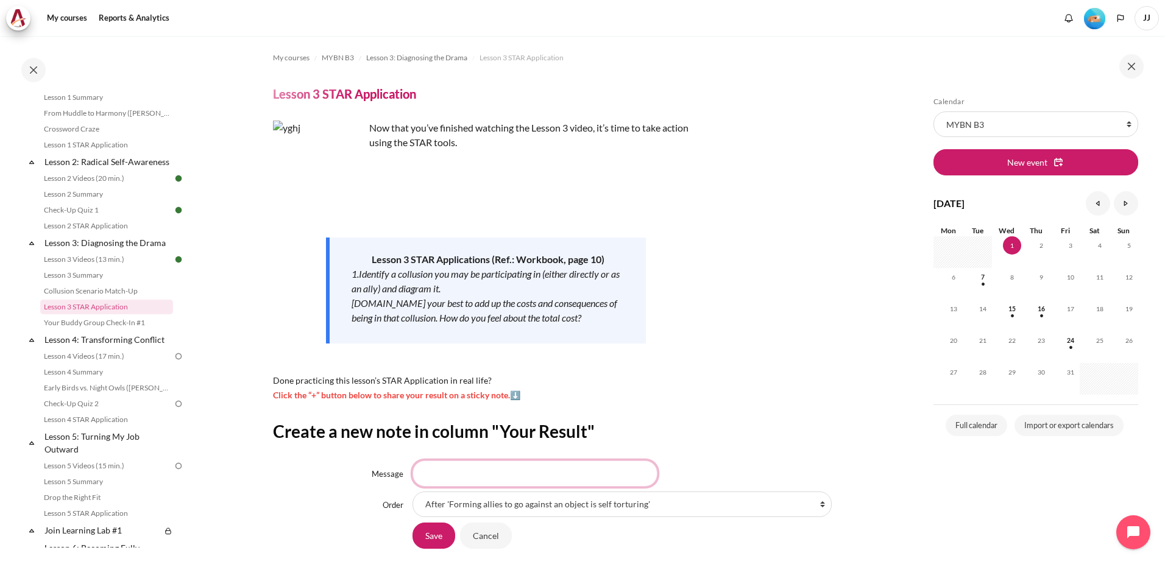
click at [425, 470] on input "Message" at bounding box center [534, 474] width 245 height 26
paste input "1. Blaming Instead of Solving"
drag, startPoint x: 434, startPoint y: 472, endPoint x: 415, endPoint y: 472, distance: 18.9
click at [415, 472] on input "1. Blaming Instead of Solving" at bounding box center [534, 474] width 245 height 26
click at [465, 468] on input "Blaming Instead of Solving" at bounding box center [534, 474] width 245 height 26
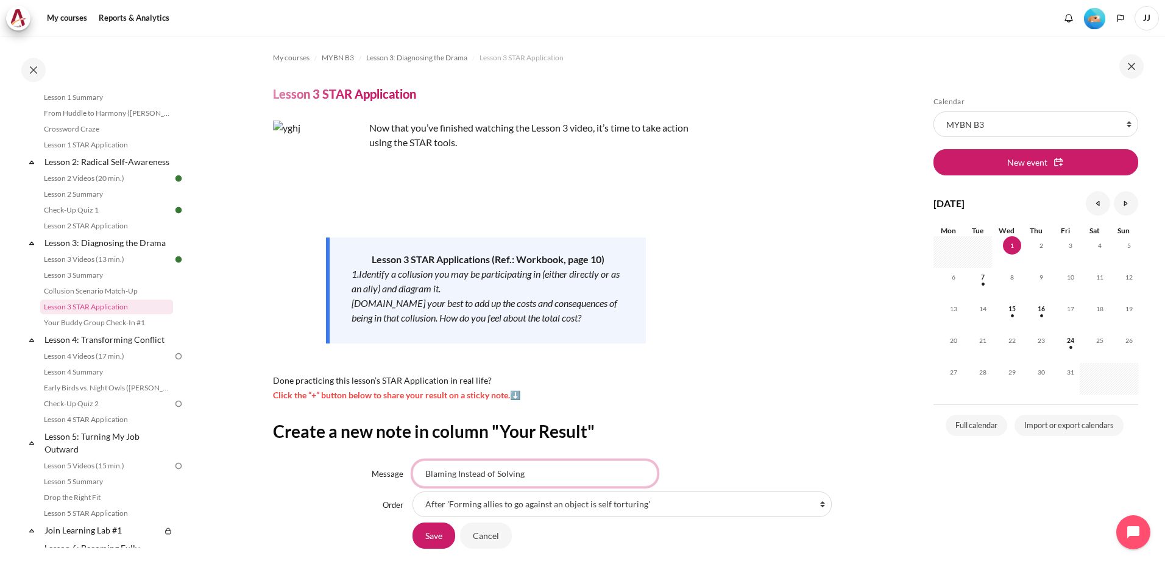
paste input "I don’t trust them to do their part, so I’ll just do everything myself."
drag, startPoint x: 465, startPoint y: 468, endPoint x: 680, endPoint y: 461, distance: 215.8
click at [680, 461] on div "I don’t trust them to do their part, so I’ll just do everything myself." at bounding box center [621, 474] width 419 height 26
type input "I don’t trust them to do their part, so I’ll just do everything myself."
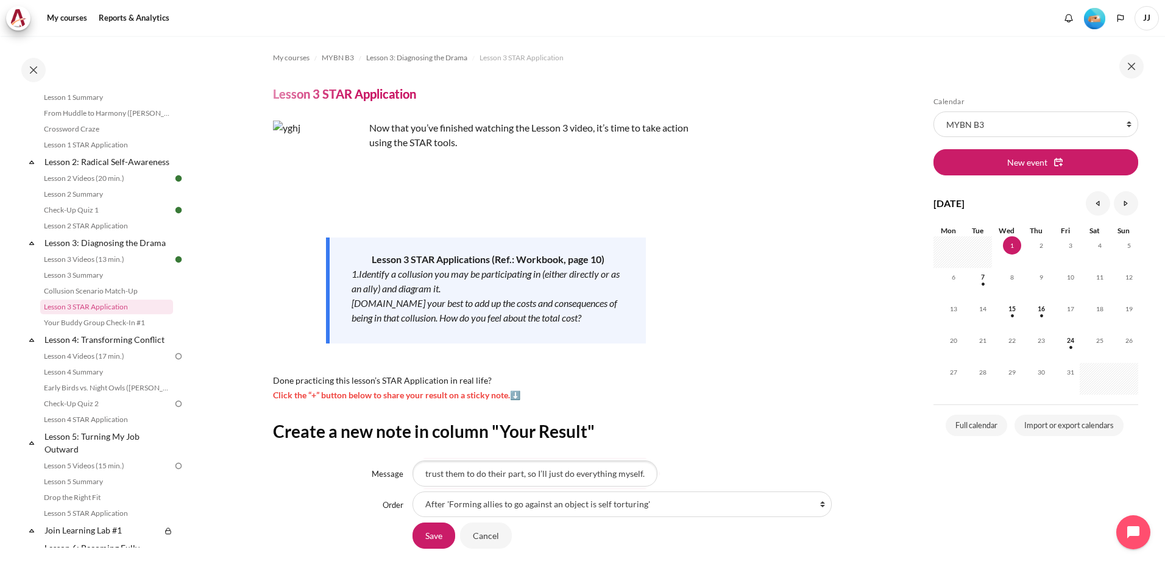
scroll to position [0, 0]
click at [677, 461] on div "I don’t trust them to do their part, so I’ll just do everything myself." at bounding box center [621, 474] width 419 height 26
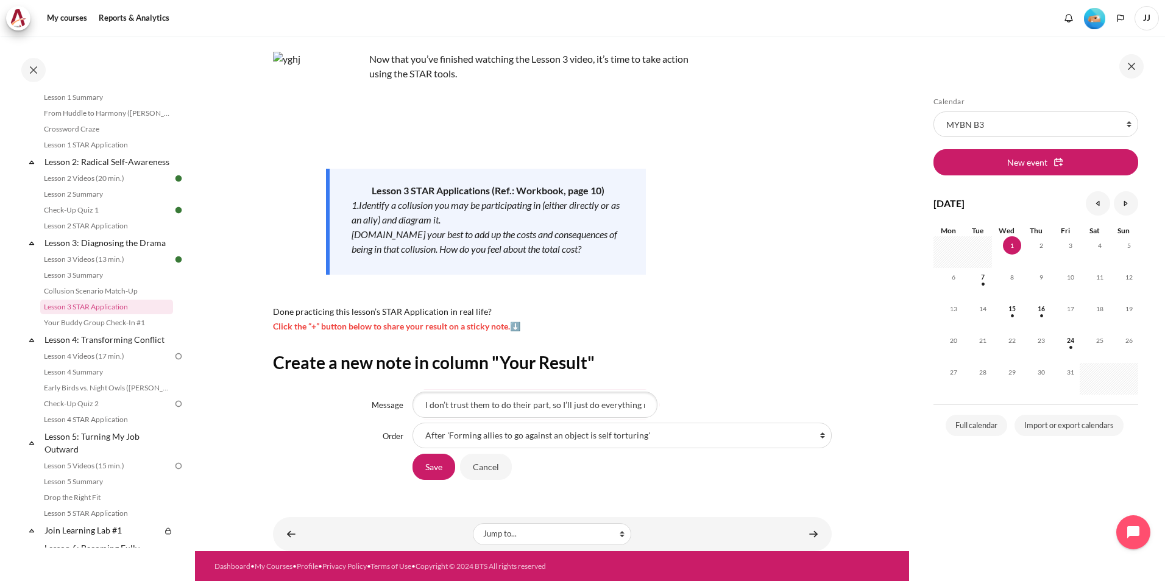
scroll to position [69, 0]
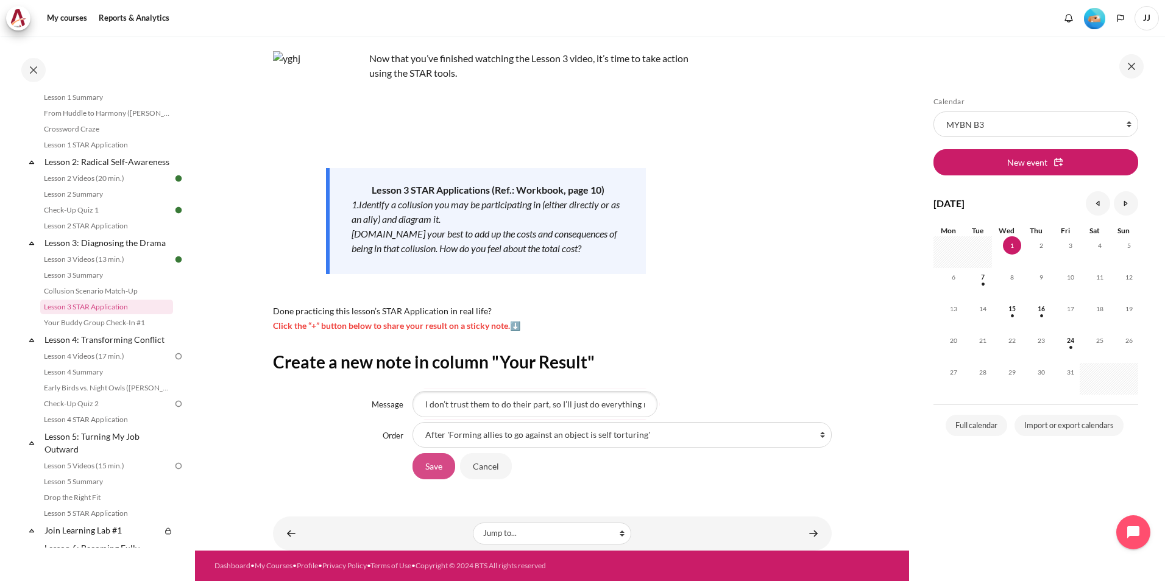
click at [440, 468] on input "Save" at bounding box center [433, 466] width 43 height 26
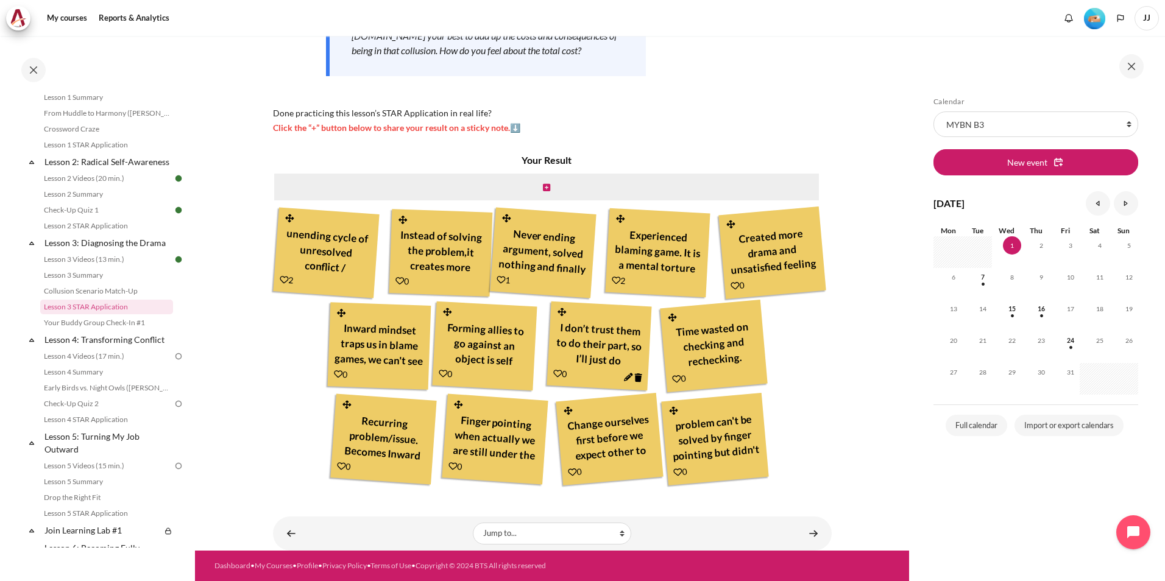
scroll to position [296, 0]
click at [129, 330] on link "Your Buddy Group Check-In #1" at bounding box center [106, 323] width 133 height 15
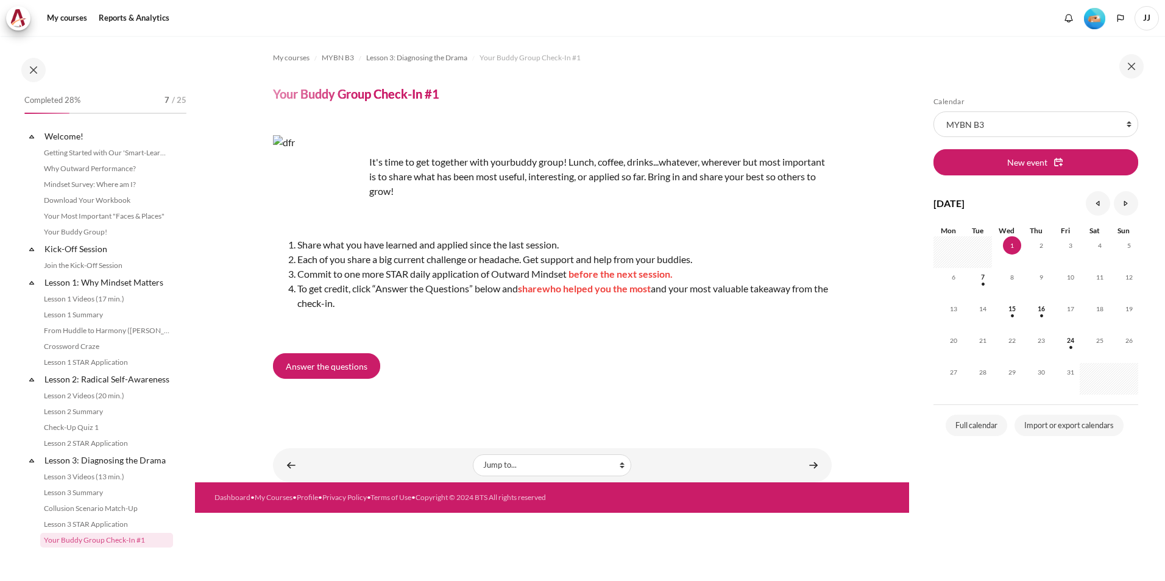
scroll to position [233, 0]
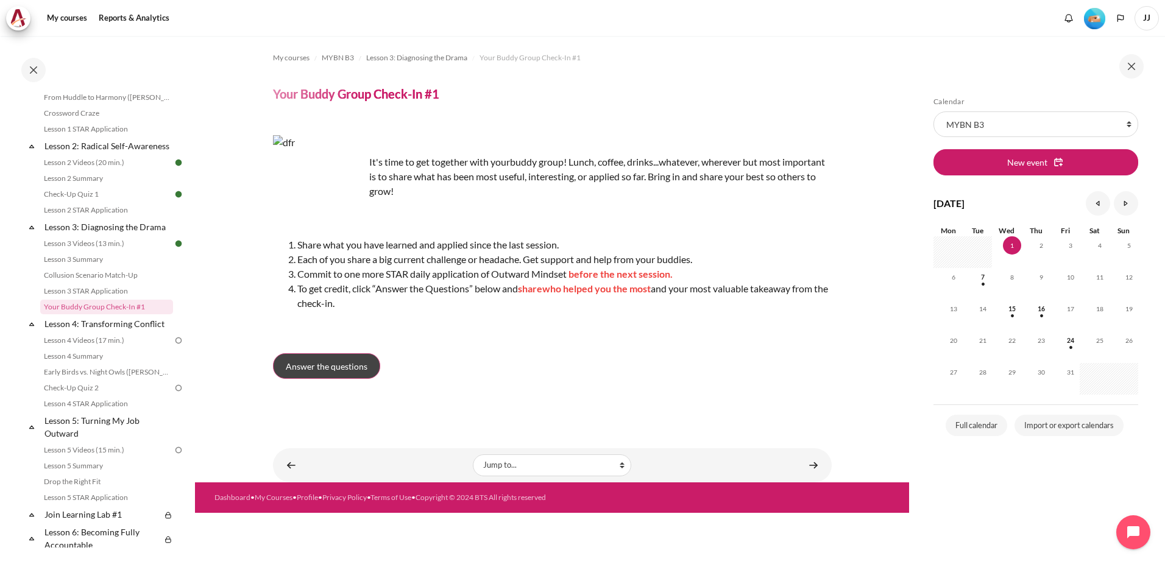
click at [354, 363] on span "Answer the questions" at bounding box center [327, 366] width 82 height 13
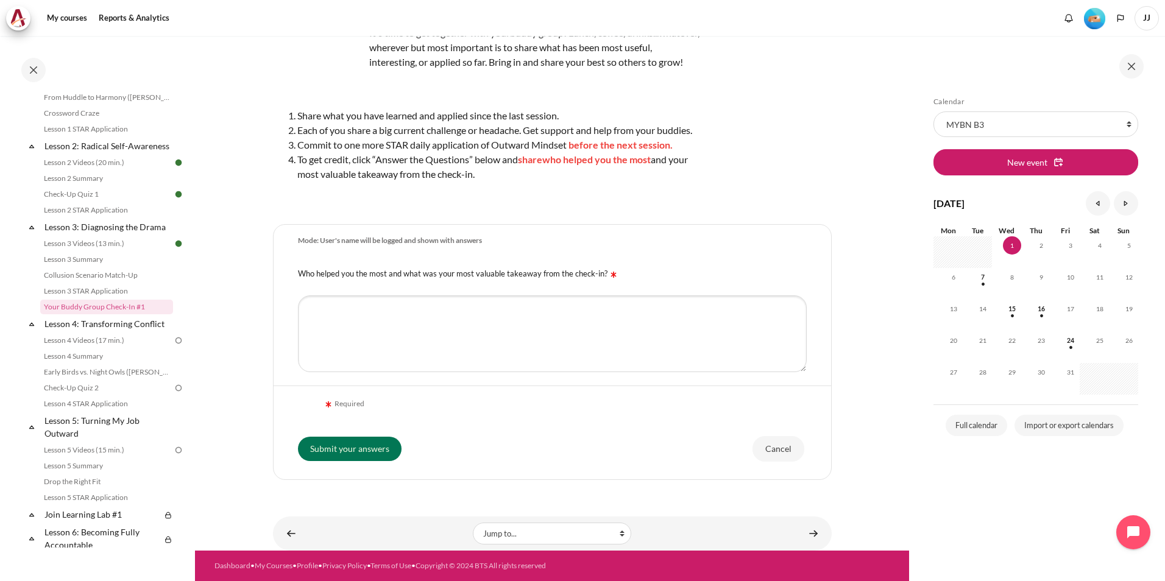
scroll to position [134, 0]
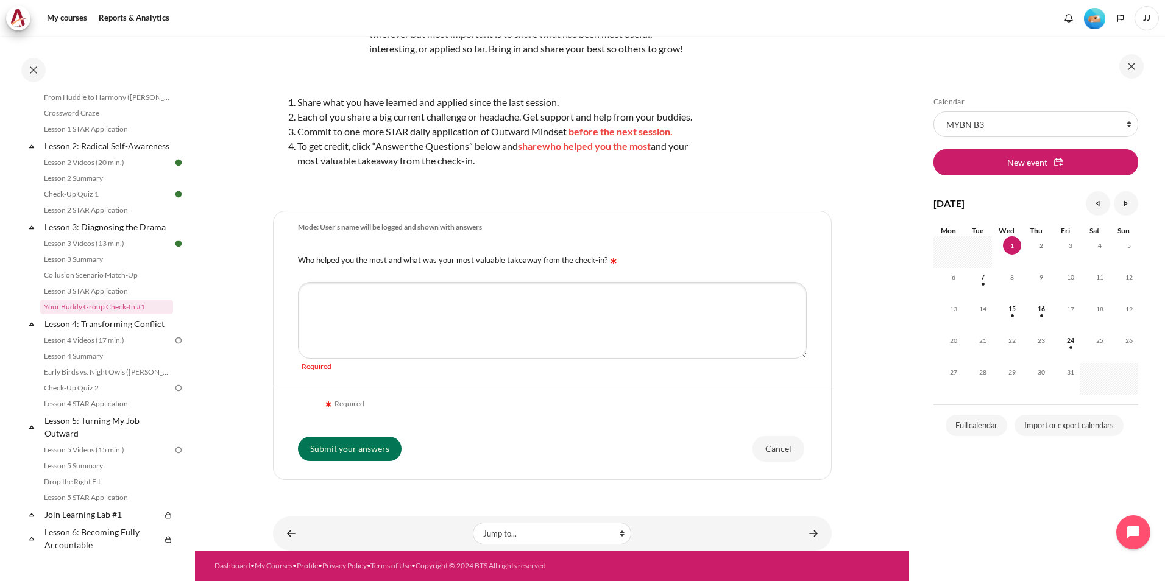
click at [292, 275] on div "Who helped you the most and what was your most valuable takeaway from the check…" at bounding box center [552, 259] width 557 height 31
click at [310, 265] on label "Who helped you the most and what was your most valuable takeaway from the check…" at bounding box center [459, 260] width 322 height 10
click at [310, 282] on textarea "Who helped you the most and what was your most valuable takeaway from the check…" at bounding box center [552, 320] width 509 height 77
drag, startPoint x: 296, startPoint y: 271, endPoint x: 598, endPoint y: 271, distance: 301.6
click at [598, 271] on div "Who helped you the most and what was your most valuable takeaway from the check…" at bounding box center [552, 259] width 557 height 31
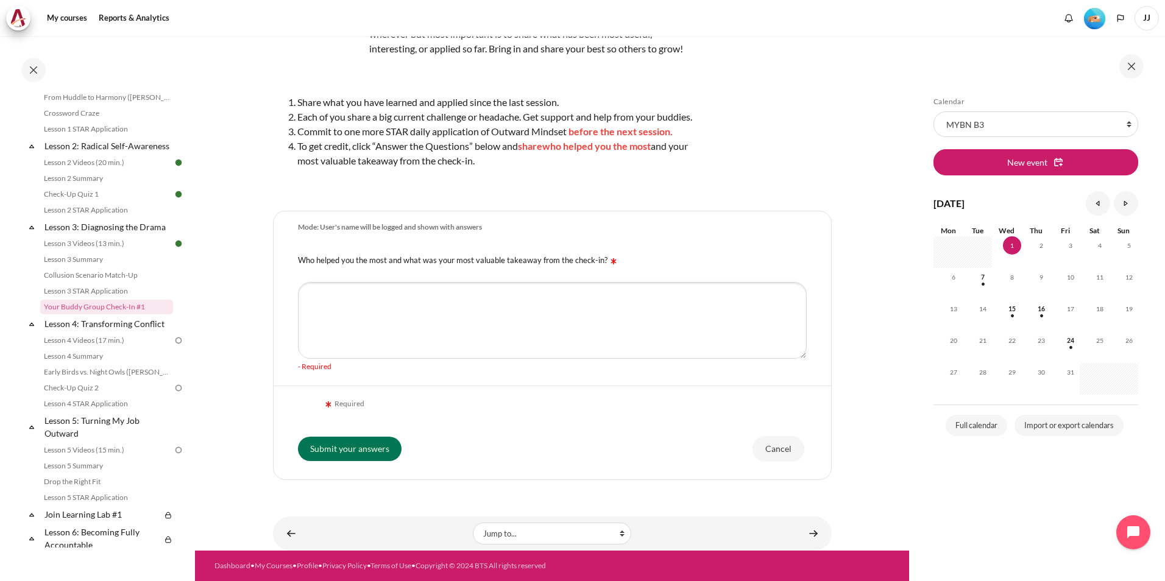
copy label "Who helped you the most and what was your most valuable takeaway from the check…"
click at [392, 339] on textarea "Who helped you the most and what was your most valuable takeaway from the check…" at bounding box center [552, 320] width 509 height 77
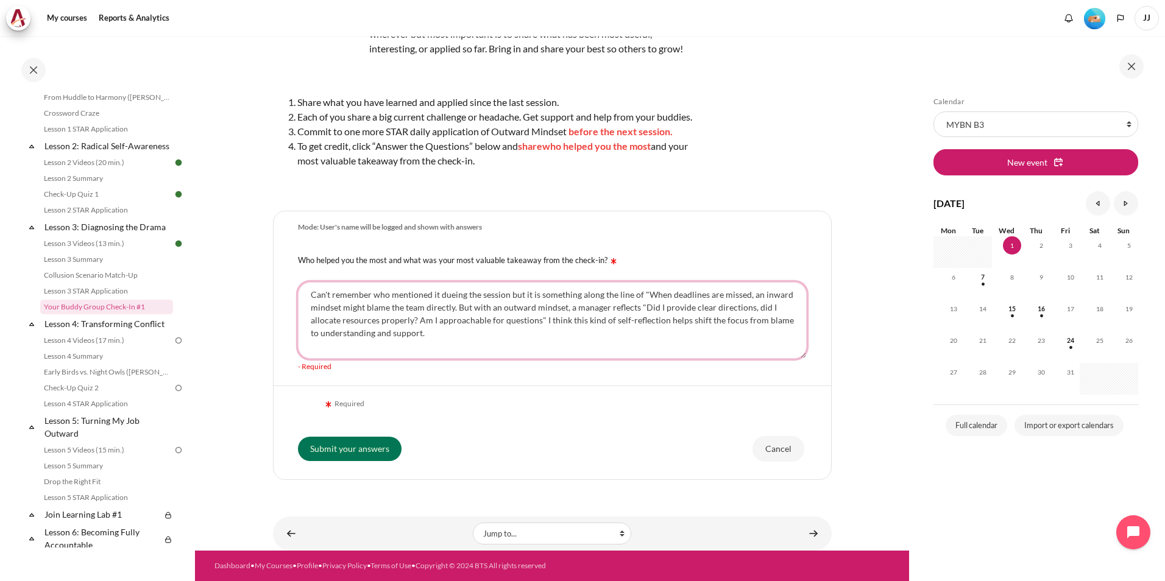
click at [755, 322] on textarea "Can't remember who mentioned it dueing the session but it is something along th…" at bounding box center [552, 320] width 509 height 77
click at [453, 305] on textarea "Can't remember who mentioned it dueing the session but it is something along th…" at bounding box center [552, 320] width 509 height 77
click at [456, 354] on textarea "Can't remember who mentioned it during the session but it is something along th…" at bounding box center [552, 320] width 509 height 77
type textarea "Can't remember who mentioned it during the session but it is something along th…"
click at [385, 445] on div "Submit your answers Cancel" at bounding box center [552, 449] width 509 height 52
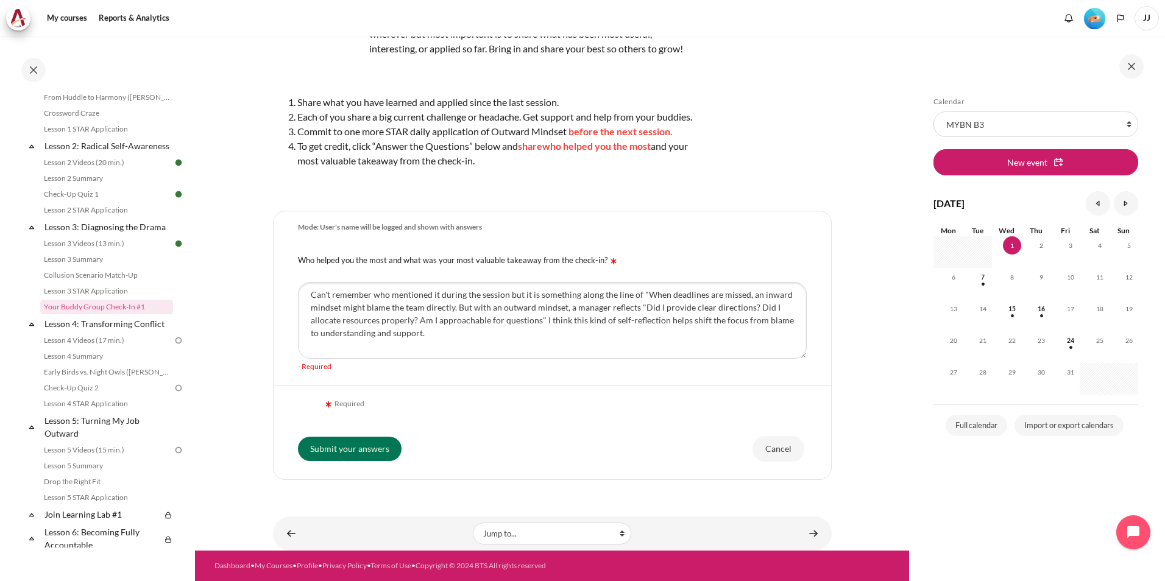
click at [385, 447] on div "Submit your answers Cancel" at bounding box center [552, 449] width 509 height 52
click at [387, 452] on input "Submit your answers" at bounding box center [350, 449] width 104 height 24
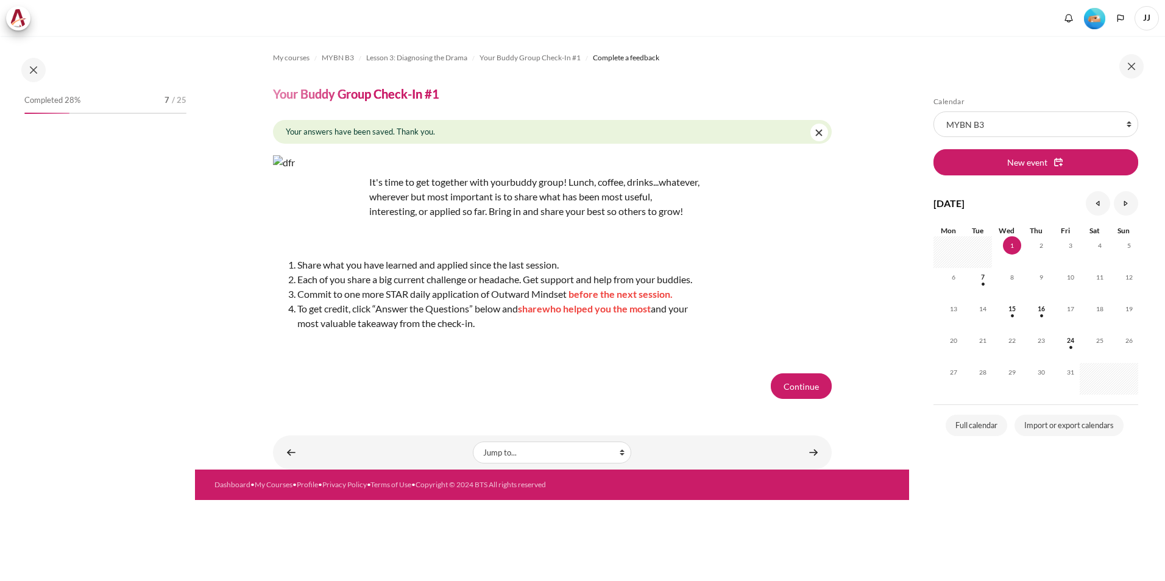
scroll to position [233, 0]
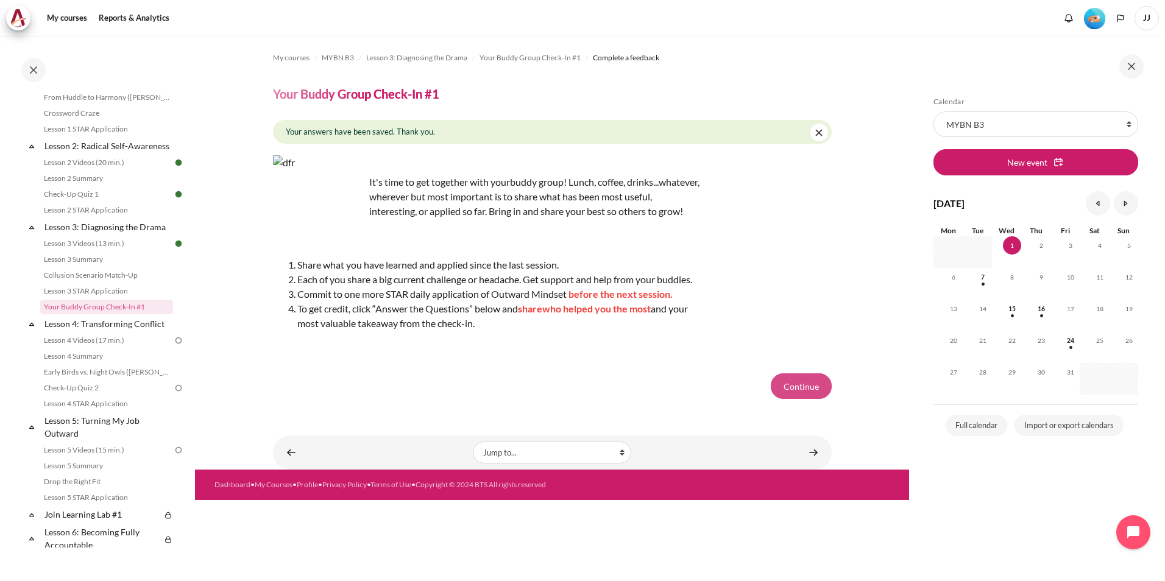
click at [793, 399] on button "Continue" at bounding box center [801, 386] width 61 height 26
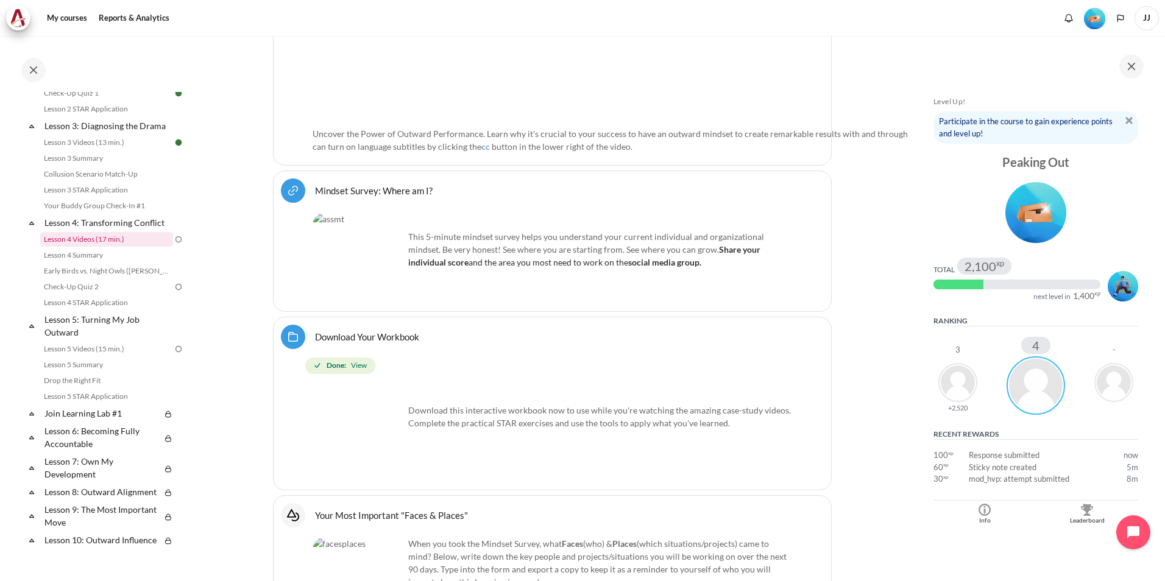
scroll to position [297, 0]
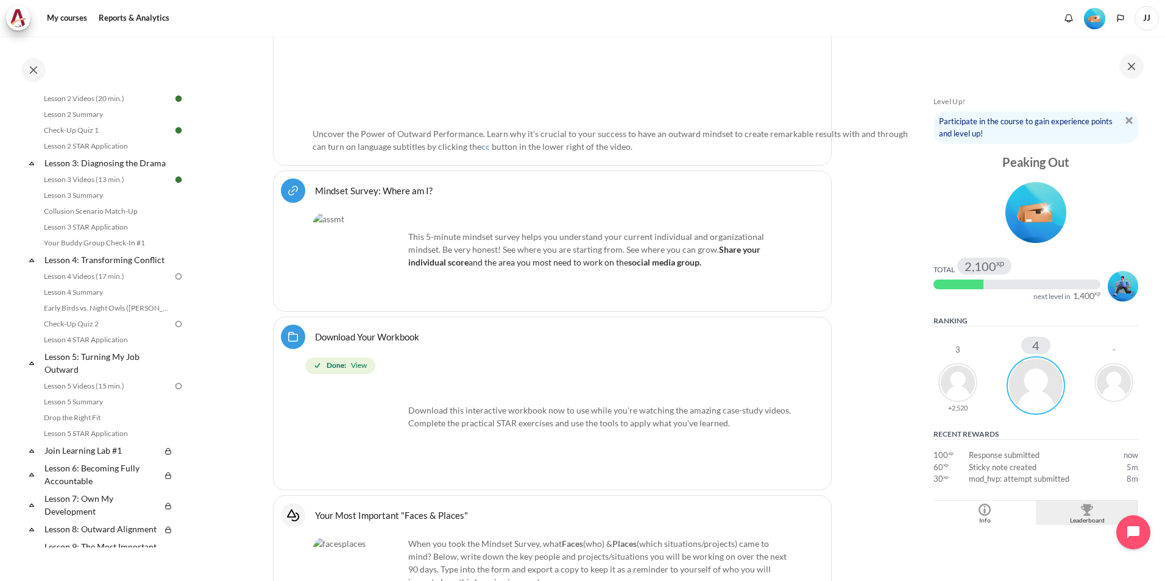
click at [1109, 512] on div "Blocks" at bounding box center [1087, 510] width 96 height 12
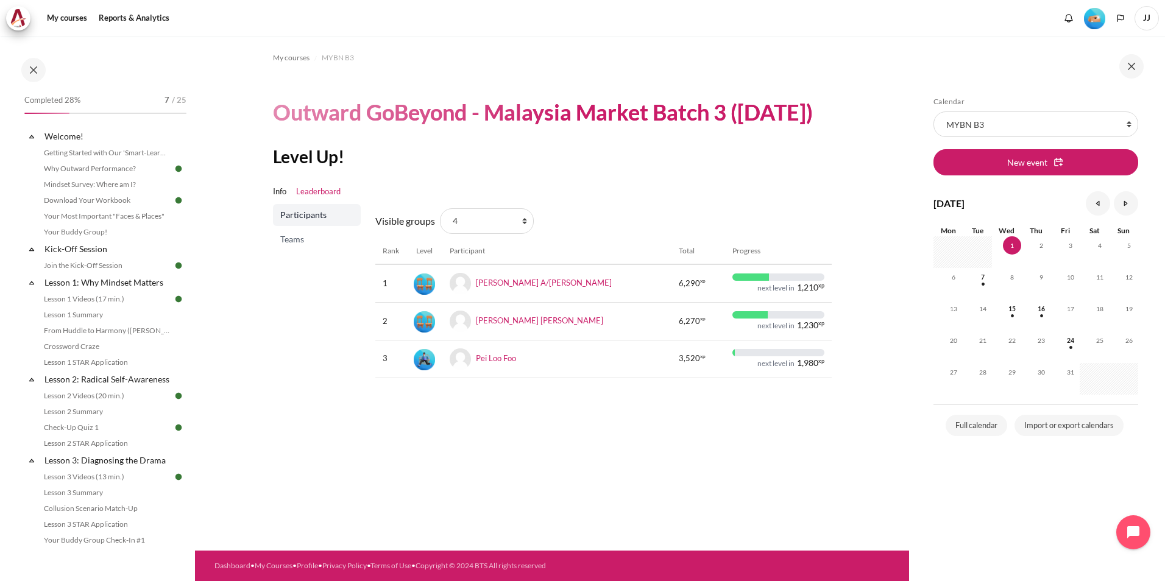
click at [333, 246] on span "Teams" at bounding box center [318, 239] width 76 height 12
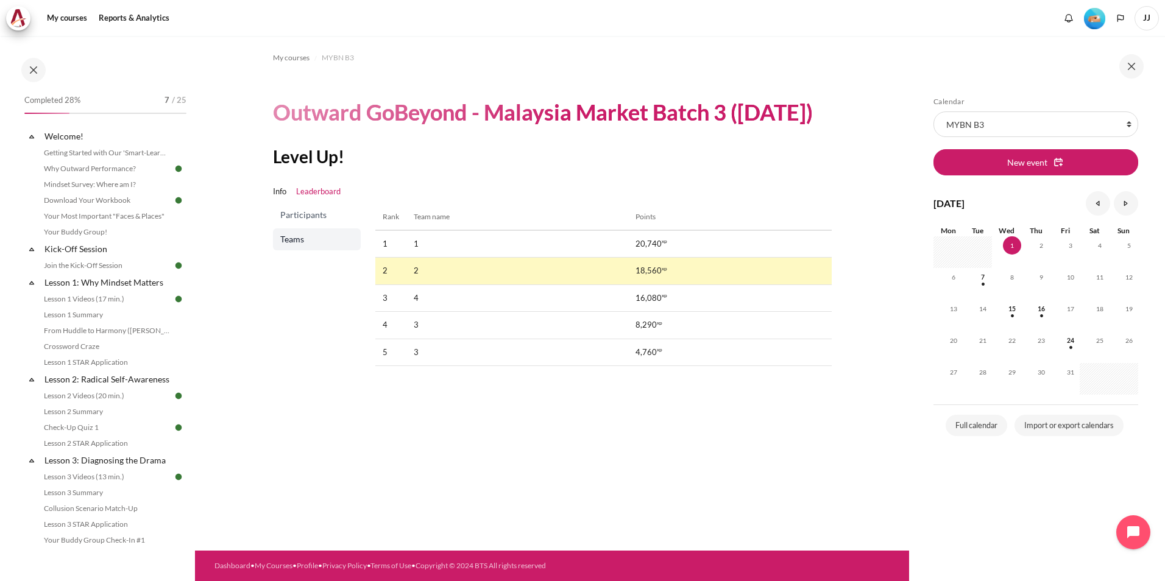
click at [327, 221] on span "Participants" at bounding box center [318, 215] width 76 height 12
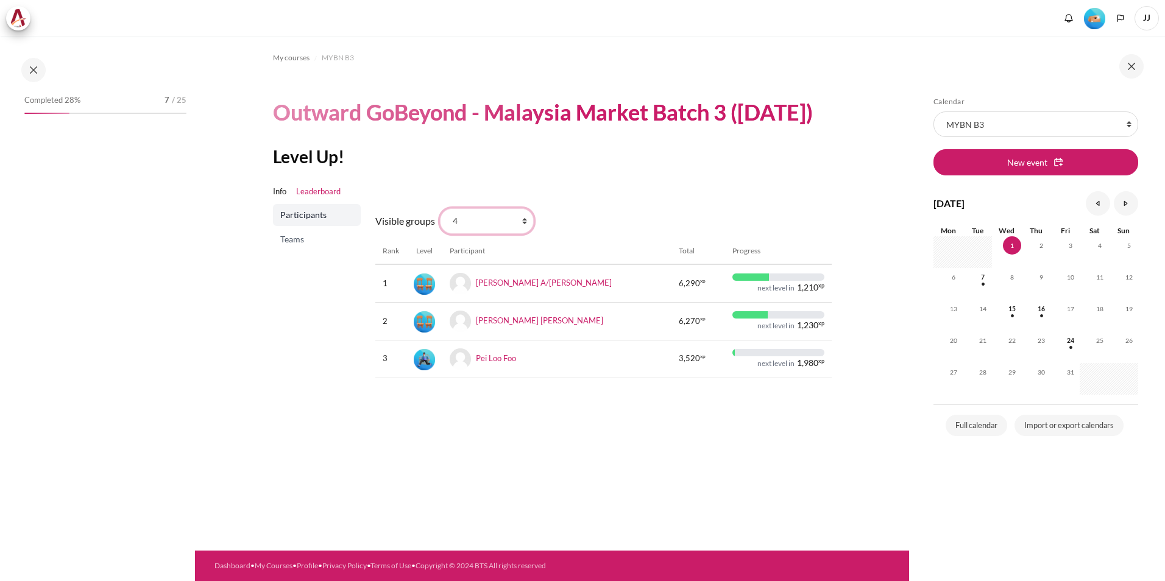
click at [489, 234] on select "All participants 2 1 3 3 4" at bounding box center [487, 221] width 94 height 26
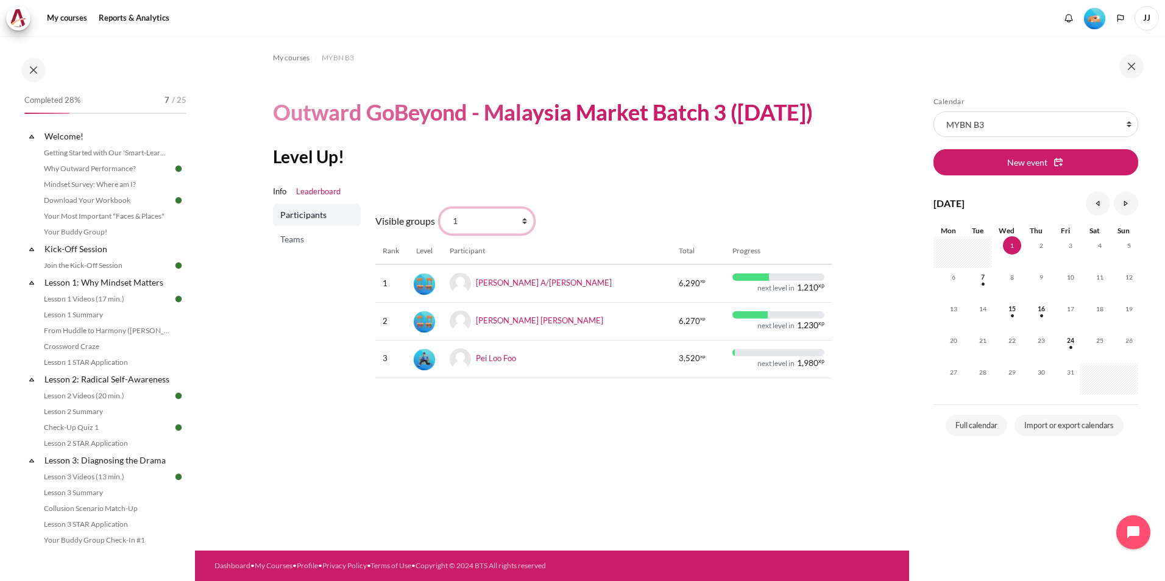
click at [440, 234] on select "All participants 2 1 3 3 4" at bounding box center [487, 221] width 94 height 26
click at [473, 234] on select "All participants 2 1 3 3 4" at bounding box center [487, 221] width 94 height 26
click at [440, 234] on select "All participants 2 1 3 3 4" at bounding box center [487, 221] width 94 height 26
click at [477, 234] on select "All participants 2 1 3 3 4" at bounding box center [487, 221] width 94 height 26
click at [440, 234] on select "All participants 2 1 3 3 4" at bounding box center [487, 221] width 94 height 26
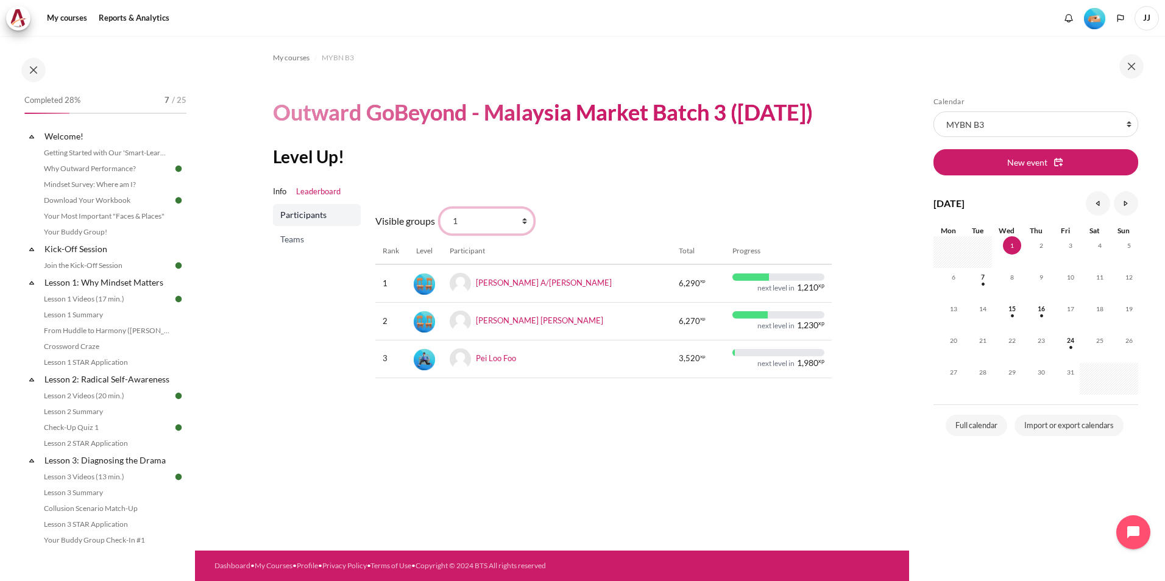
click at [484, 234] on select "All participants 2 1 3 3 4" at bounding box center [487, 221] width 94 height 26
select select "4979"
click at [440, 234] on select "All participants 2 1 3 3 4" at bounding box center [487, 221] width 94 height 26
click at [459, 264] on th "Participant" at bounding box center [557, 251] width 230 height 26
click at [434, 264] on th "Level" at bounding box center [424, 251] width 36 height 26
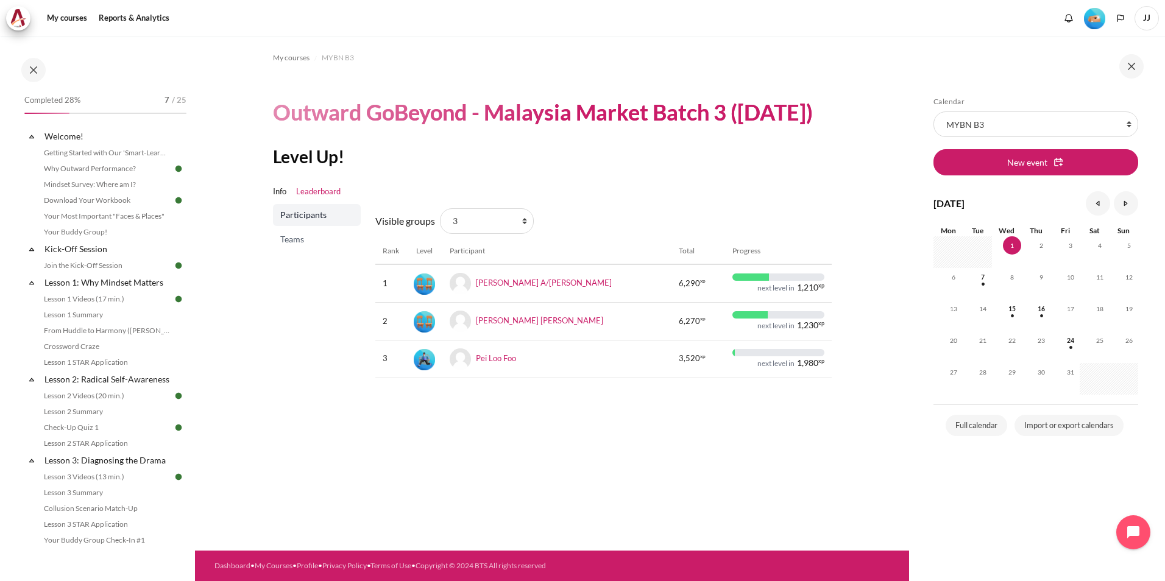
click at [300, 246] on span "Teams" at bounding box center [318, 239] width 76 height 12
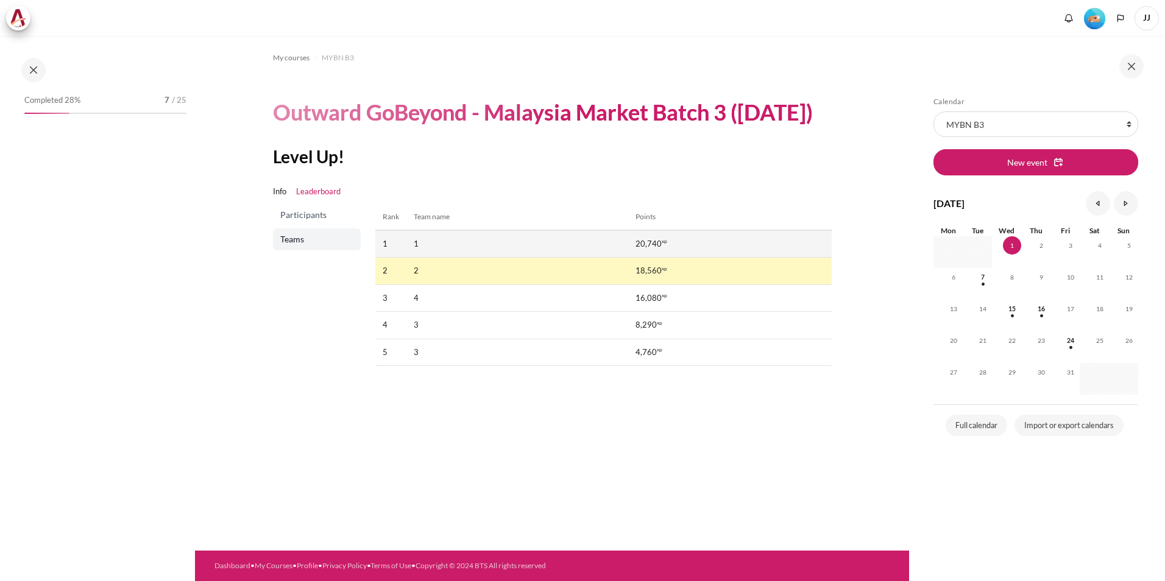
click at [411, 258] on td "1" at bounding box center [517, 243] width 222 height 27
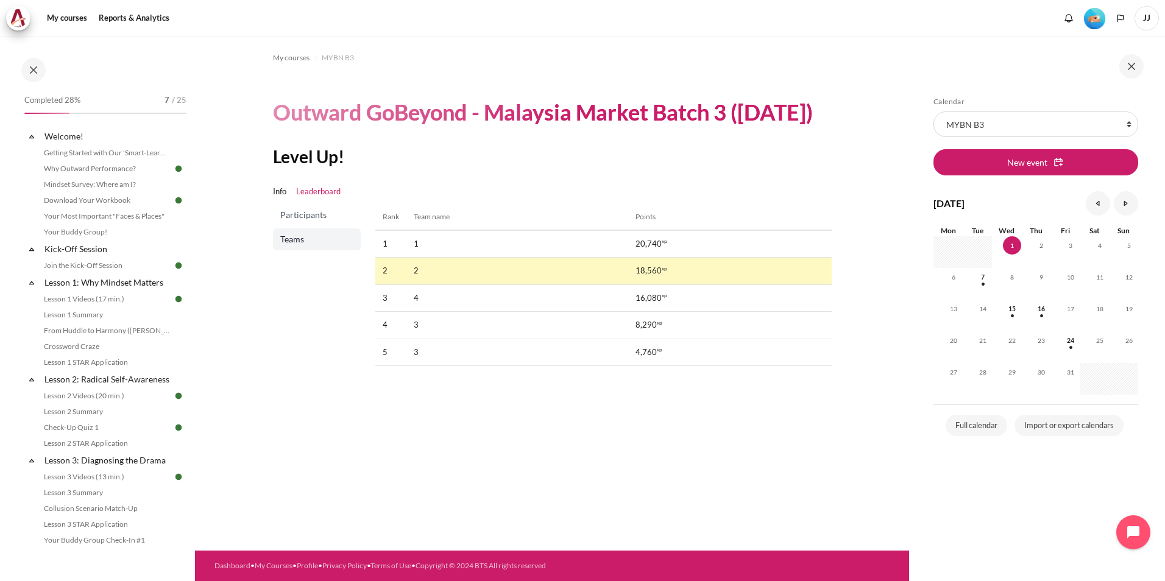
click at [334, 226] on link "Participants" at bounding box center [317, 215] width 88 height 22
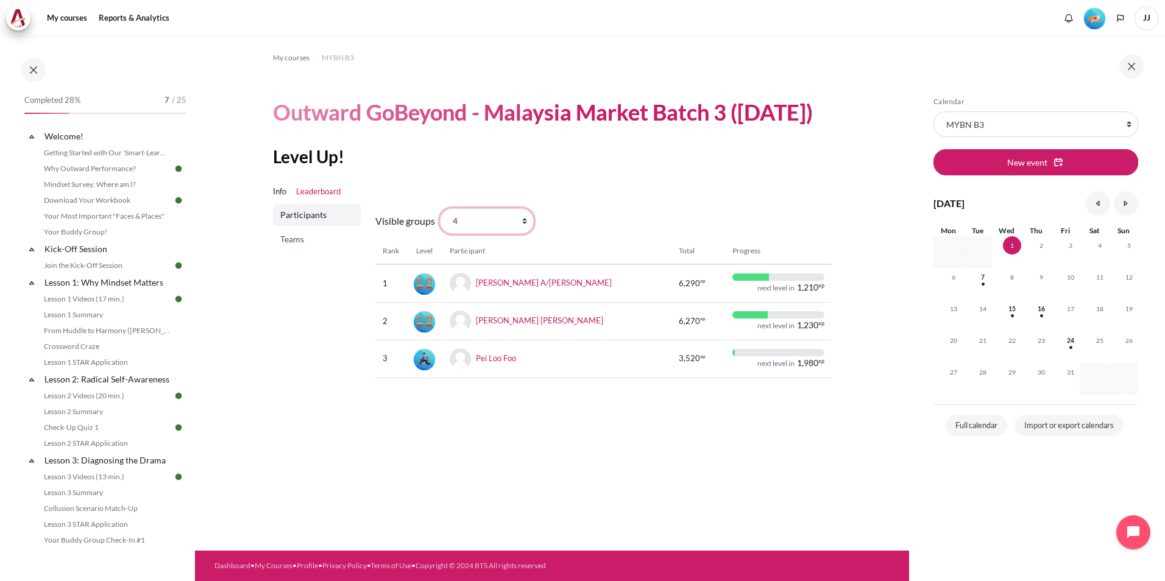
click at [498, 234] on select "All participants 2 1 3 3 4" at bounding box center [487, 221] width 94 height 26
click at [473, 234] on select "All participants 2 1 3 3 4" at bounding box center [487, 221] width 94 height 26
click at [475, 234] on select "All participants 2 1 3 3 4" at bounding box center [487, 221] width 94 height 26
select select "0"
click at [440, 234] on select "All participants 2 1 3 3 4" at bounding box center [487, 221] width 94 height 26
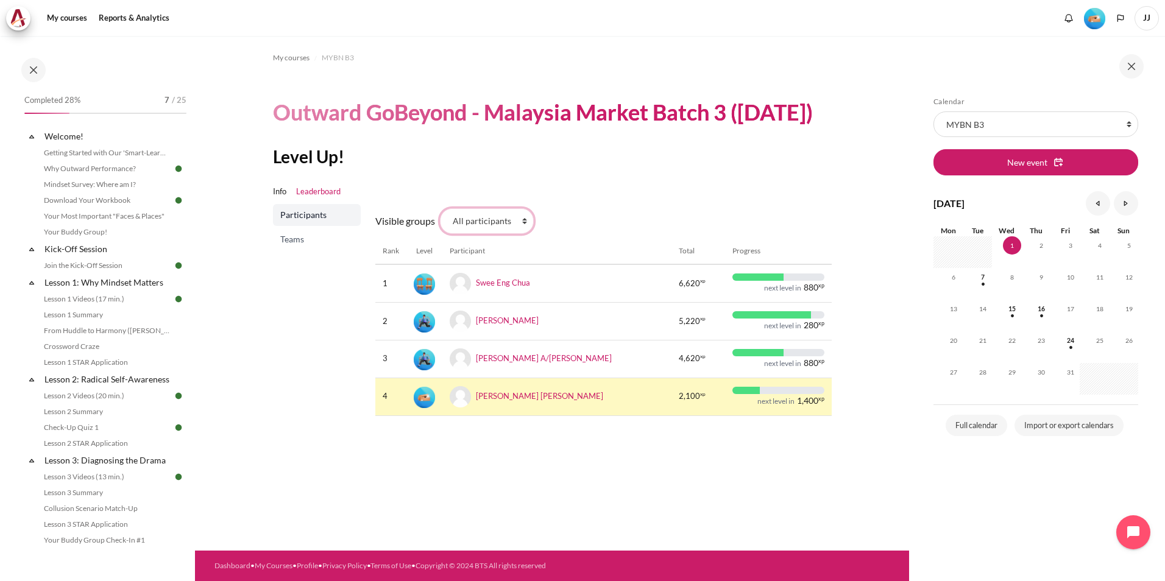
click at [487, 234] on select "All participants 2 1 3 3 4" at bounding box center [487, 221] width 94 height 26
select select "4964"
click at [440, 234] on select "All participants 2 1 3 3 4" at bounding box center [487, 221] width 94 height 26
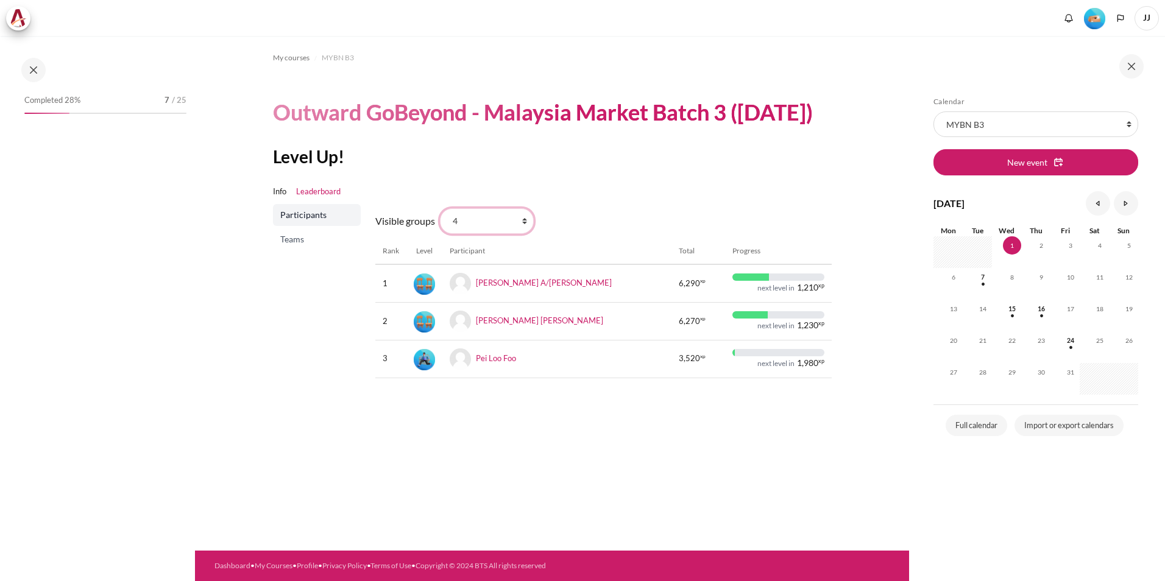
drag, startPoint x: 0, startPoint y: 0, endPoint x: 473, endPoint y: 249, distance: 534.4
click at [473, 234] on select "All participants 2 1 3 3 4" at bounding box center [487, 221] width 94 height 26
click at [440, 234] on select "All participants 2 1 3 3 4" at bounding box center [487, 221] width 94 height 26
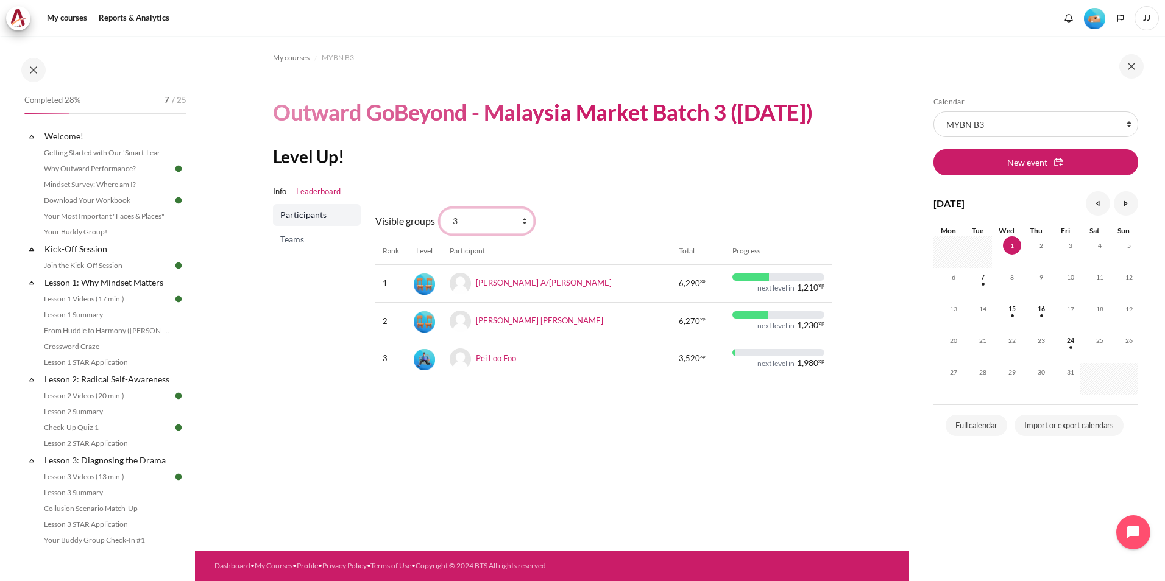
click at [485, 234] on select "All participants 2 1 3 3 4" at bounding box center [487, 221] width 94 height 26
click at [440, 234] on select "All participants 2 1 3 3 4" at bounding box center [487, 221] width 94 height 26
click at [503, 234] on select "All participants 2 1 3 3 4" at bounding box center [487, 221] width 94 height 26
click at [440, 234] on select "All participants 2 1 3 3 4" at bounding box center [487, 221] width 94 height 26
click at [412, 264] on th "Level" at bounding box center [424, 251] width 36 height 26
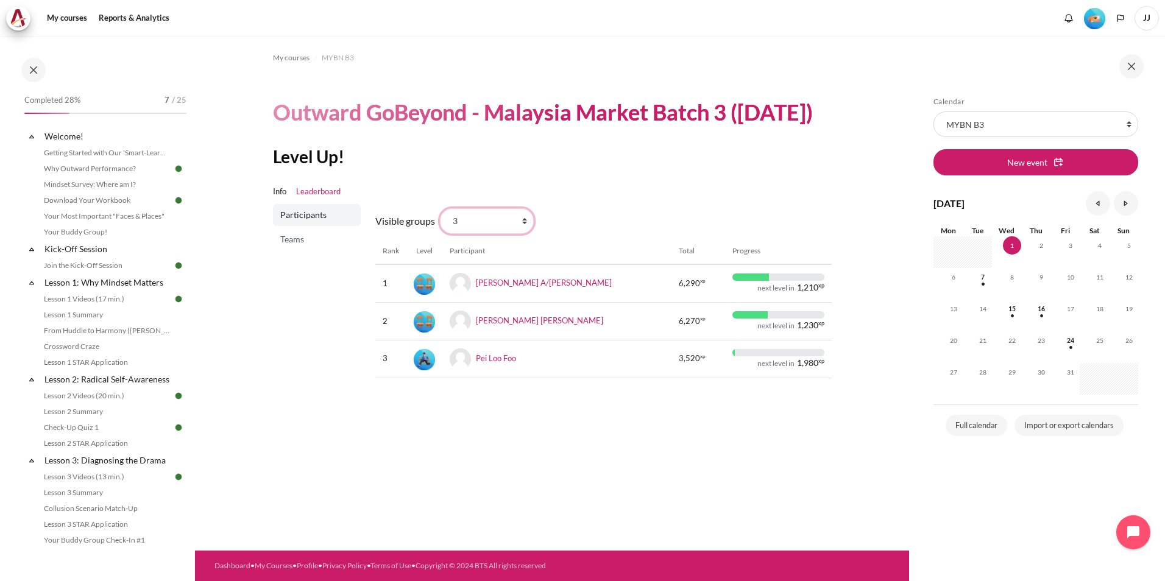
click at [459, 234] on select "All participants 2 1 3 3 4" at bounding box center [487, 221] width 94 height 26
select select "4979"
click at [440, 234] on select "All participants 2 1 3 3 4" at bounding box center [487, 221] width 94 height 26
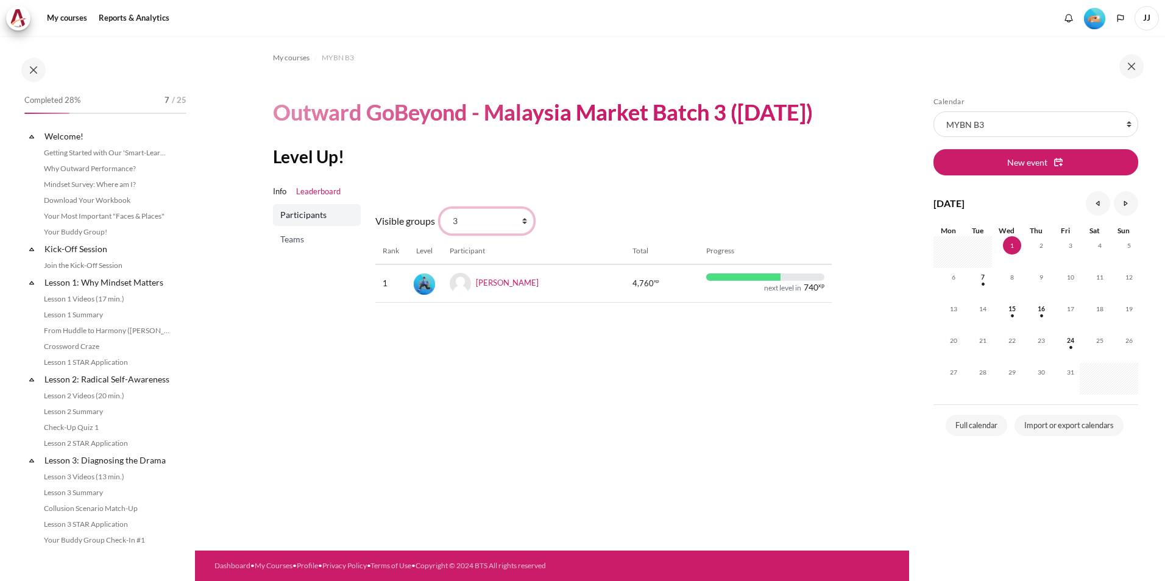
click at [493, 234] on select "All participants 2 1 3 3 4" at bounding box center [487, 221] width 94 height 26
select select "4963"
click at [440, 234] on select "All participants 2 1 3 3 4" at bounding box center [487, 221] width 94 height 26
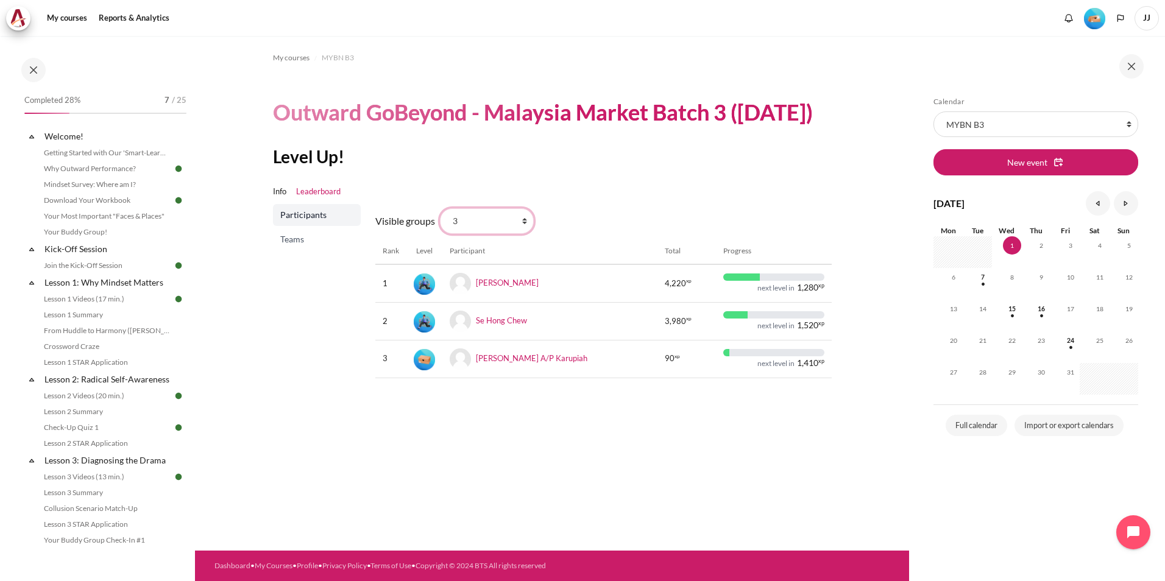
drag, startPoint x: 0, startPoint y: 0, endPoint x: 488, endPoint y: 255, distance: 550.4
click at [488, 234] on select "All participants 2 1 3 3 4" at bounding box center [487, 221] width 94 height 26
select select "4964"
click at [440, 234] on select "All participants 2 1 3 3 4" at bounding box center [487, 221] width 94 height 26
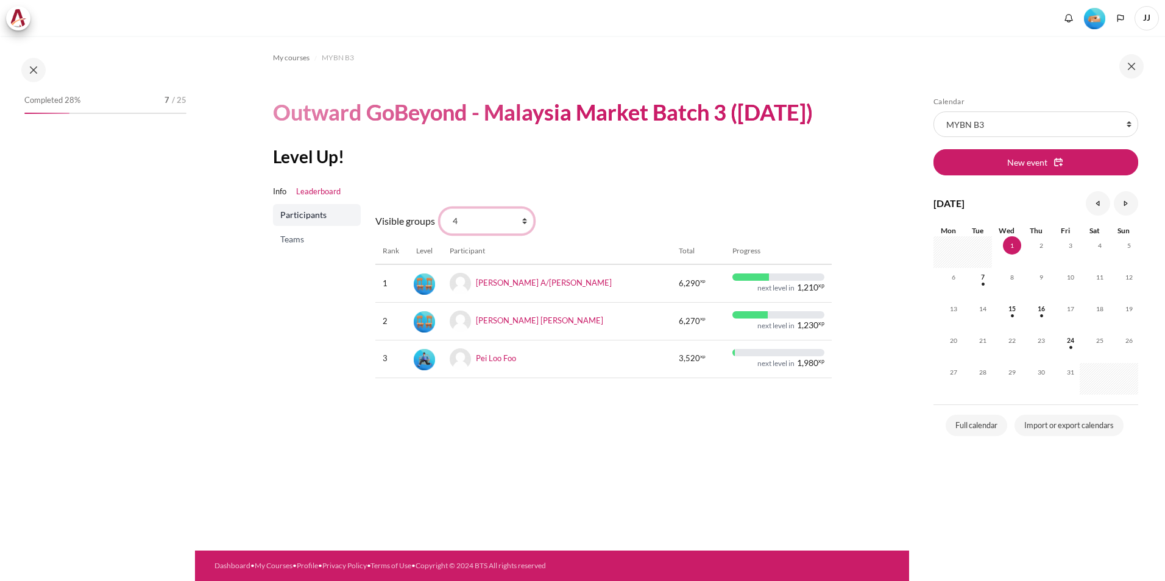
drag, startPoint x: 0, startPoint y: 0, endPoint x: 504, endPoint y: 244, distance: 559.9
click at [504, 234] on select "All participants 2 1 3 3 4" at bounding box center [487, 221] width 94 height 26
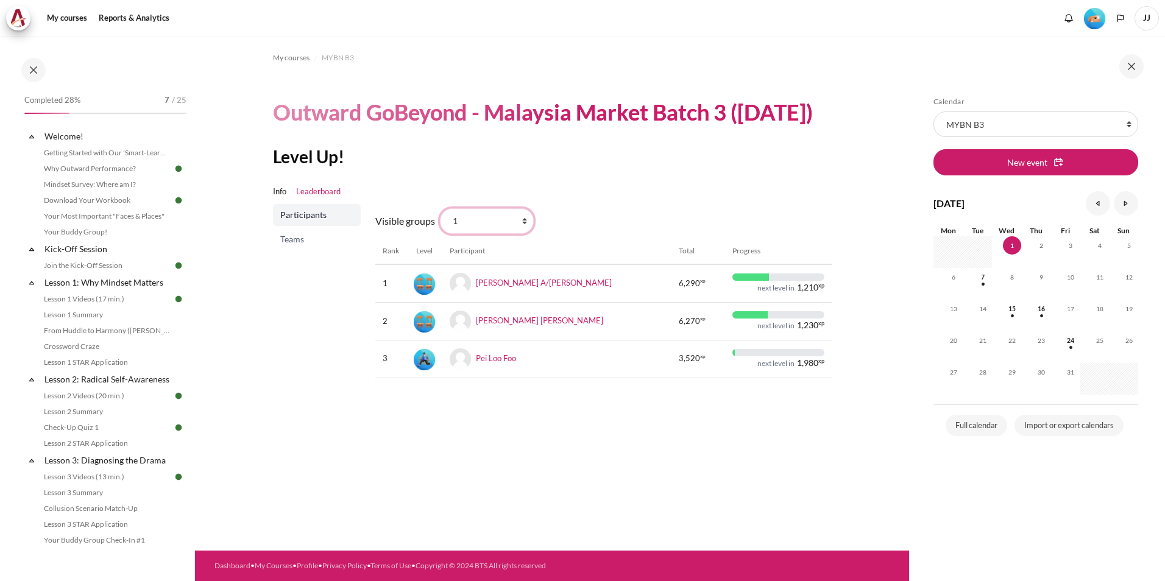
click at [440, 234] on select "All participants 2 1 3 3 4" at bounding box center [487, 221] width 94 height 26
click at [498, 234] on select "All participants 2 1 3 3 4" at bounding box center [487, 221] width 94 height 26
click at [440, 234] on select "All participants 2 1 3 3 4" at bounding box center [487, 221] width 94 height 26
click at [489, 234] on select "All participants 2 1 3 3 4" at bounding box center [487, 221] width 94 height 26
select select "4963"
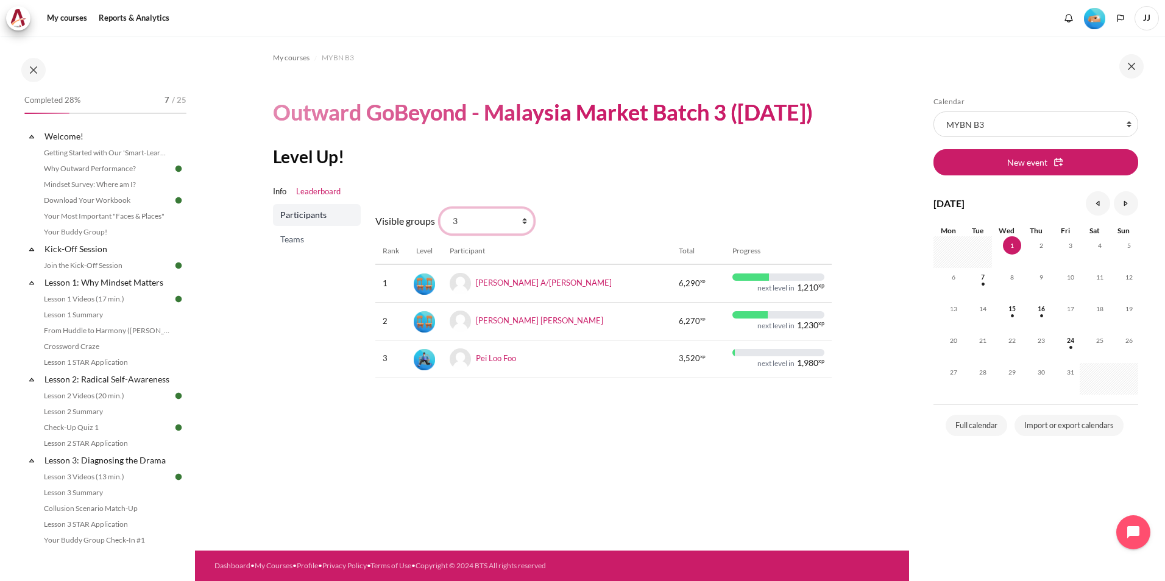
click at [440, 234] on select "All participants 2 1 3 3 4" at bounding box center [487, 221] width 94 height 26
click at [275, 198] on link "Info" at bounding box center [279, 192] width 13 height 12
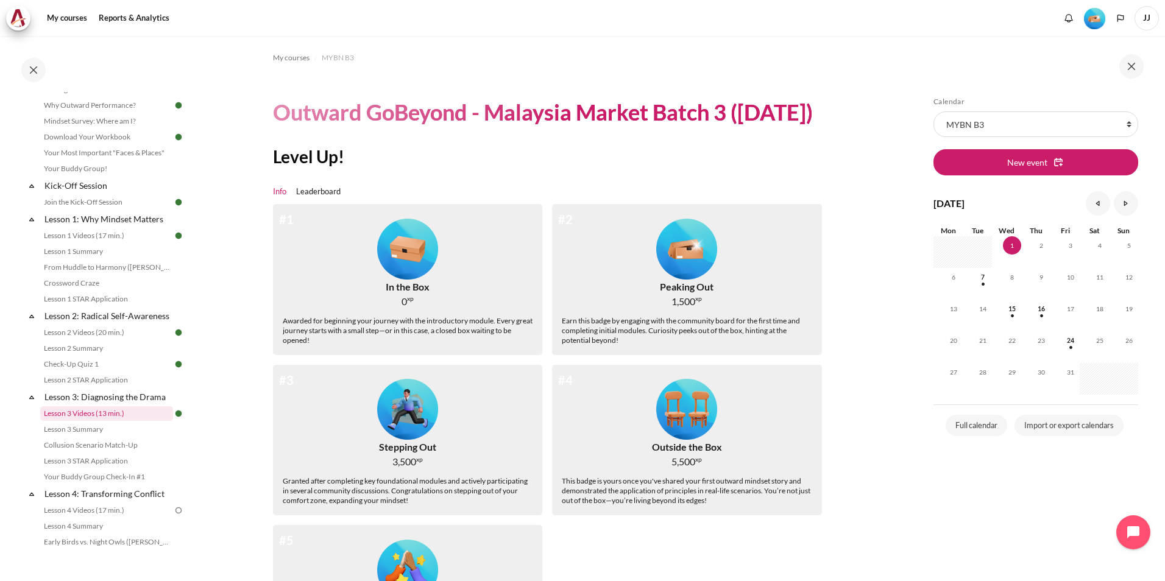
scroll to position [122, 0]
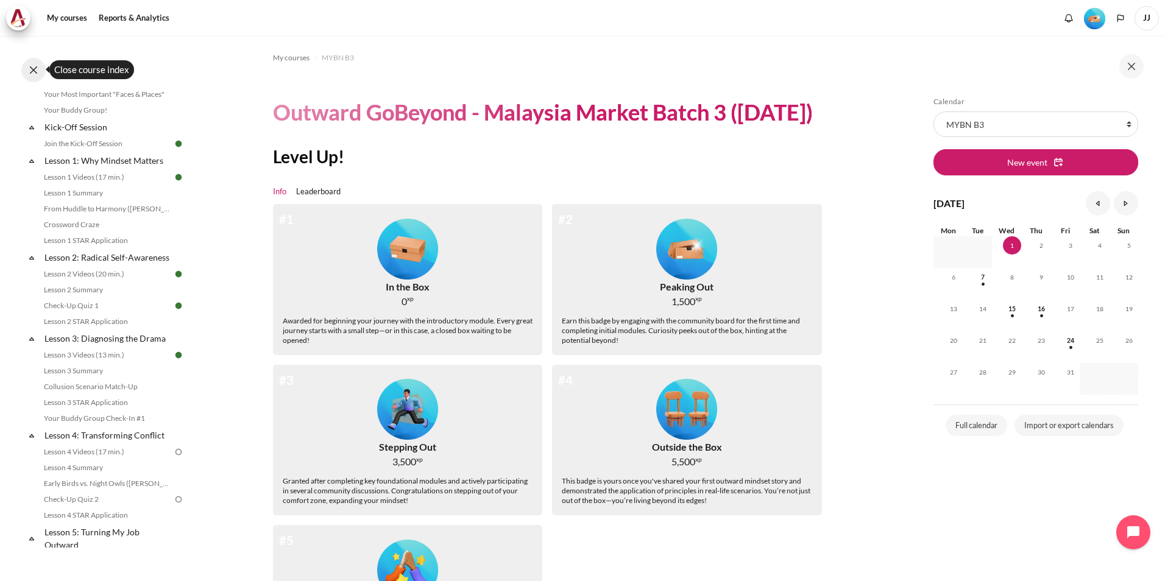
click at [38, 68] on button at bounding box center [33, 70] width 24 height 24
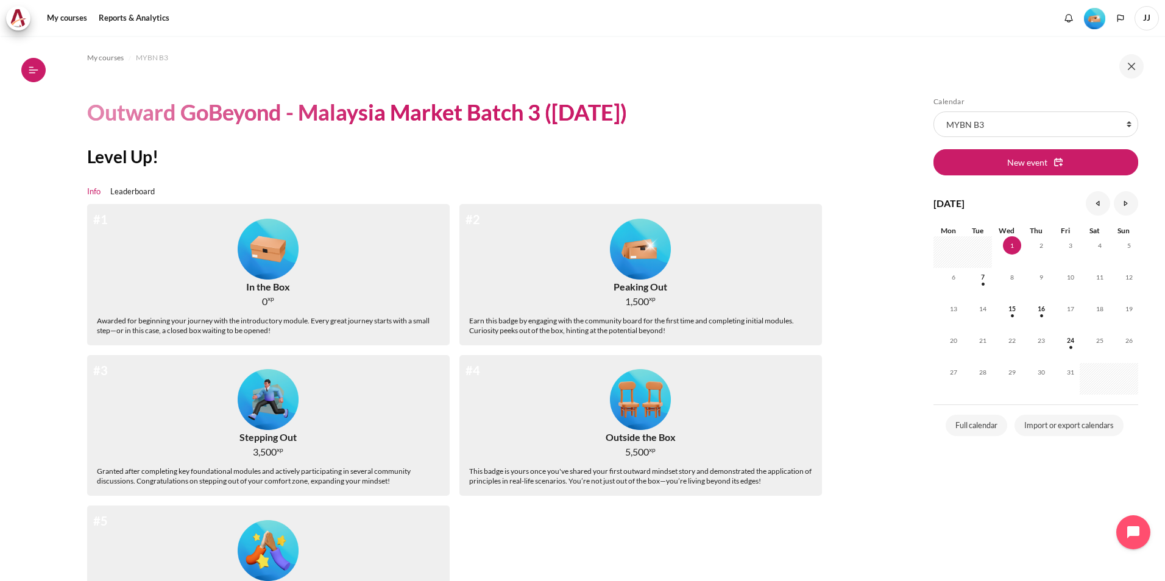
click at [42, 69] on button "Open course index" at bounding box center [33, 70] width 24 height 24
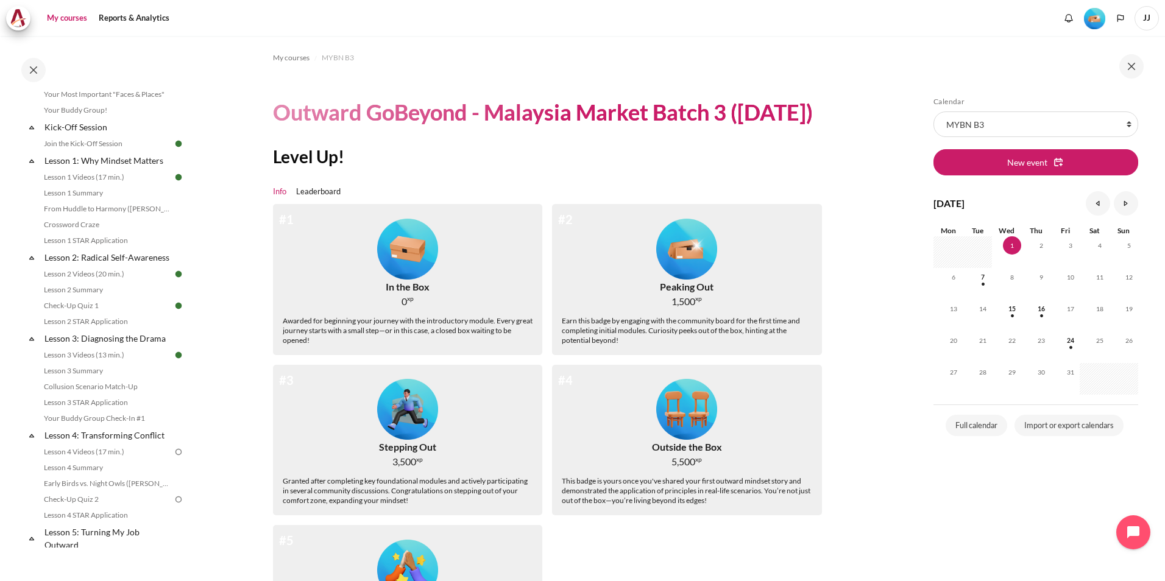
click at [71, 17] on link "My courses" at bounding box center [67, 18] width 49 height 24
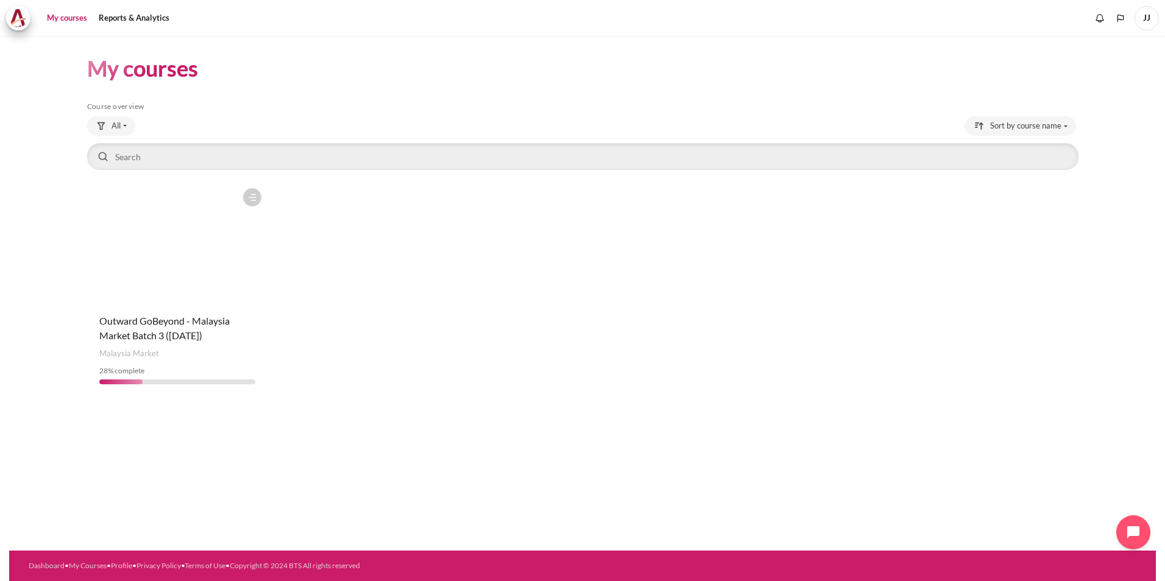
click at [478, 338] on div "Course is starred Actions for course Outward GoBeyond - Malaysia Market Batch 3…" at bounding box center [582, 288] width 991 height 212
click at [1020, 124] on span "Sort by course name" at bounding box center [1025, 126] width 71 height 12
click at [663, 341] on div "Course is starred Actions for course Outward GoBeyond - Malaysia Market Batch 3…" at bounding box center [582, 288] width 991 height 212
click at [153, 21] on link "Reports & Analytics" at bounding box center [133, 18] width 79 height 24
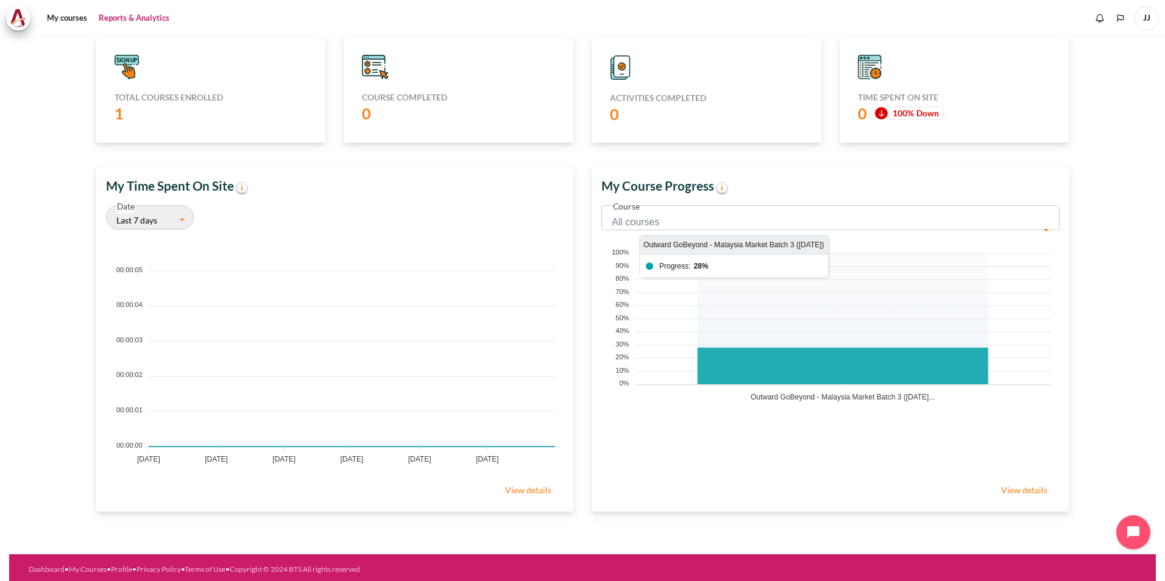
scroll to position [157, 0]
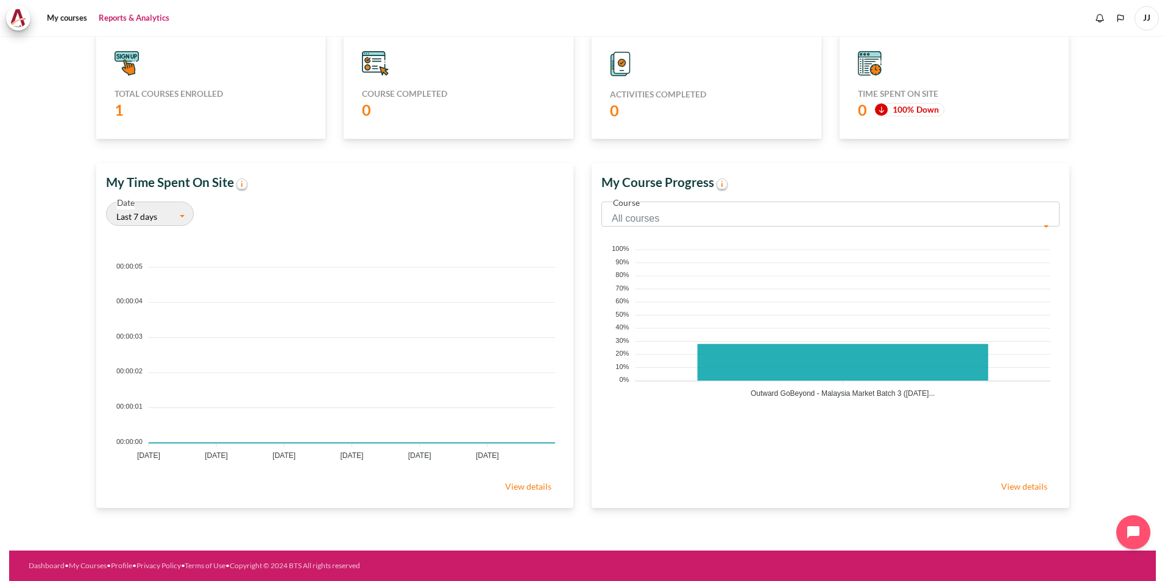
click at [510, 482] on link "View details" at bounding box center [528, 486] width 71 height 24
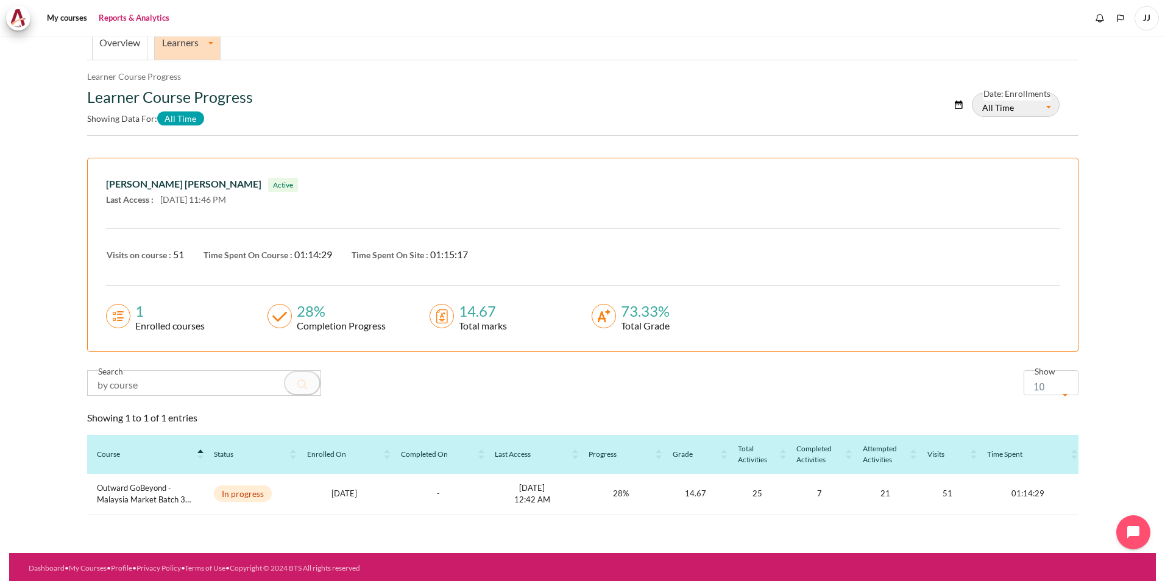
scroll to position [71, 0]
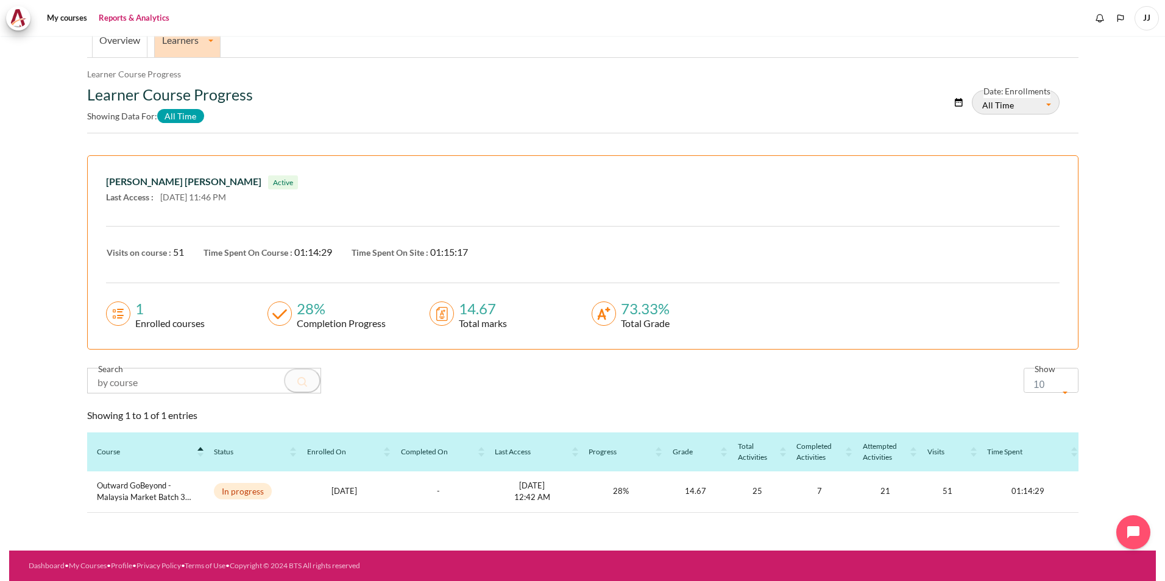
click at [585, 284] on div "1 Enrolled courses 28% Completion Progress 14.67 Total marks" at bounding box center [582, 307] width 953 height 48
